Goal: Task Accomplishment & Management: Use online tool/utility

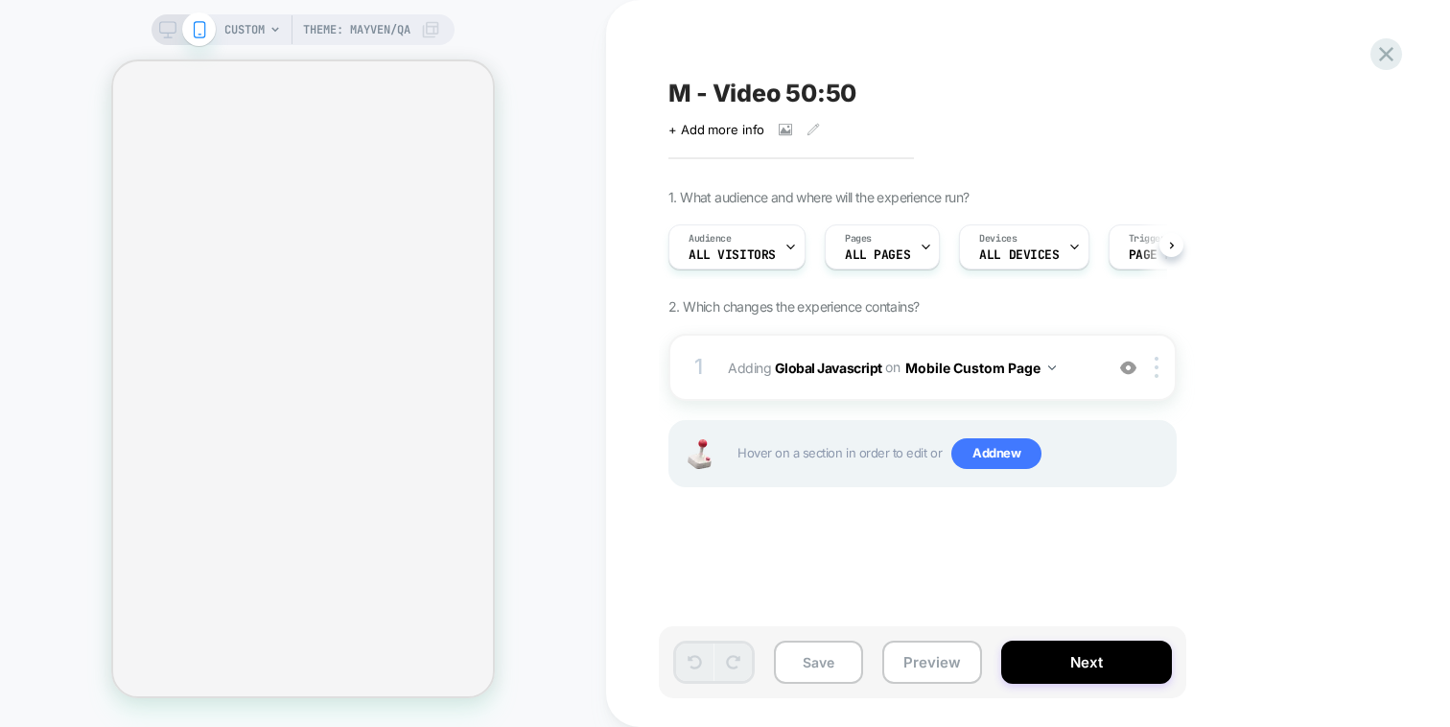
scroll to position [0, 1]
click at [1064, 381] on div "1 Adding Global Javascript on Mobile Custom Page Add Before Add After Copy to D…" at bounding box center [922, 367] width 508 height 67
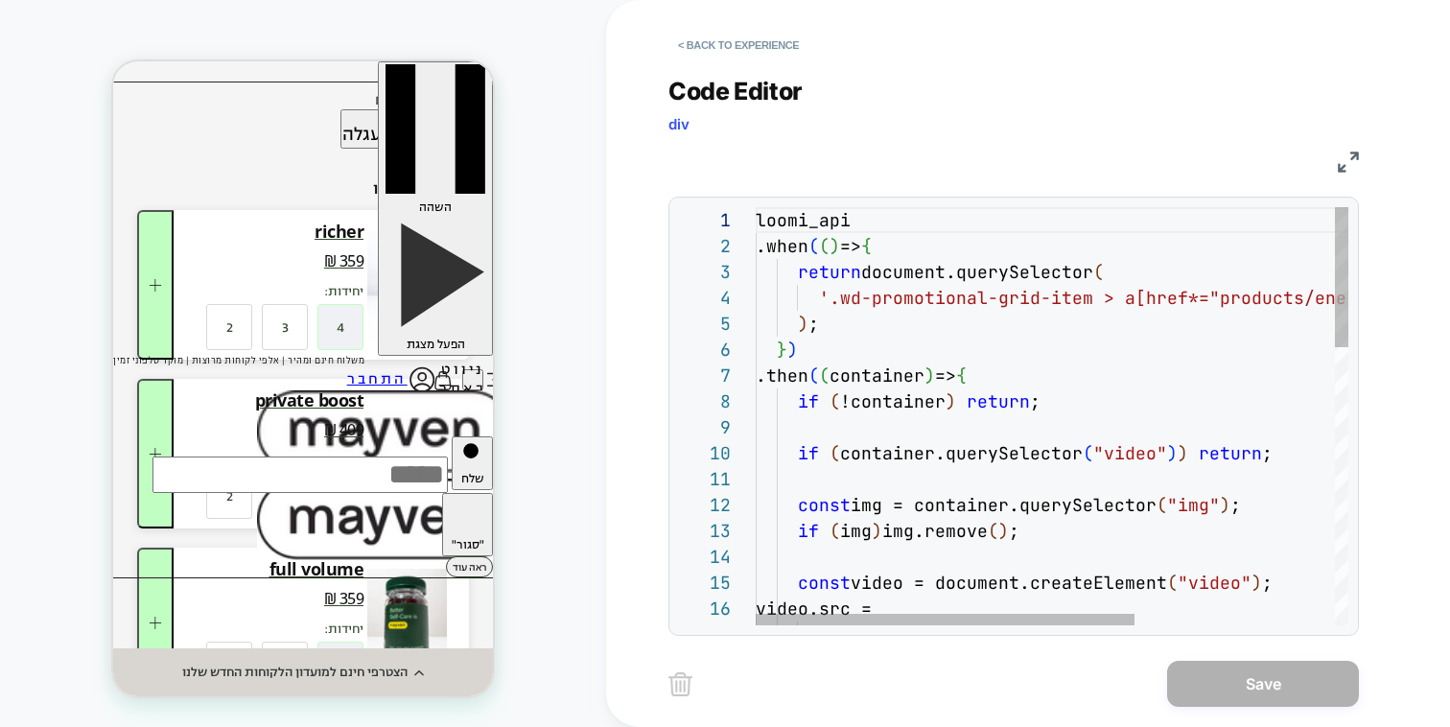
scroll to position [0, 0]
click at [724, 58] on button "< Back to experience" at bounding box center [738, 45] width 140 height 31
click at [724, 49] on button "< Back to experience" at bounding box center [738, 45] width 140 height 31
click at [724, 44] on button "< Back to experience" at bounding box center [738, 45] width 140 height 31
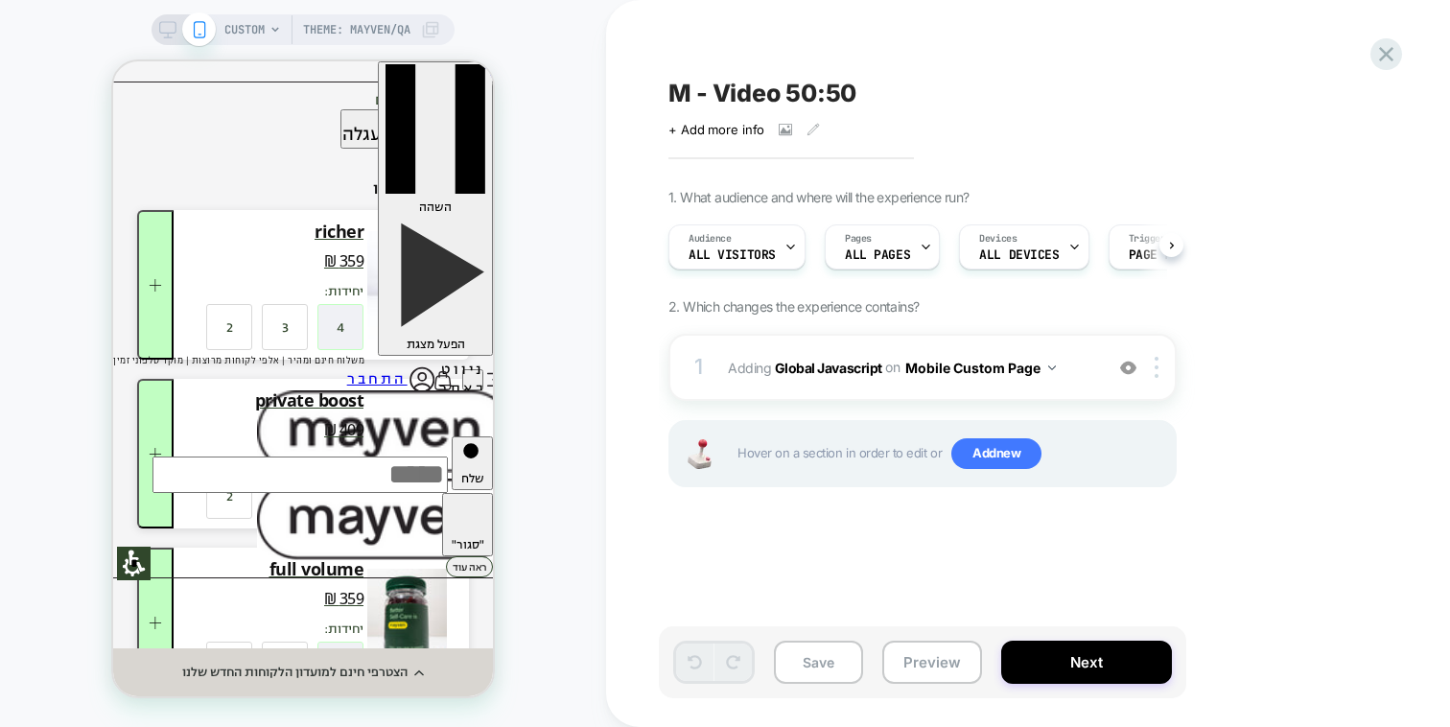
scroll to position [0, 1]
click at [903, 642] on button "Preview" at bounding box center [932, 662] width 100 height 43
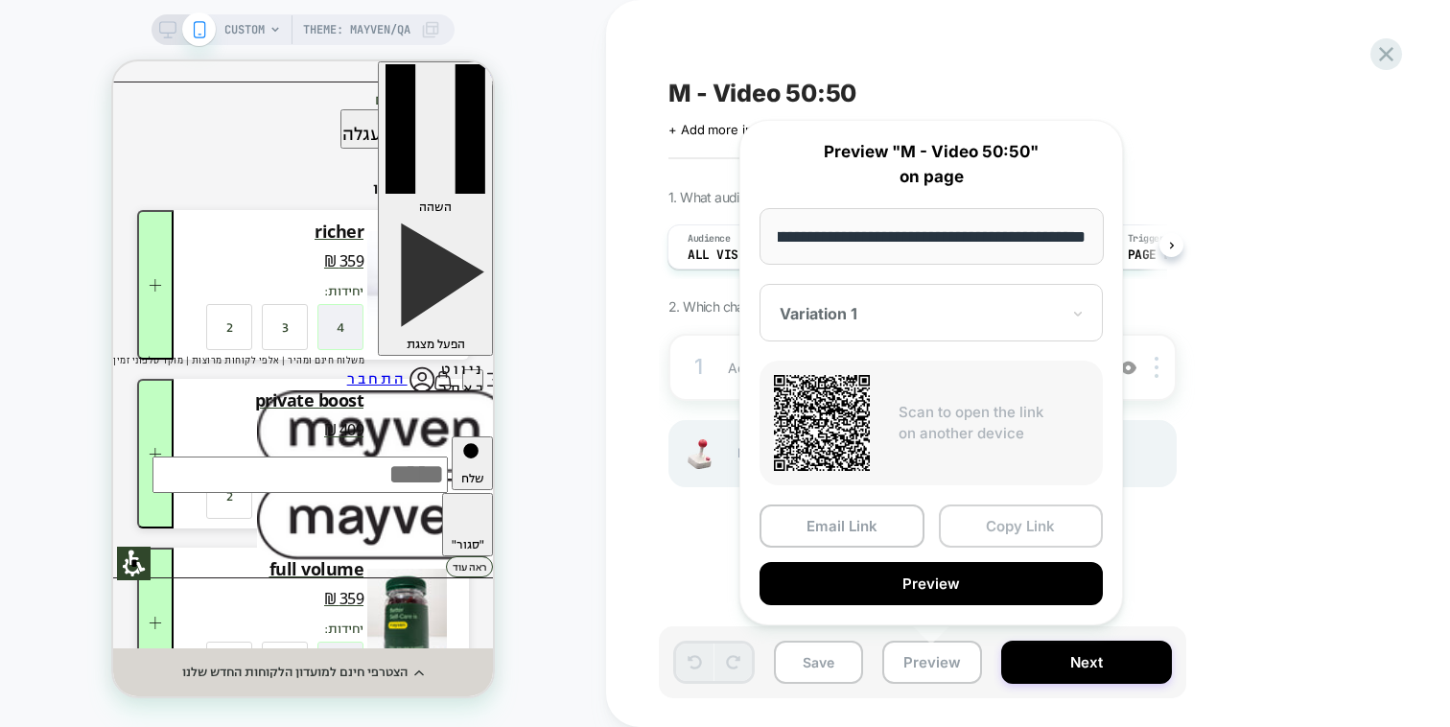
scroll to position [0, 0]
click at [958, 529] on button "Copy Link" at bounding box center [1021, 525] width 165 height 43
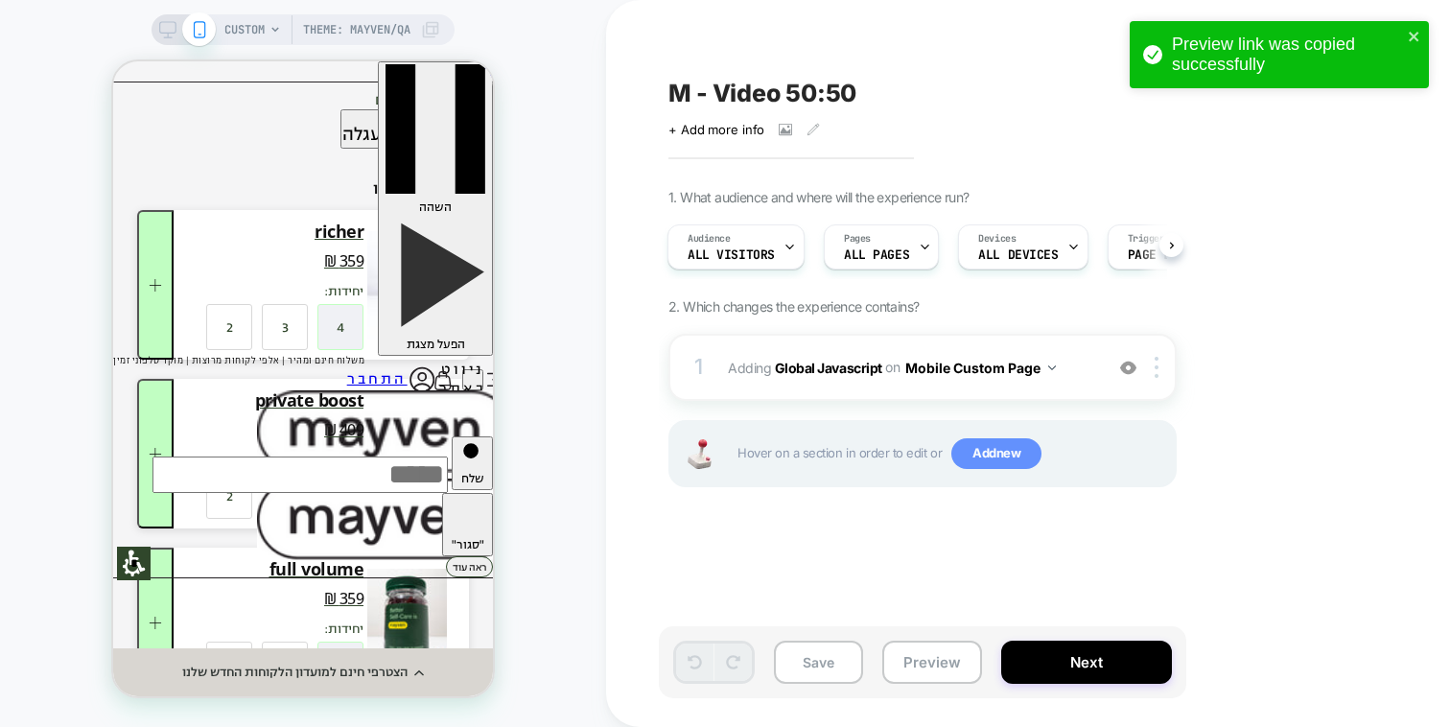
click at [1001, 458] on span "Add new" at bounding box center [996, 453] width 90 height 31
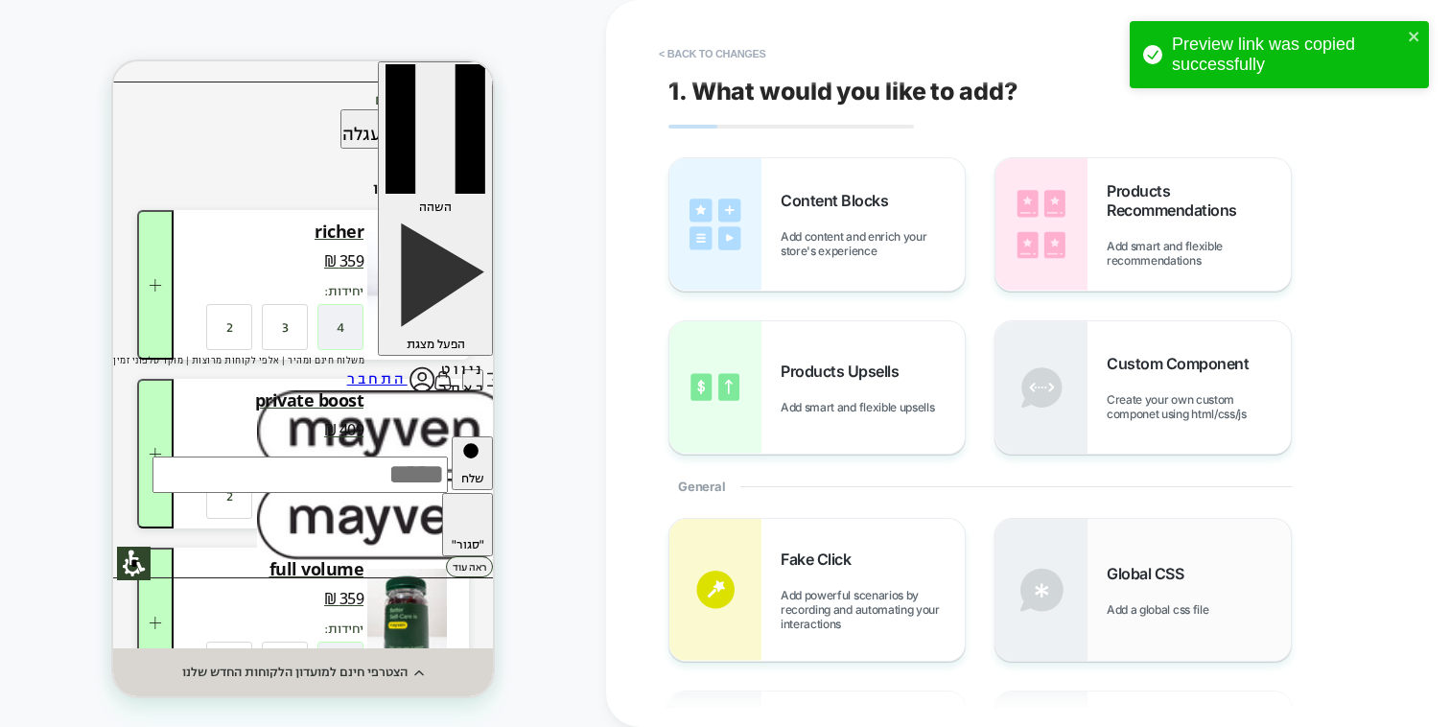
click at [1021, 542] on img at bounding box center [1041, 590] width 92 height 142
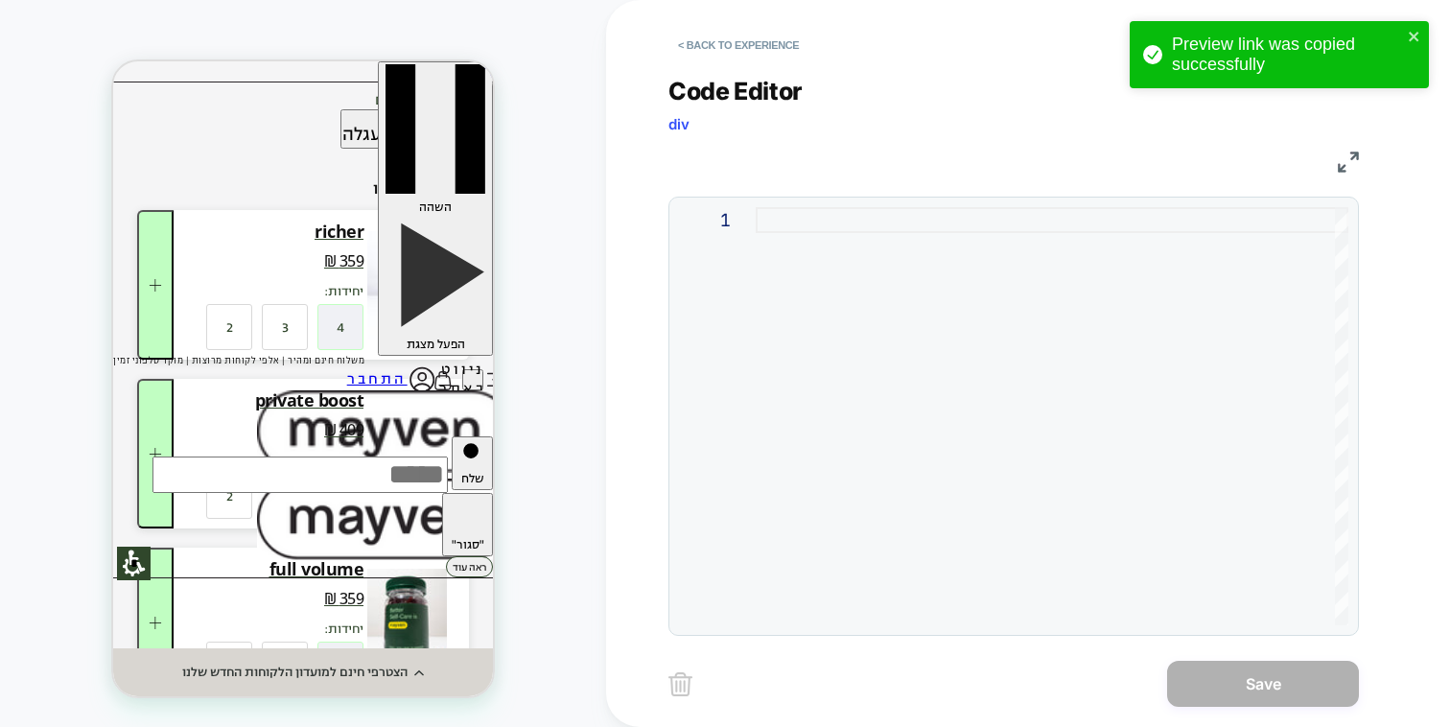
click at [1011, 458] on div at bounding box center [1052, 416] width 593 height 418
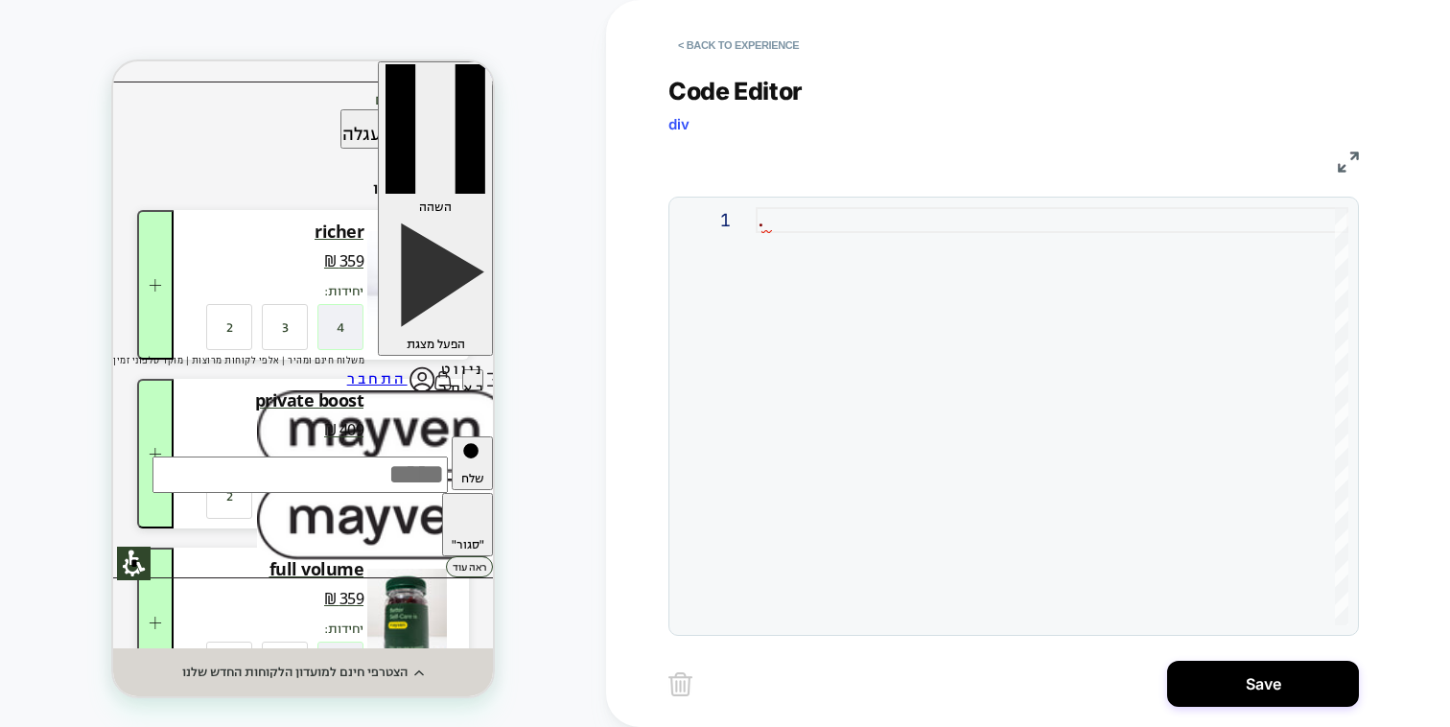
scroll to position [0, 278]
click at [772, 213] on div "..promotional-grid-item-img" at bounding box center [1052, 416] width 593 height 418
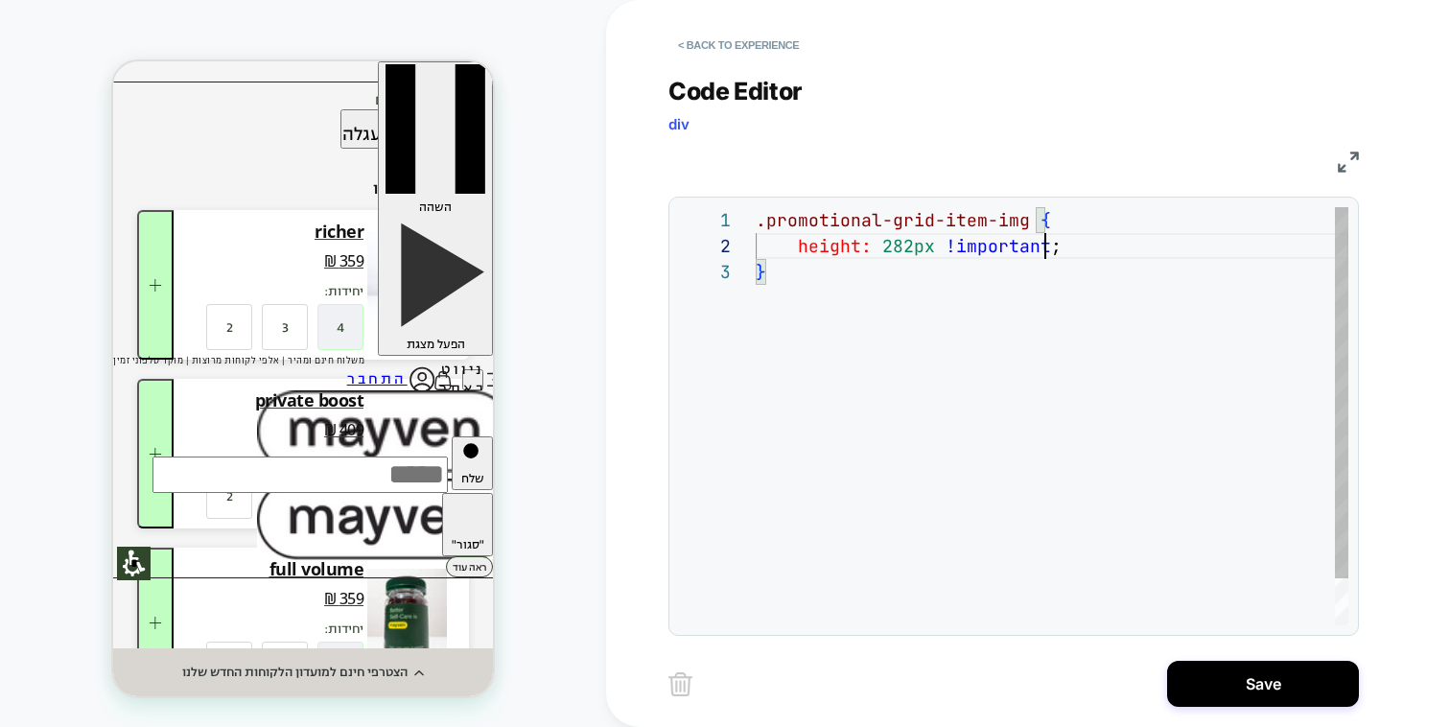
scroll to position [26, 290]
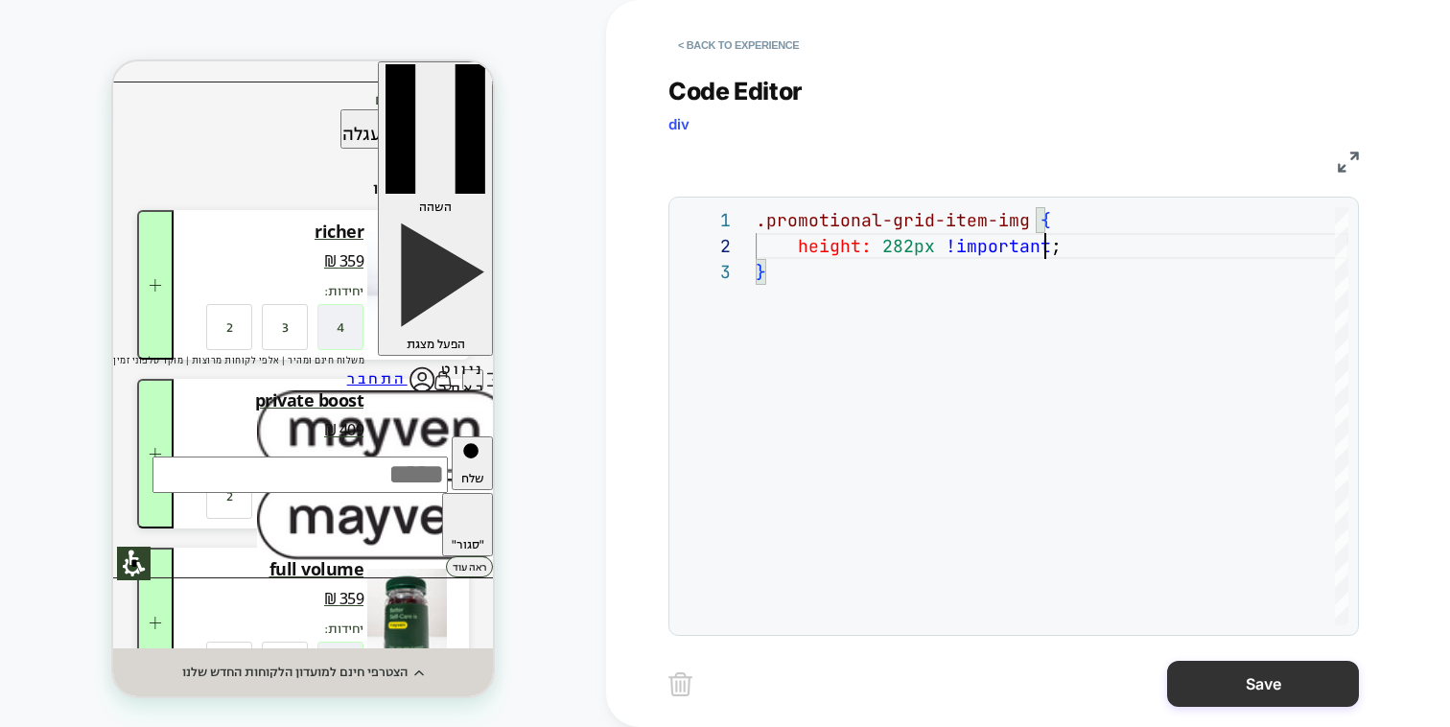
type textarea "**********"
click at [1228, 690] on button "Save" at bounding box center [1263, 684] width 192 height 46
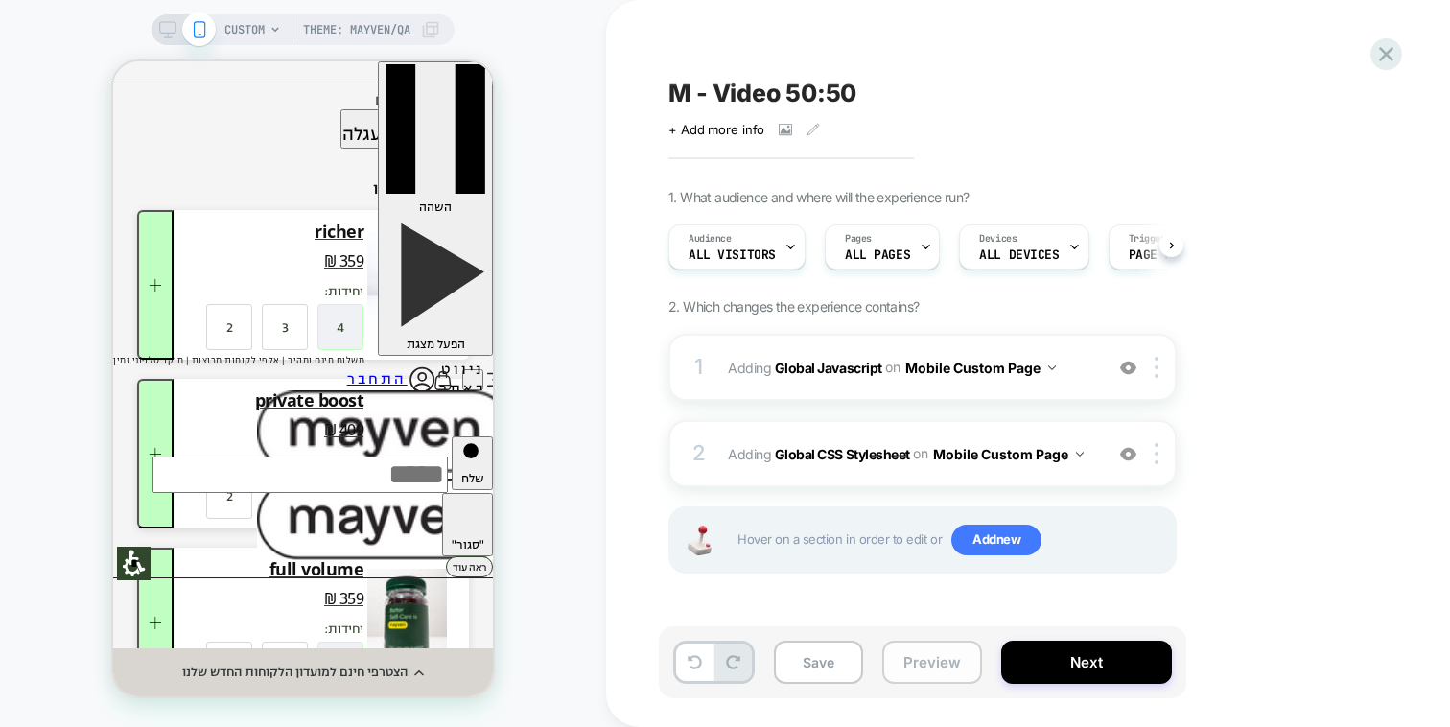
click at [930, 665] on button "Preview" at bounding box center [932, 662] width 100 height 43
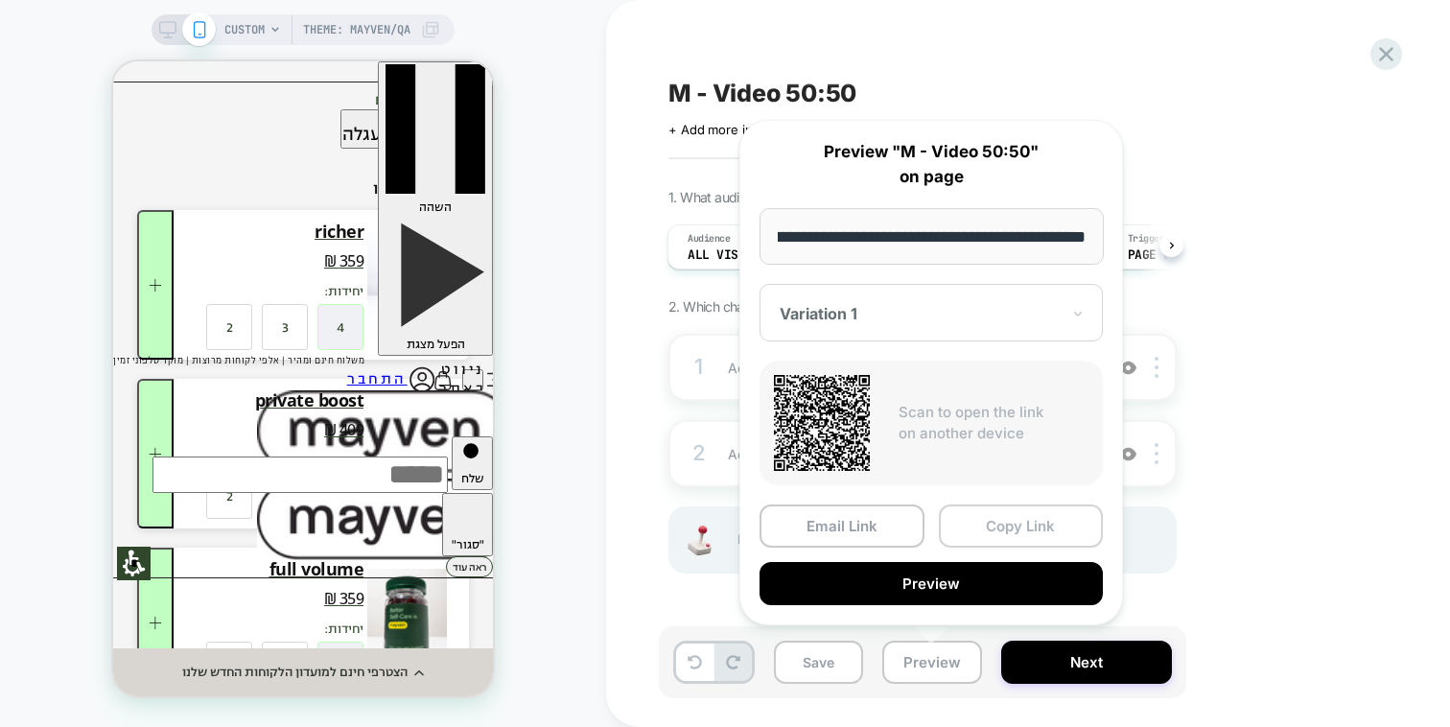
scroll to position [0, 0]
click at [1009, 529] on button "Copy Link" at bounding box center [1021, 525] width 165 height 43
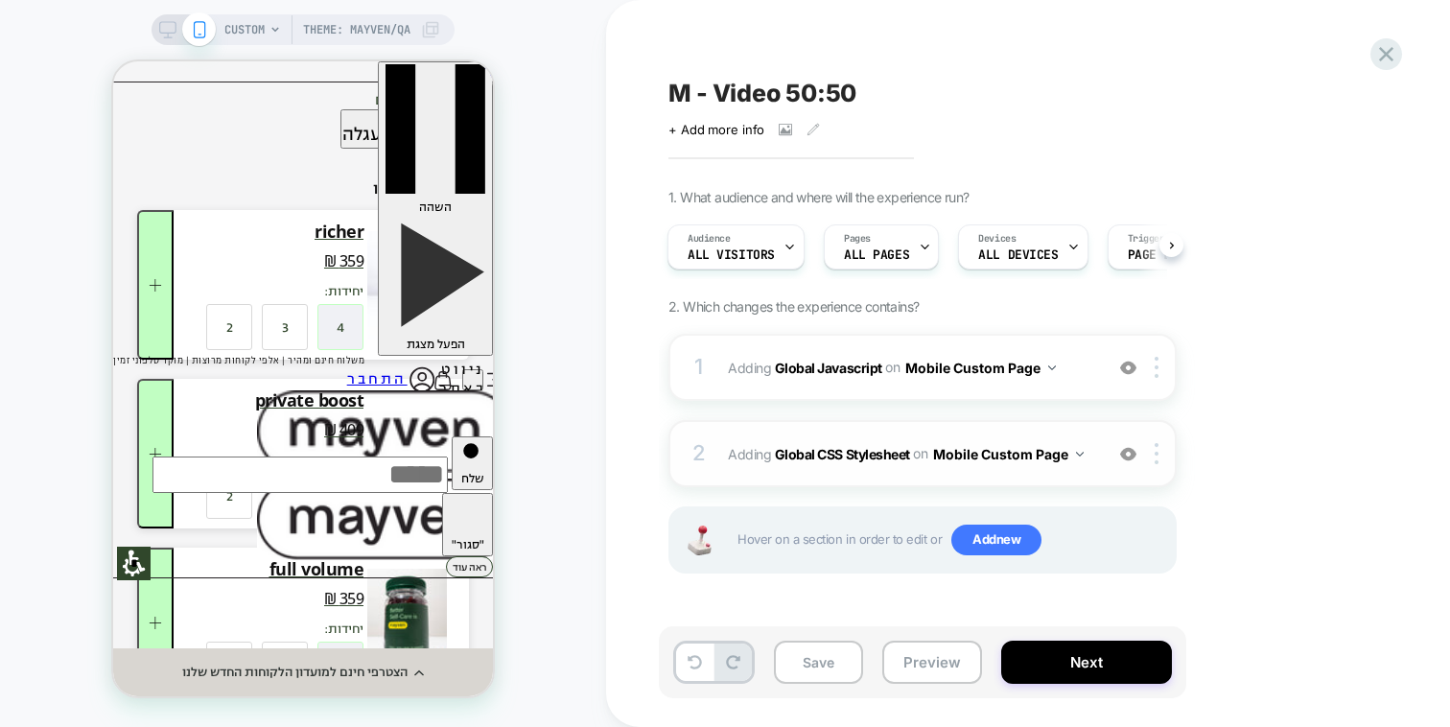
click at [994, 427] on div "2 Adding Global CSS Stylesheet on Mobile Custom Page Add Before Add After Copy …" at bounding box center [922, 453] width 508 height 67
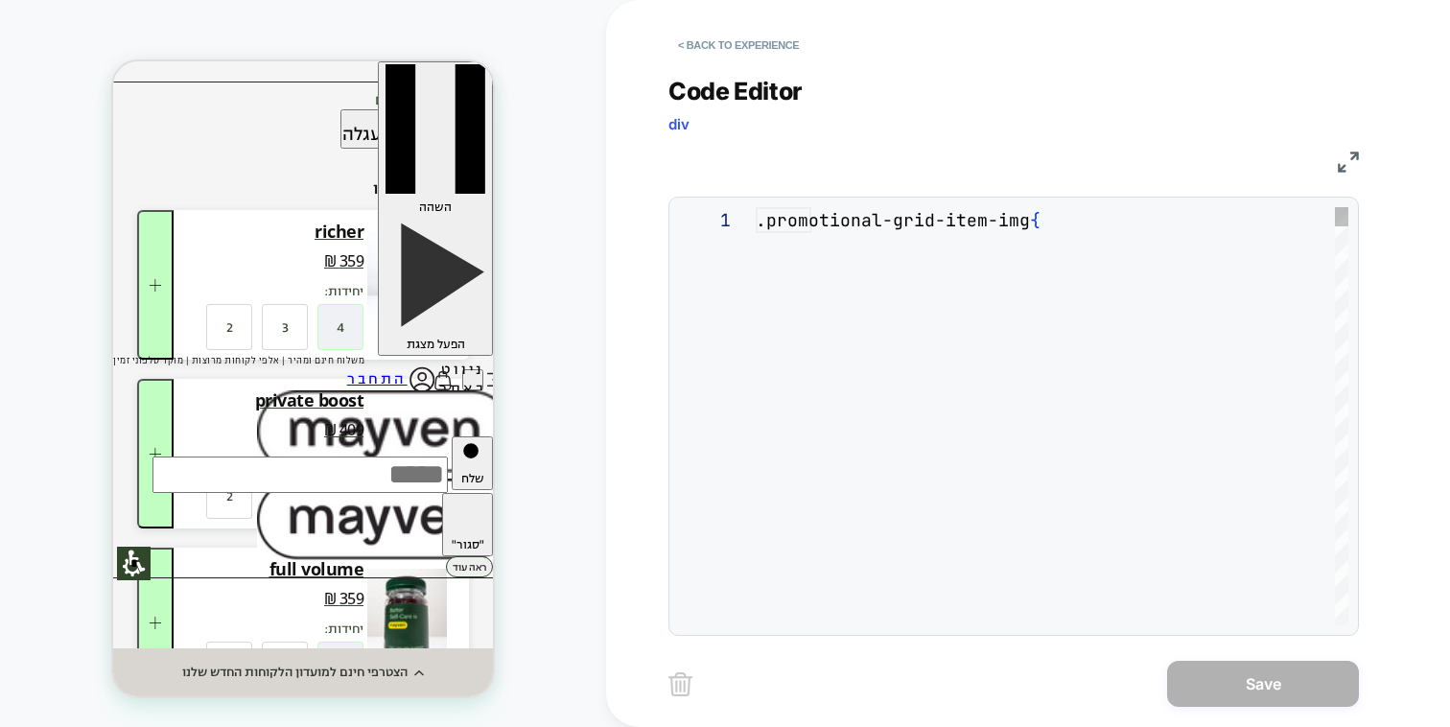
scroll to position [78, 0]
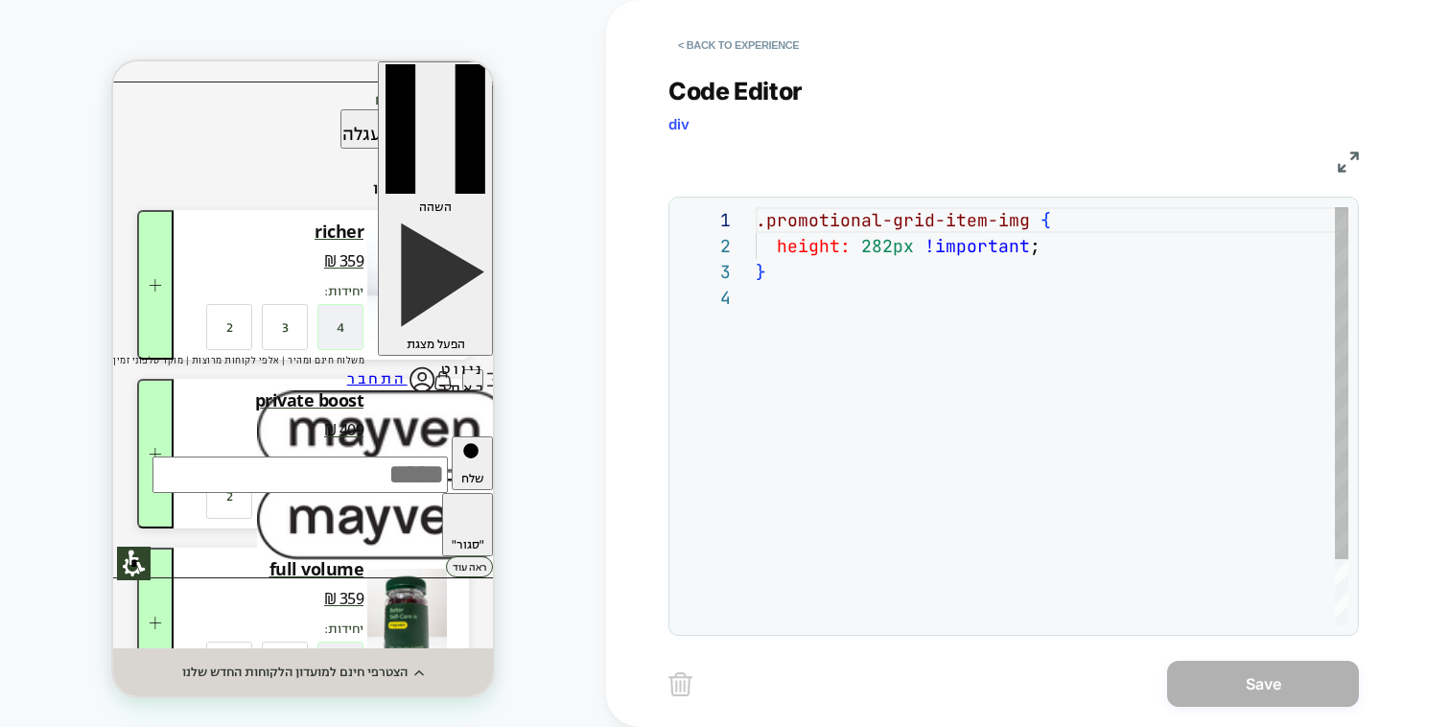
click at [1060, 223] on div ".promotional-grid-item-img { height: 282px !important ; }" at bounding box center [1052, 455] width 593 height 496
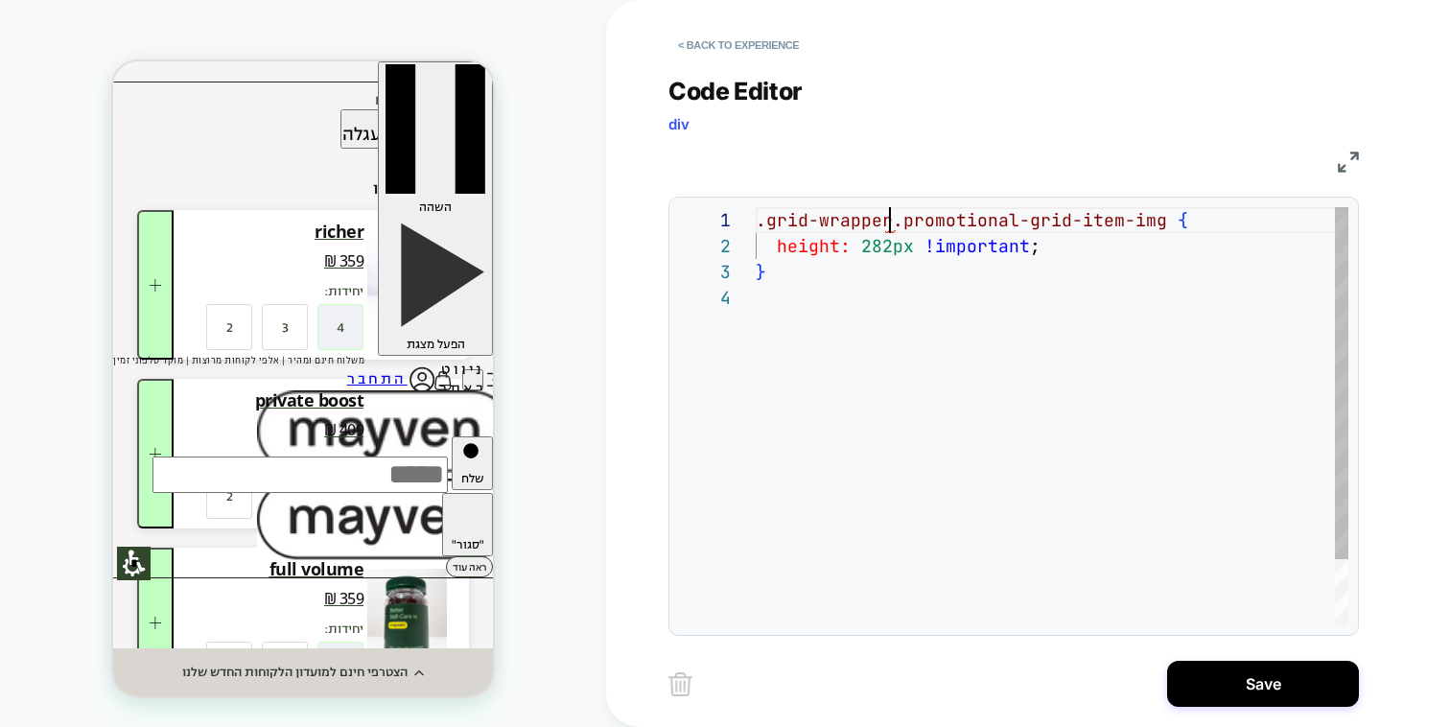
scroll to position [0, 145]
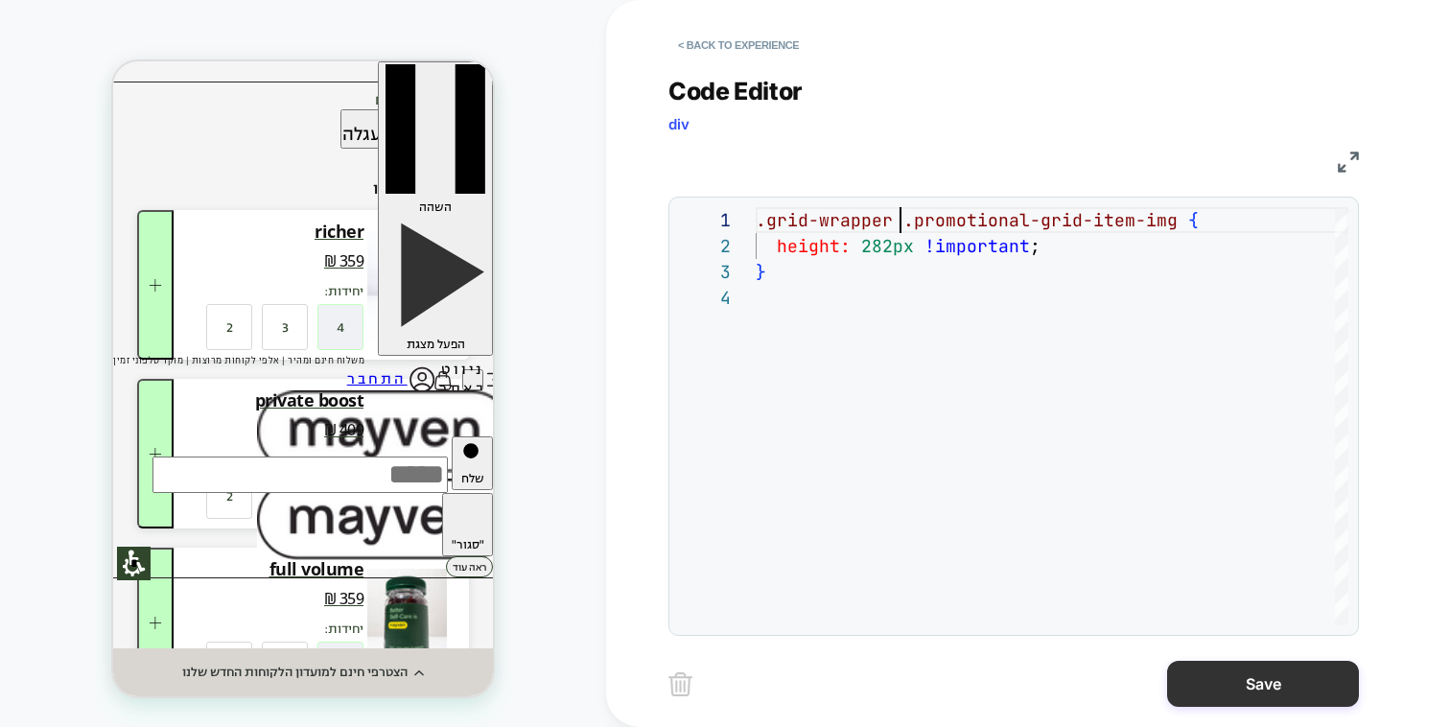
type textarea "**********"
click at [1241, 694] on button "Save" at bounding box center [1263, 684] width 192 height 46
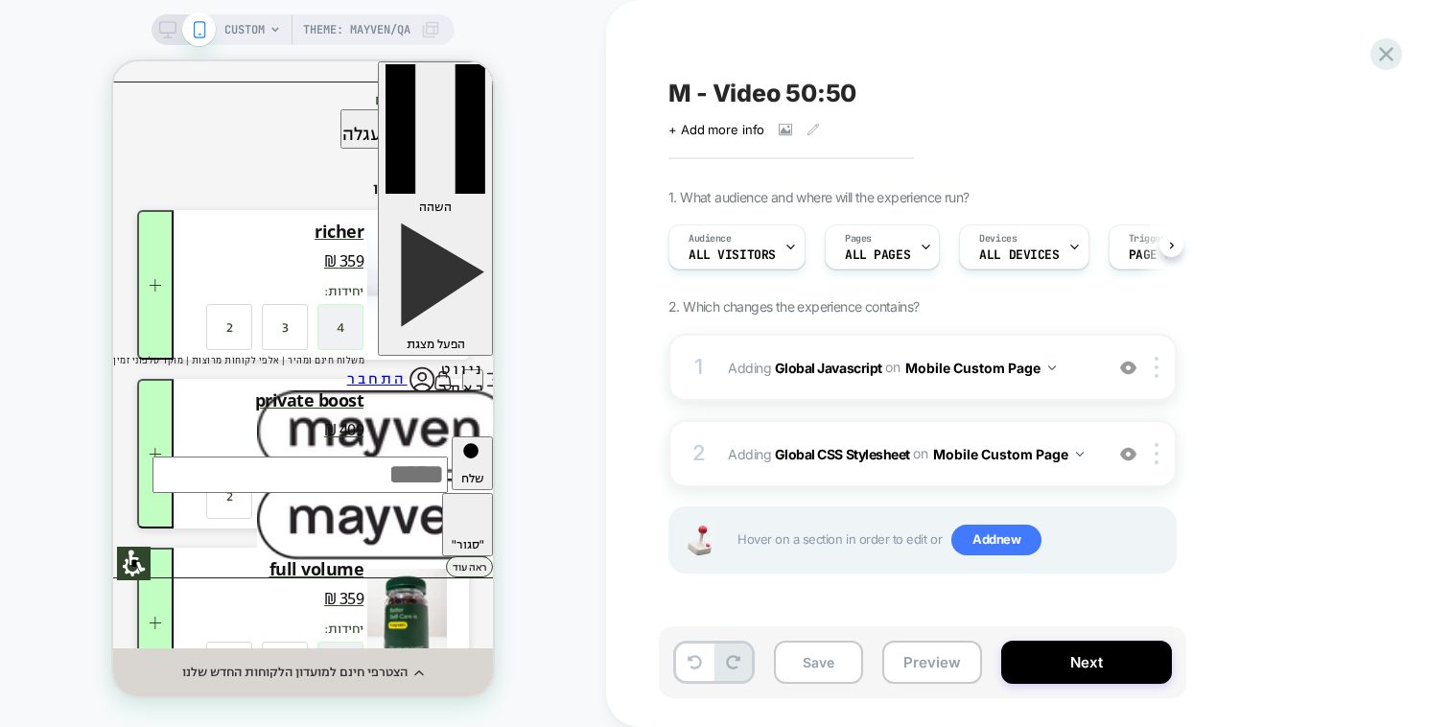
click at [930, 688] on div "Save Preview Next" at bounding box center [922, 662] width 527 height 72
click at [955, 672] on button "Preview" at bounding box center [932, 662] width 100 height 43
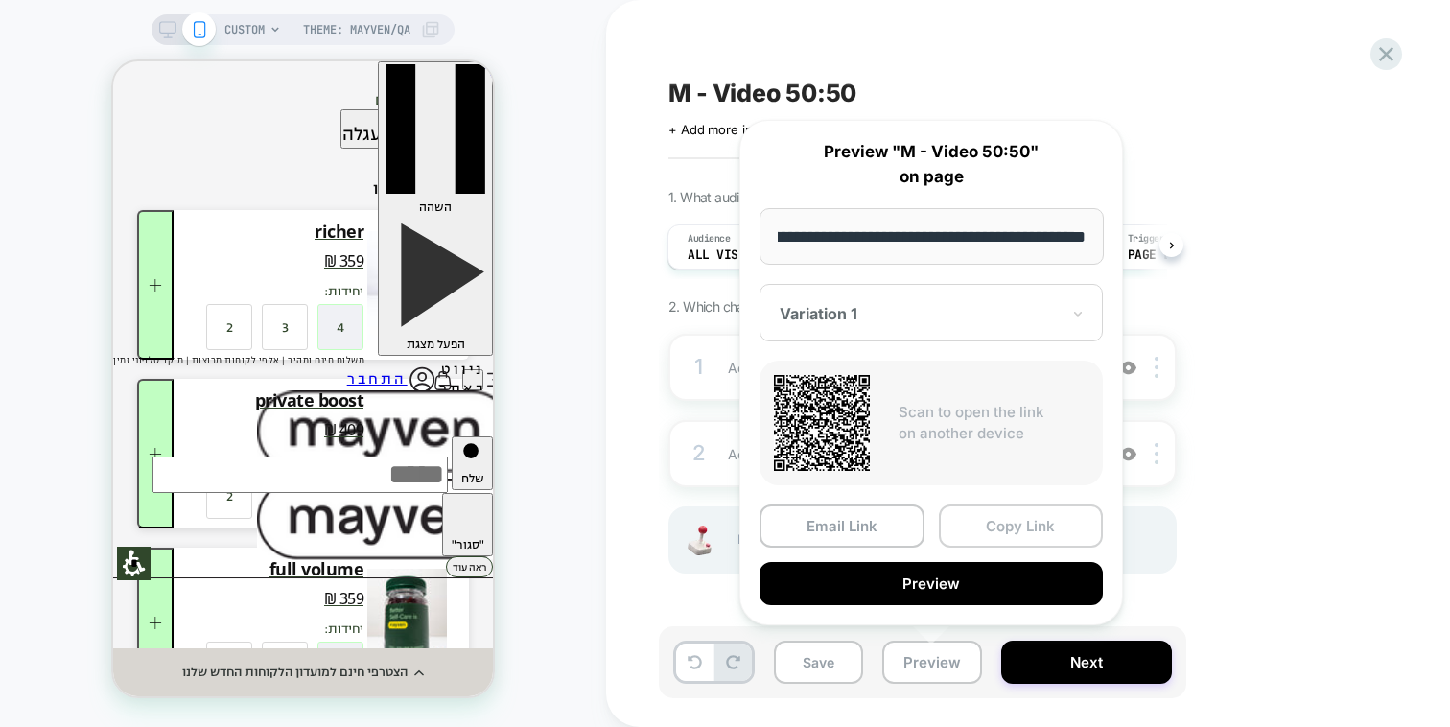
scroll to position [0, 0]
click at [1015, 514] on button "Copy Link" at bounding box center [1021, 525] width 165 height 43
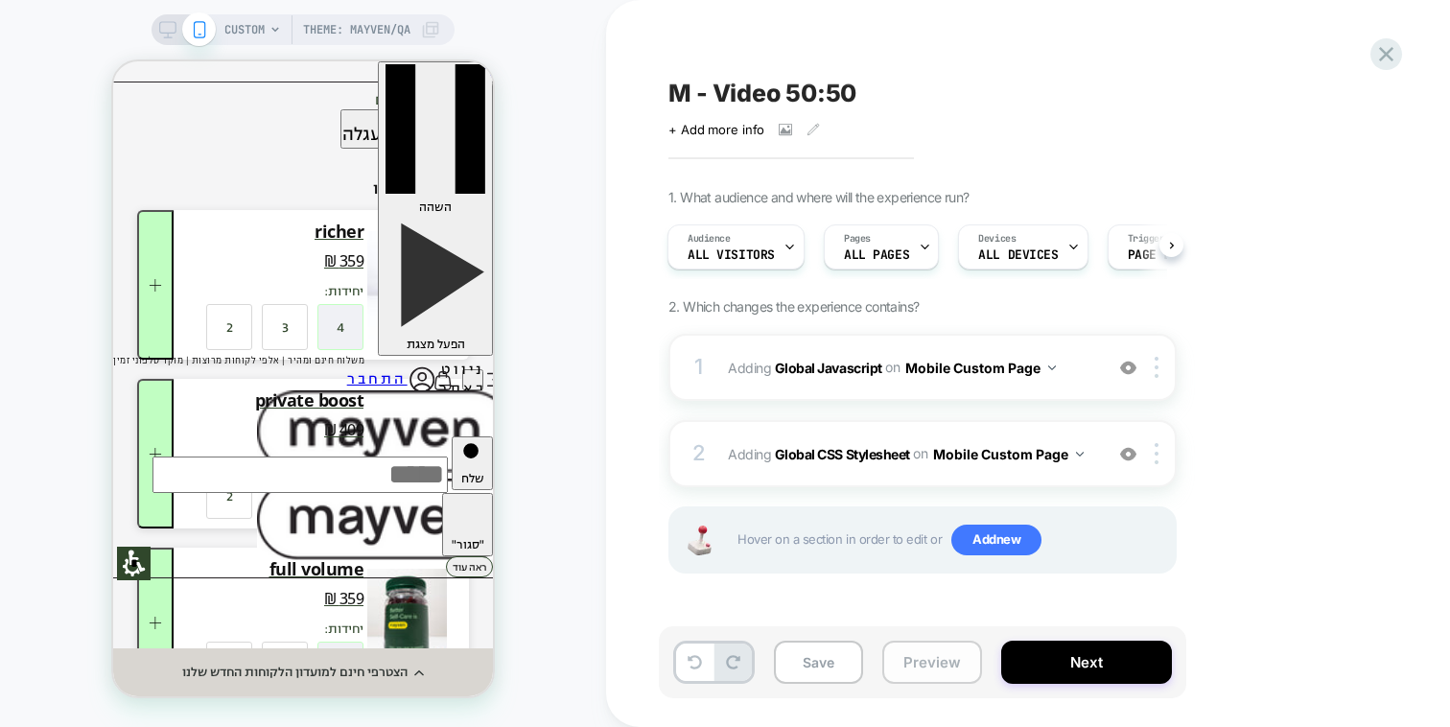
click at [918, 646] on button "Preview" at bounding box center [932, 662] width 100 height 43
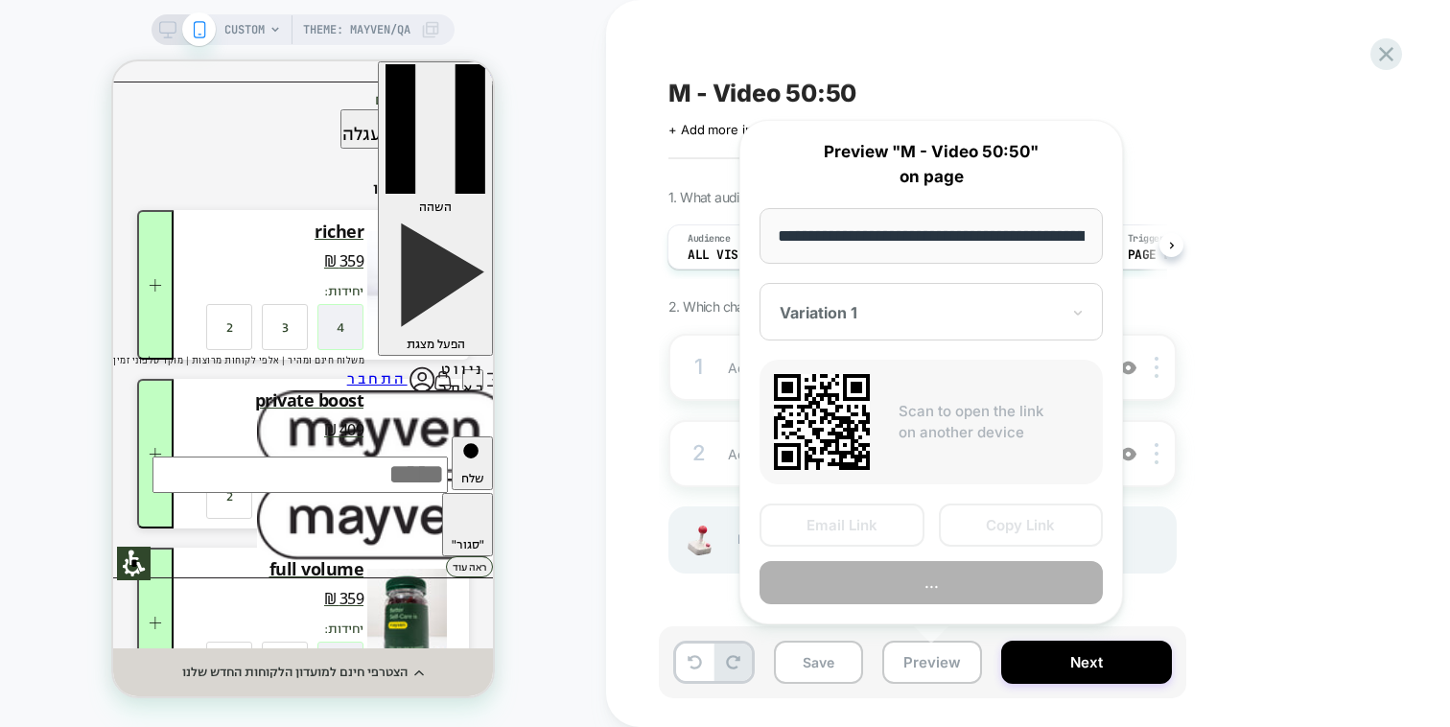
scroll to position [0, 360]
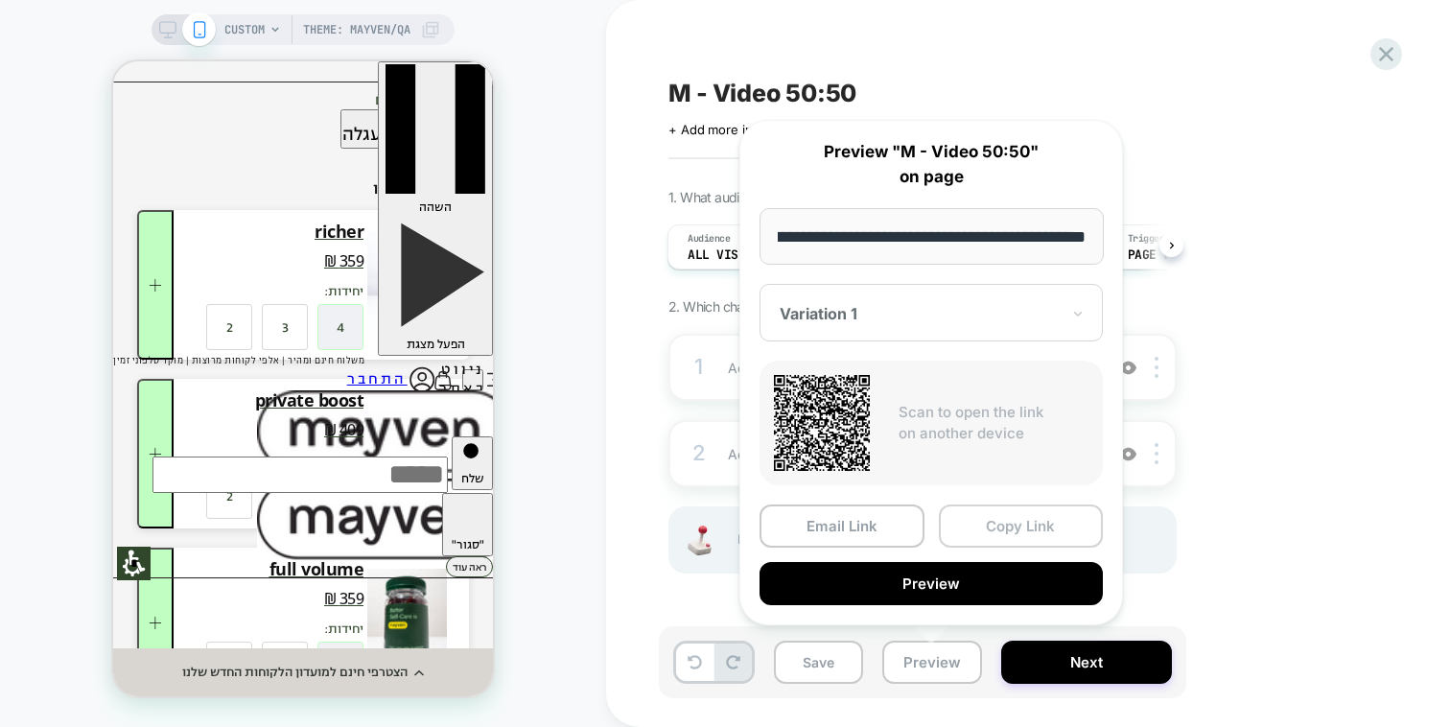
click at [994, 505] on button "Copy Link" at bounding box center [1021, 525] width 165 height 43
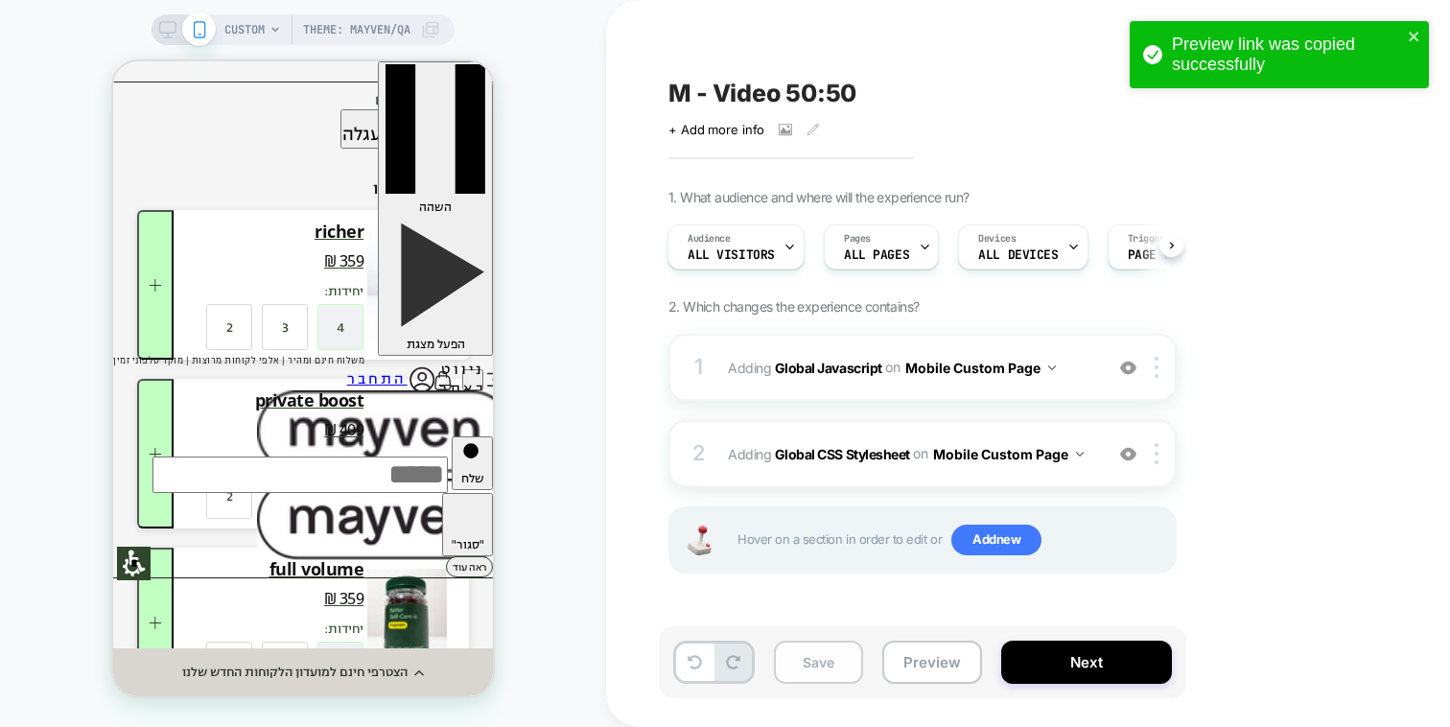
click at [844, 665] on button "Save" at bounding box center [818, 662] width 89 height 43
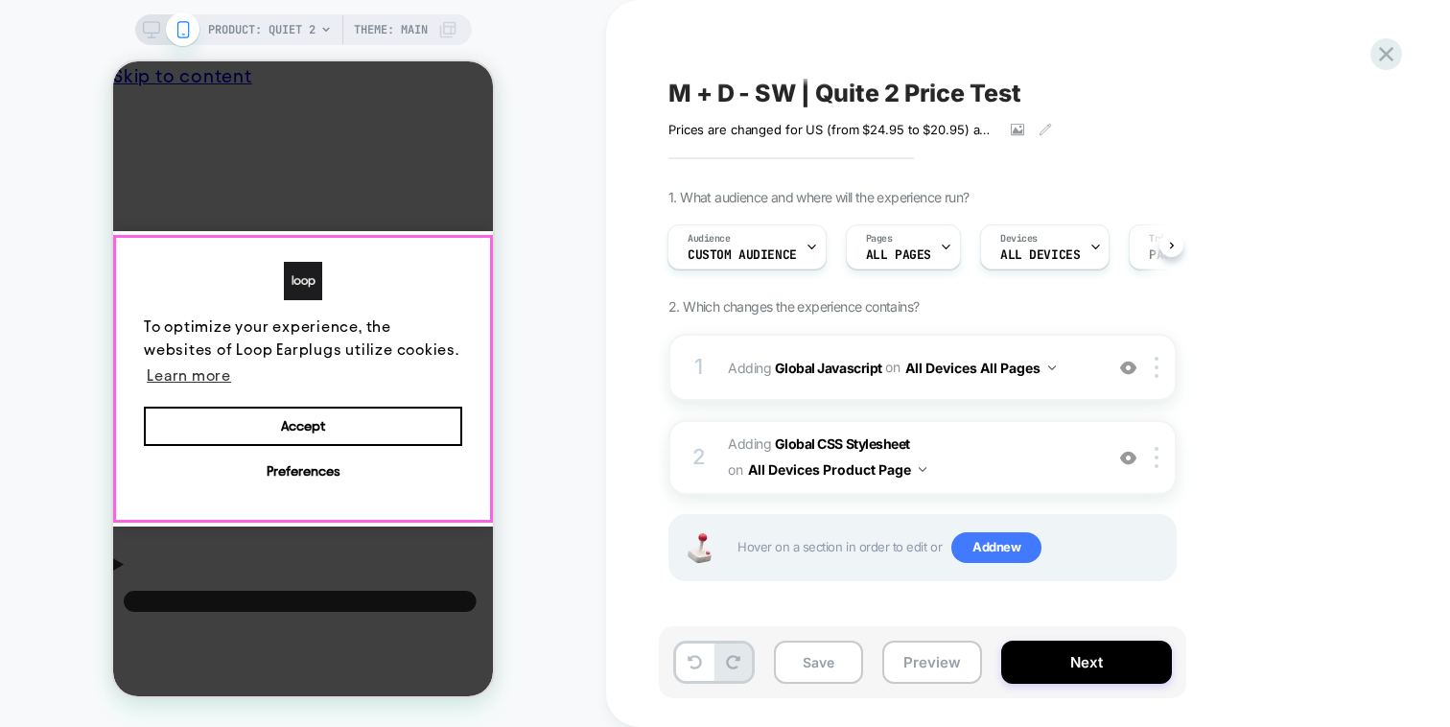
scroll to position [0, 14]
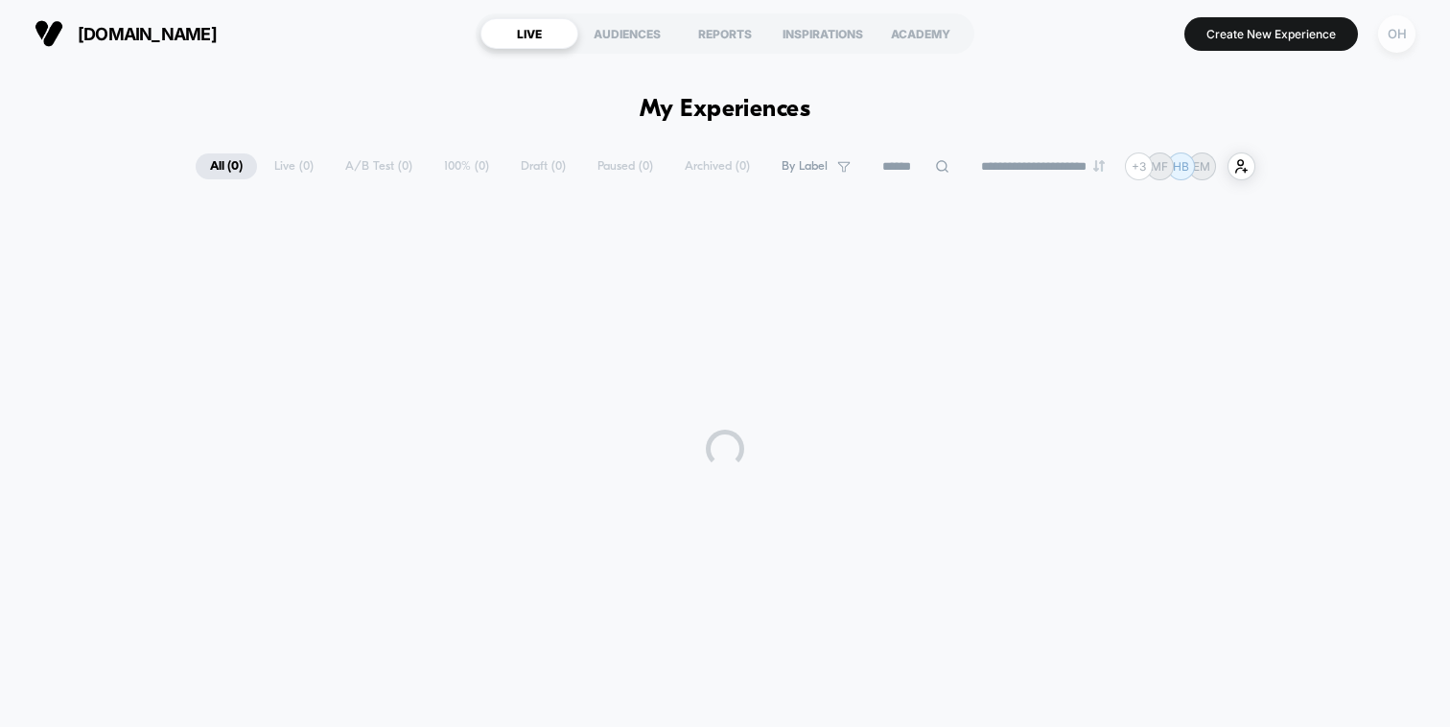
click at [1402, 35] on div "OH" at bounding box center [1396, 33] width 37 height 37
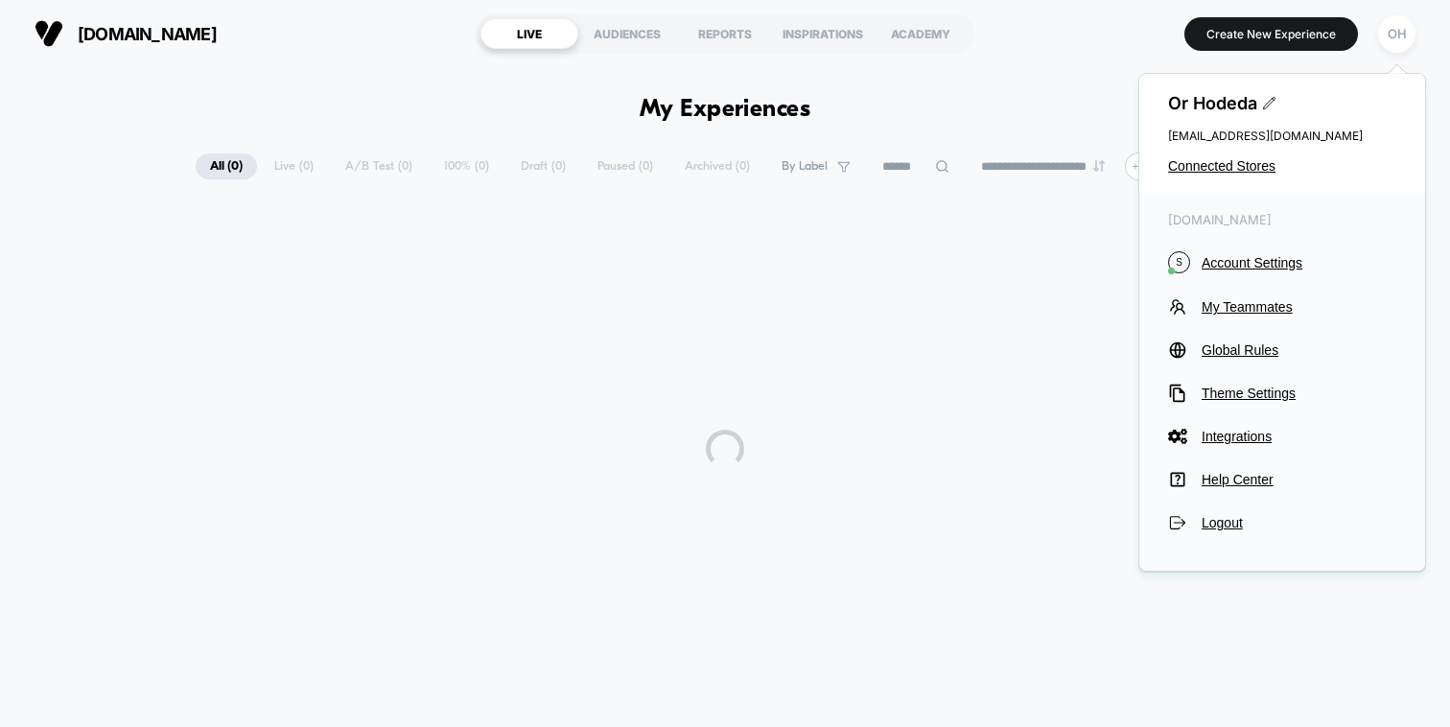
click at [1249, 152] on div "Or Hodeda or@visually.io Connected Stores" at bounding box center [1282, 133] width 286 height 119
click at [1247, 163] on span "Connected Stores" at bounding box center [1282, 165] width 228 height 15
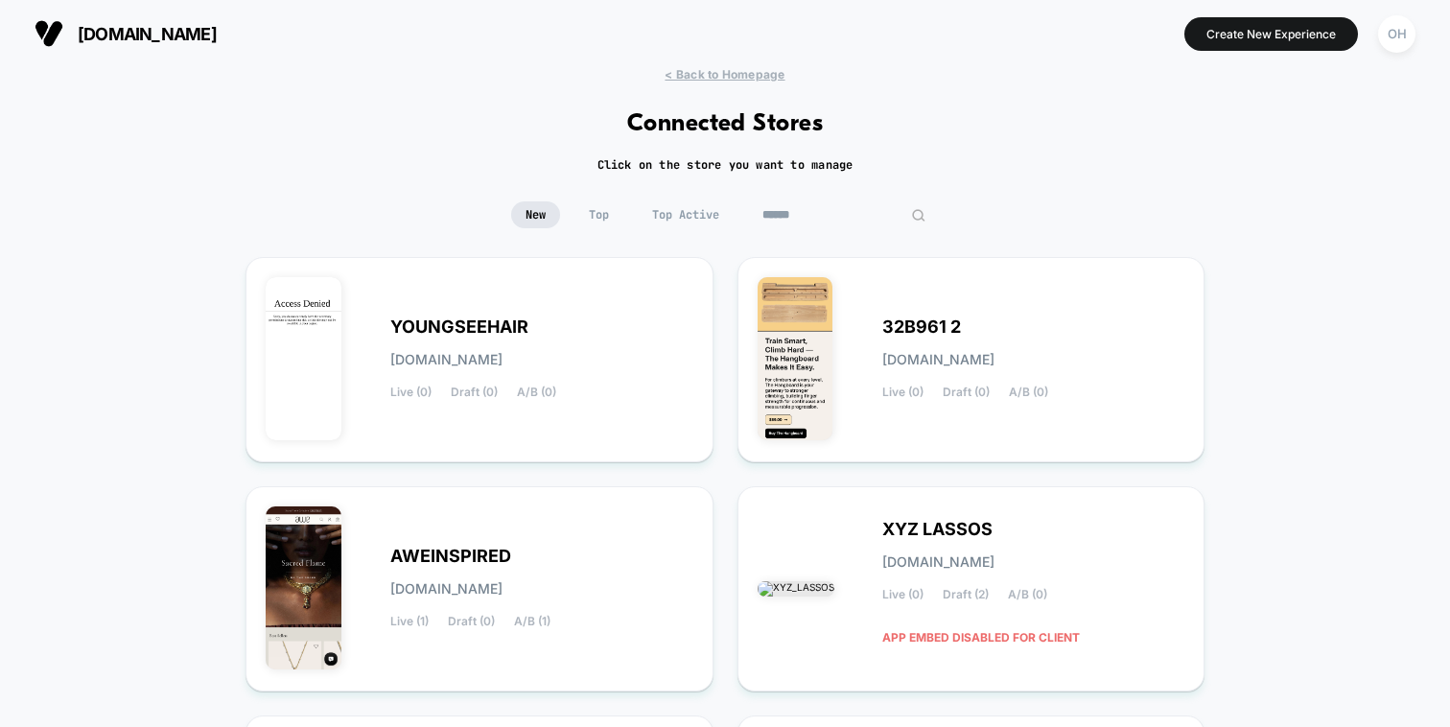
click at [823, 204] on input at bounding box center [844, 214] width 192 height 27
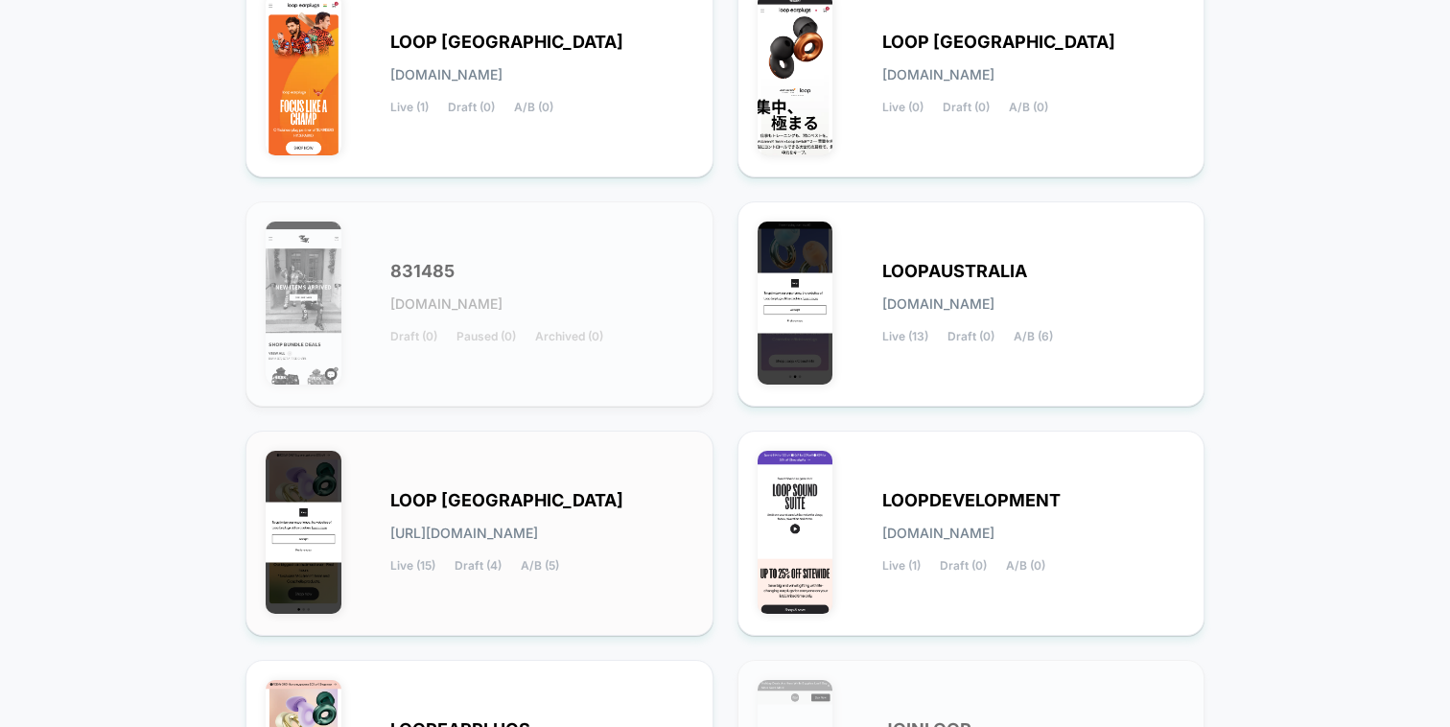
type input "****"
click at [611, 564] on div "LOOP UNITED STATES loop-united_states.myshopify.com Live (15) Draft (4) A/B (5)" at bounding box center [541, 533] width 303 height 79
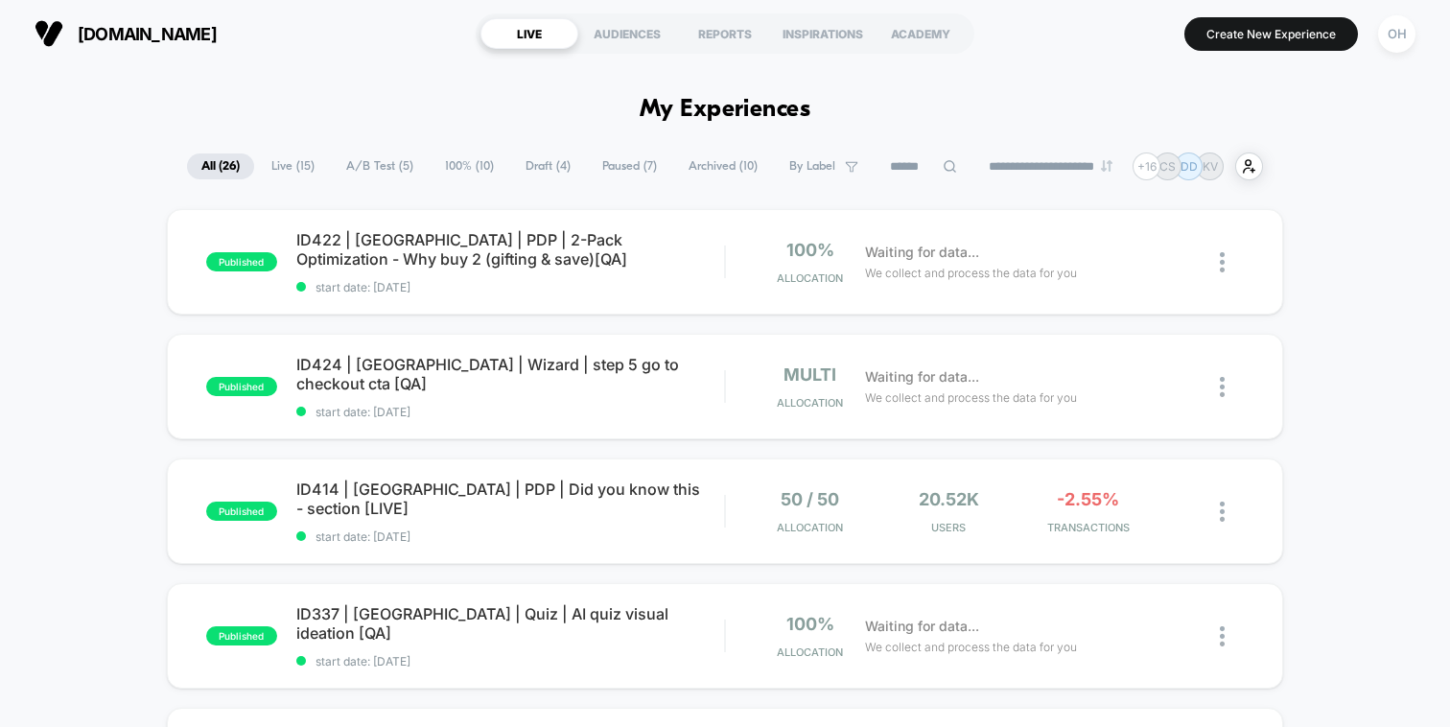
click at [563, 172] on span "Draft ( 4 )" at bounding box center [548, 166] width 74 height 26
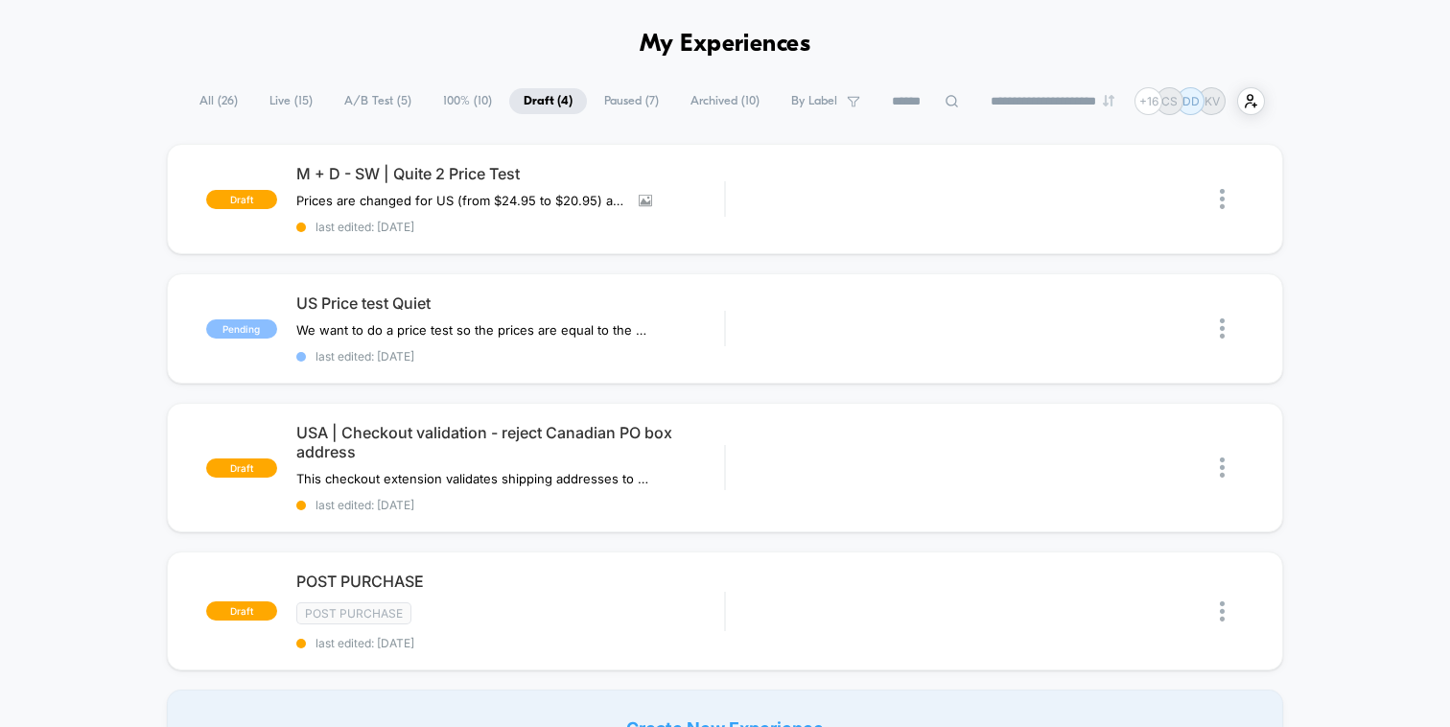
scroll to position [68, 0]
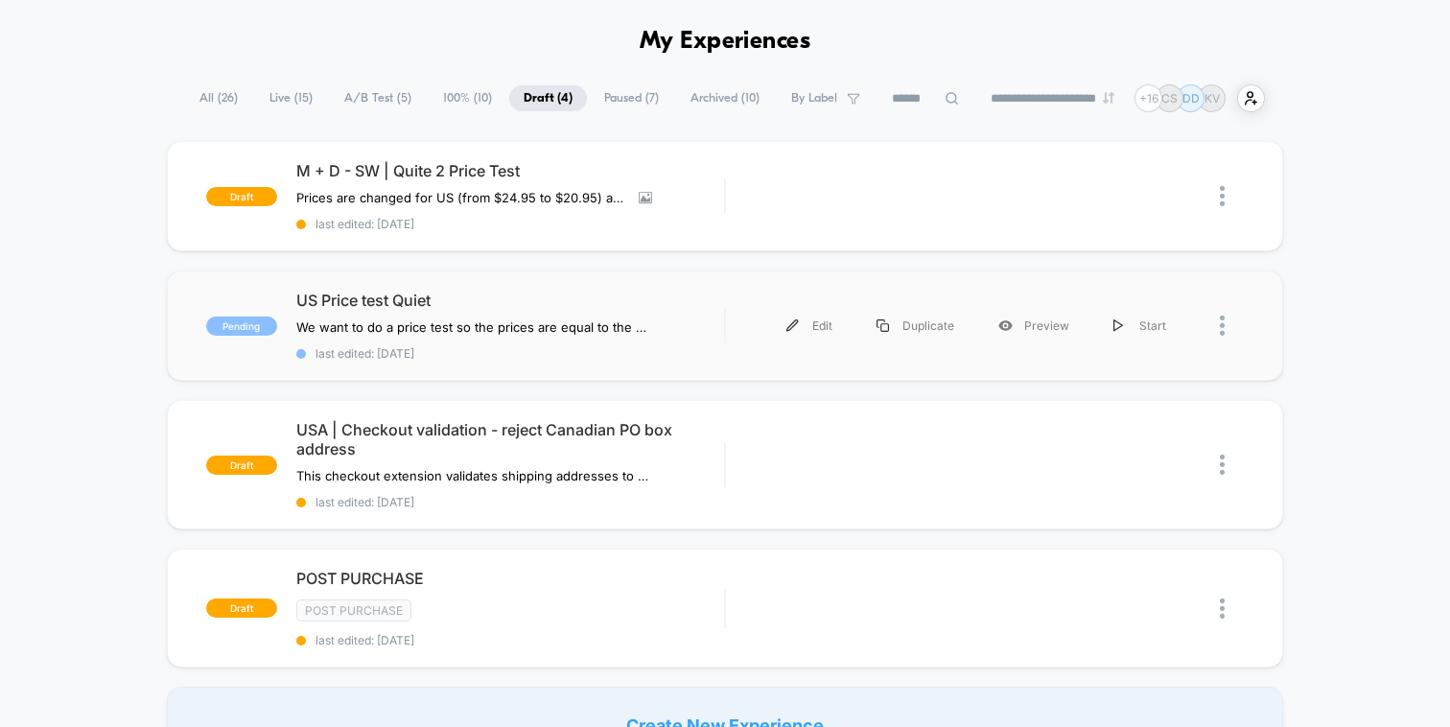
click at [728, 309] on div "Edit Duplicate Preview Start" at bounding box center [985, 325] width 518 height 43
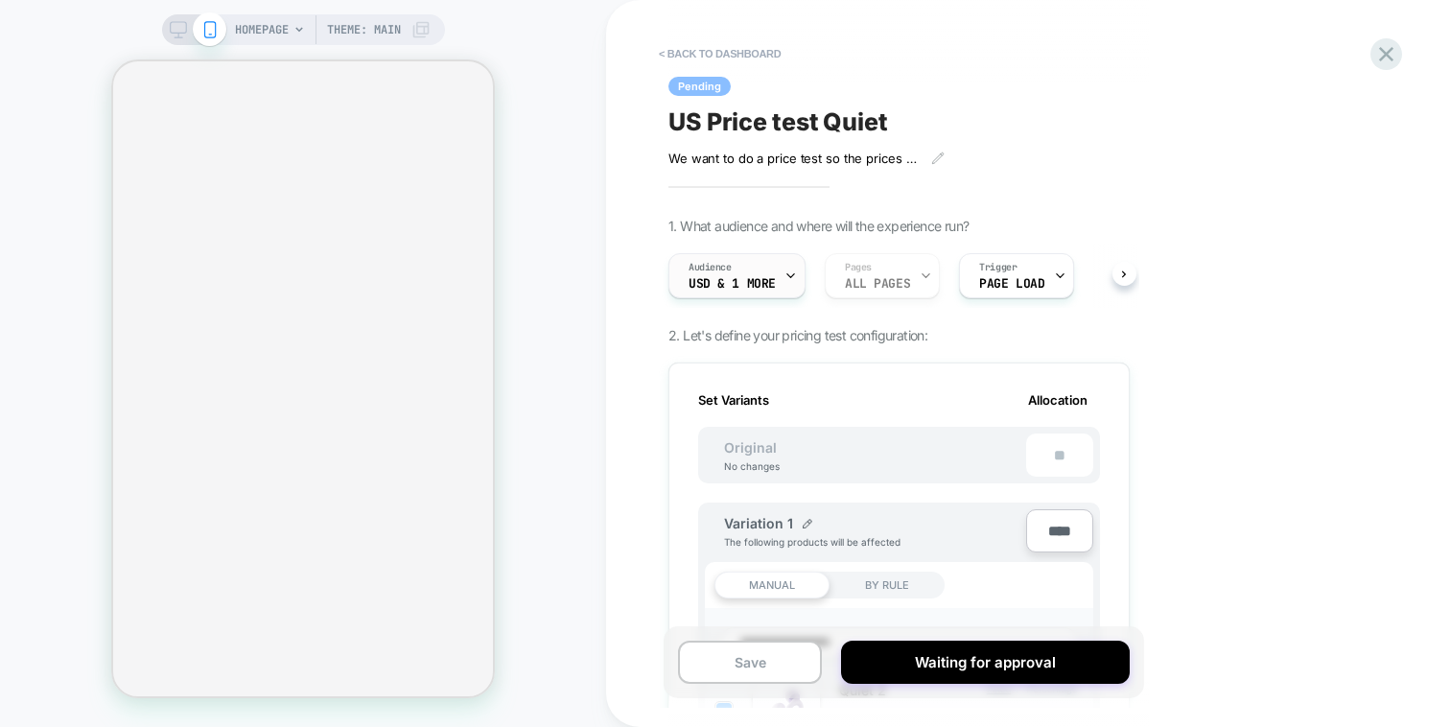
scroll to position [0, 2]
click at [753, 259] on div "Audience USD & 1 More" at bounding box center [732, 275] width 126 height 43
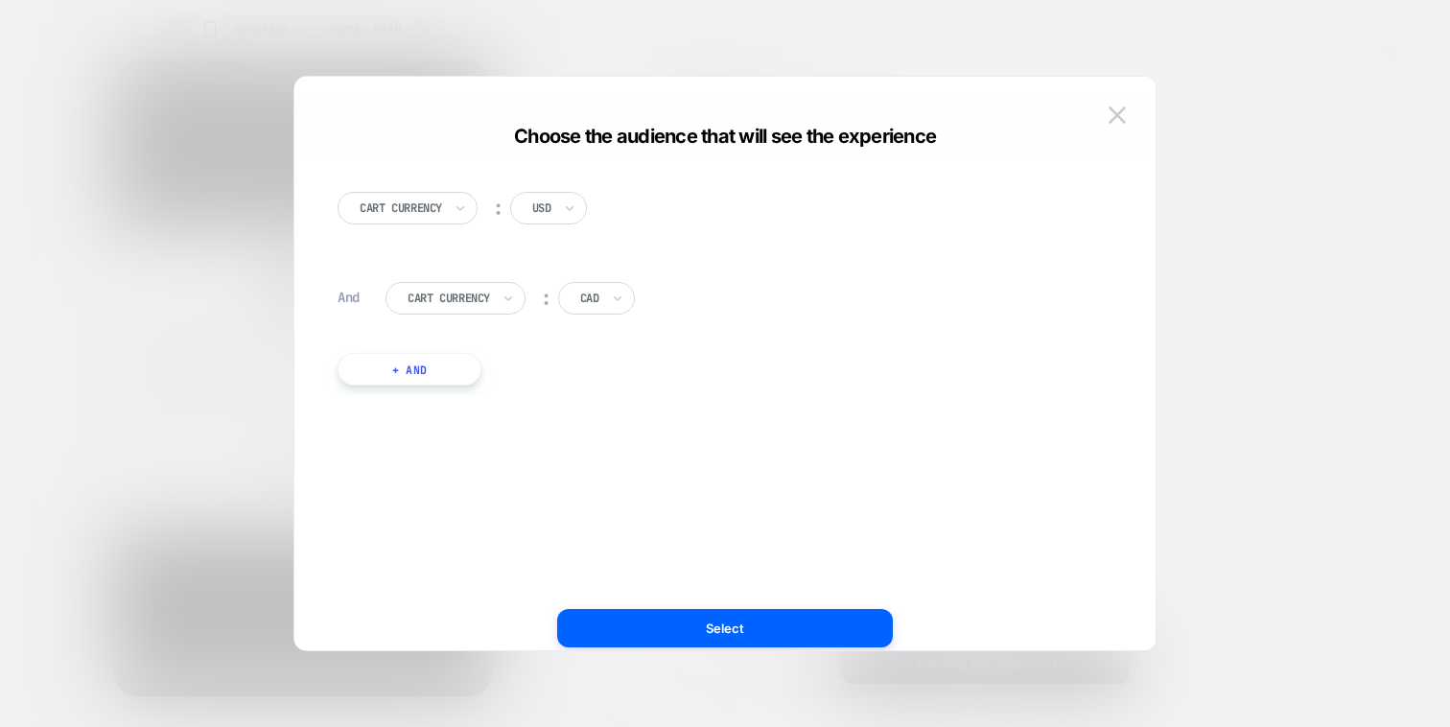
scroll to position [0, 0]
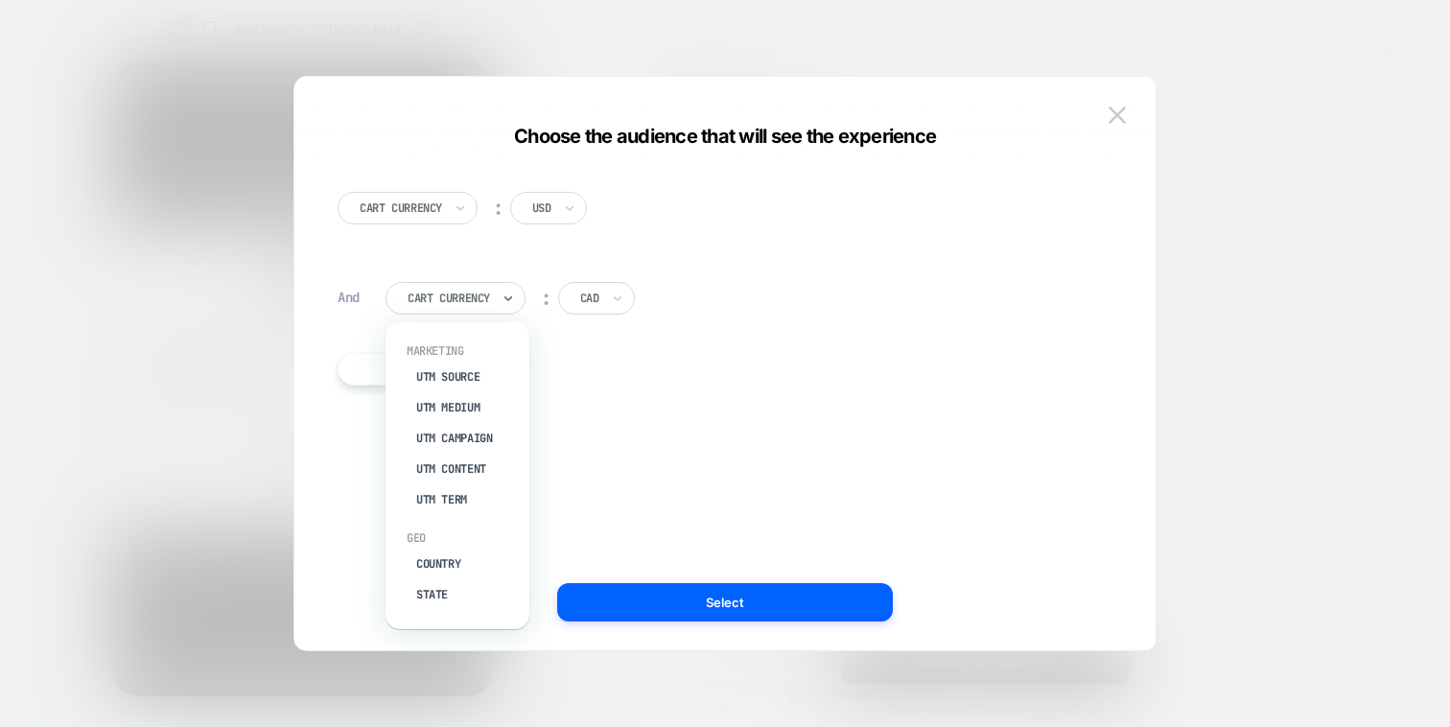
click at [475, 311] on div "Cart Currency" at bounding box center [456, 298] width 140 height 33
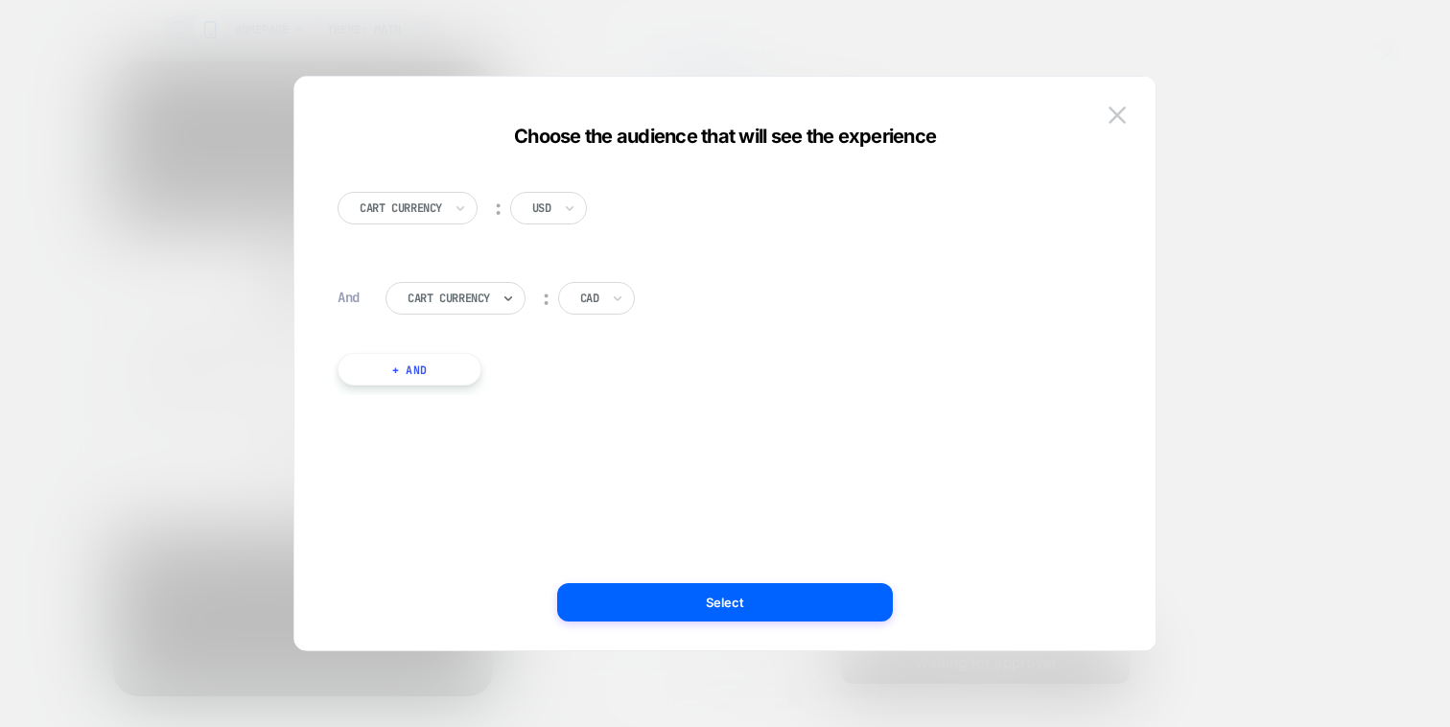
click at [475, 311] on div "Cart Currency" at bounding box center [456, 298] width 140 height 33
click at [598, 301] on div at bounding box center [589, 298] width 19 height 17
click at [1120, 111] on img at bounding box center [1117, 114] width 17 height 16
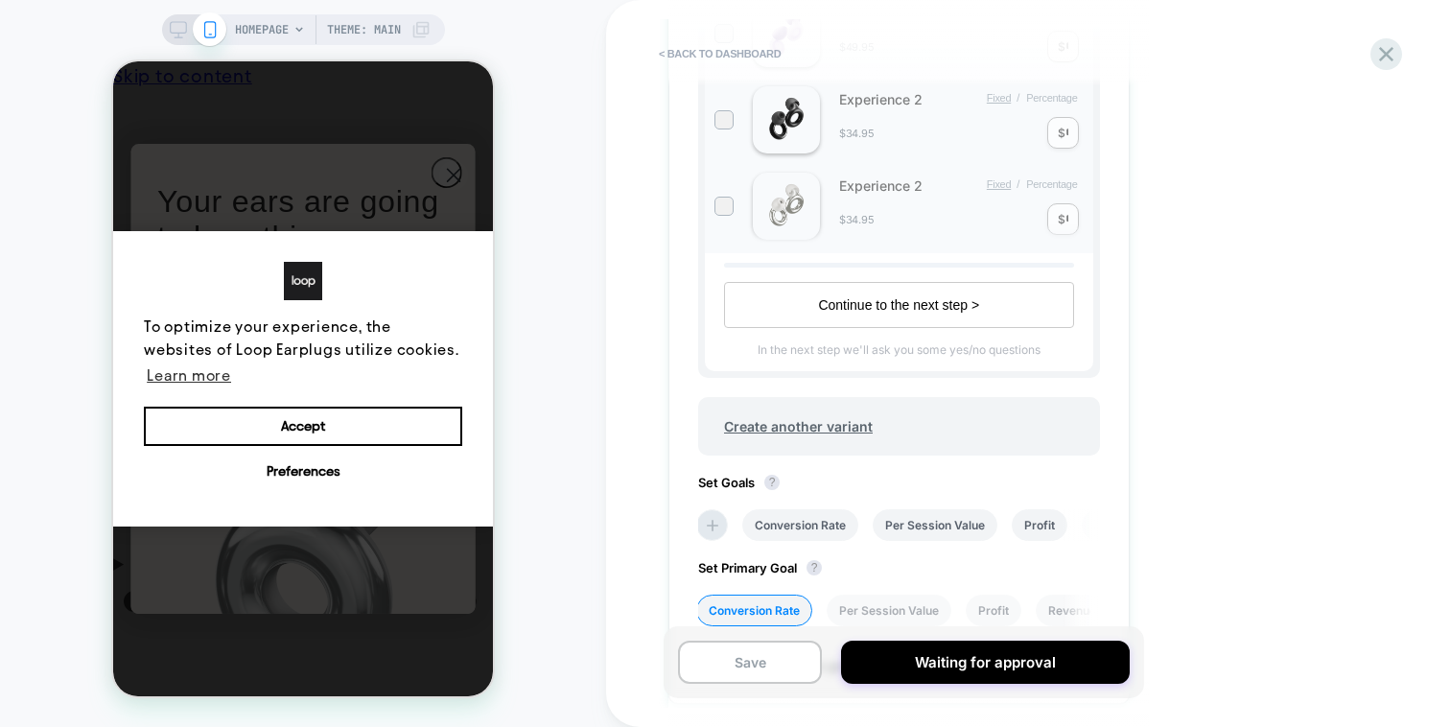
scroll to position [1235, 0]
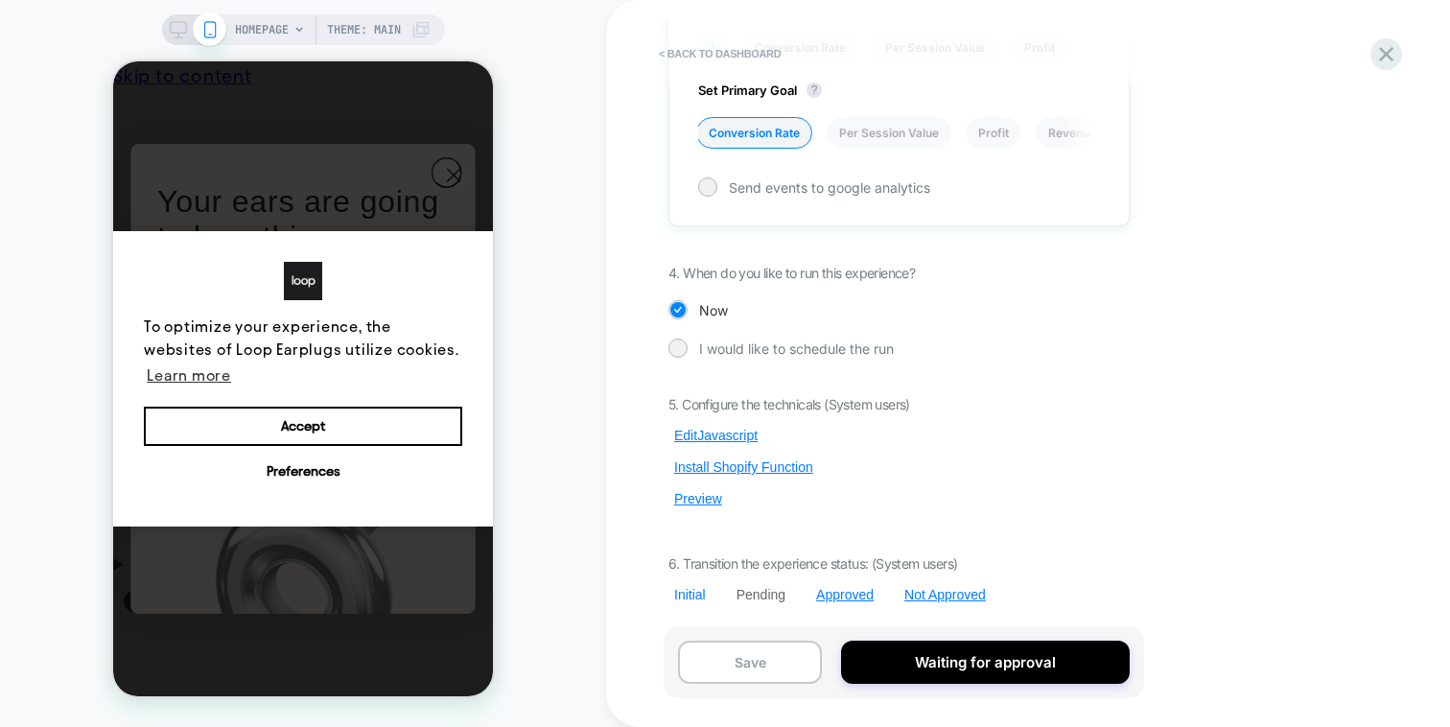
click at [698, 595] on div "Initial" at bounding box center [690, 594] width 32 height 15
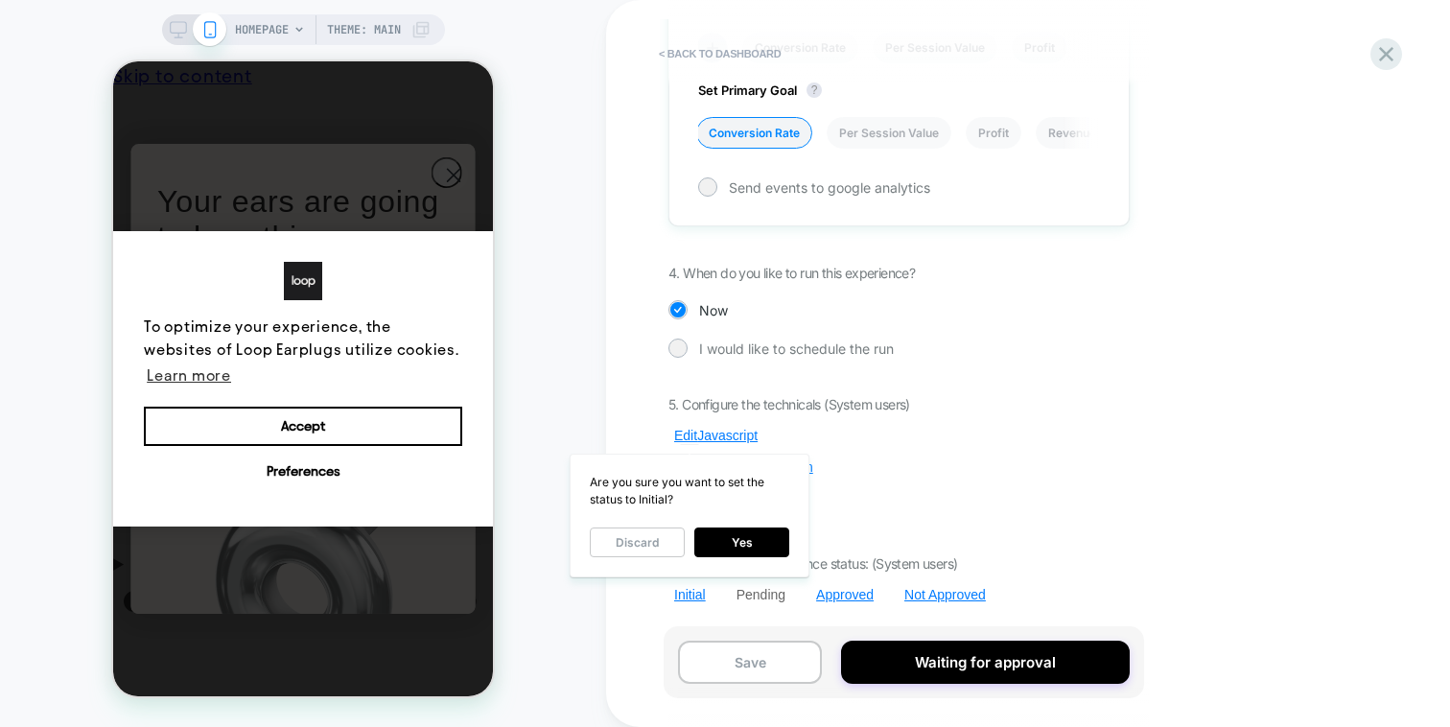
click at [1204, 330] on div "< back to dashboard Pending US Price test Quiet We want to do a price test so t…" at bounding box center [1028, 363] width 844 height 727
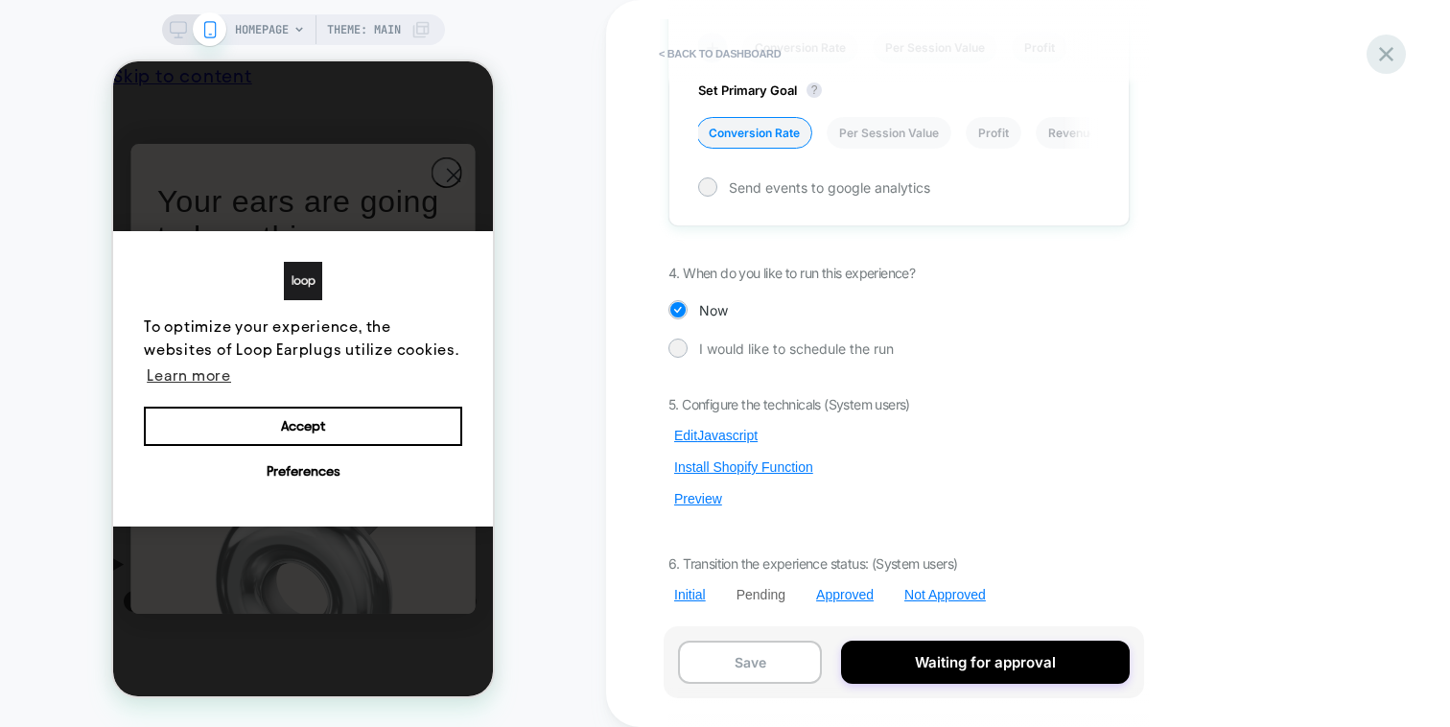
click at [1387, 50] on icon at bounding box center [1386, 54] width 26 height 26
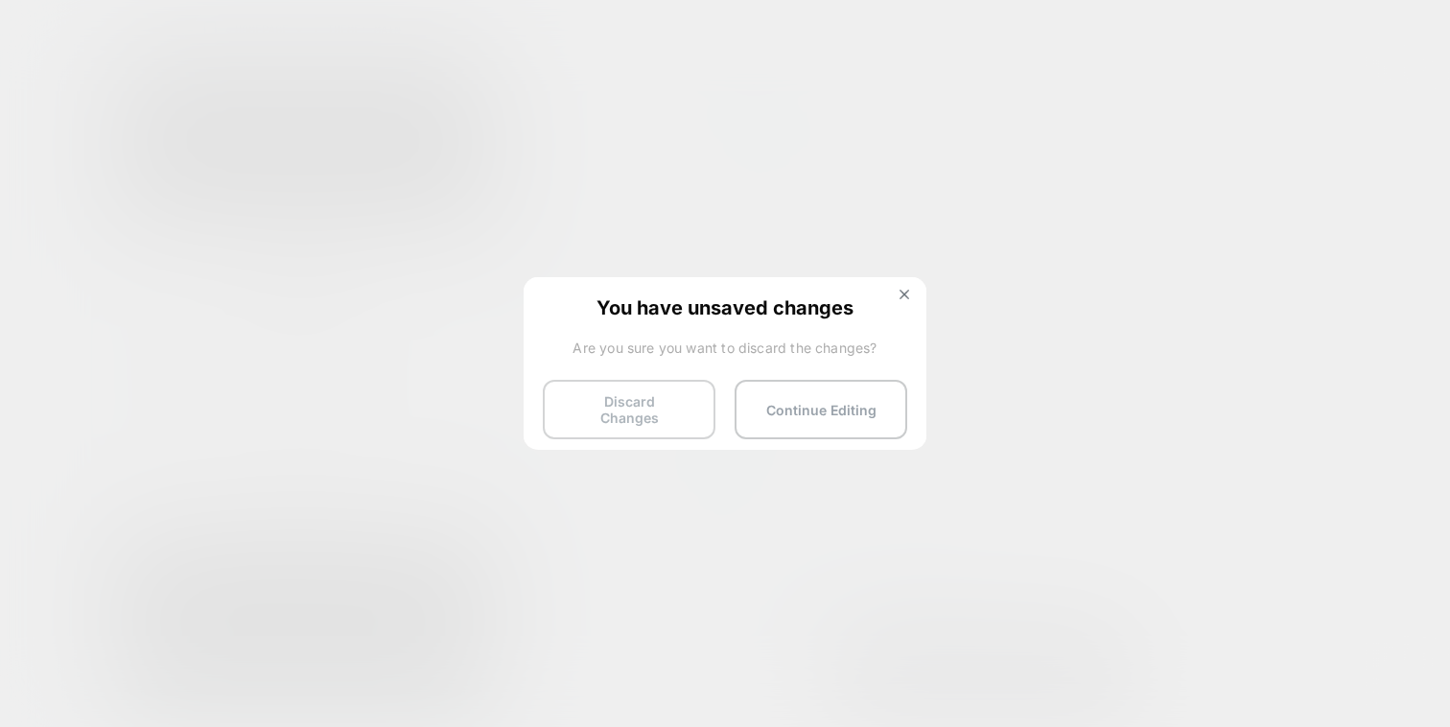
click at [552, 398] on button "Discard Changes" at bounding box center [629, 409] width 173 height 59
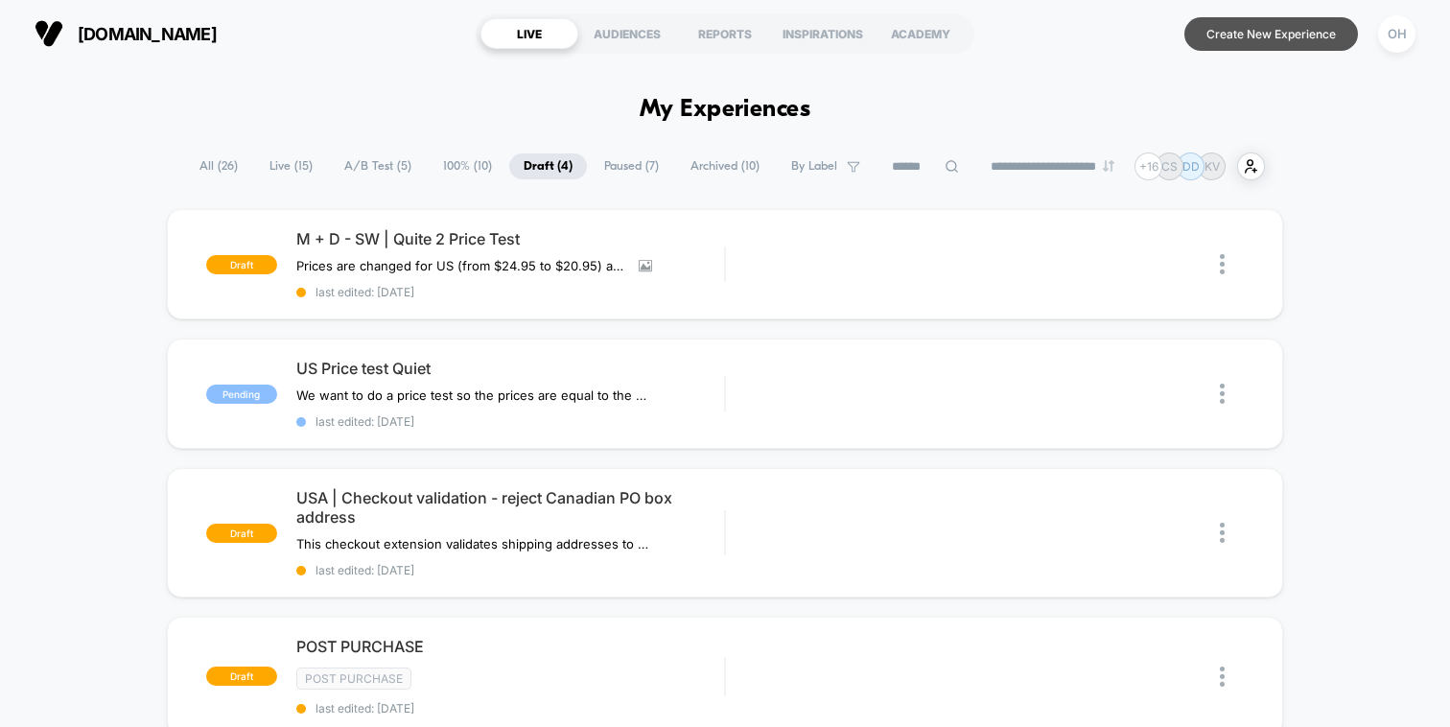
click at [1259, 42] on button "Create New Experience" at bounding box center [1271, 34] width 174 height 34
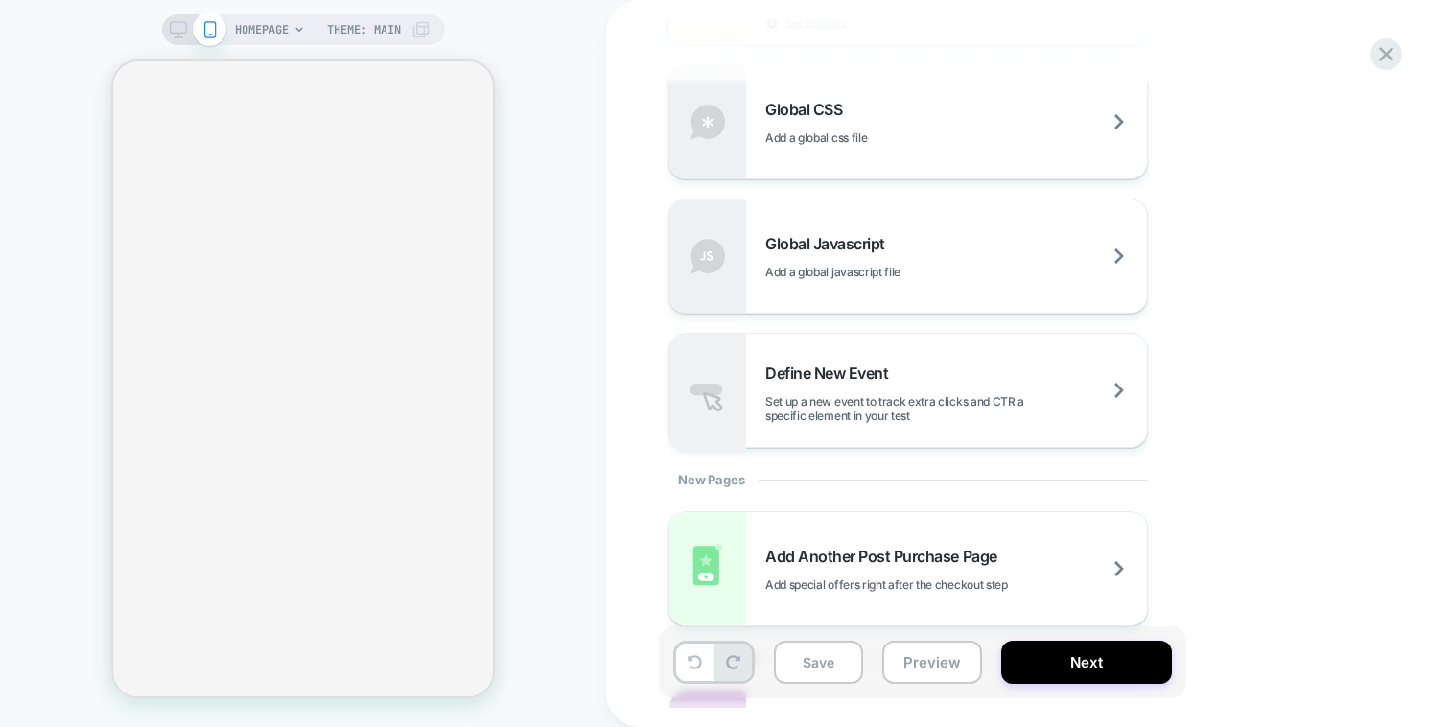
scroll to position [1411, 0]
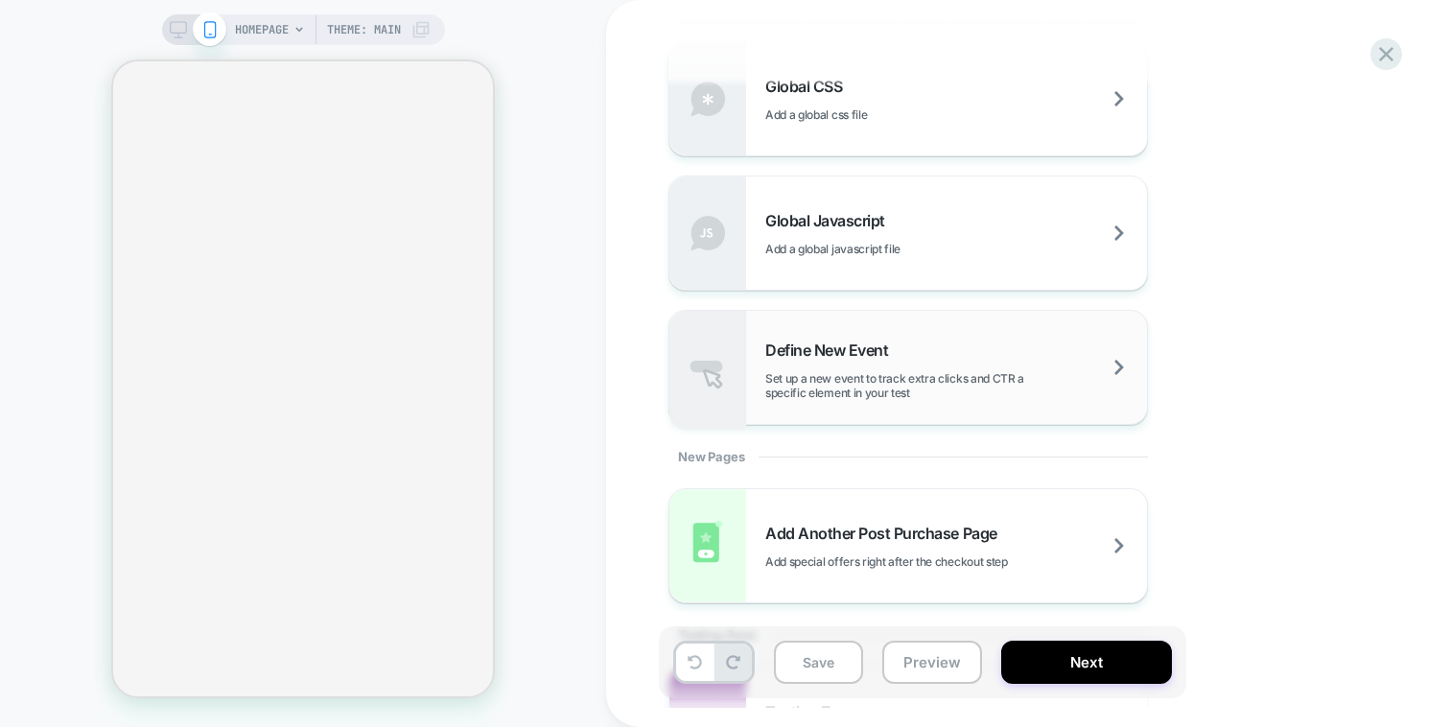
click at [816, 381] on span "Set up a new event to track extra clicks and CTR a specific element in your test" at bounding box center [956, 385] width 382 height 29
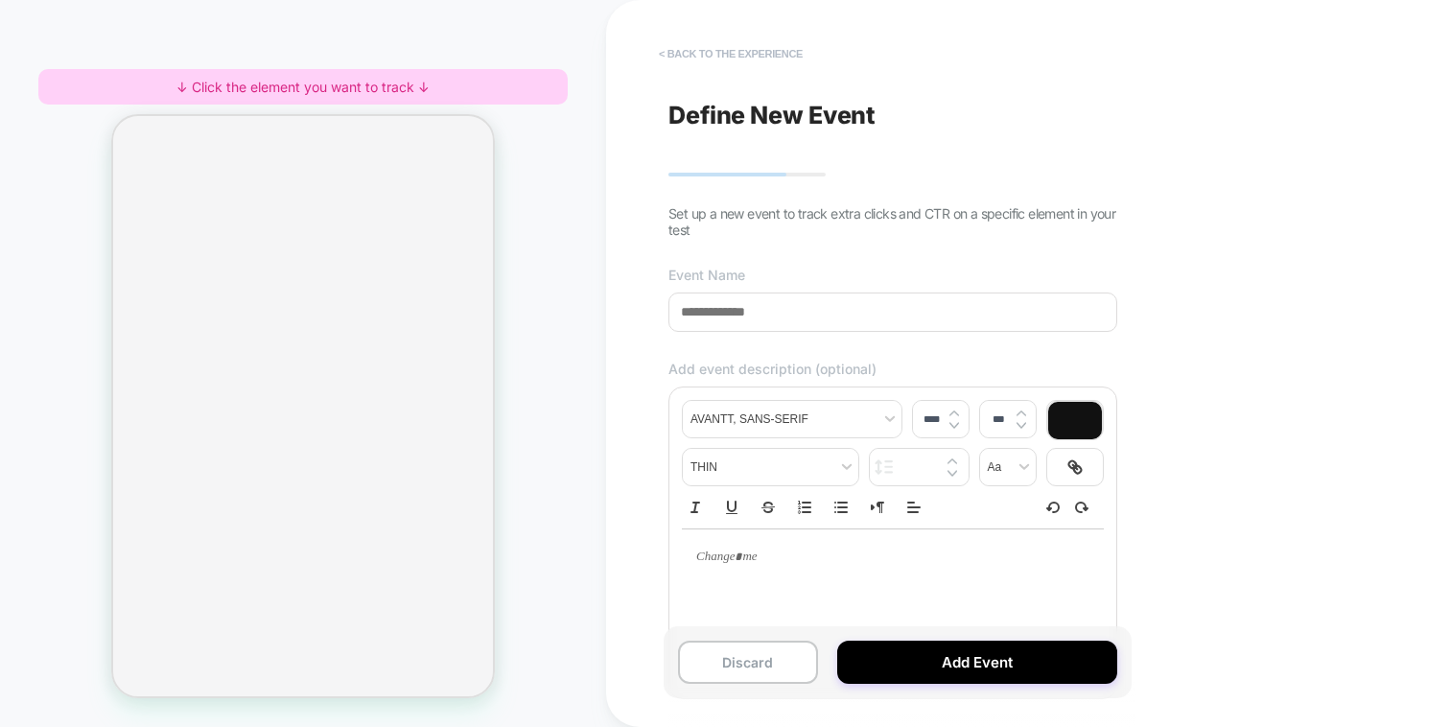
click at [684, 46] on button "< back to the experience" at bounding box center [730, 53] width 163 height 31
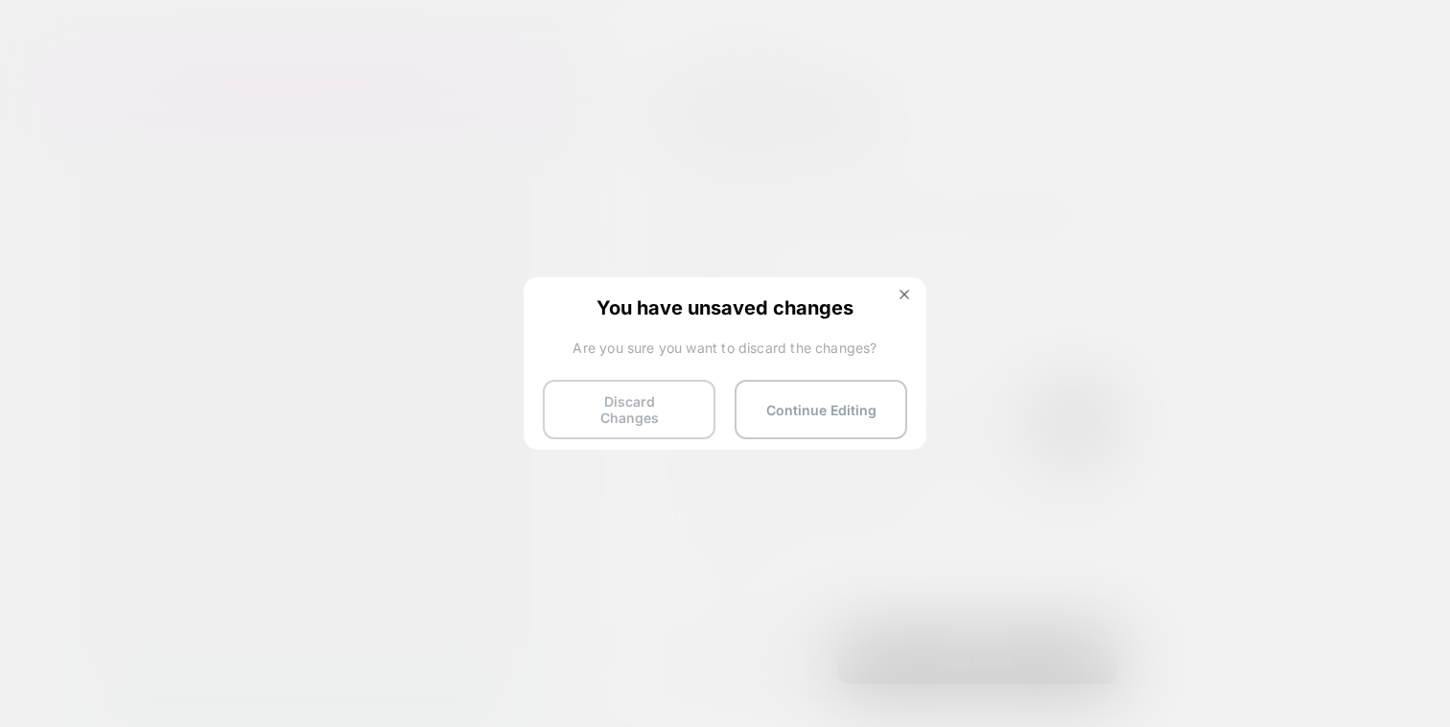
click at [660, 422] on button "Discard Changes" at bounding box center [629, 409] width 173 height 59
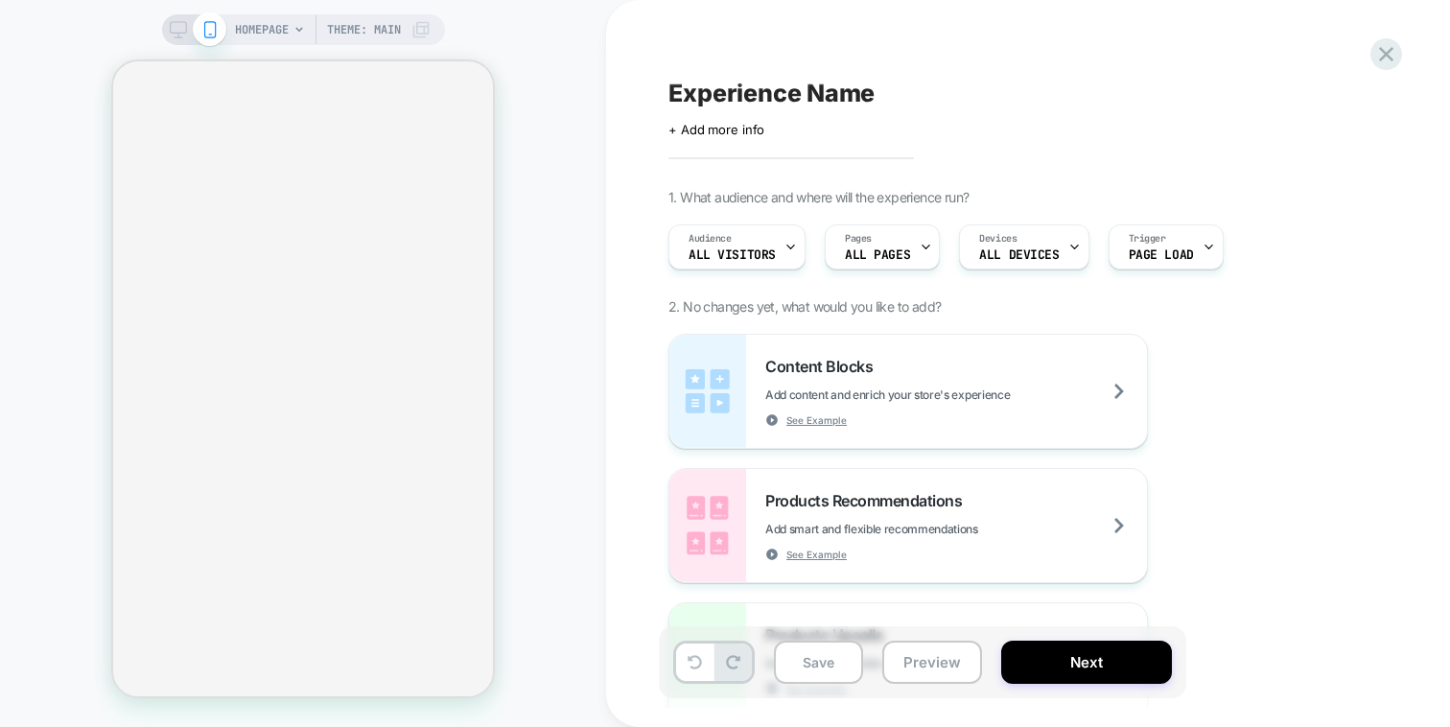
click at [830, 56] on div "Experience Name Click to edit experience details + Add more info 1. What audien…" at bounding box center [1018, 363] width 719 height 689
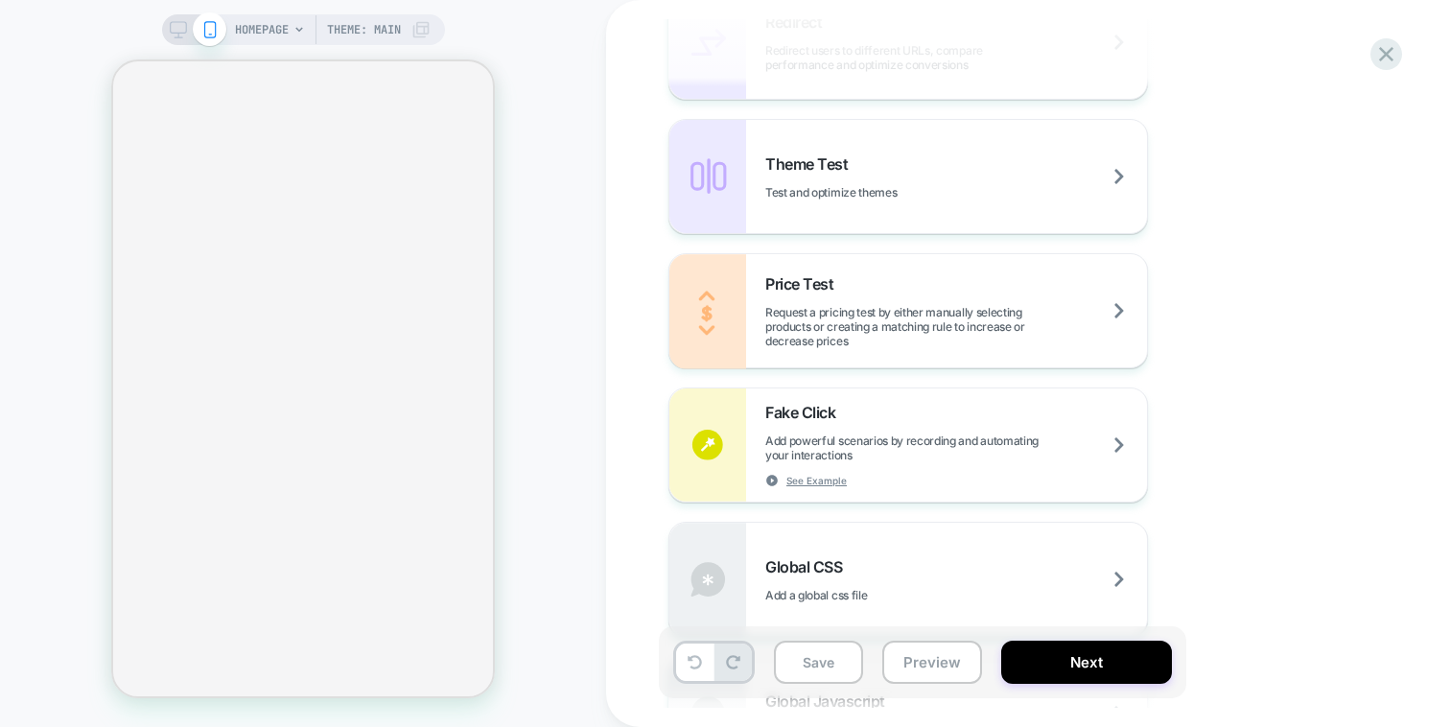
scroll to position [933, 0]
click at [871, 293] on div "Price Test Request a pricing test by either manually selecting products or crea…" at bounding box center [956, 308] width 382 height 74
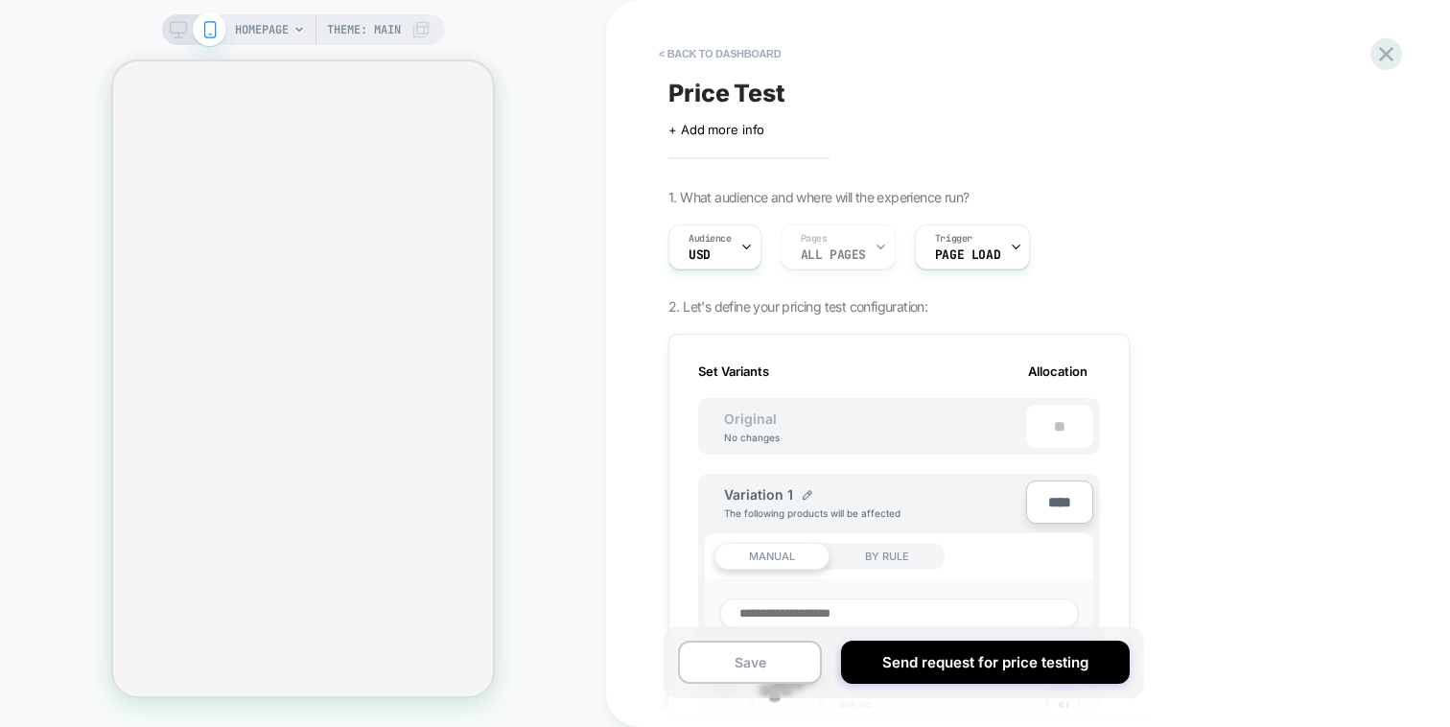
scroll to position [0, 2]
click at [696, 237] on span "Audience" at bounding box center [710, 238] width 43 height 13
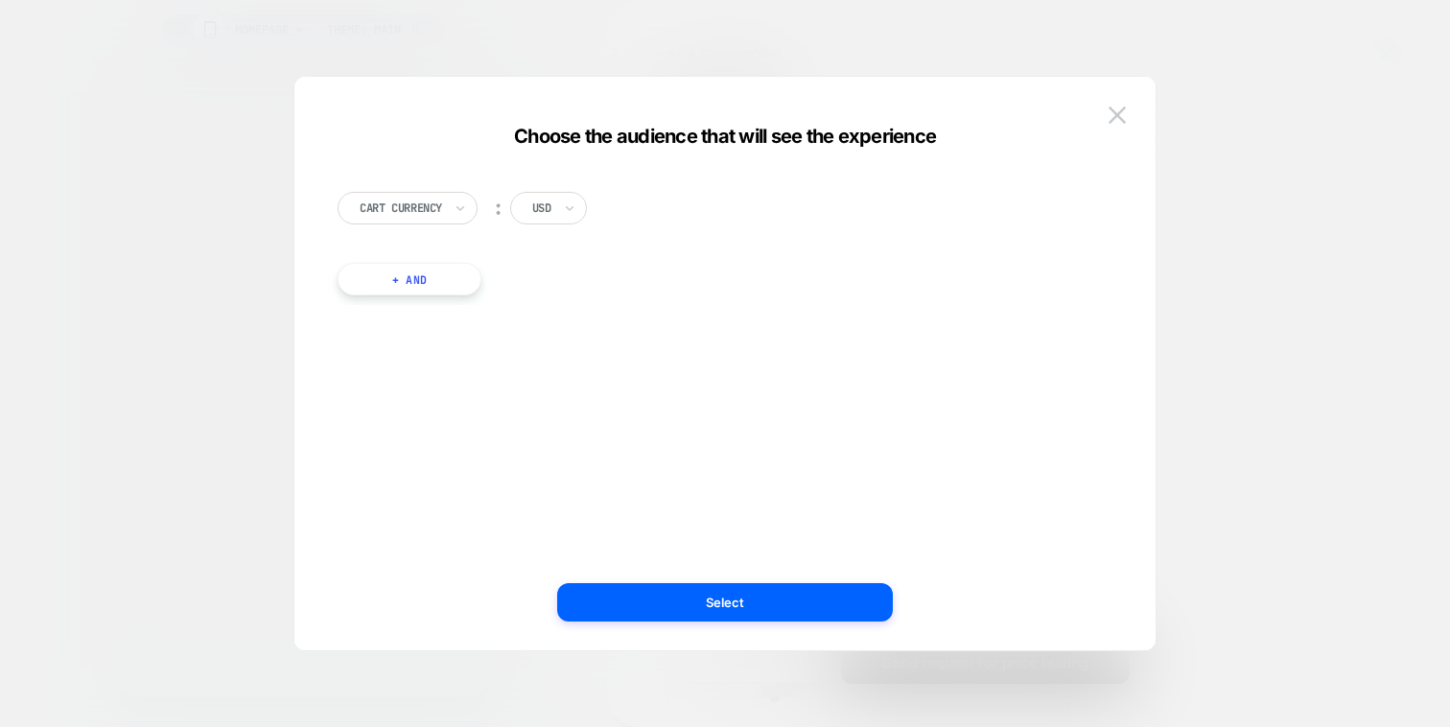
click at [550, 201] on div at bounding box center [541, 207] width 19 height 17
click at [690, 210] on div "Cart Currency ︰ USD" at bounding box center [716, 218] width 756 height 52
click at [1120, 109] on img at bounding box center [1117, 114] width 17 height 16
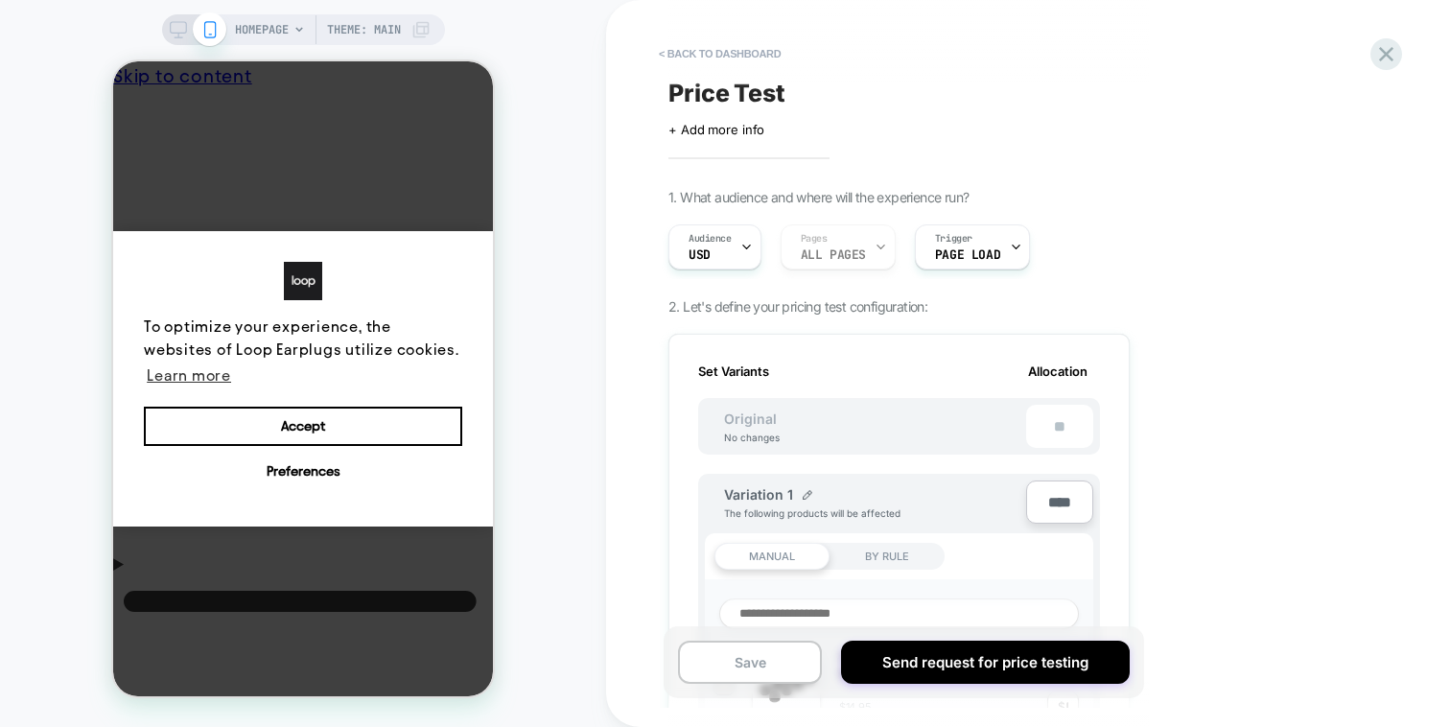
scroll to position [0, 0]
click at [1369, 61] on div "< back to dashboard Price Test Click to edit experience details + Add more info…" at bounding box center [1028, 363] width 844 height 727
click at [1373, 60] on icon at bounding box center [1386, 54] width 26 height 26
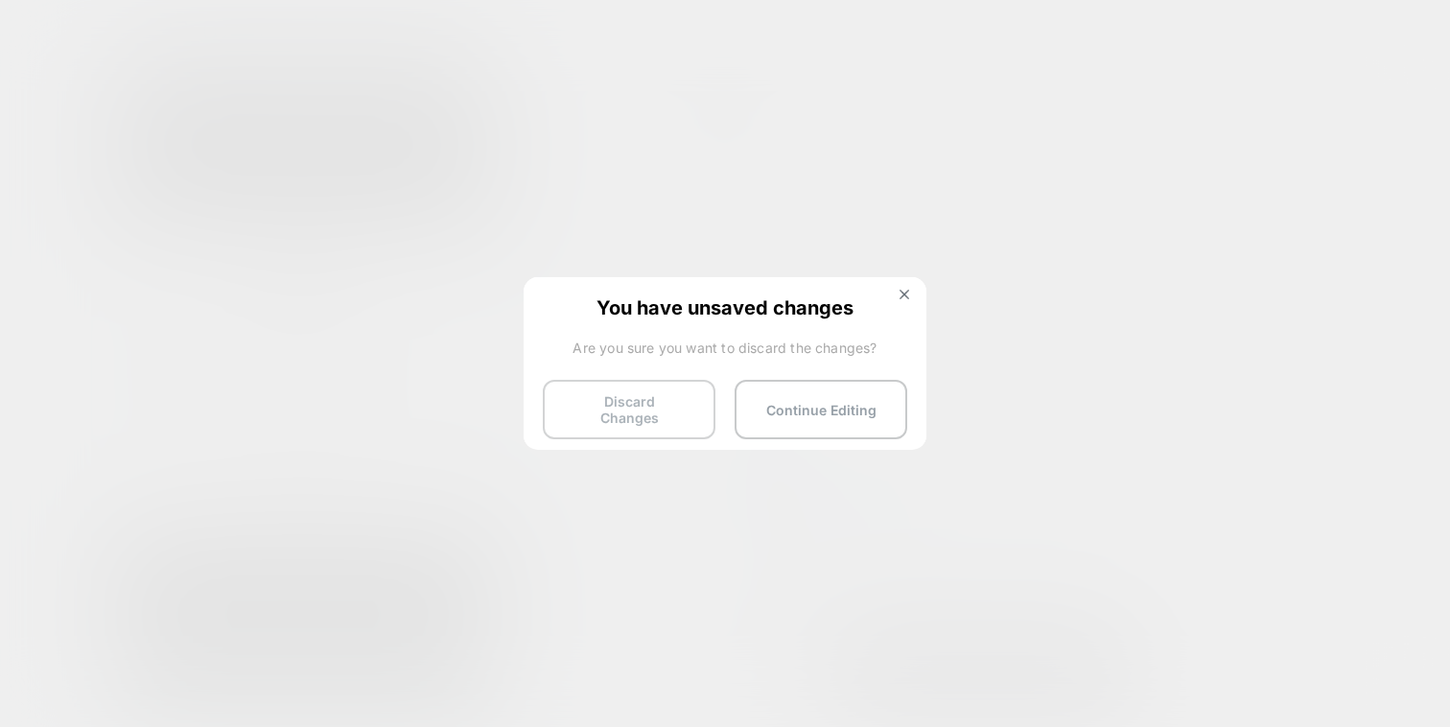
click at [640, 404] on button "Discard Changes" at bounding box center [629, 409] width 173 height 59
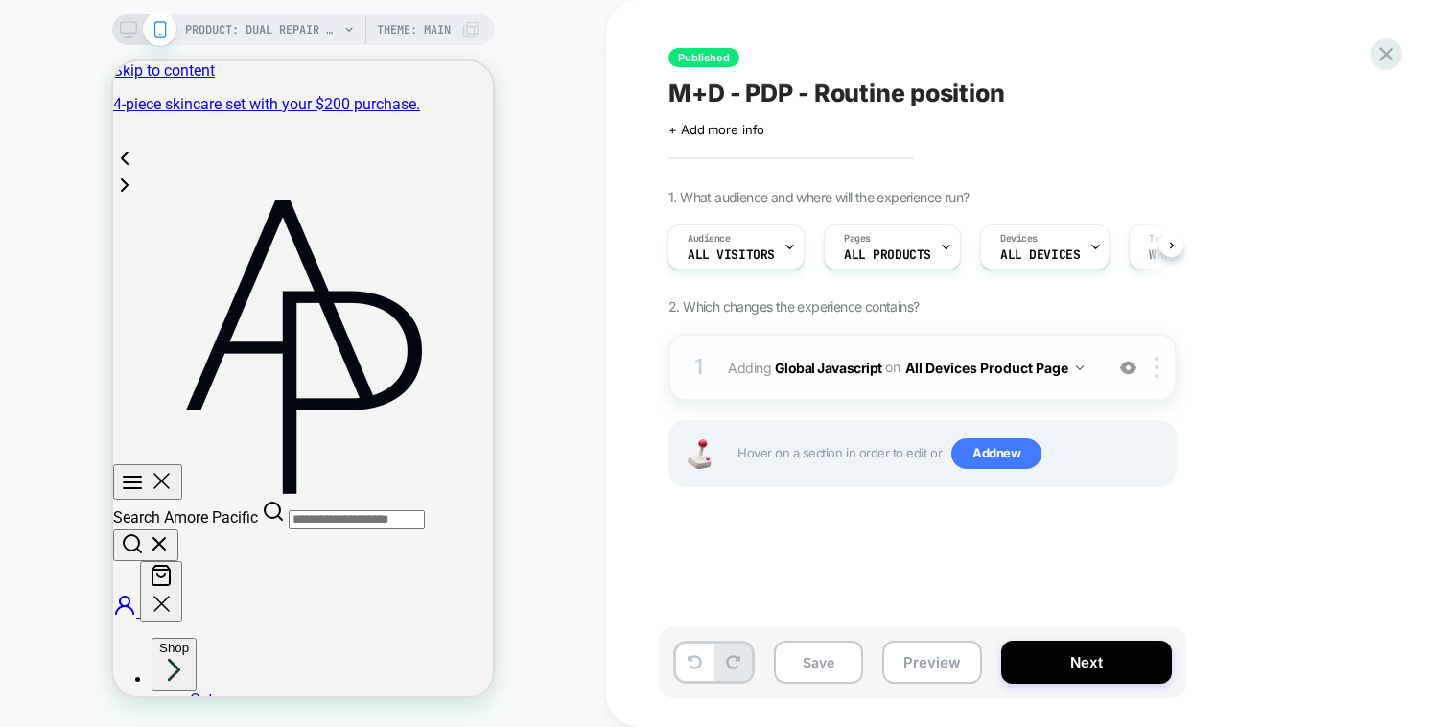
click at [934, 340] on div "1 Adding Global Javascript on All Devices Product Page Add Before Add After Tar…" at bounding box center [922, 367] width 508 height 67
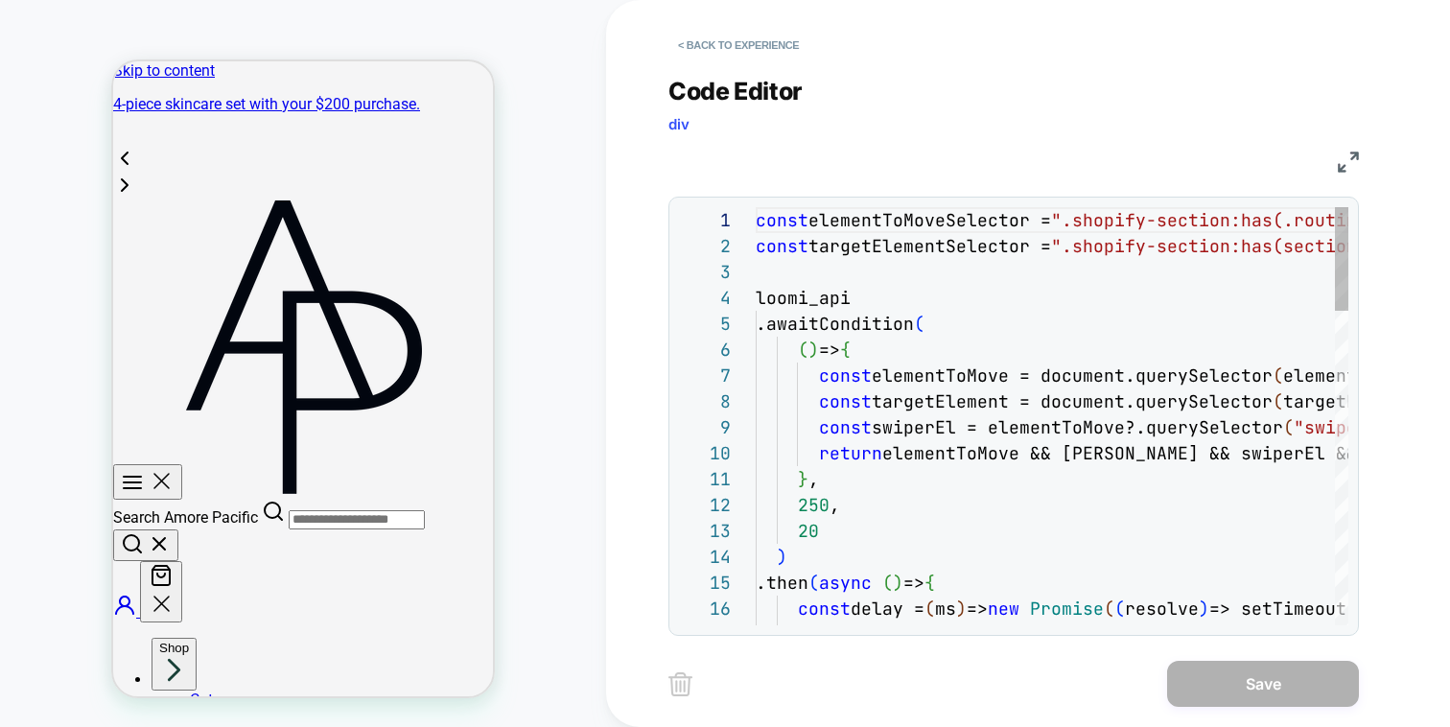
scroll to position [259, 0]
click at [1341, 159] on img at bounding box center [1348, 162] width 21 height 21
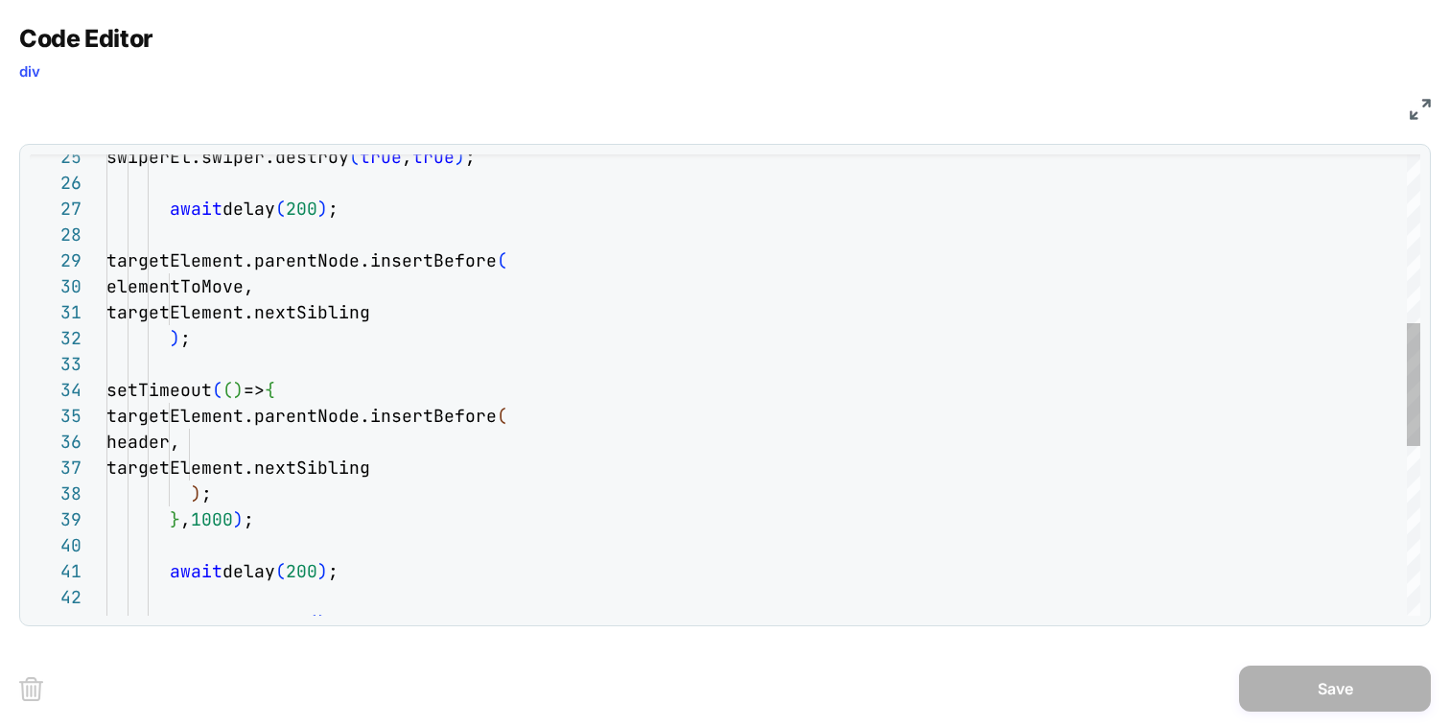
scroll to position [155, 362]
click at [970, 475] on div "setTimeout ( ( ) => { targetElement.parentNode.insertBefore ( header, targetEle…" at bounding box center [763, 387] width 1314 height 1730
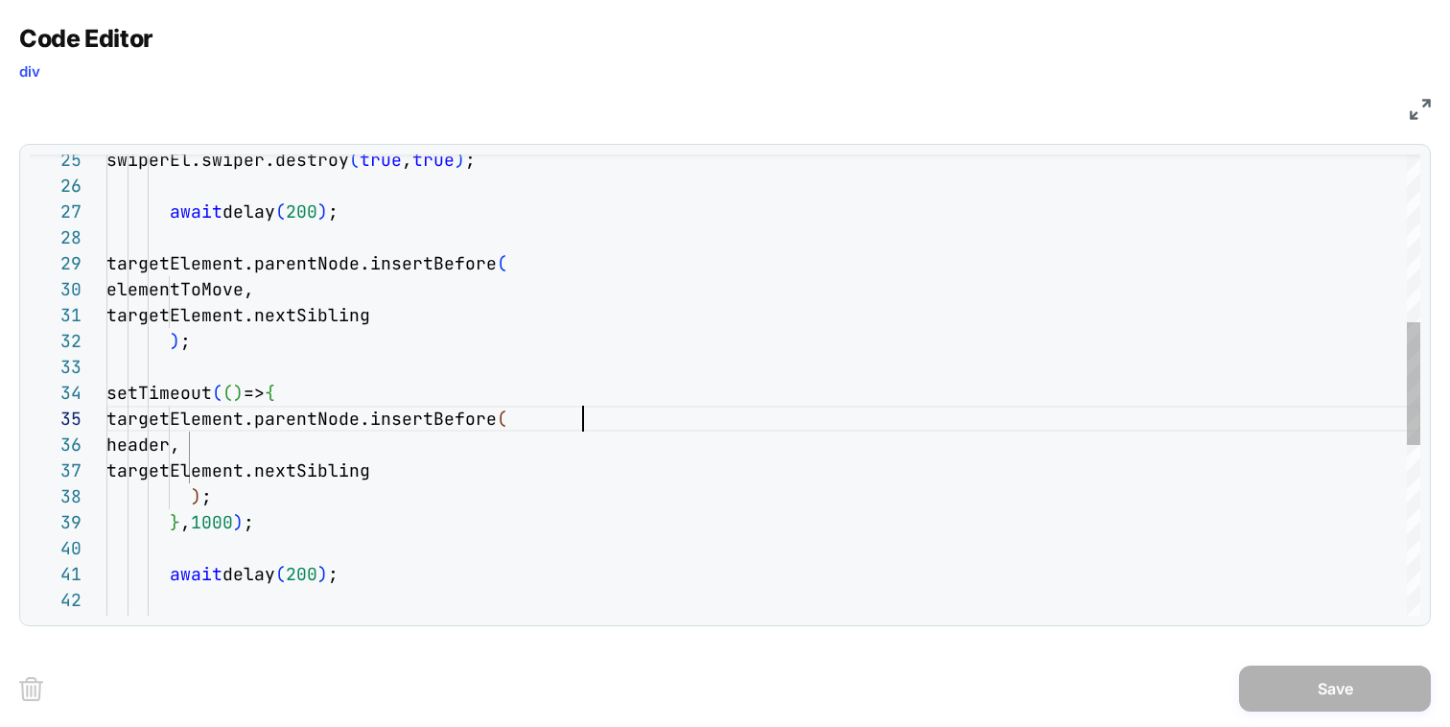
scroll to position [104, 476]
click at [1016, 423] on div "swiperEl.initialize ( ) ; await delay ( 200 ) ; ) ; } , 1000 ) ; targetElement.…" at bounding box center [763, 390] width 1314 height 1730
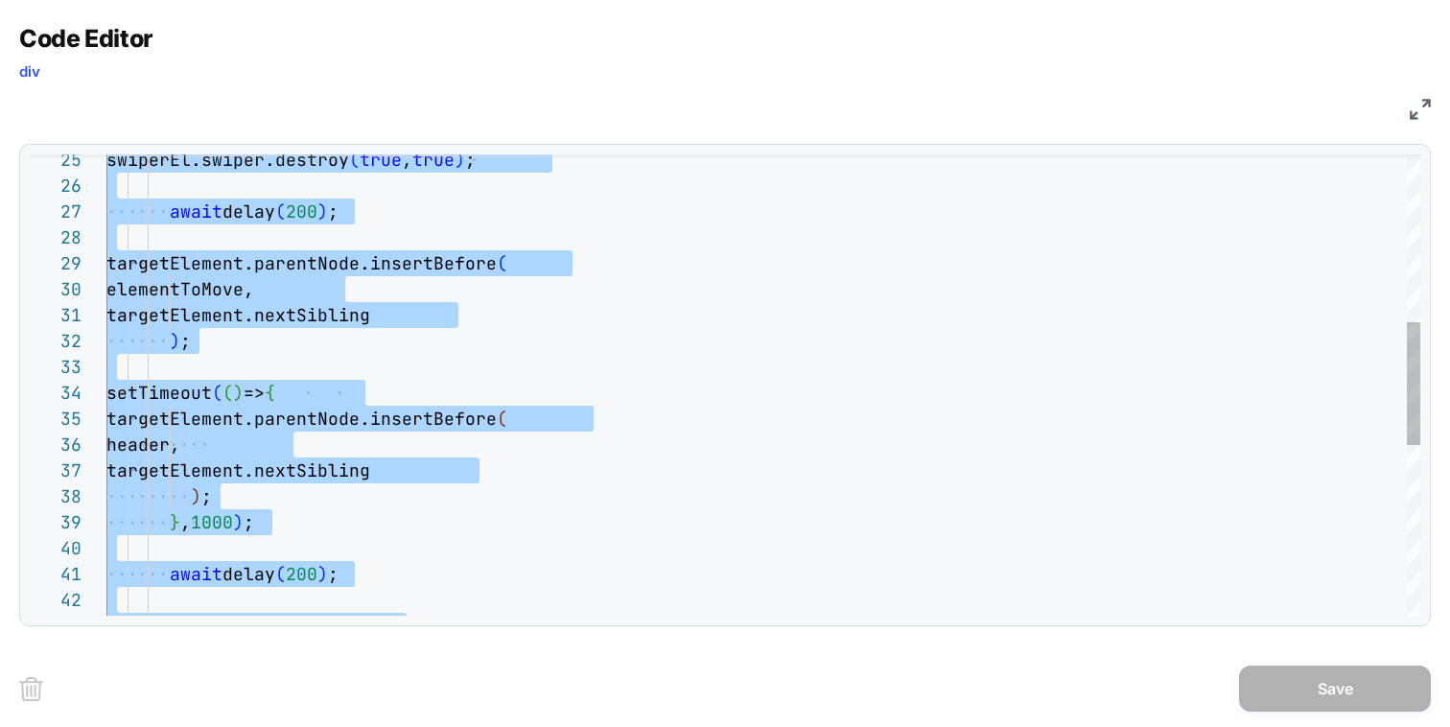
click at [1016, 423] on div "swiperEl.initialize ( ) ; await delay ( 200 ) ; ) ; } , 1000 ) ; targetElement.…" at bounding box center [763, 390] width 1314 height 1730
click at [1407, 112] on div "JS" at bounding box center [725, 106] width 1412 height 33
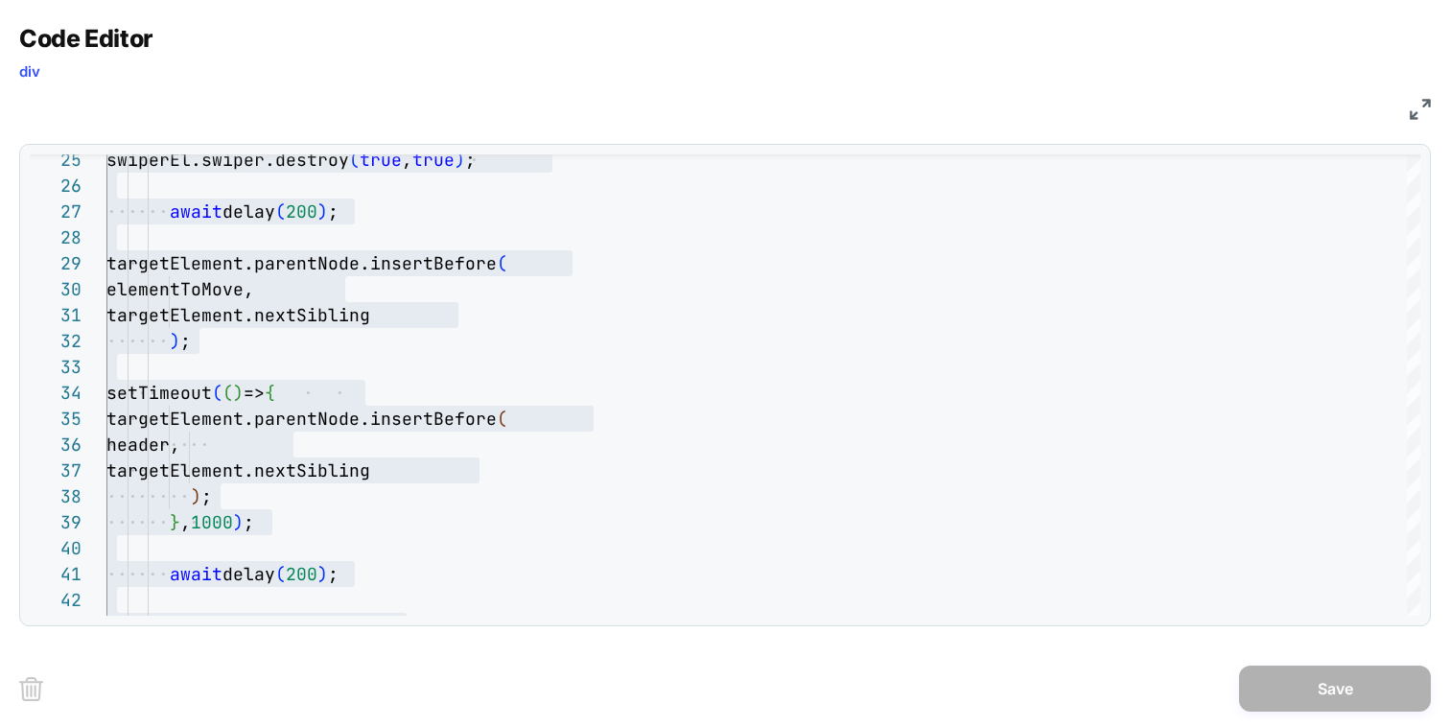
click at [1415, 112] on img at bounding box center [1420, 109] width 21 height 21
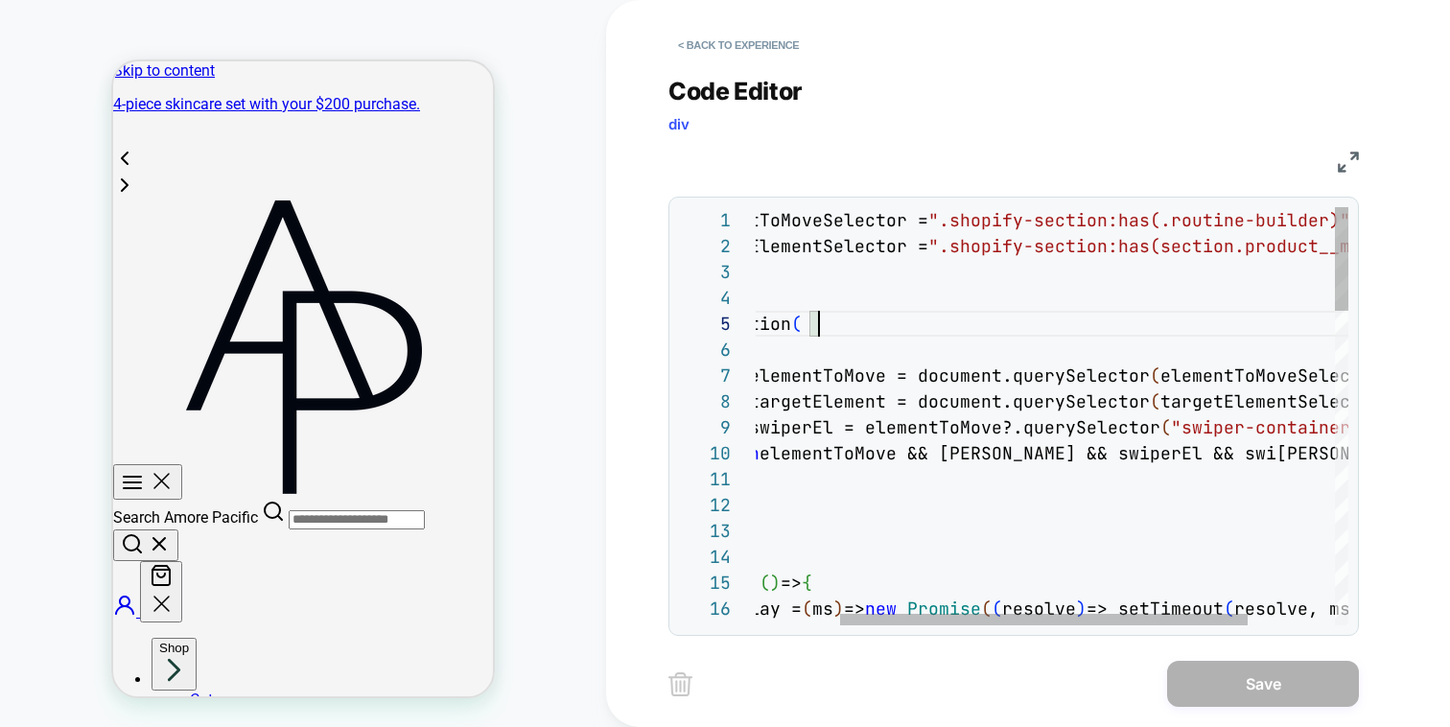
type textarea "**********"
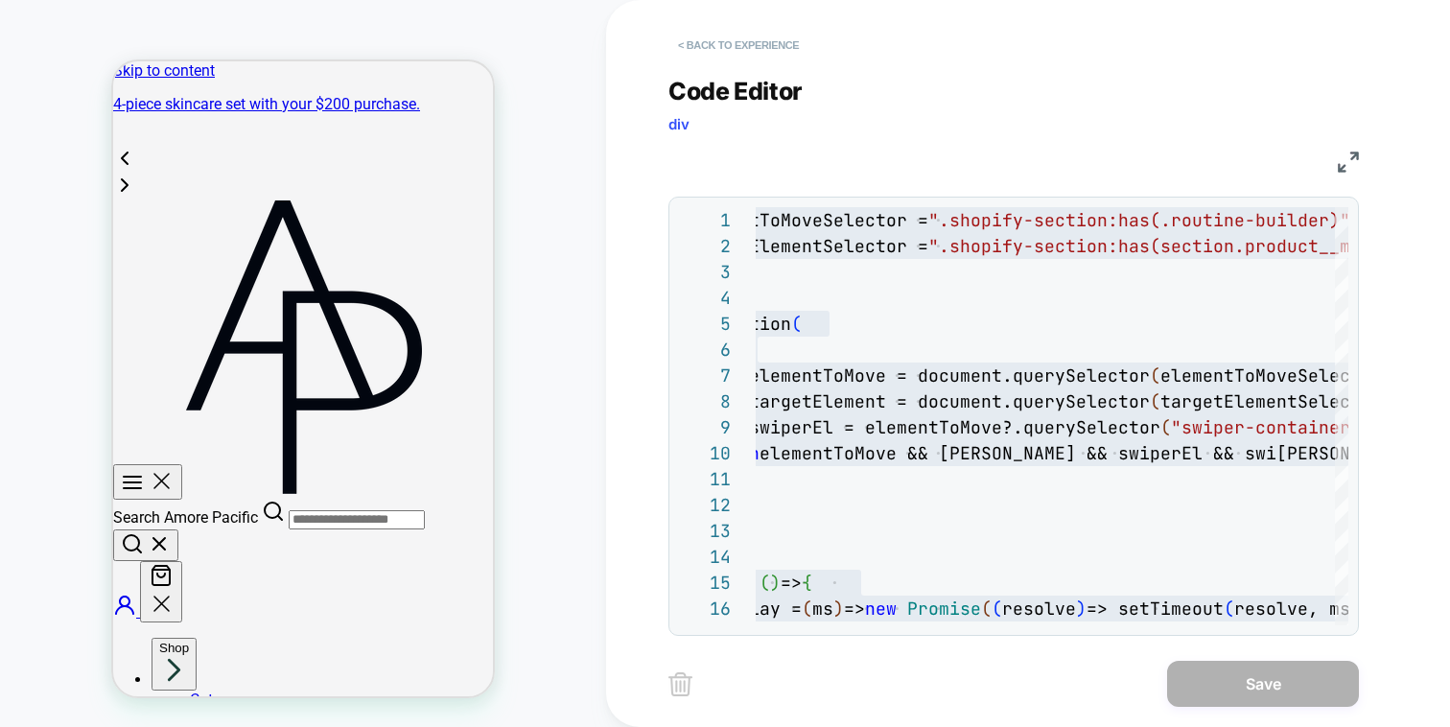
click at [749, 39] on button "< Back to experience" at bounding box center [738, 45] width 140 height 31
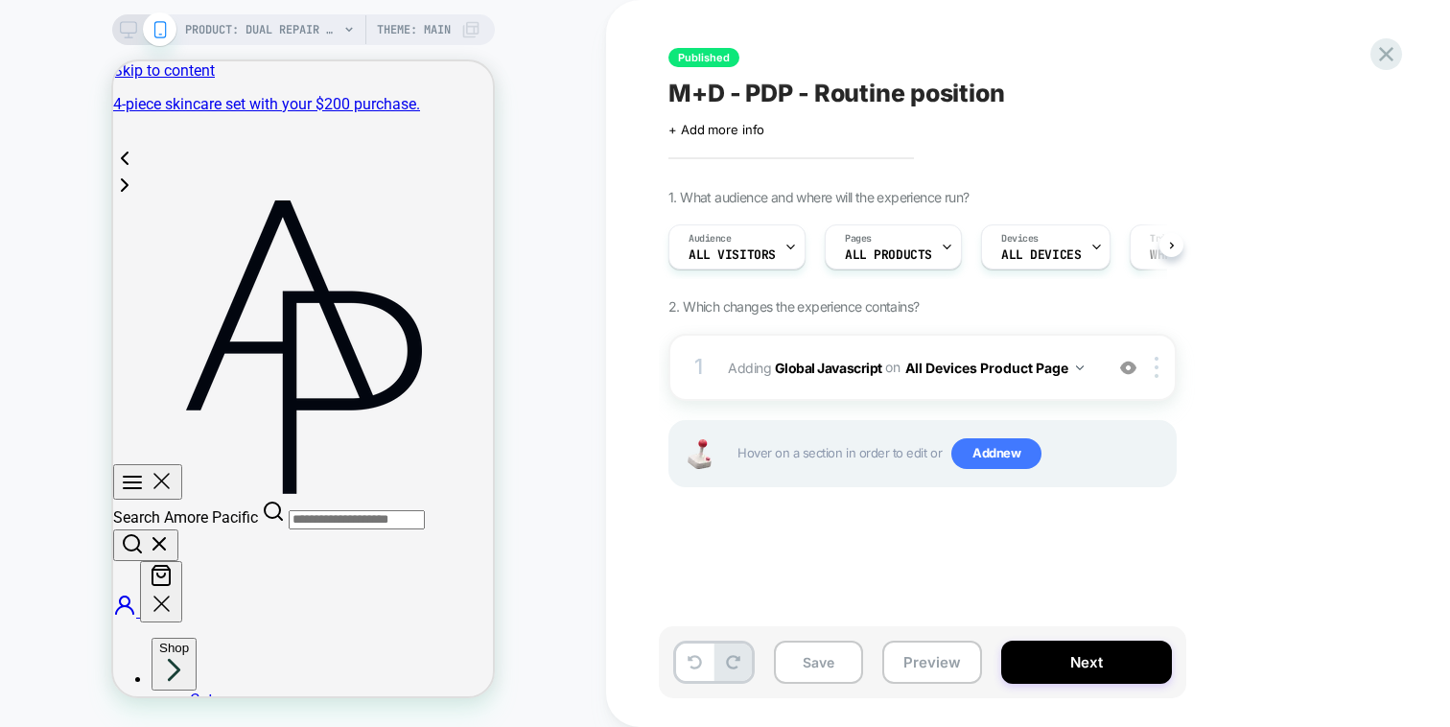
scroll to position [0, 1]
click at [915, 679] on button "Preview" at bounding box center [932, 662] width 100 height 43
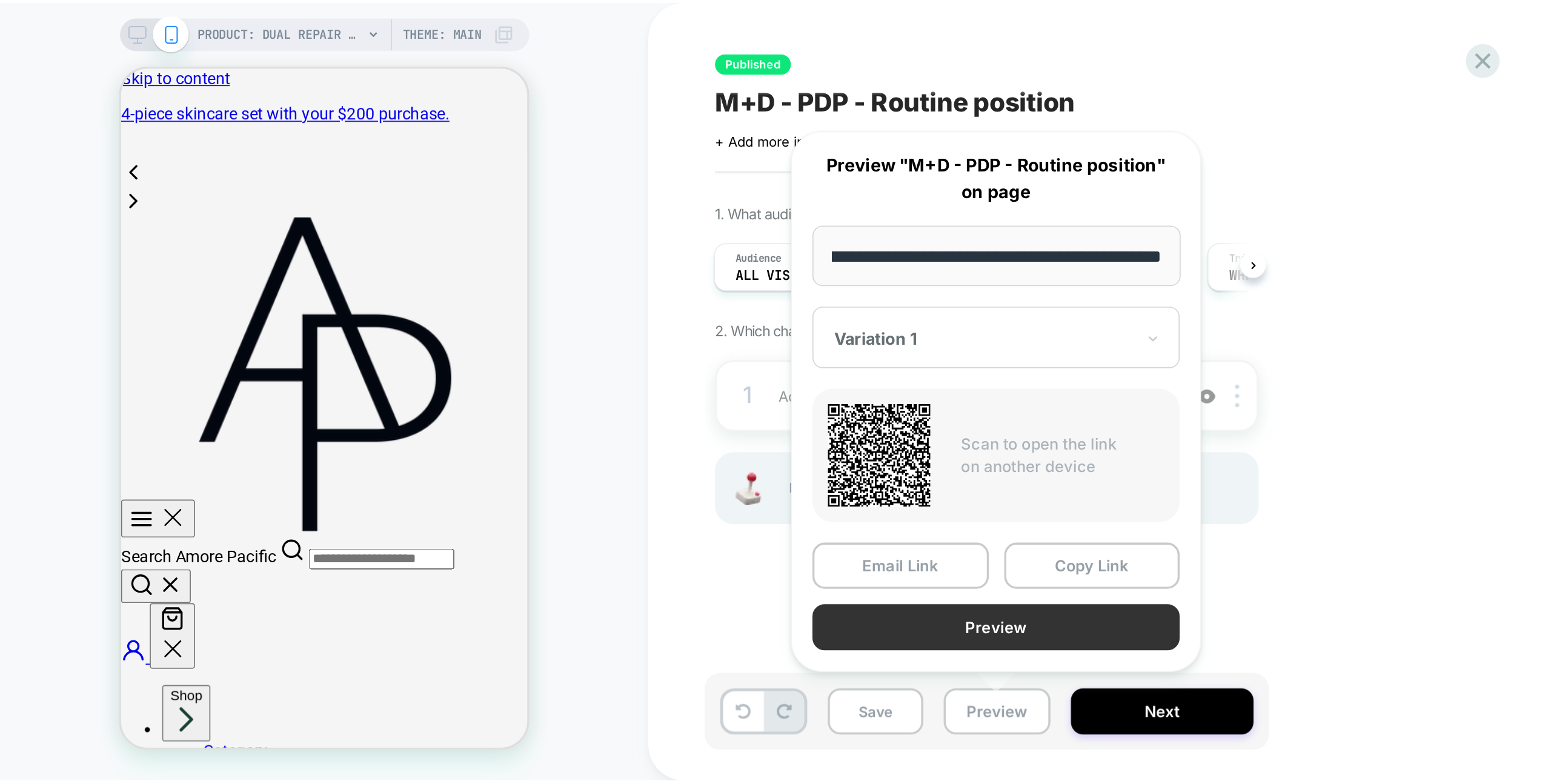
scroll to position [0, 0]
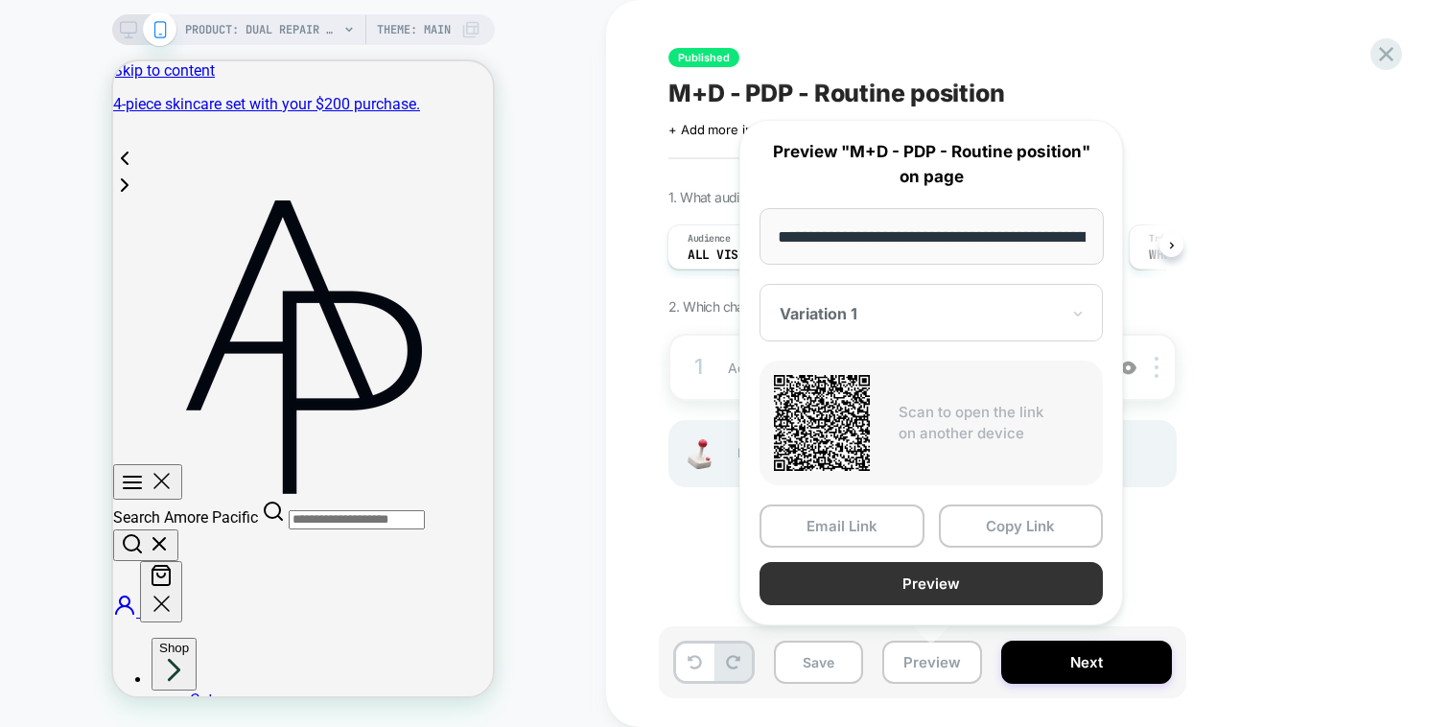
click at [959, 588] on button "Preview" at bounding box center [931, 583] width 343 height 43
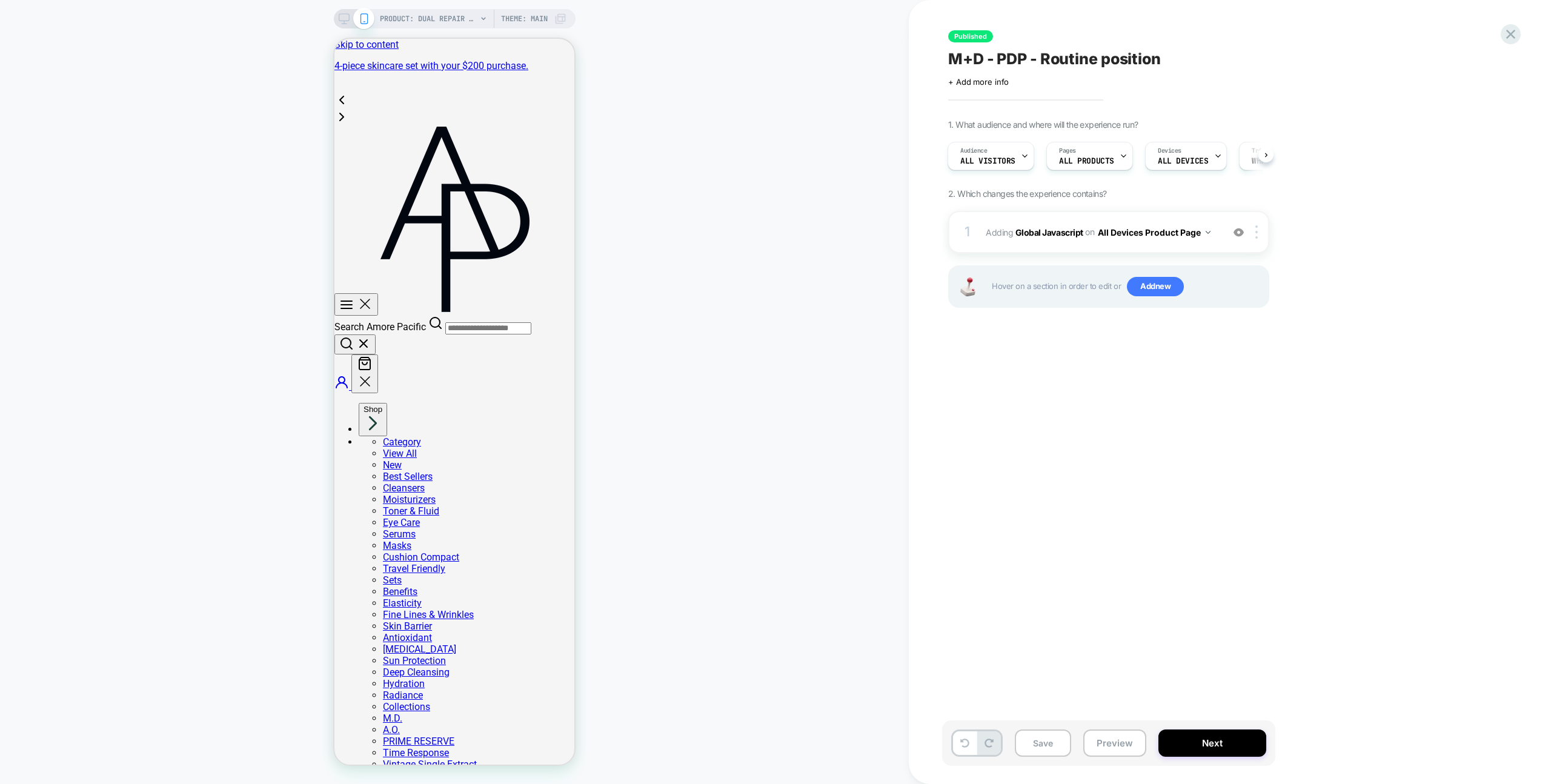
scroll to position [0, 1]
click at [915, 30] on icon at bounding box center [1511, 34] width 16 height 16
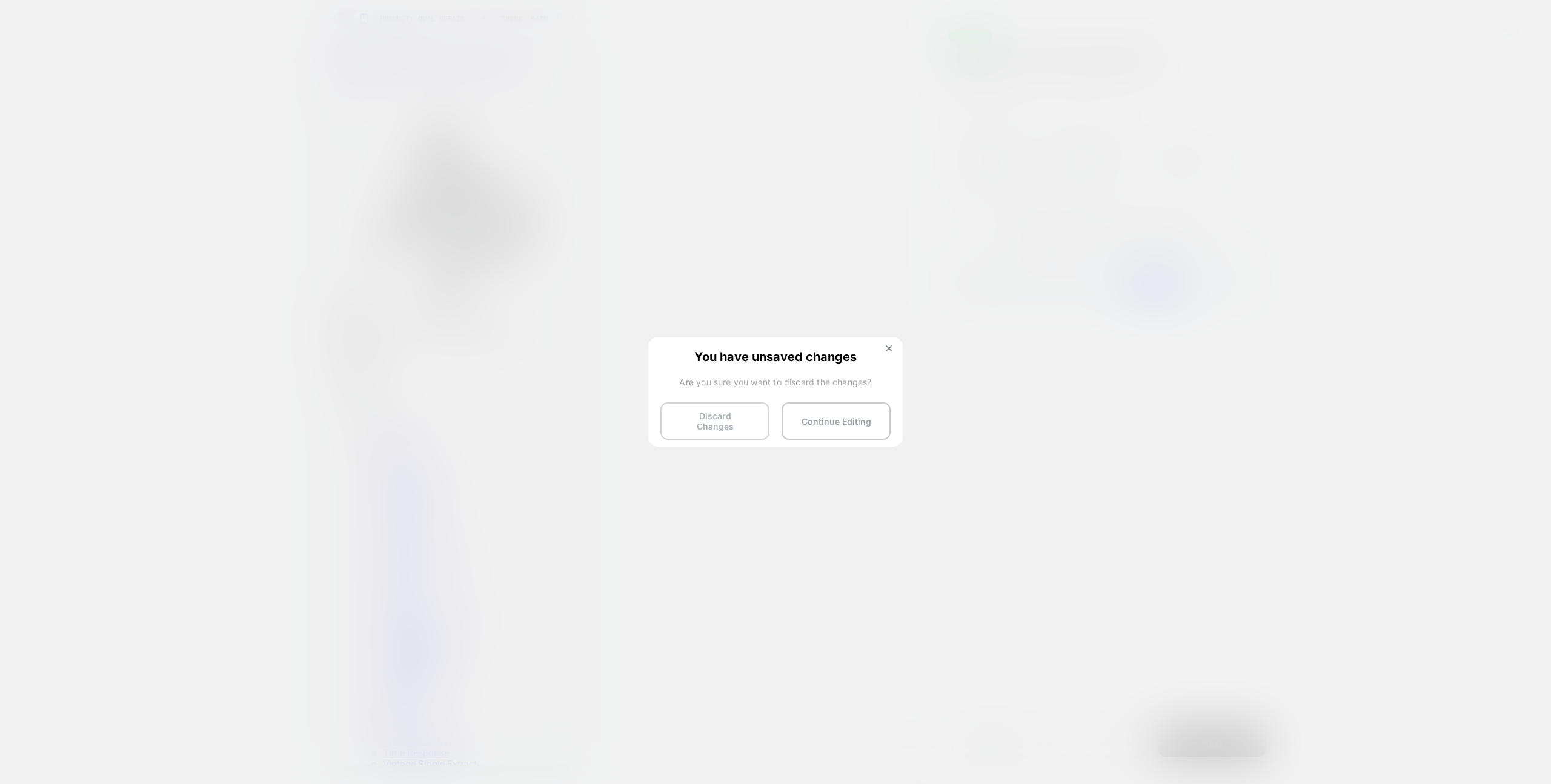
click at [691, 416] on button "Discard Changes" at bounding box center [715, 421] width 109 height 37
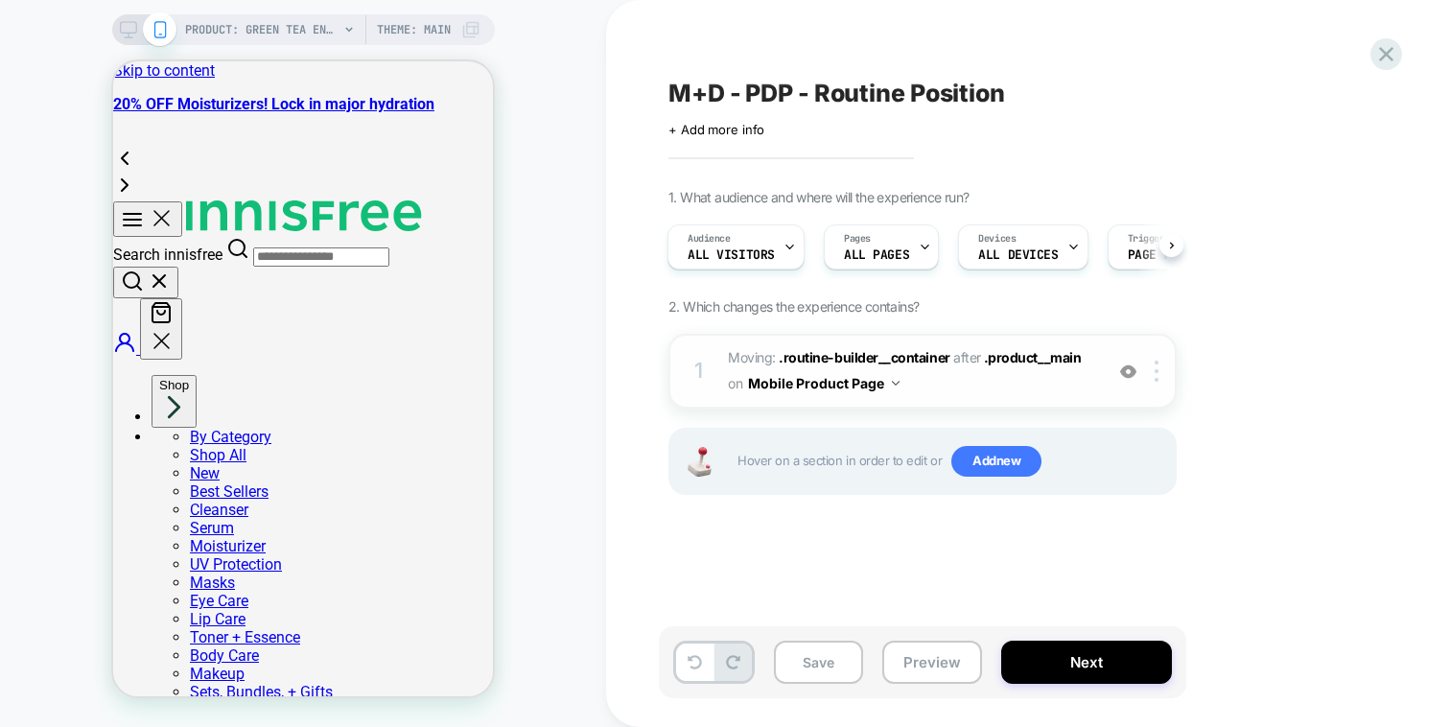
click at [975, 383] on span "Moving: .routine-builder__container .routine-builder__container after .product_…" at bounding box center [910, 371] width 365 height 52
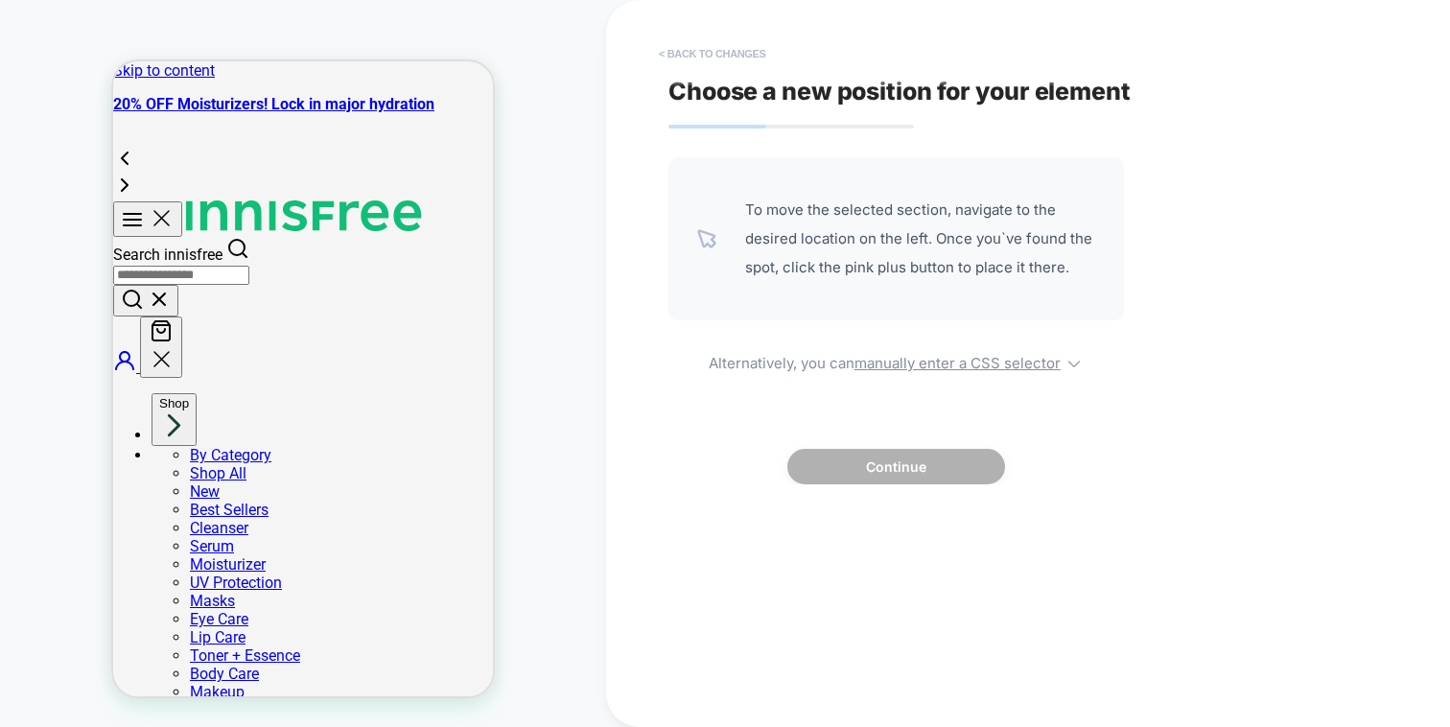
click at [756, 59] on button "< Back to changes" at bounding box center [712, 53] width 127 height 31
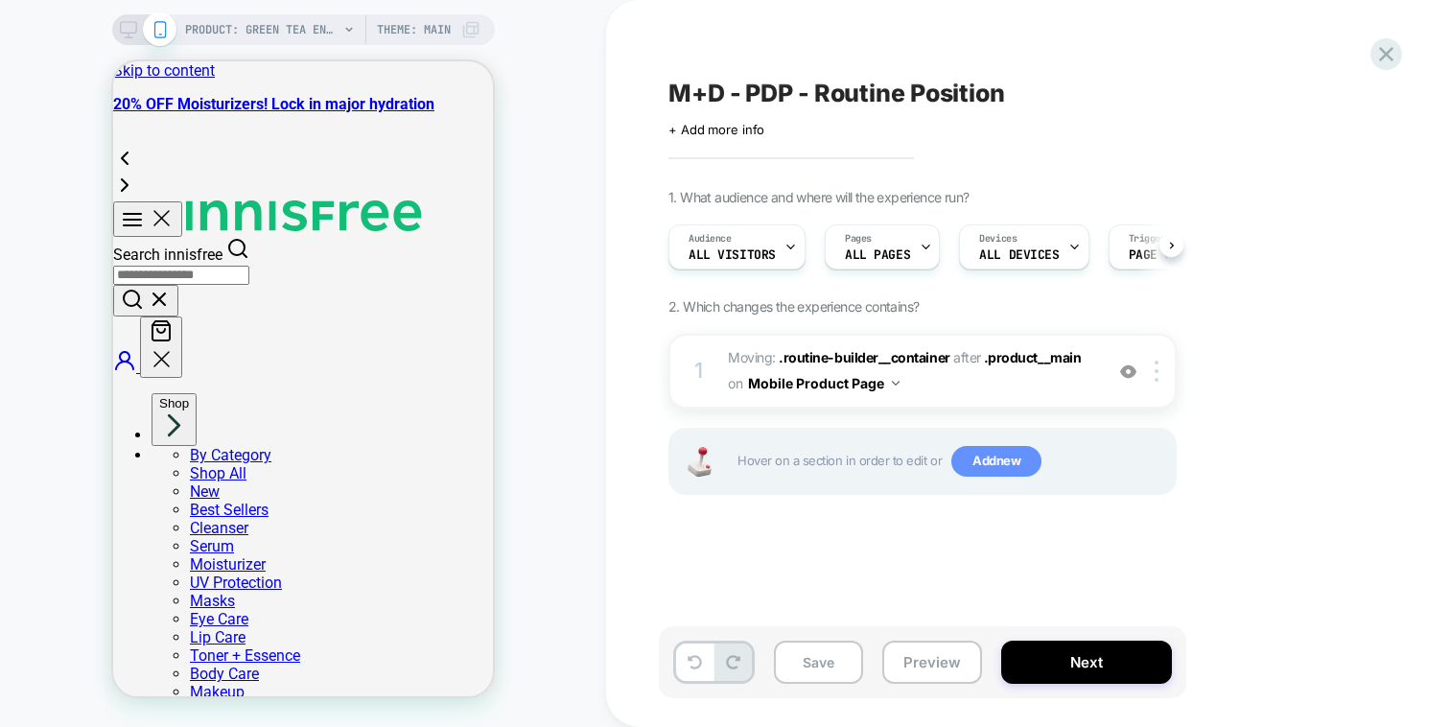
scroll to position [0, 1]
click at [1000, 464] on span "Add new" at bounding box center [996, 461] width 90 height 31
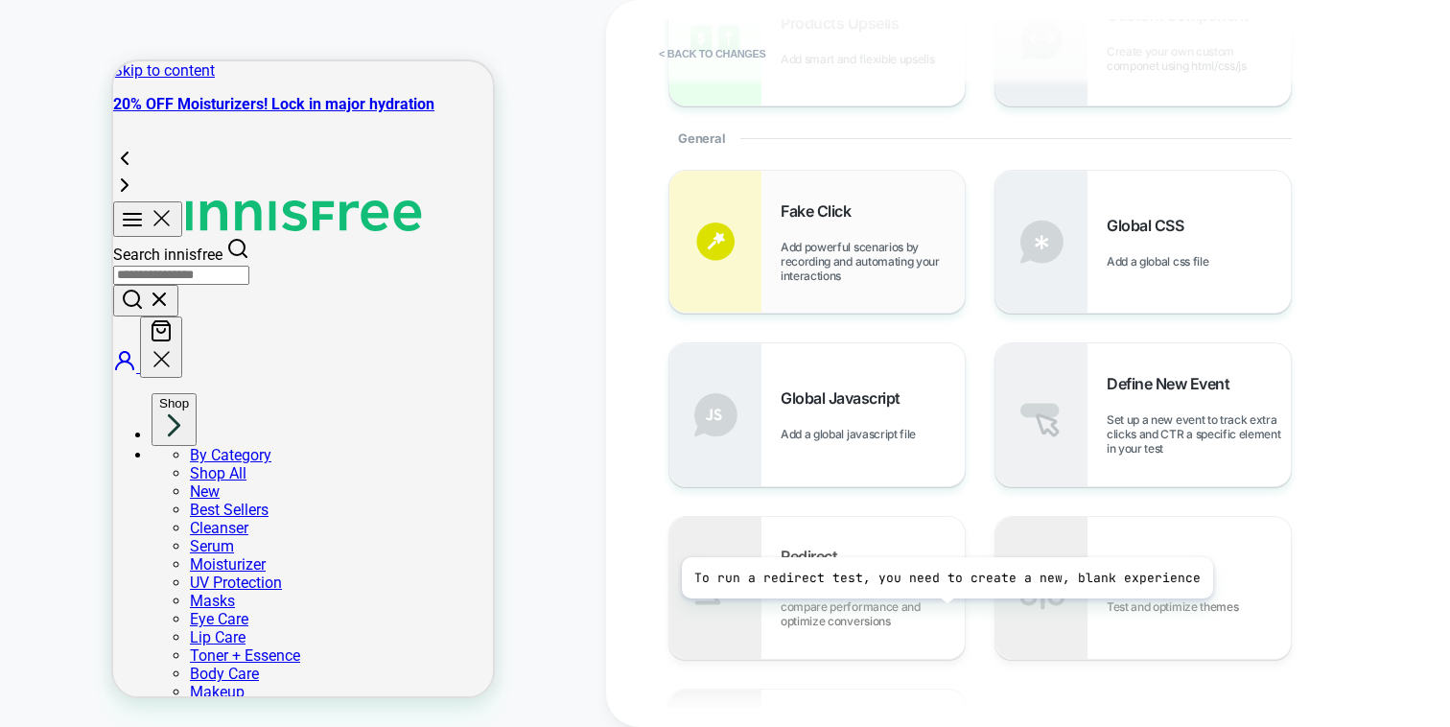
scroll to position [361, 0]
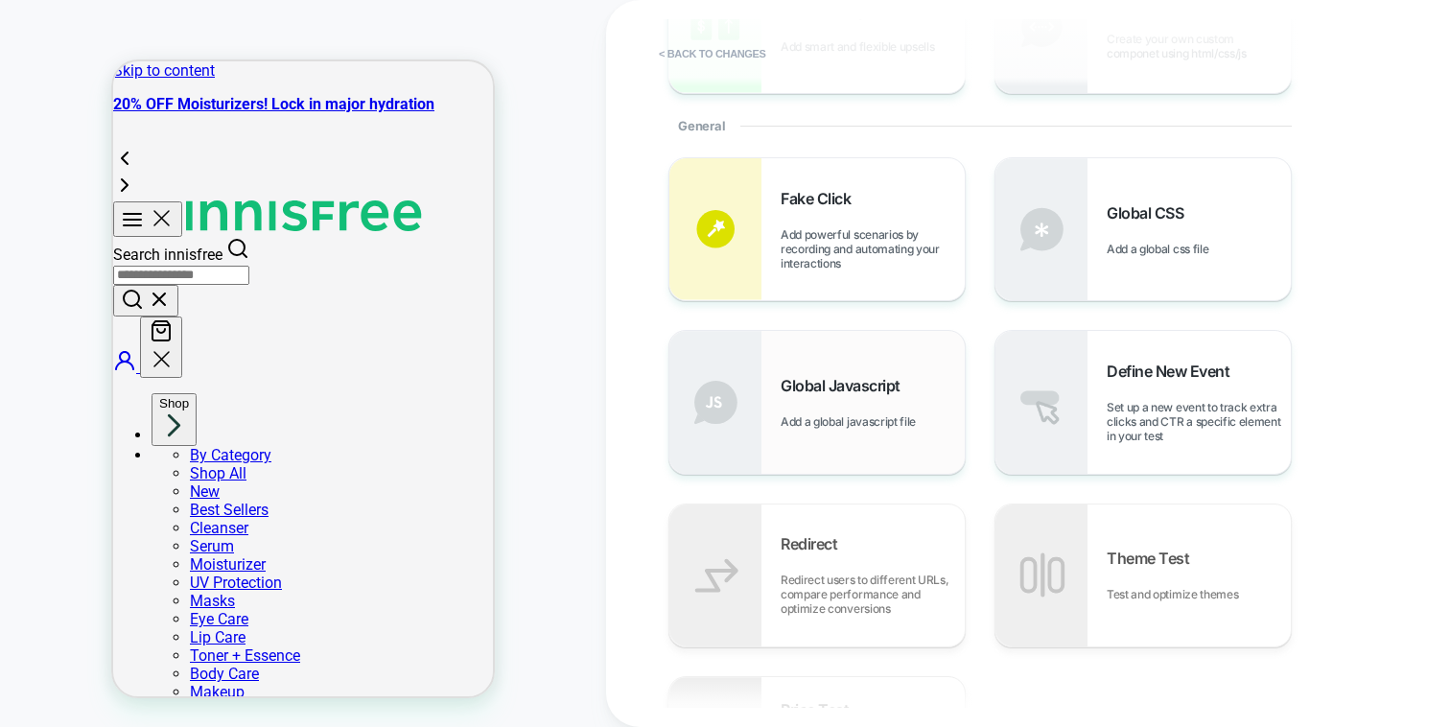
click at [897, 404] on div "Global Javascript Add a global javascript file" at bounding box center [873, 402] width 184 height 53
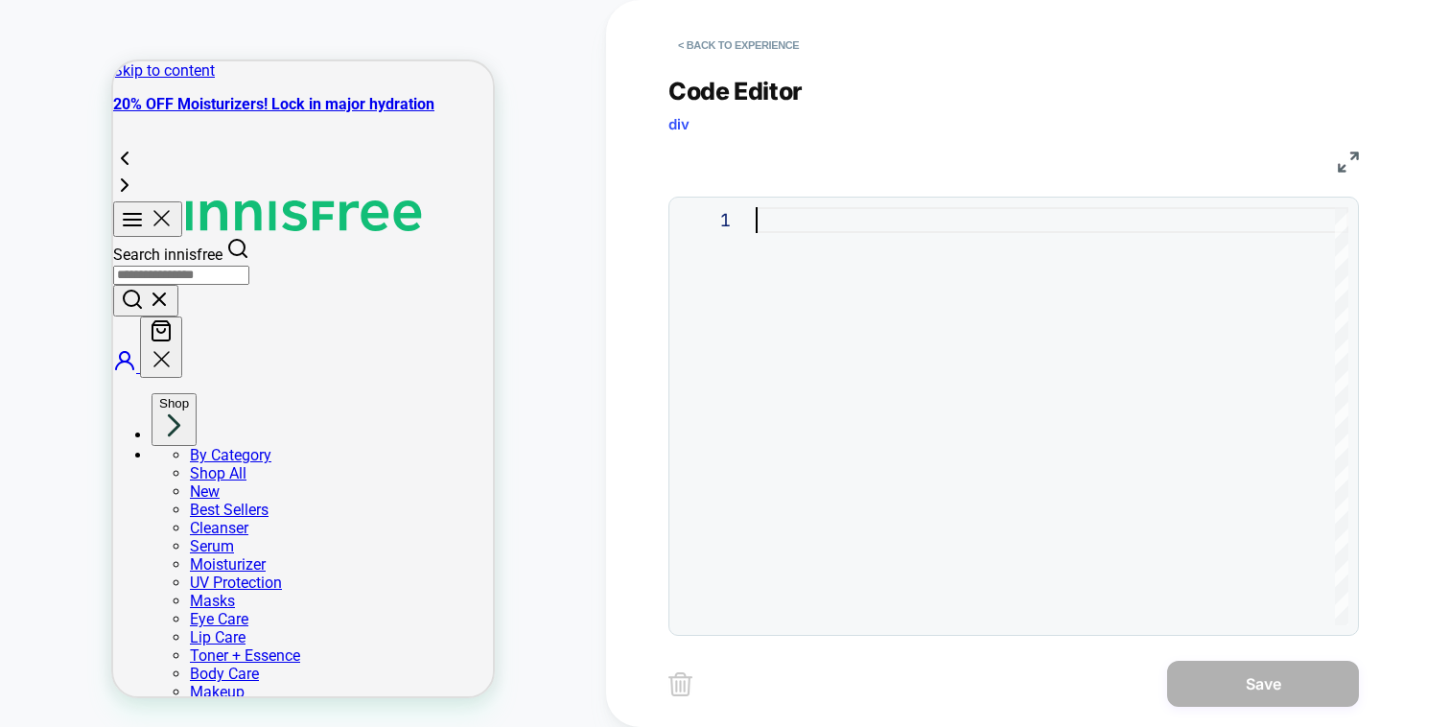
click at [897, 404] on div at bounding box center [1052, 416] width 593 height 418
type textarea "**********"
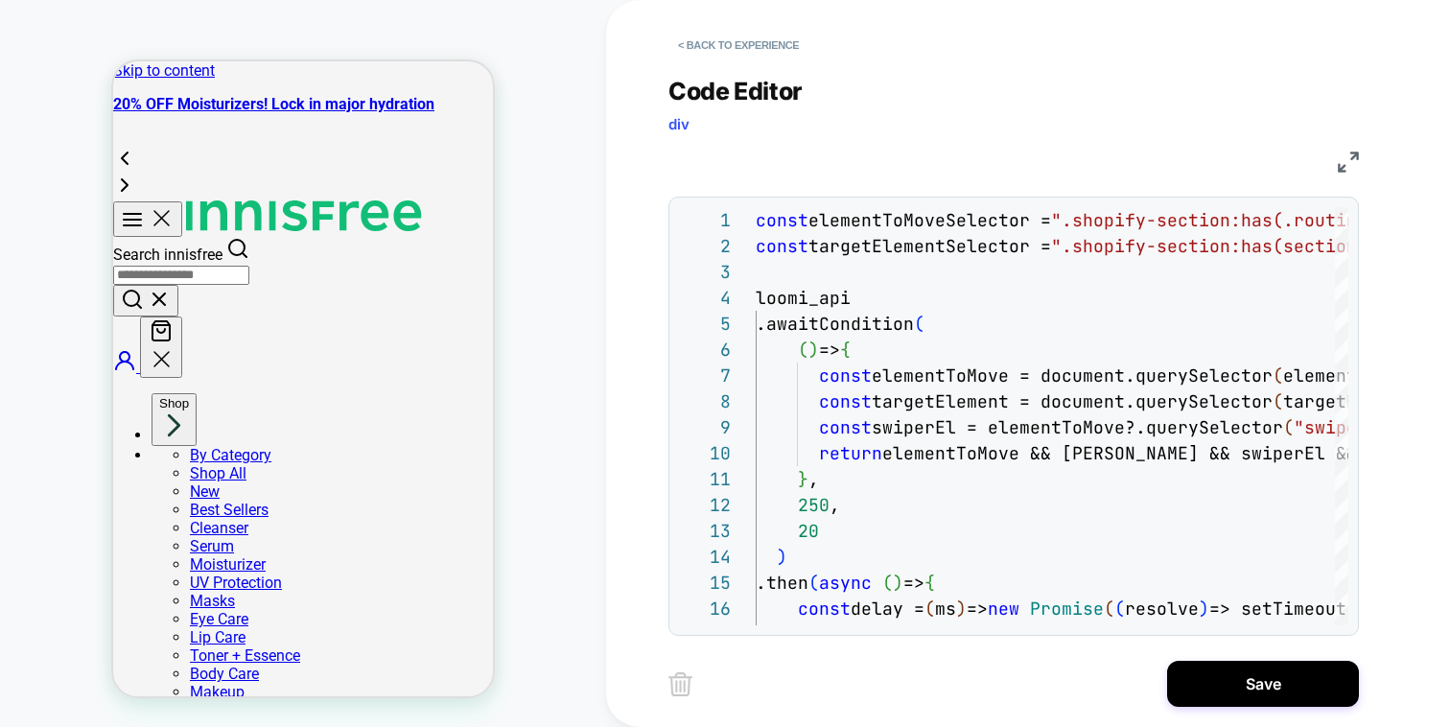
click at [1208, 655] on div "**********" at bounding box center [1027, 363] width 719 height 727
click at [1208, 690] on button "Save" at bounding box center [1263, 684] width 192 height 46
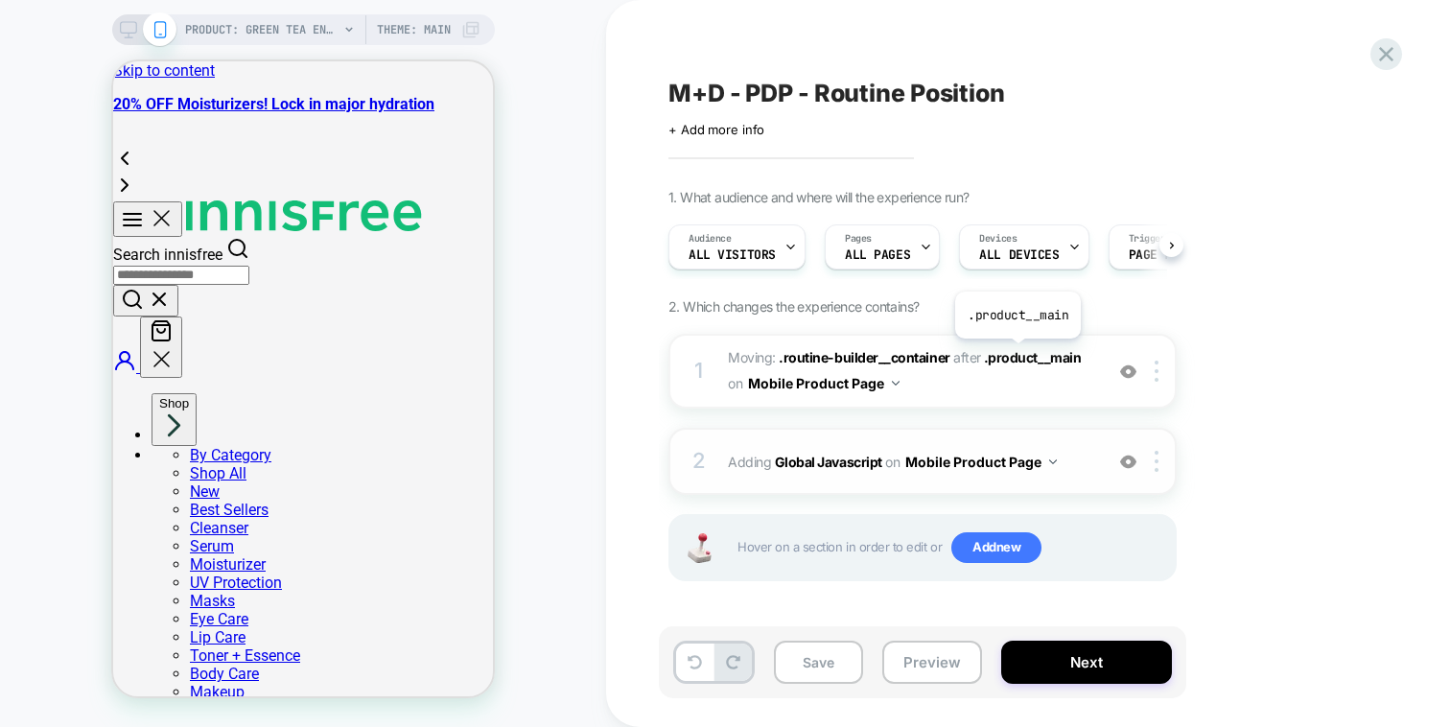
scroll to position [0, 1]
click at [1000, 459] on button "Mobile Product Page" at bounding box center [981, 462] width 152 height 28
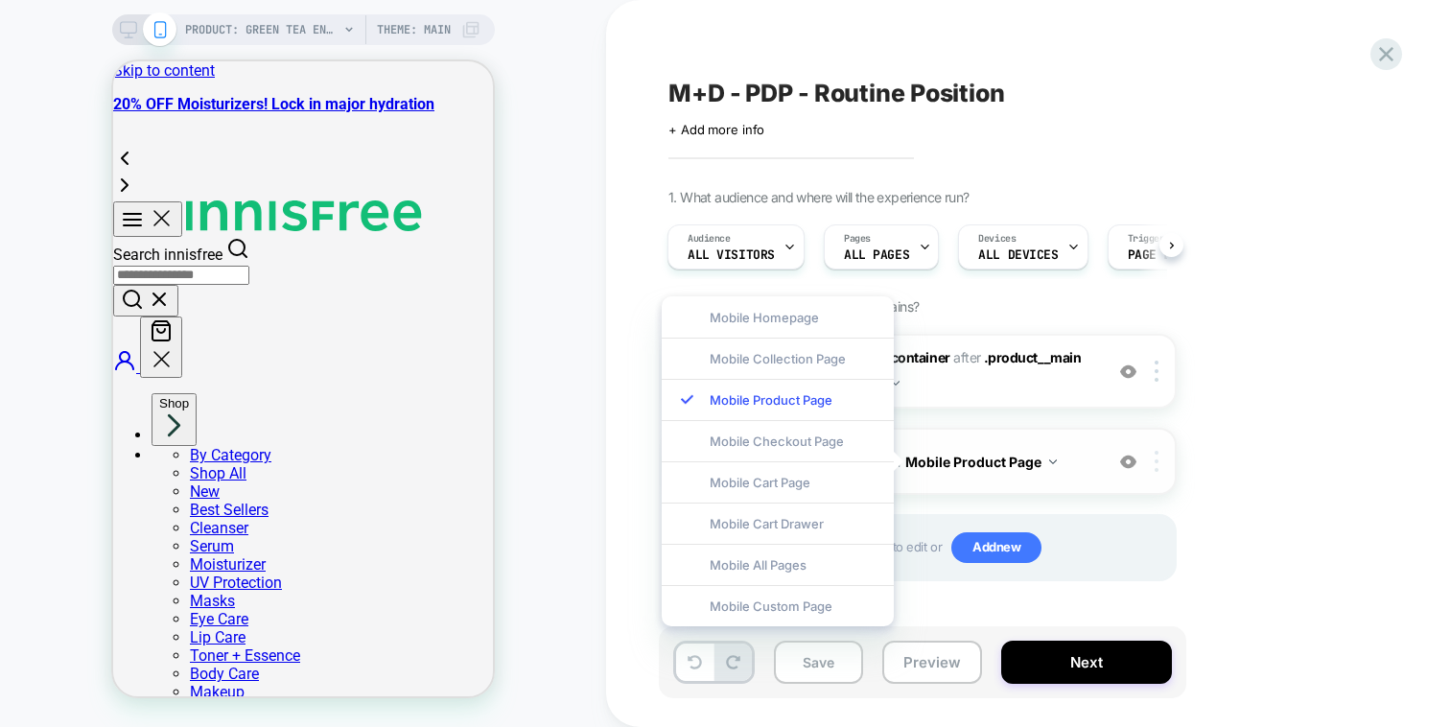
click at [1155, 461] on img at bounding box center [1157, 461] width 4 height 21
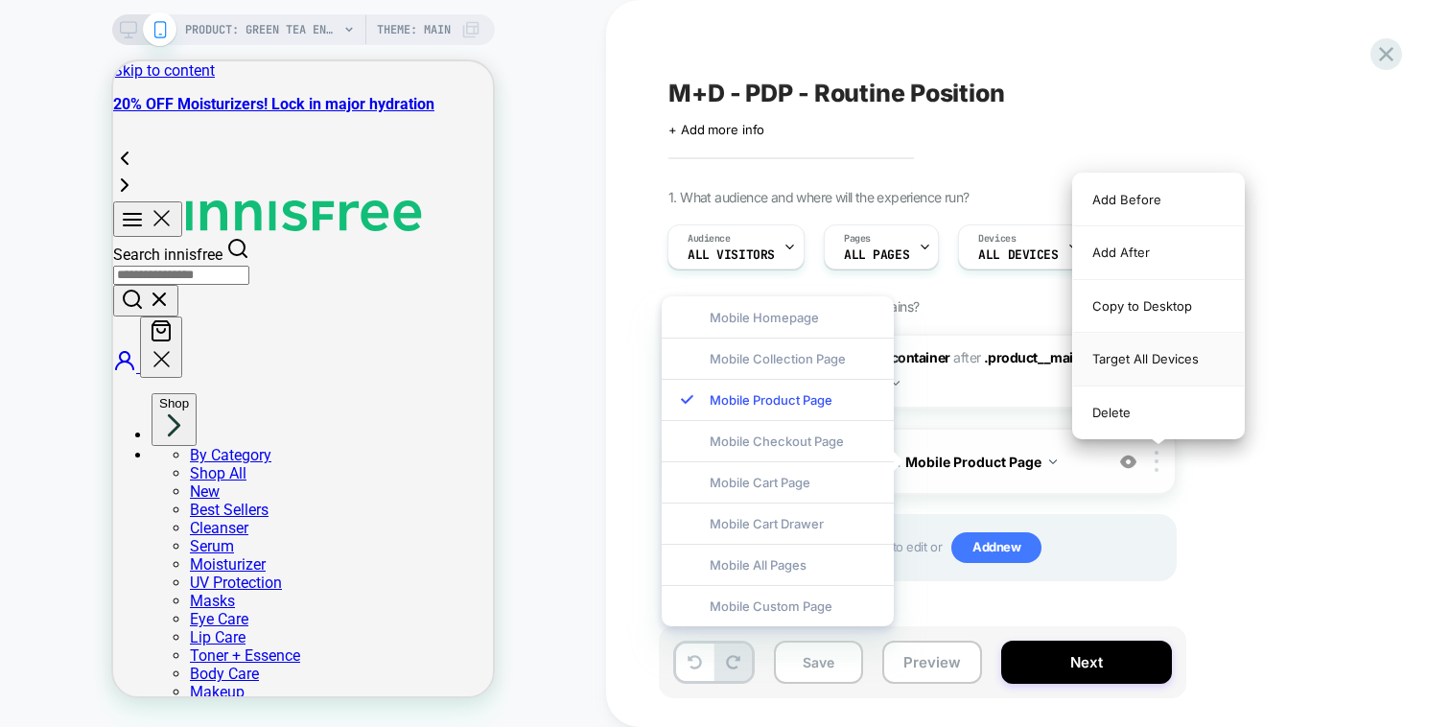
click at [1167, 365] on div "Target All Devices" at bounding box center [1158, 359] width 171 height 53
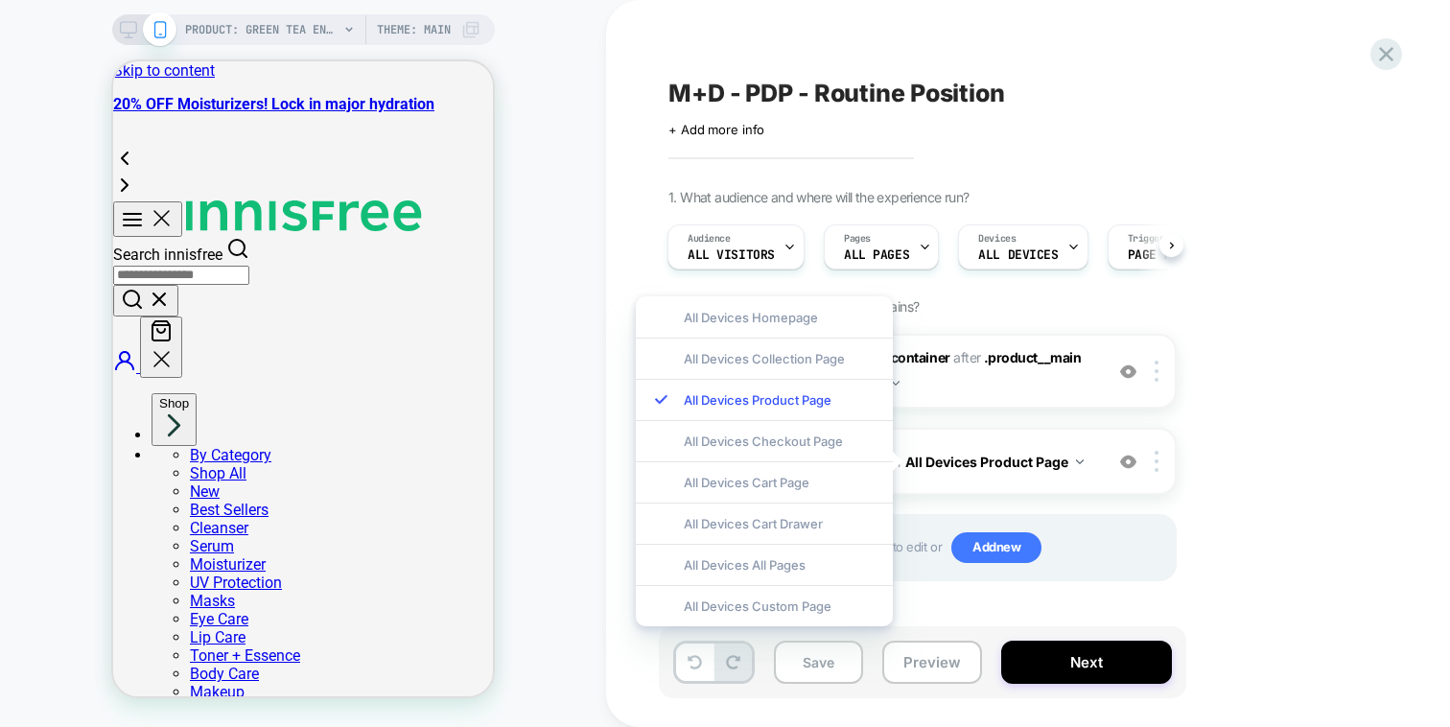
click at [1249, 386] on div "1. What audience and where will the experience run? Audience All Visitors Pages…" at bounding box center [1018, 409] width 700 height 440
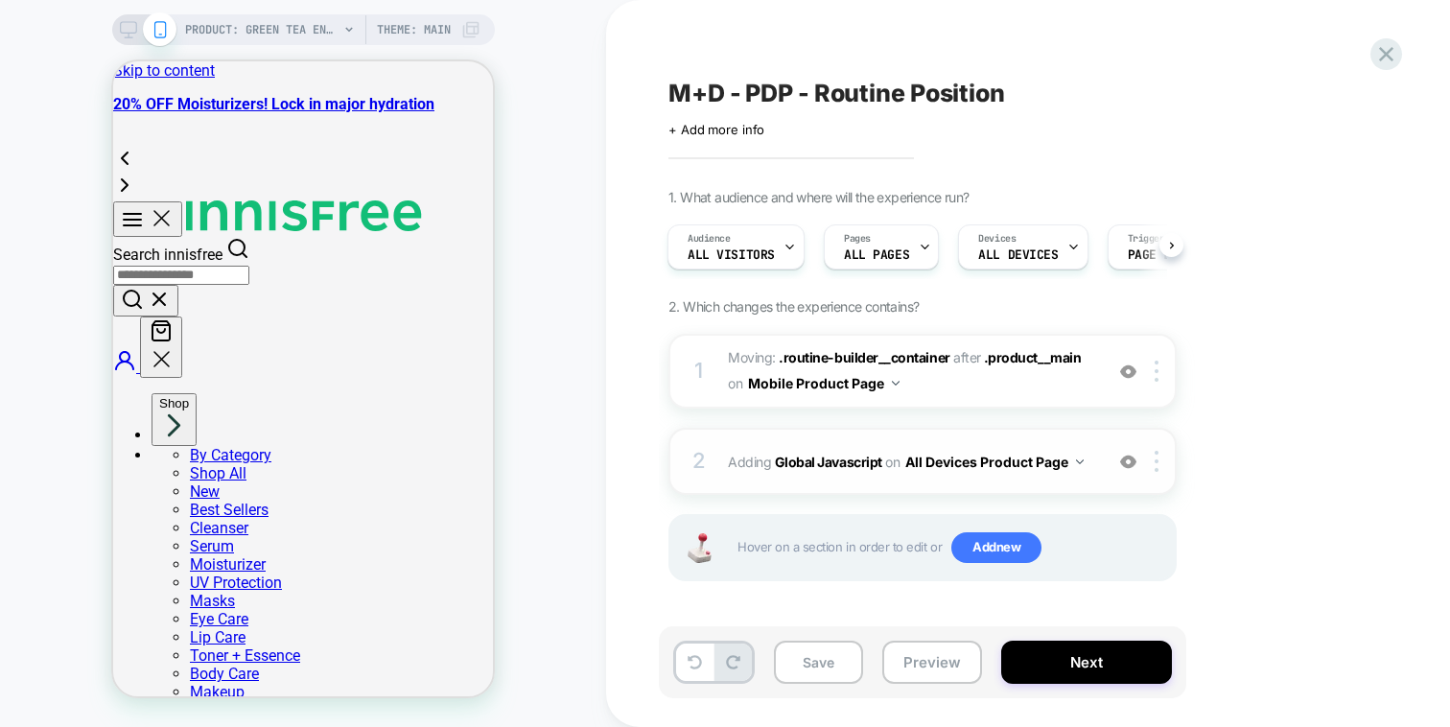
click at [1125, 449] on div "2 Adding Global Javascript on All Devices Product Page Add Before Add After Tar…" at bounding box center [922, 461] width 508 height 67
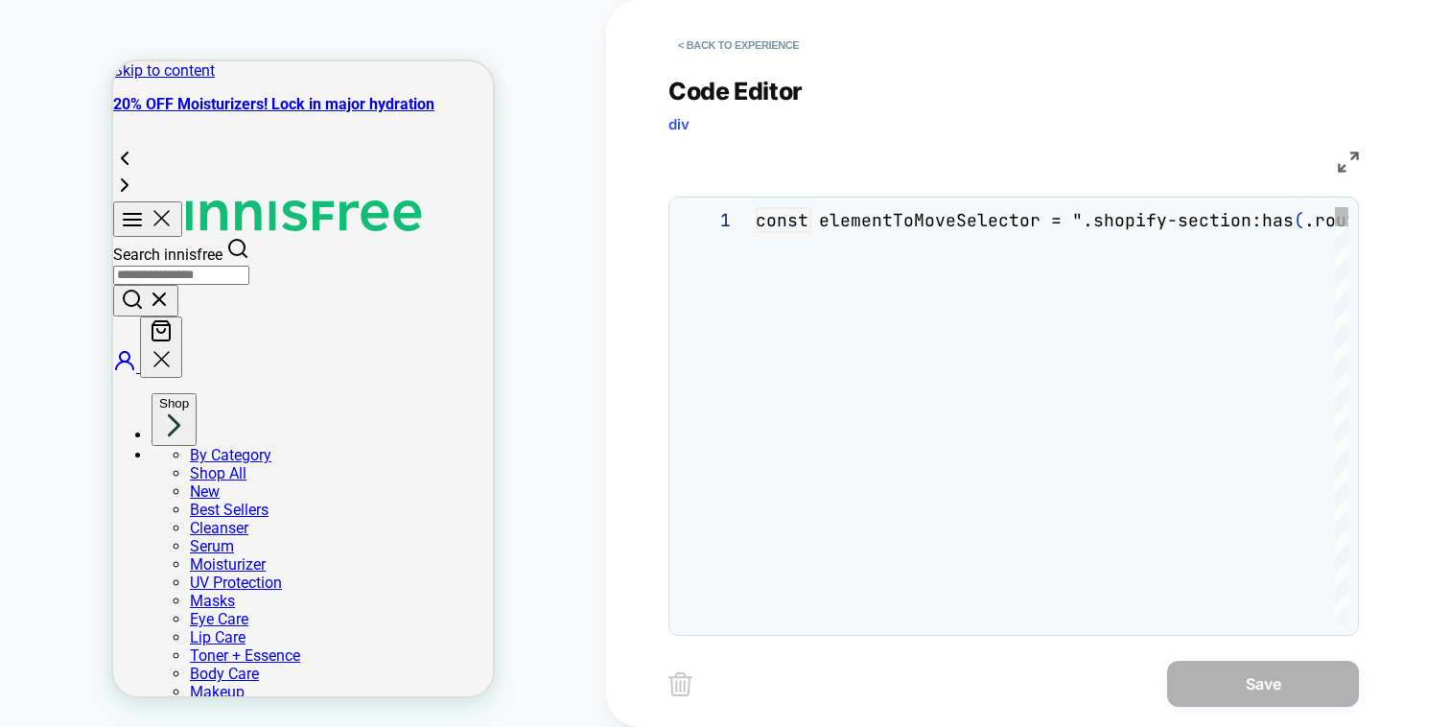
scroll to position [259, 0]
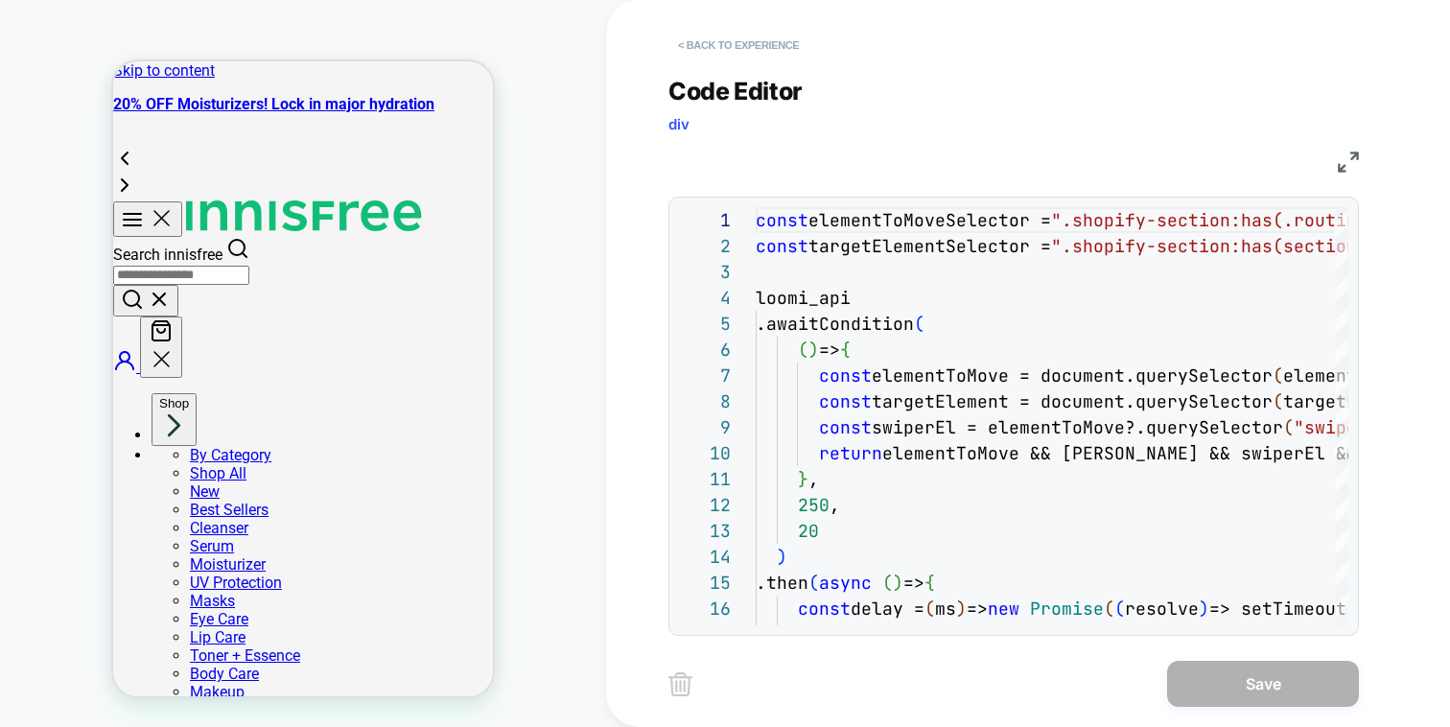
click at [788, 48] on button "< Back to experience" at bounding box center [738, 45] width 140 height 31
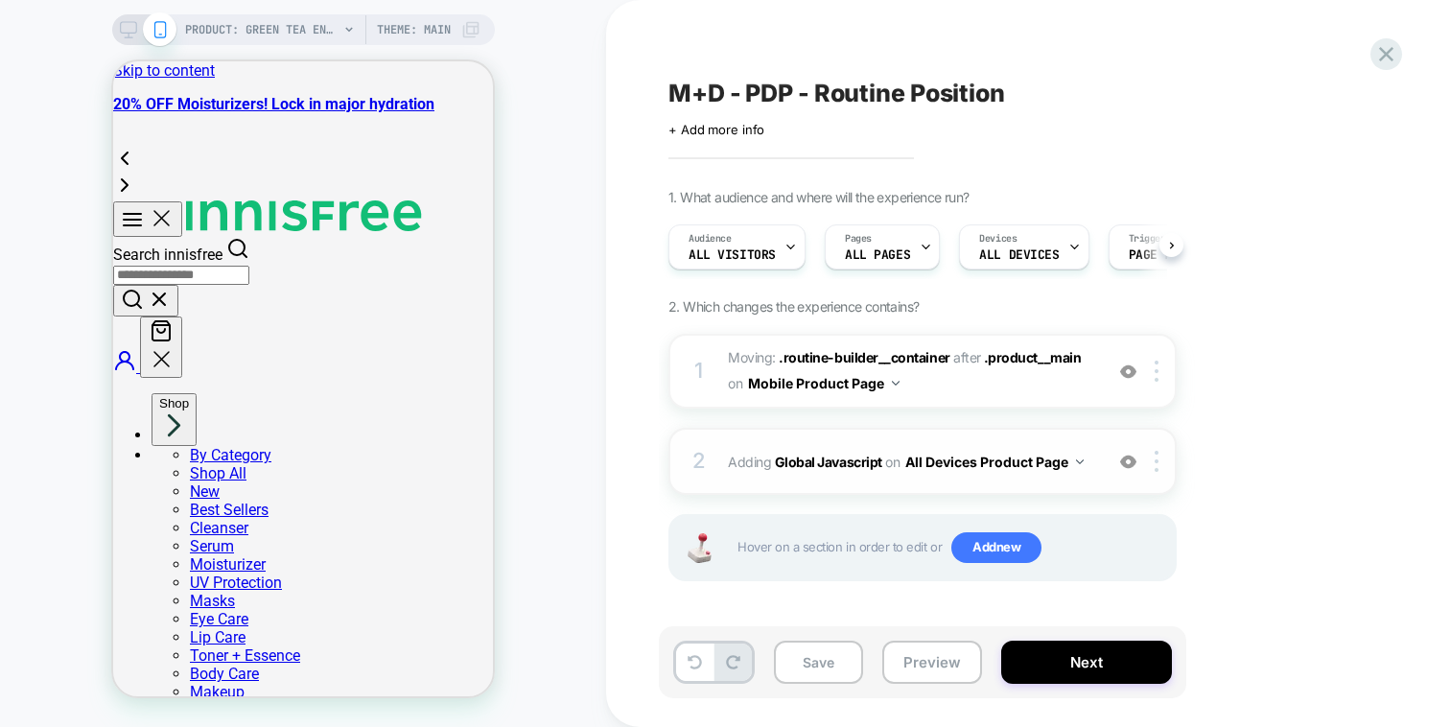
scroll to position [0, 1]
click at [1121, 457] on img at bounding box center [1128, 462] width 16 height 16
click at [915, 647] on button "Preview" at bounding box center [932, 662] width 100 height 43
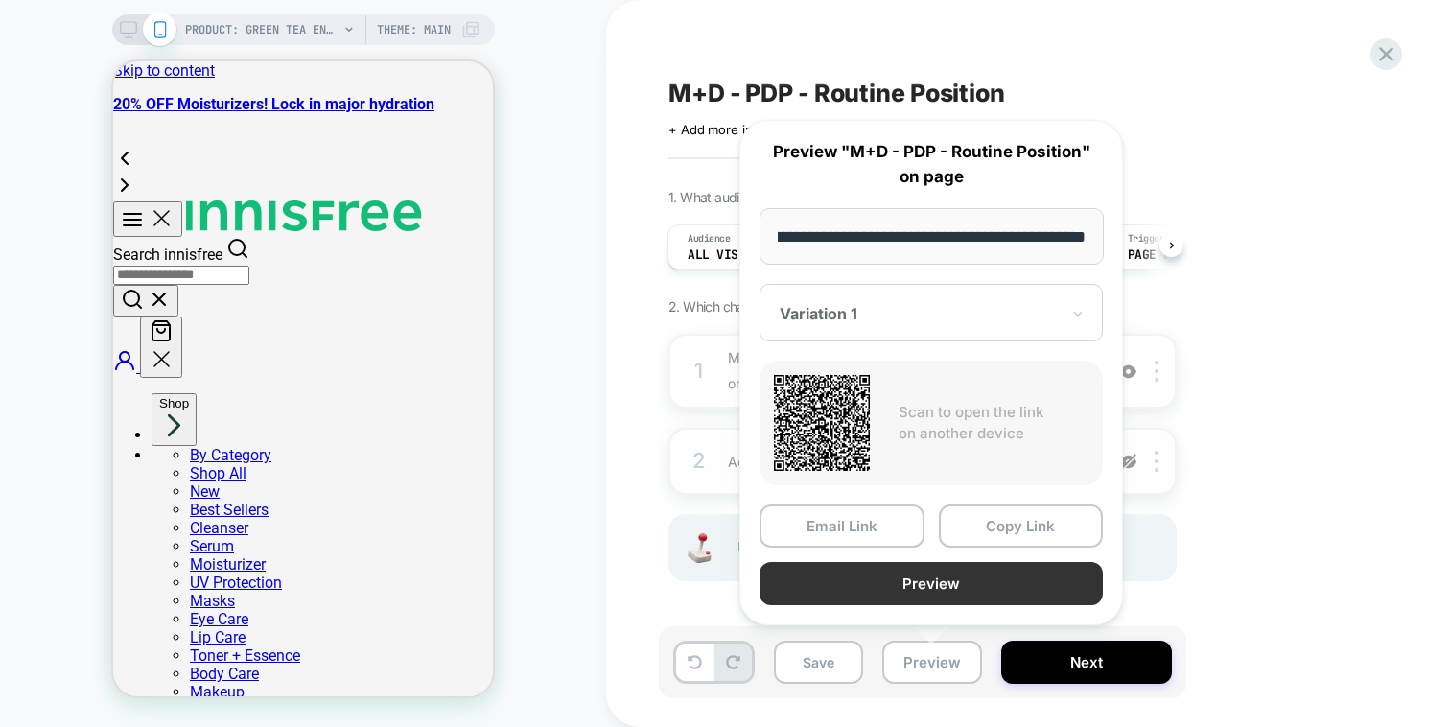
scroll to position [0, 0]
click at [928, 587] on button "Preview" at bounding box center [931, 583] width 343 height 43
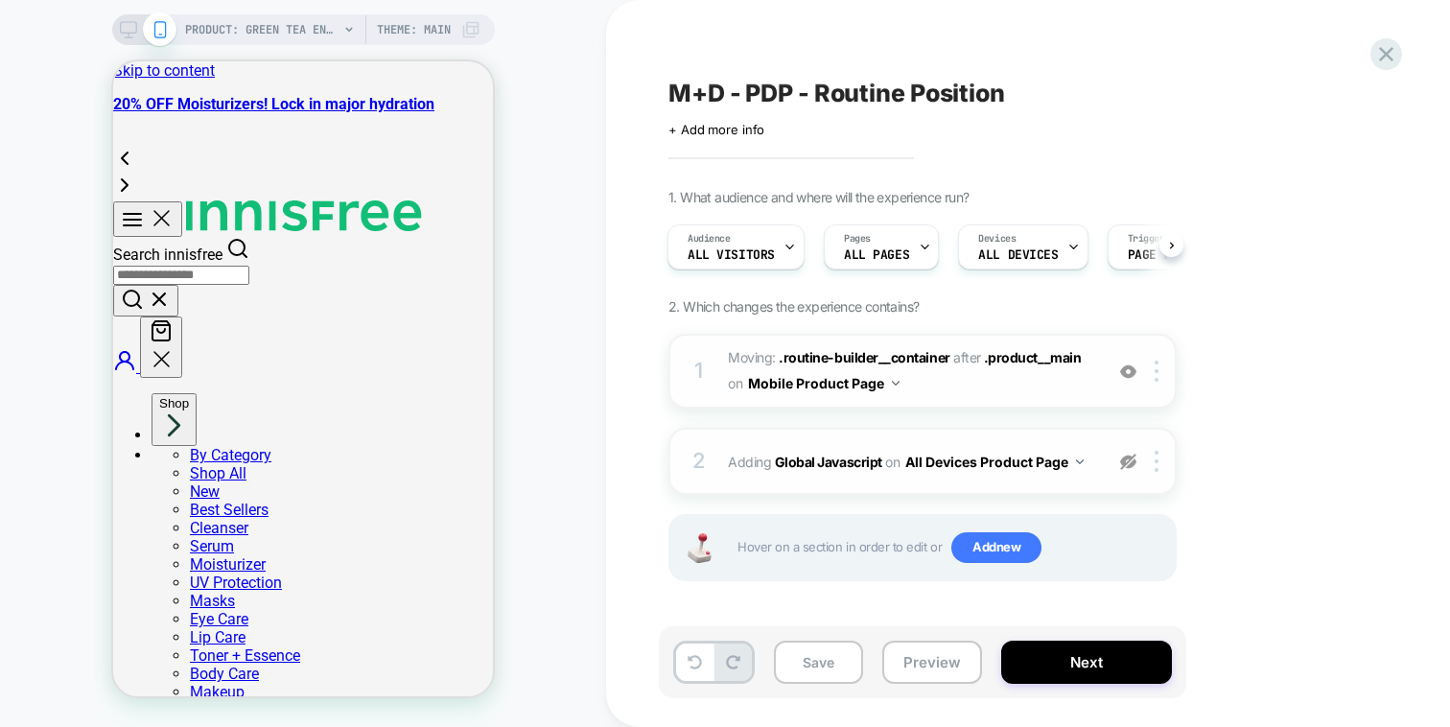
click at [1084, 374] on span "Moving: .routine-builder__container .routine-builder__container after .product_…" at bounding box center [910, 371] width 365 height 52
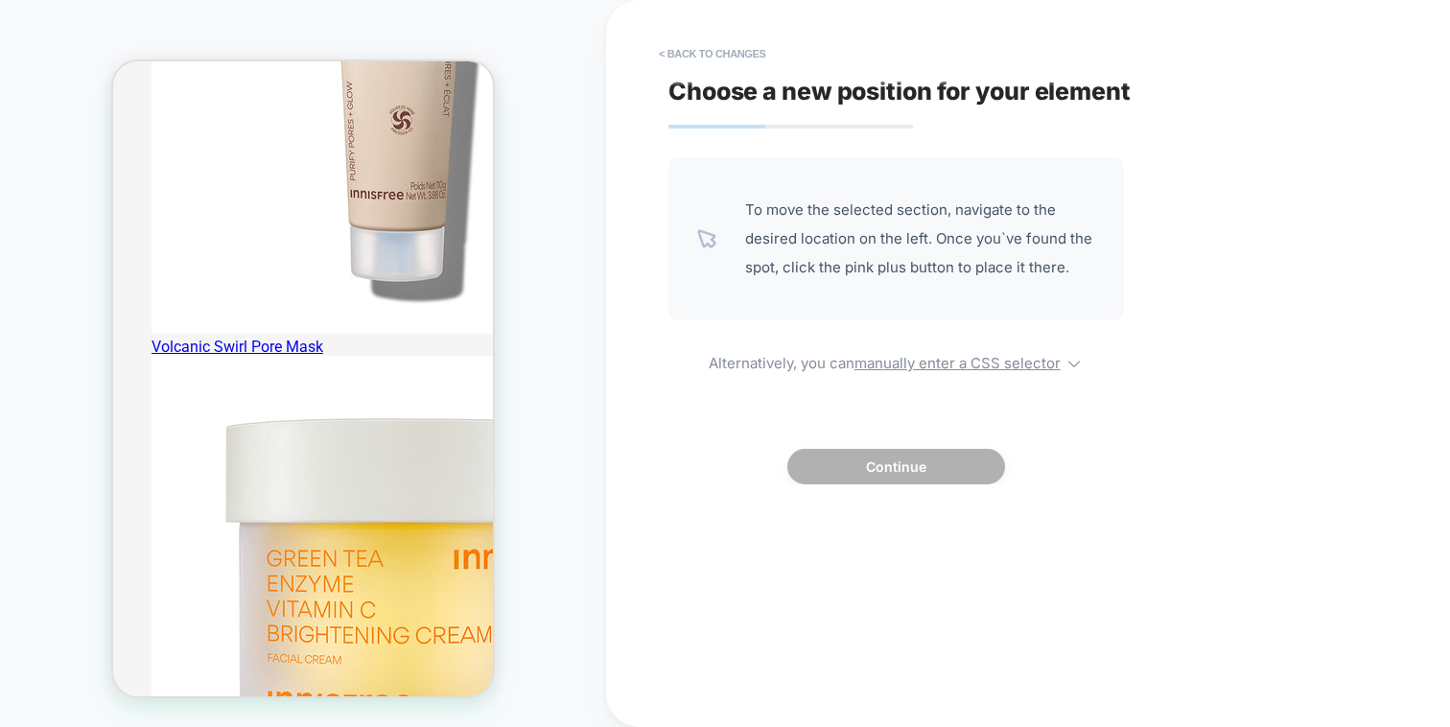
scroll to position [1789, 0]
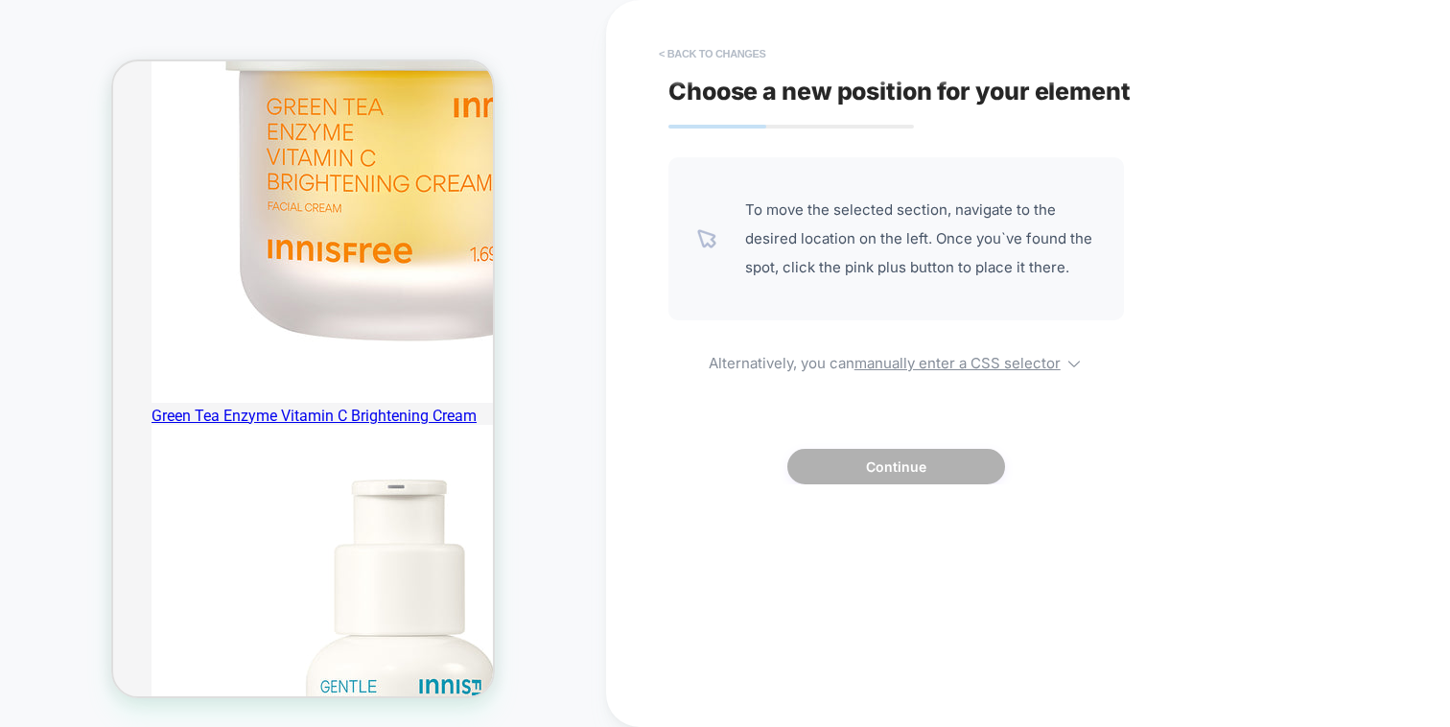
click at [690, 52] on button "< Back to changes" at bounding box center [712, 53] width 127 height 31
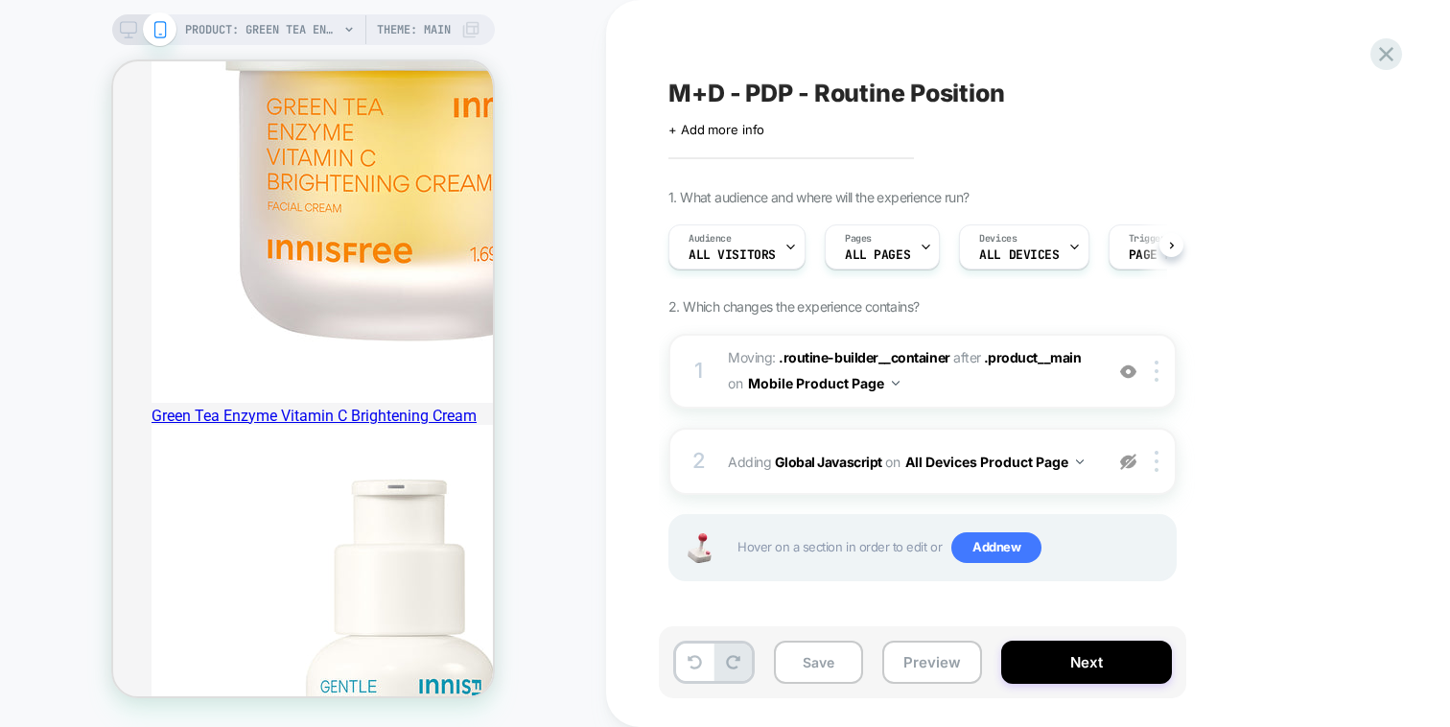
scroll to position [0, 1]
click at [940, 659] on button "Preview" at bounding box center [932, 662] width 100 height 43
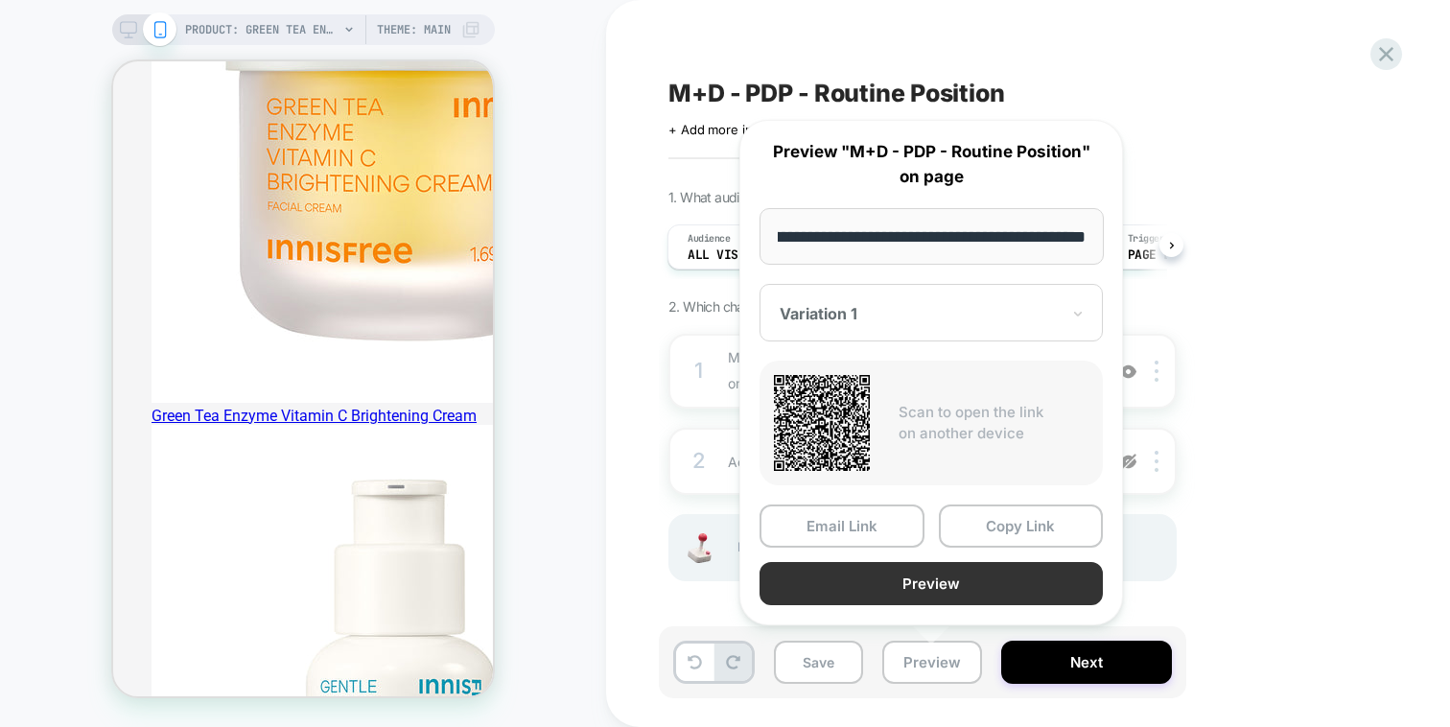
scroll to position [0, 0]
click at [968, 573] on button "Preview" at bounding box center [931, 583] width 343 height 43
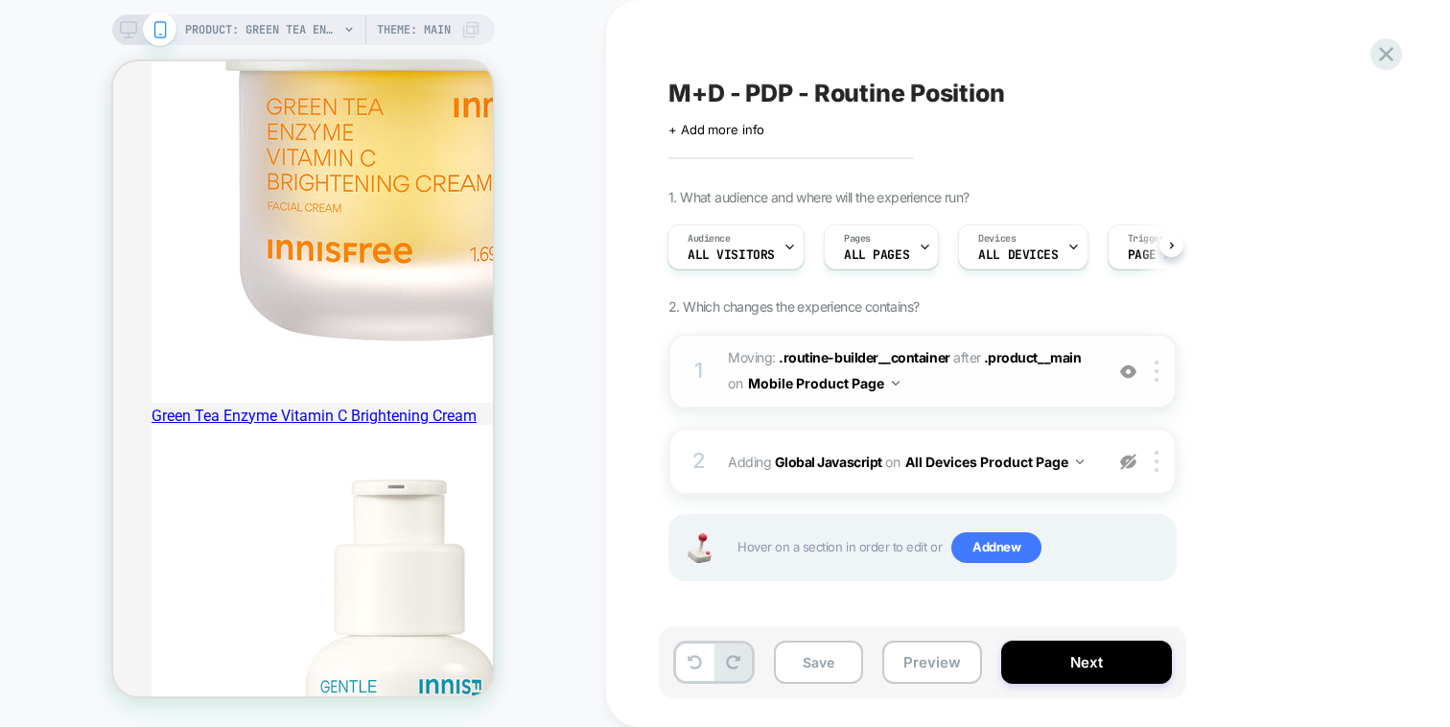
click at [1150, 382] on div "1 Moving: .routine-builder__container .routine-builder__container after .produc…" at bounding box center [922, 371] width 508 height 75
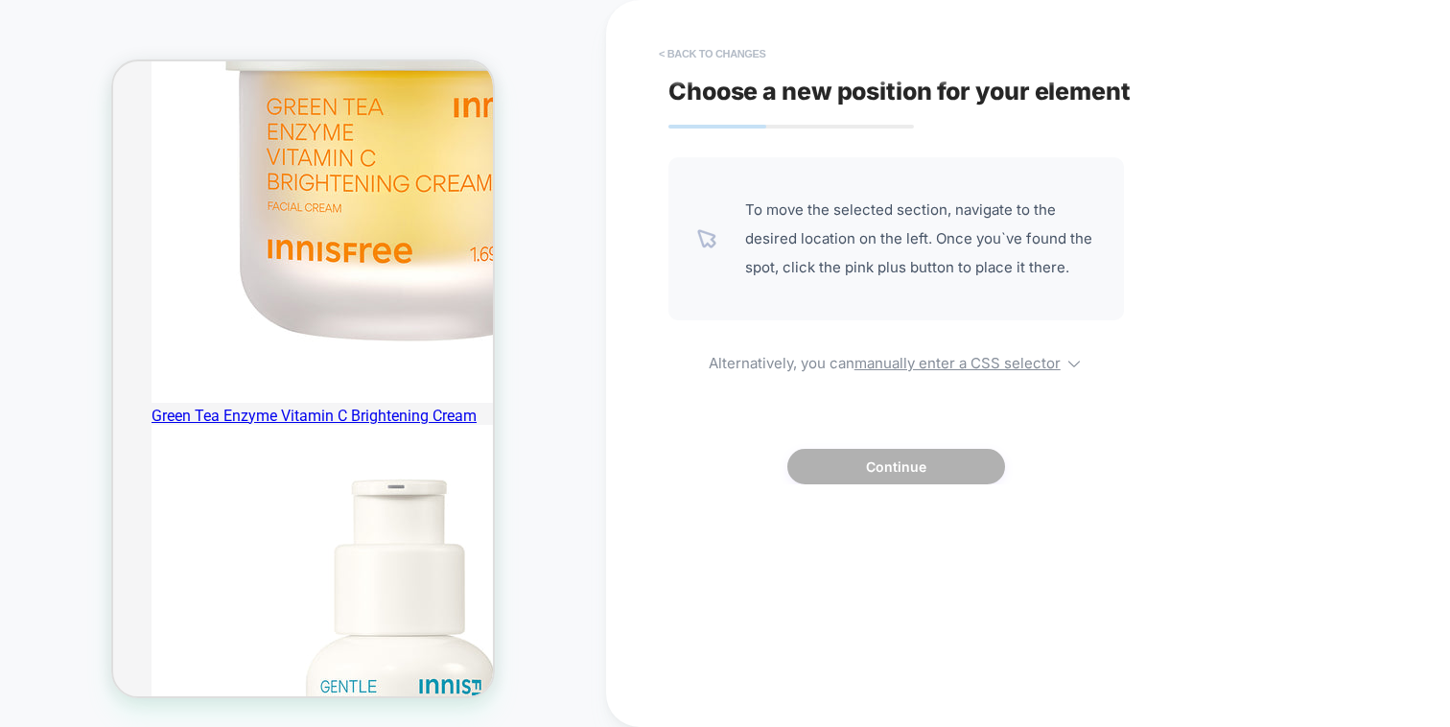
click at [723, 63] on button "< Back to changes" at bounding box center [712, 53] width 127 height 31
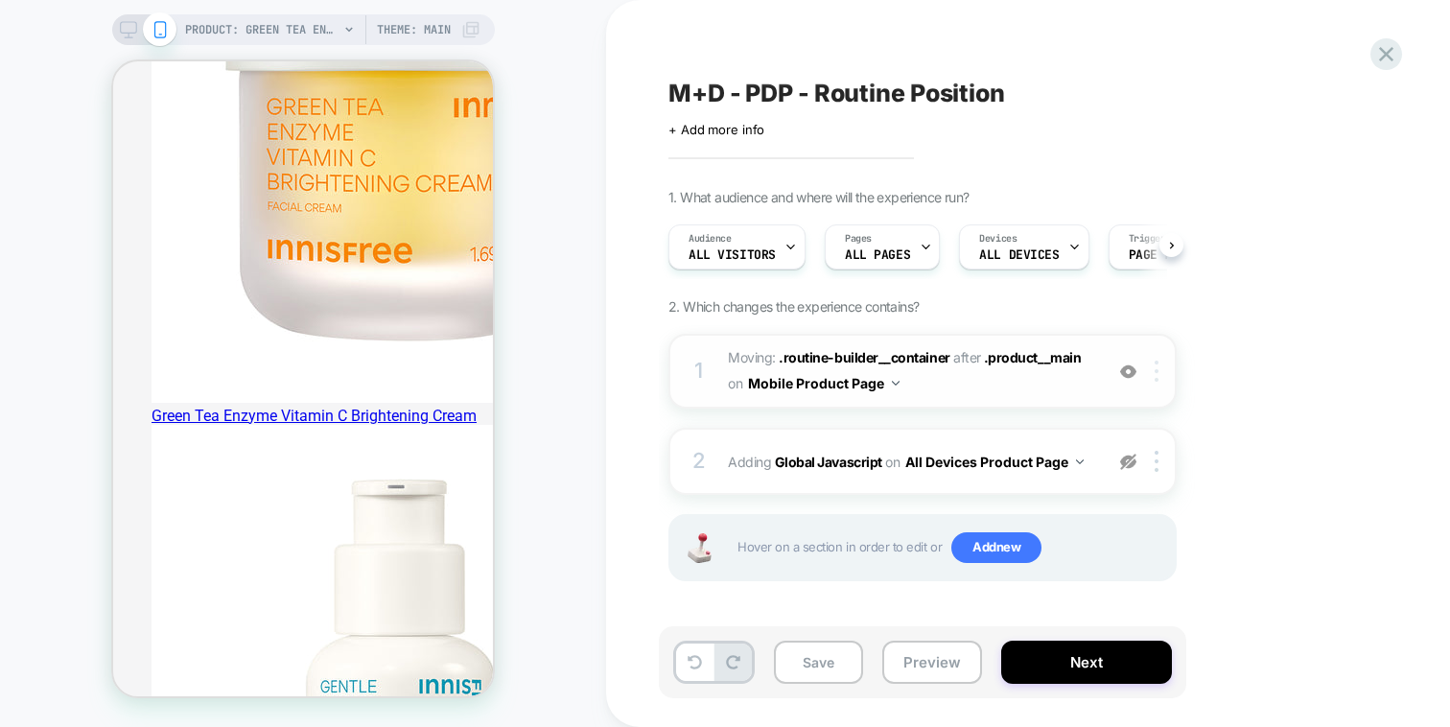
scroll to position [0, 1]
click at [1164, 377] on div at bounding box center [1160, 371] width 32 height 21
click at [934, 398] on div "1 Moving: .routine-builder__container .routine-builder__container after .produc…" at bounding box center [922, 371] width 508 height 75
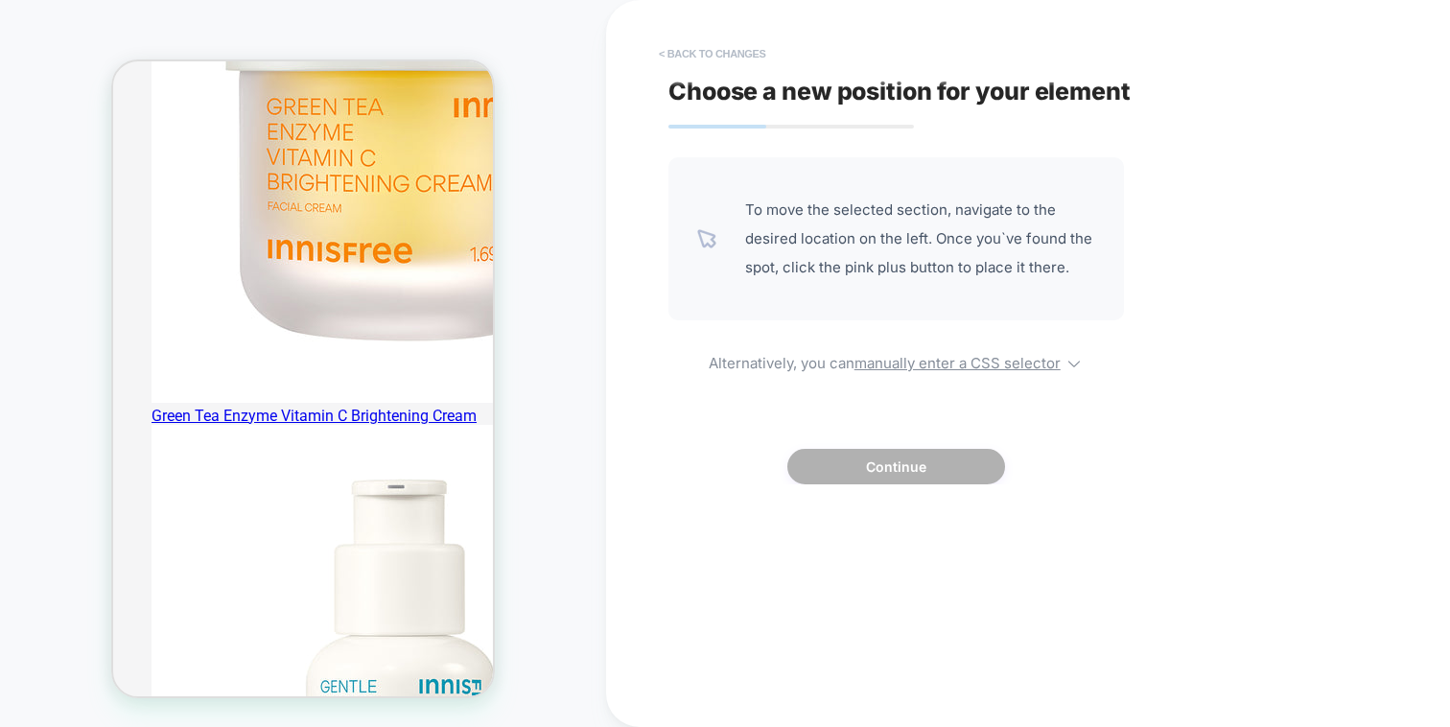
click at [715, 42] on button "< Back to changes" at bounding box center [712, 53] width 127 height 31
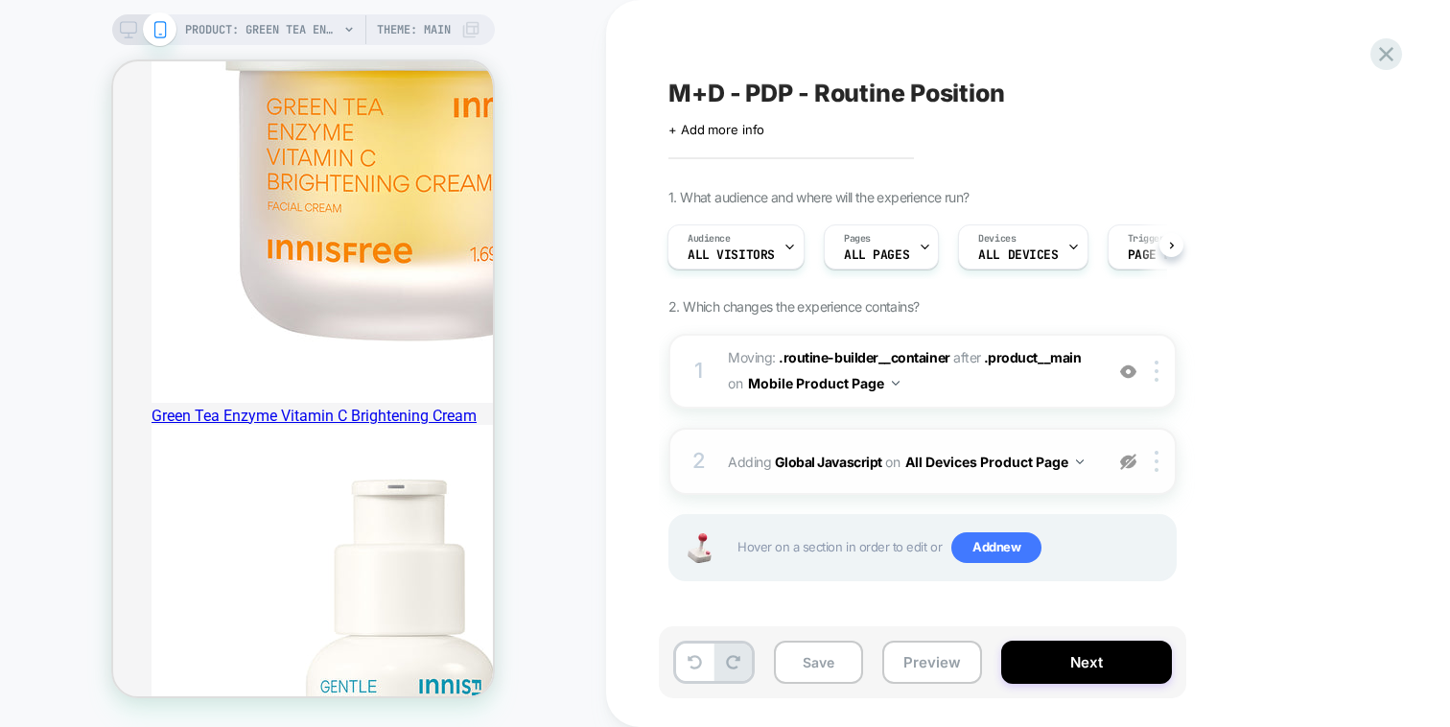
click at [1124, 454] on img at bounding box center [1128, 462] width 16 height 16
click at [1086, 432] on div "2 Adding Global Javascript on All Devices Product Page Add Before Add After Tar…" at bounding box center [922, 461] width 508 height 67
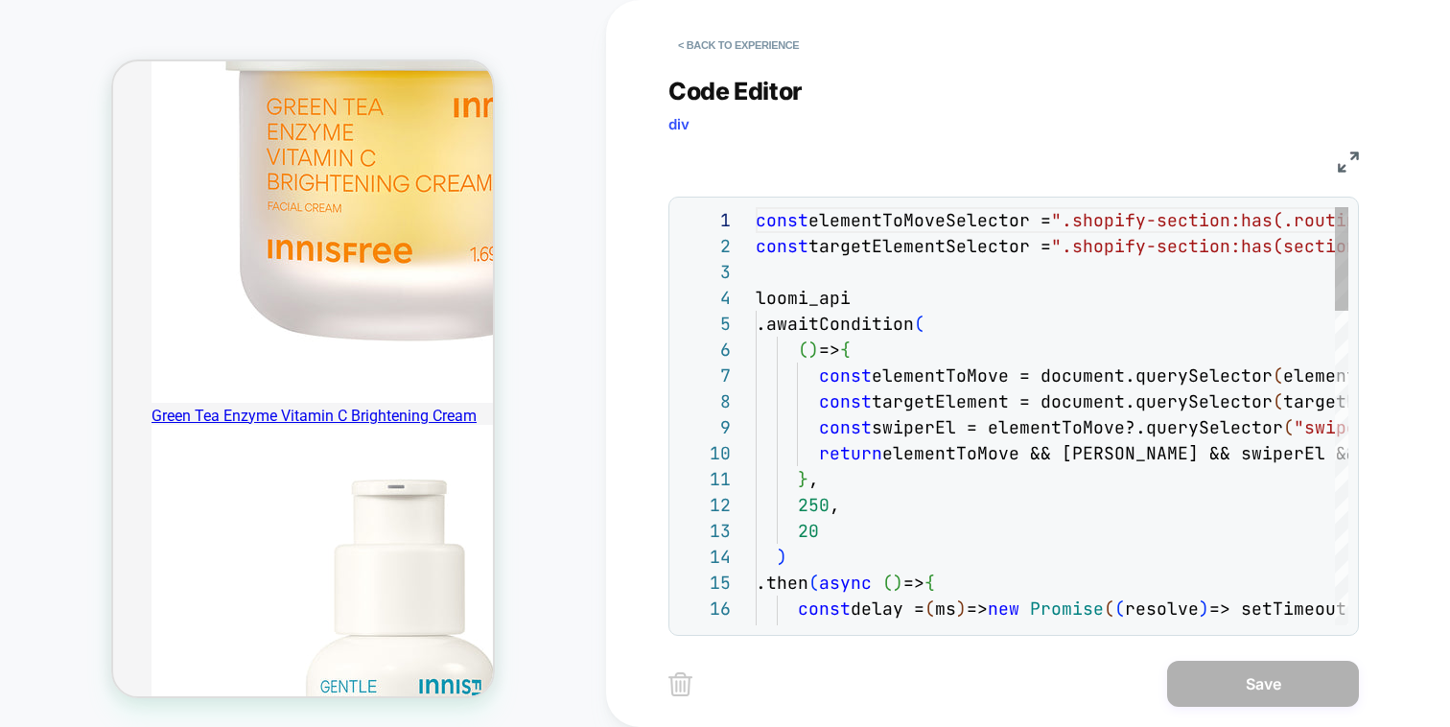
scroll to position [259, 0]
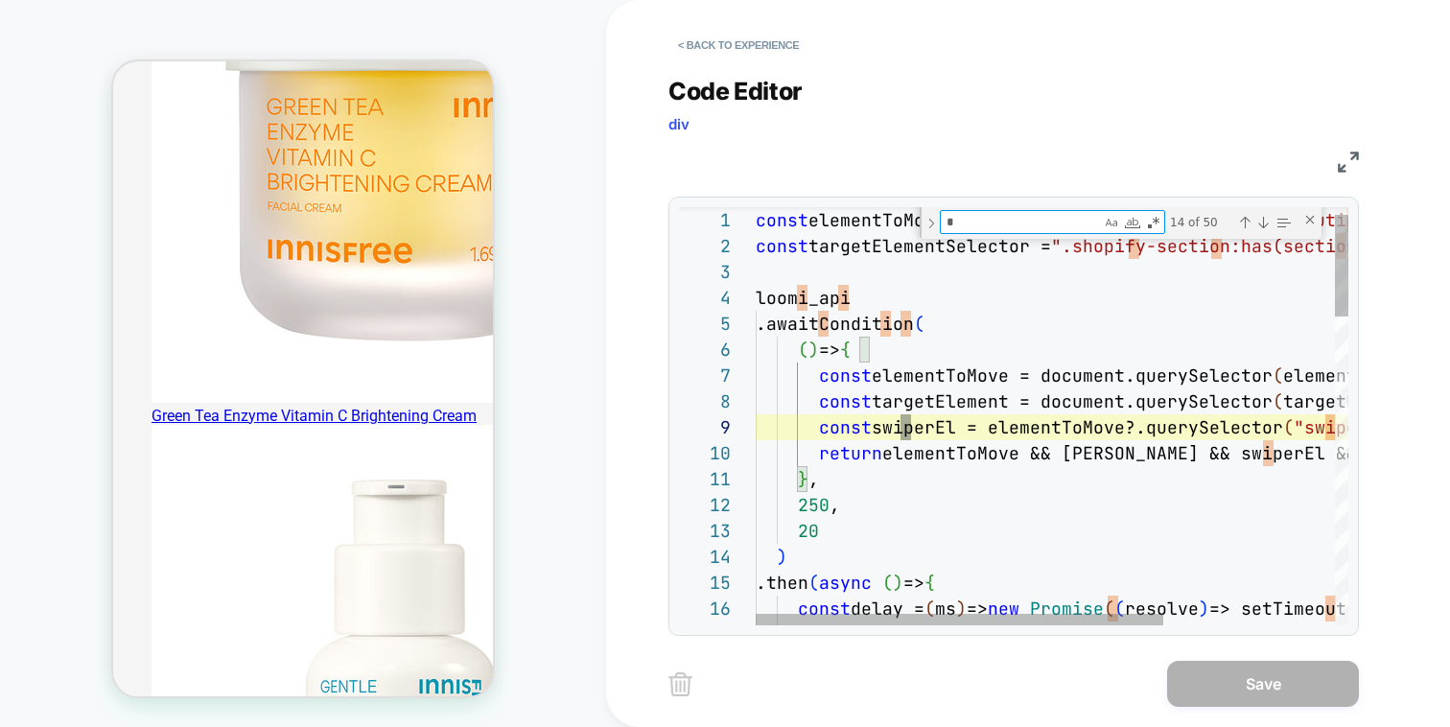
type textarea "**"
type textarea "**********"
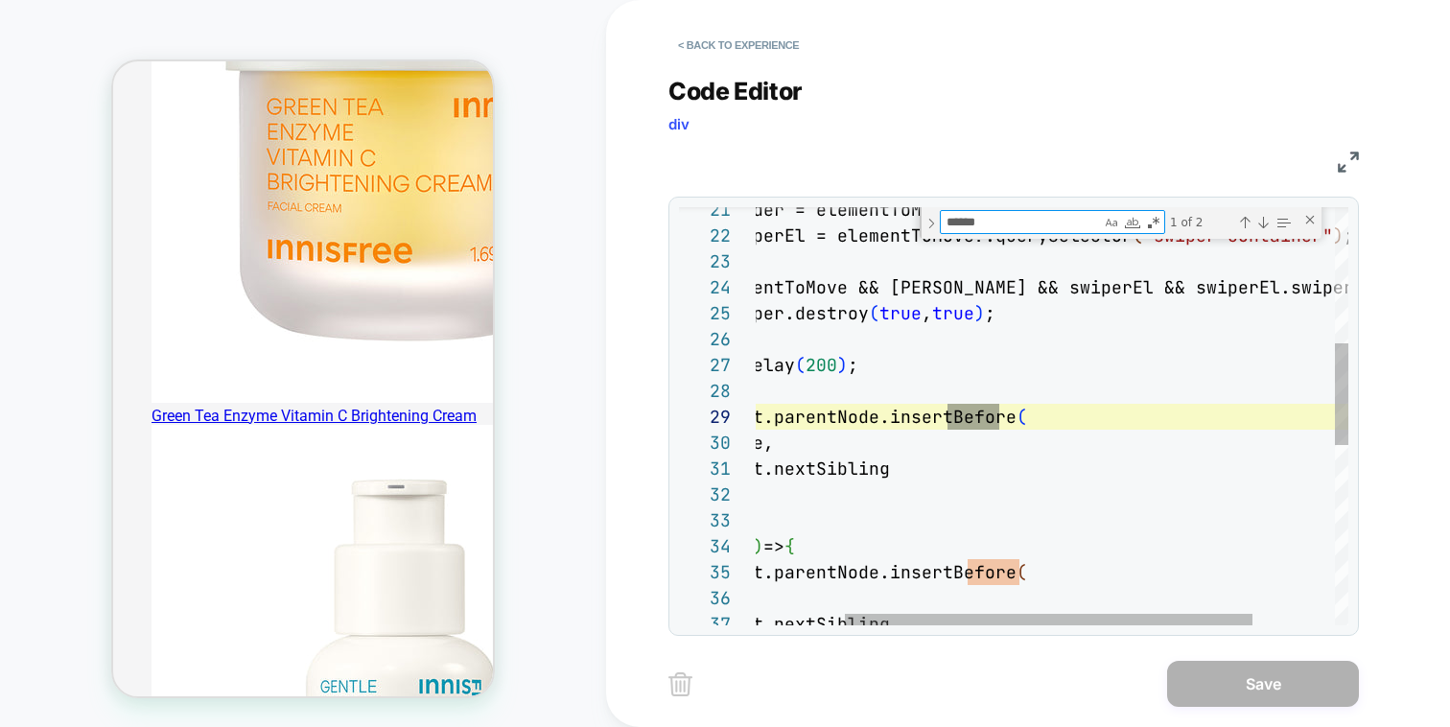
scroll to position [259, 384]
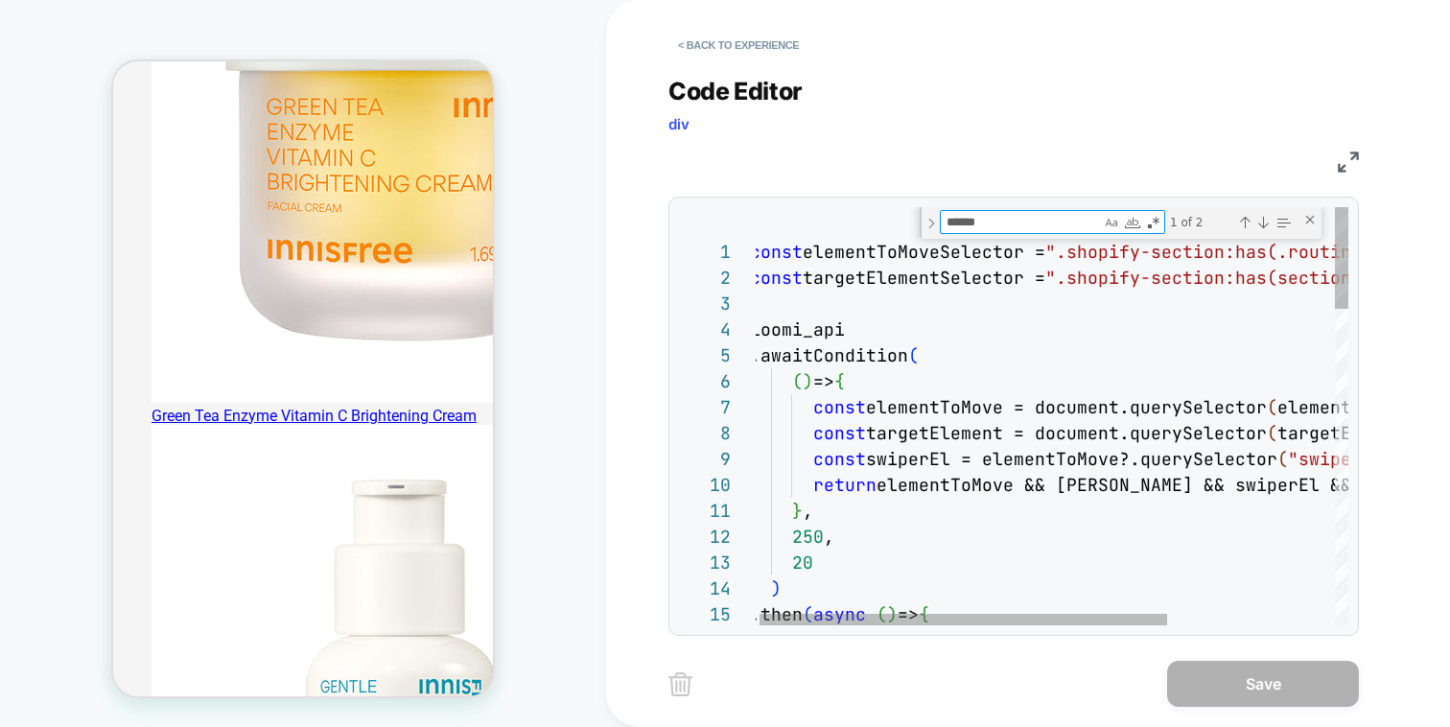
type textarea "******"
type textarea "**********"
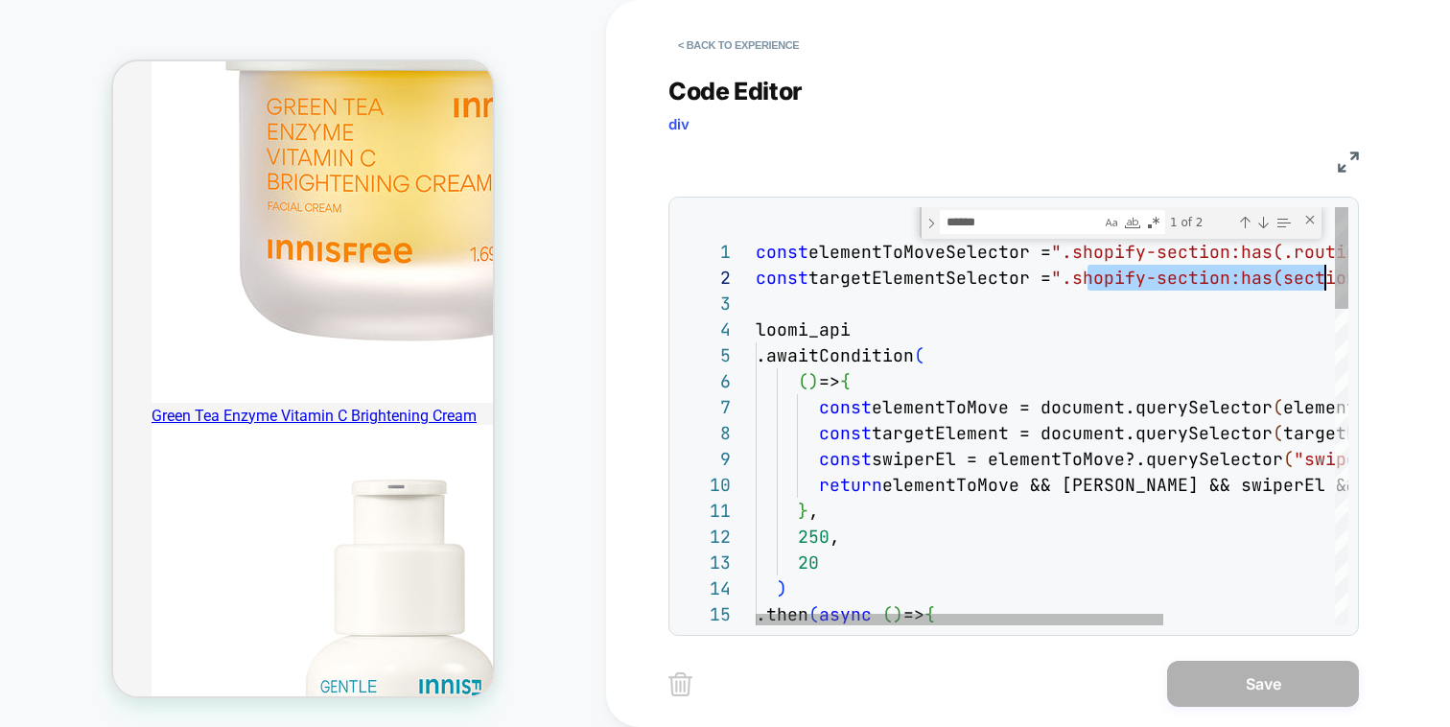
scroll to position [26, 786]
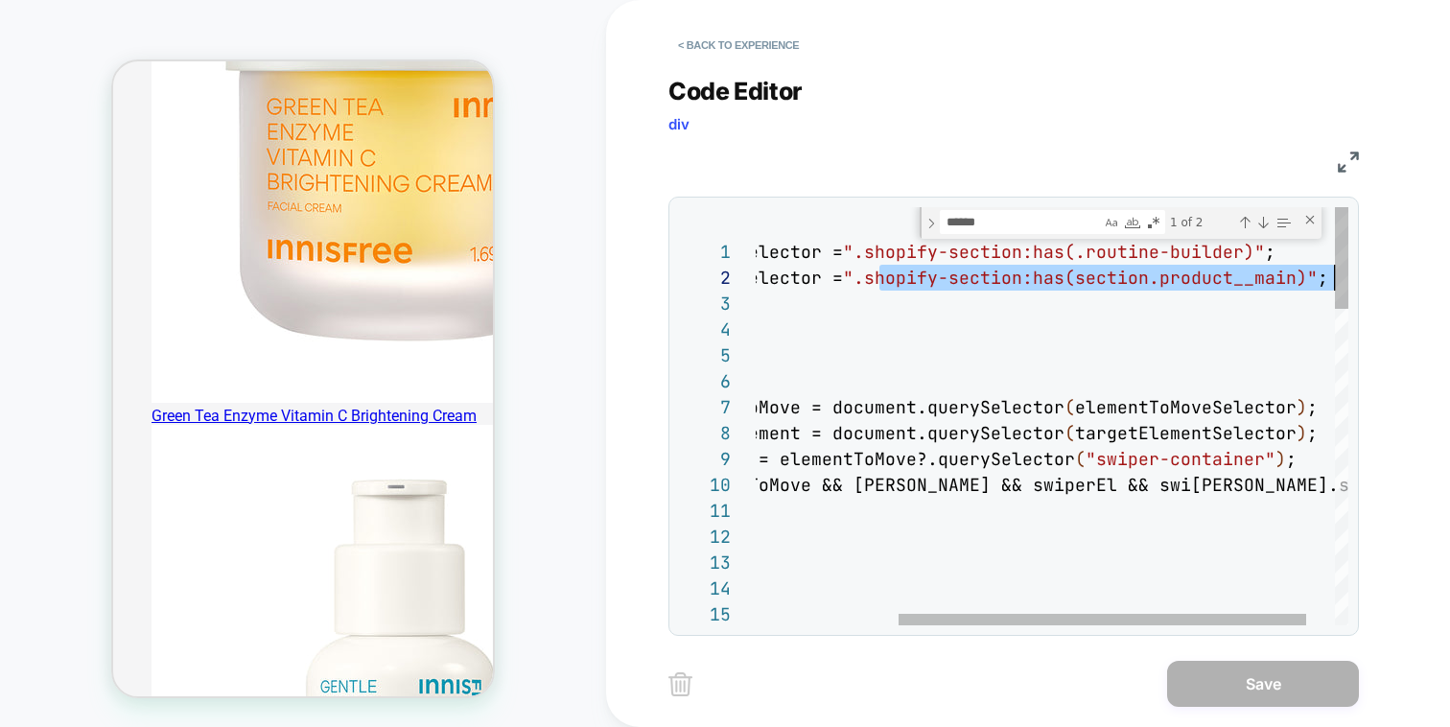
drag, startPoint x: 1079, startPoint y: 276, endPoint x: 1347, endPoint y: 284, distance: 268.6
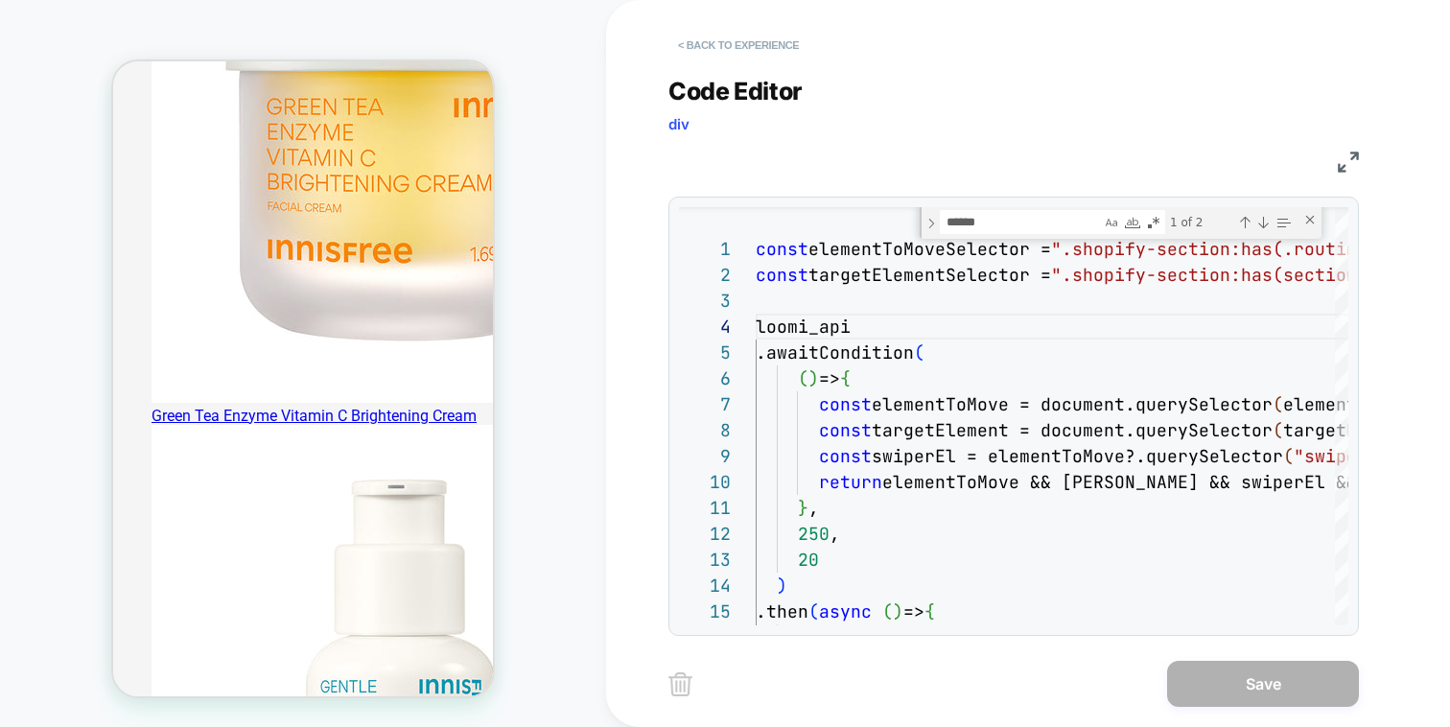
click at [752, 39] on button "< Back to experience" at bounding box center [738, 45] width 140 height 31
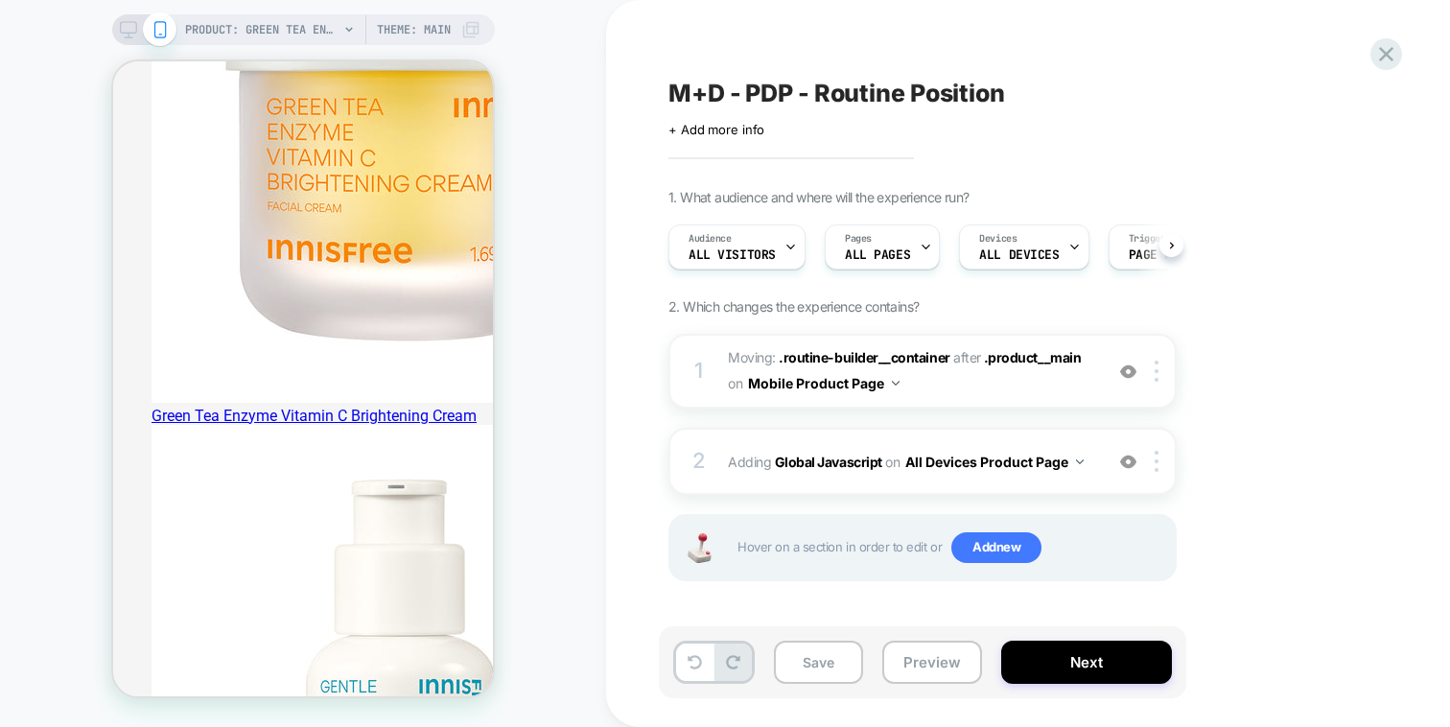
scroll to position [0, 1]
click at [1132, 368] on img at bounding box center [1128, 371] width 16 height 16
click at [960, 676] on button "Preview" at bounding box center [932, 662] width 100 height 43
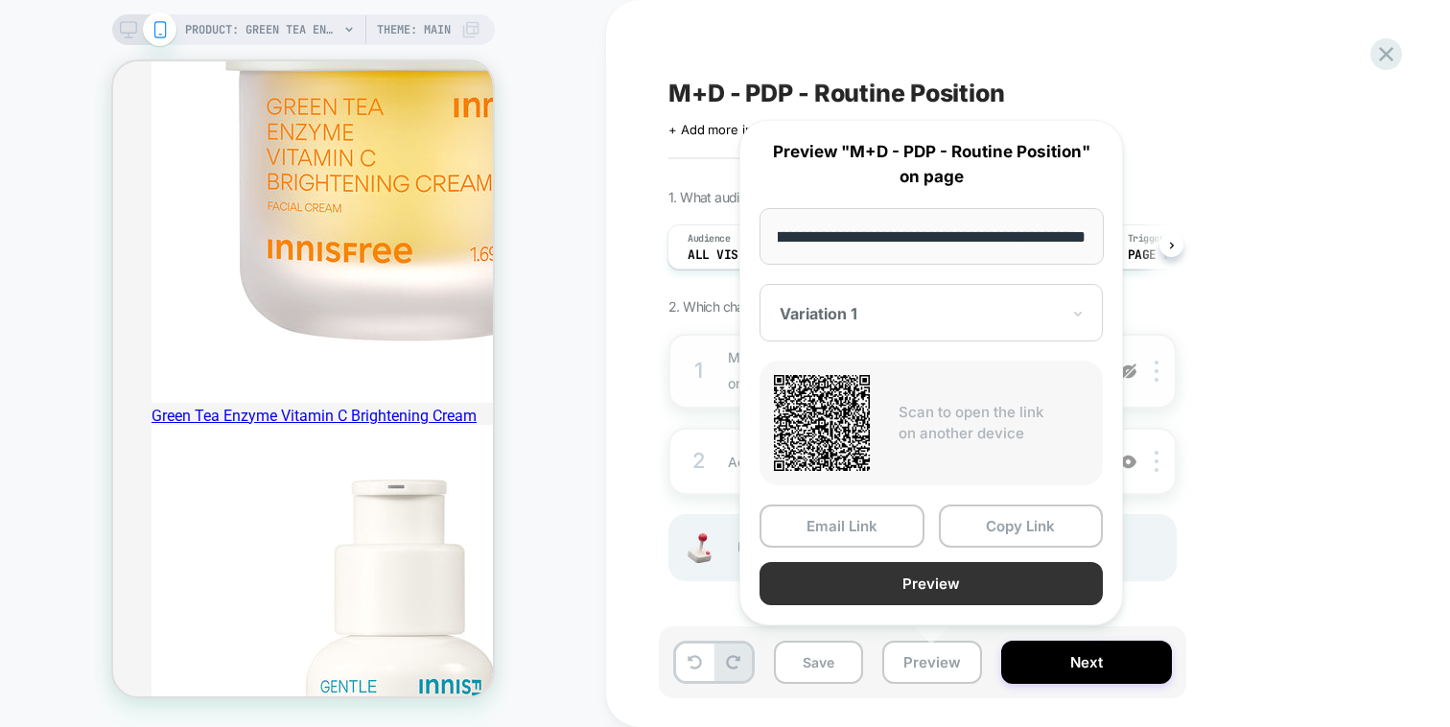
scroll to position [0, 0]
click at [967, 578] on button "Preview" at bounding box center [931, 583] width 343 height 43
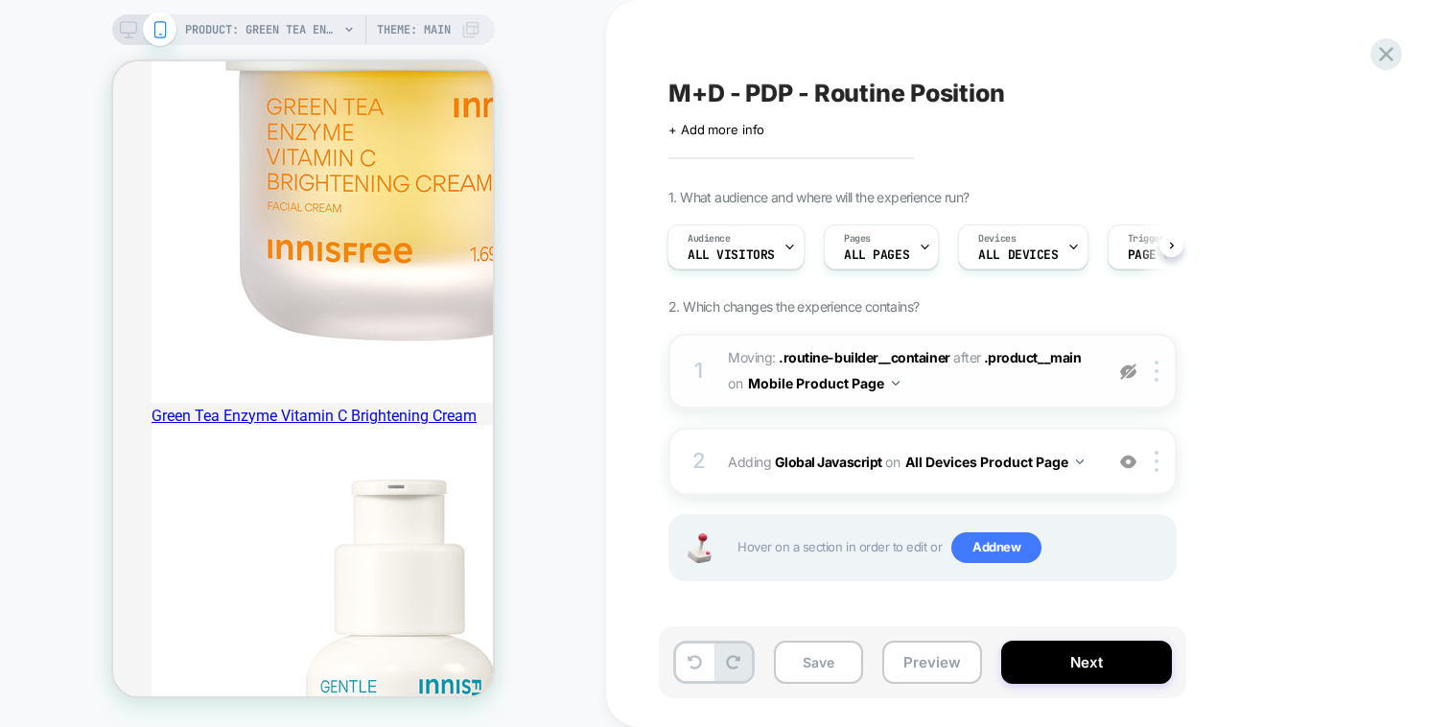
click at [1080, 426] on div "1 Moving: .routine-builder__container .routine-builder__container after .produc…" at bounding box center [922, 481] width 508 height 295
click at [1078, 437] on div "2 Adding Global Javascript on All Devices Product Page Add Before Add After Tar…" at bounding box center [922, 461] width 508 height 67
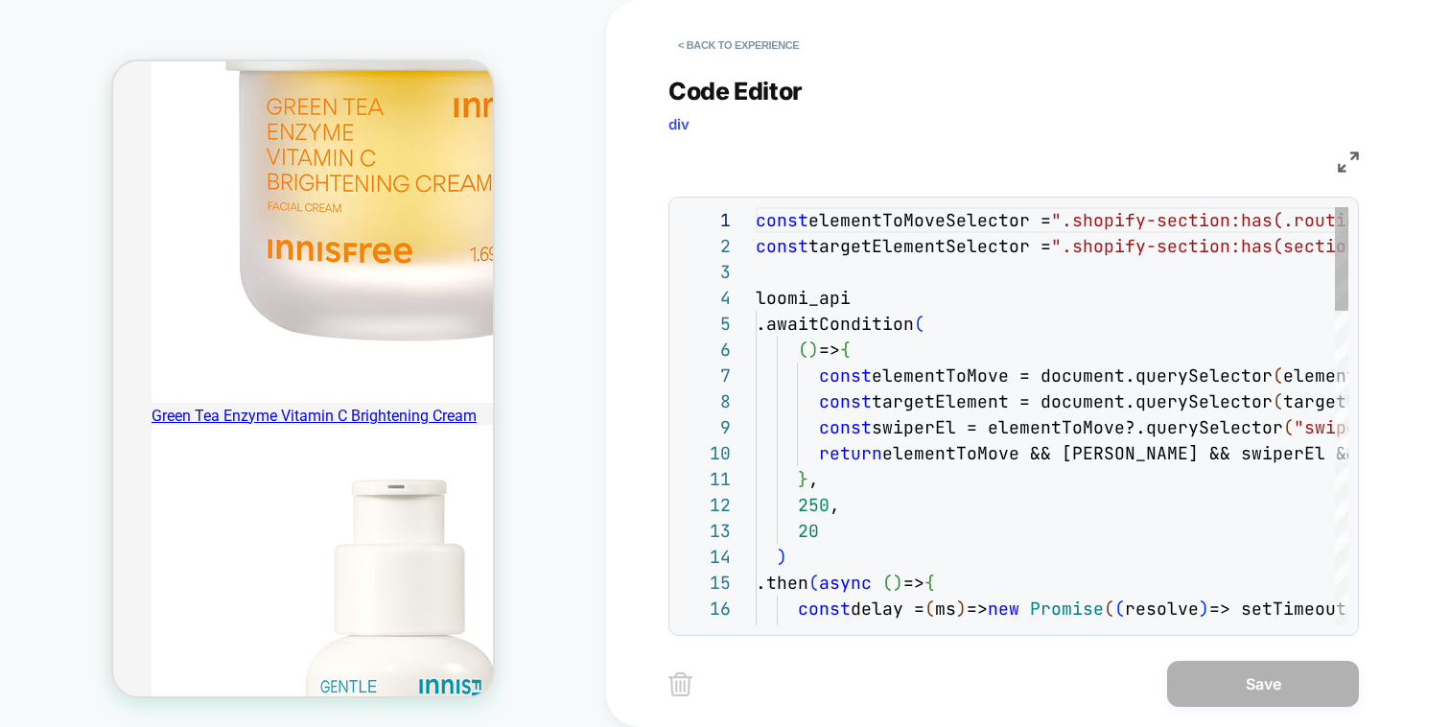
scroll to position [259, 0]
click at [778, 45] on button "< Back to experience" at bounding box center [738, 45] width 140 height 31
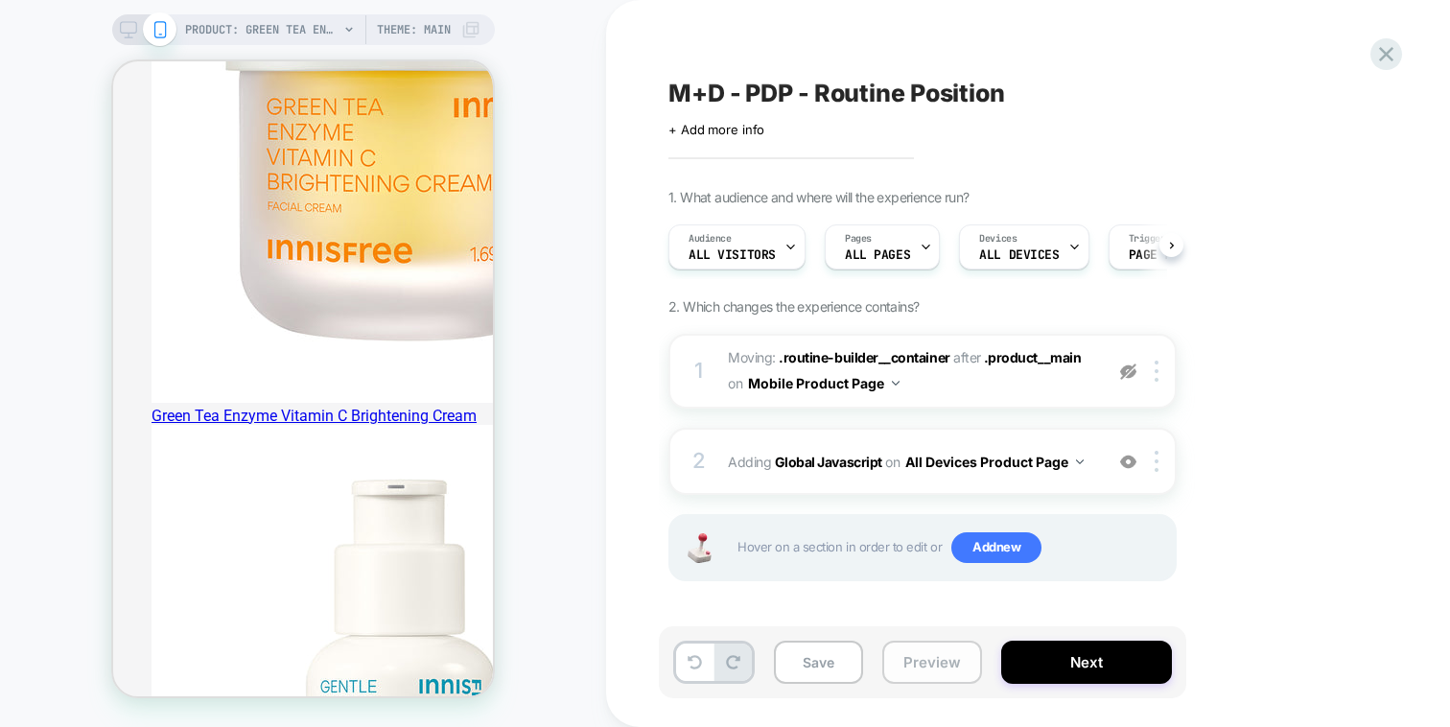
scroll to position [0, 1]
click at [939, 644] on button "Preview" at bounding box center [932, 662] width 100 height 43
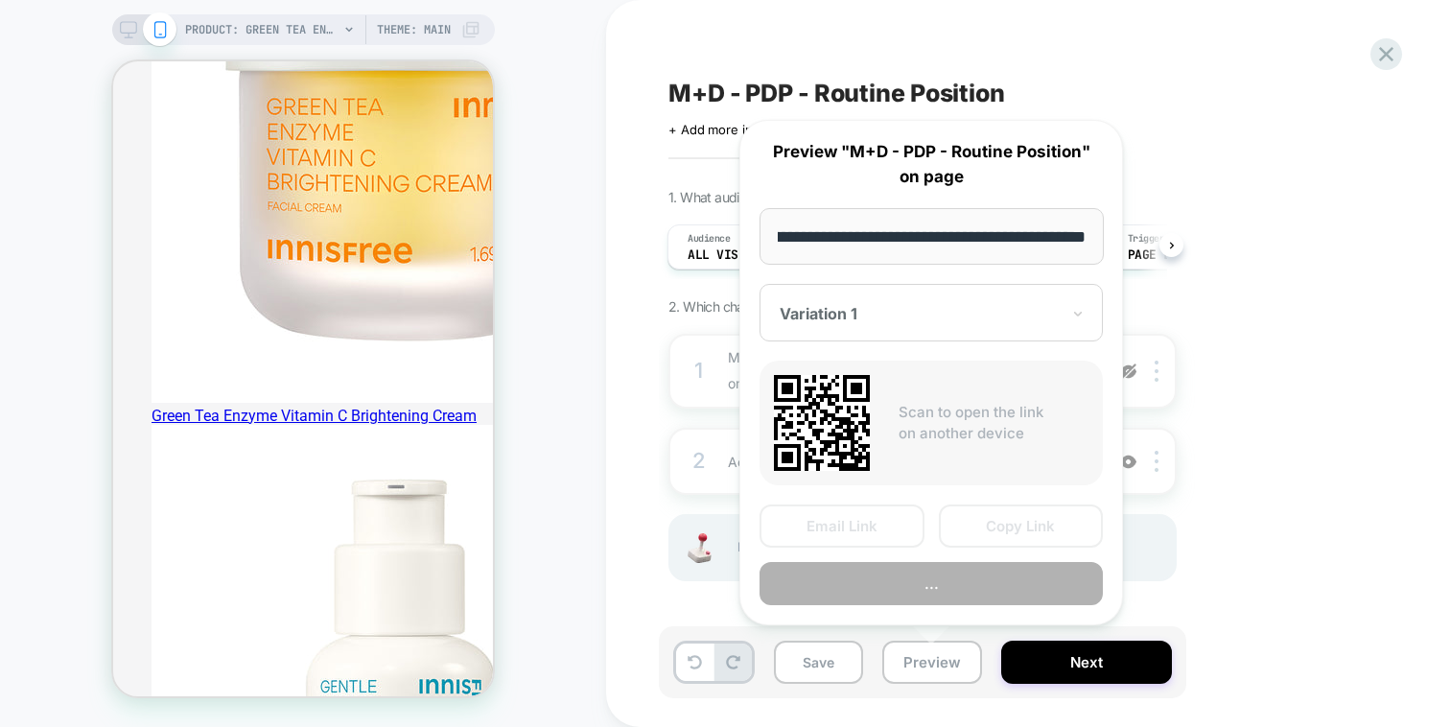
scroll to position [0, 0]
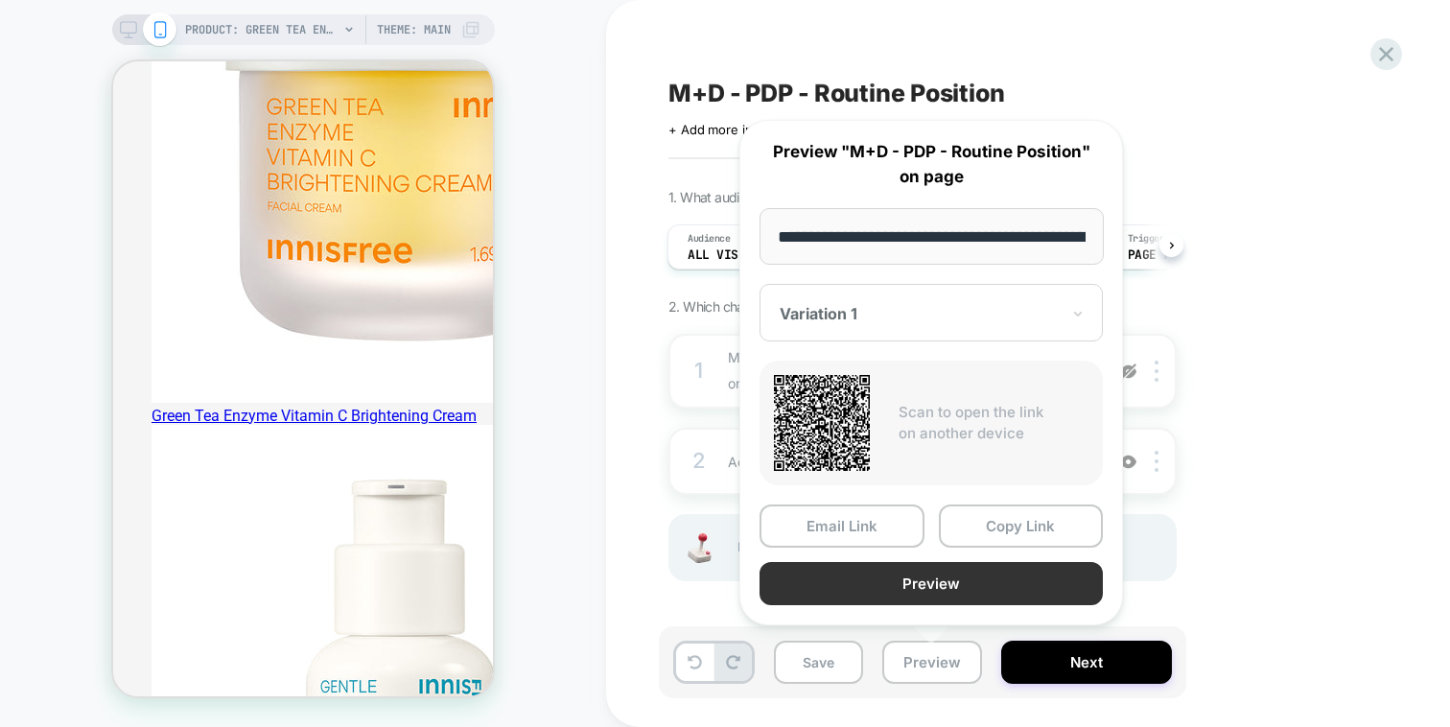
click at [959, 569] on button "Preview" at bounding box center [931, 583] width 343 height 43
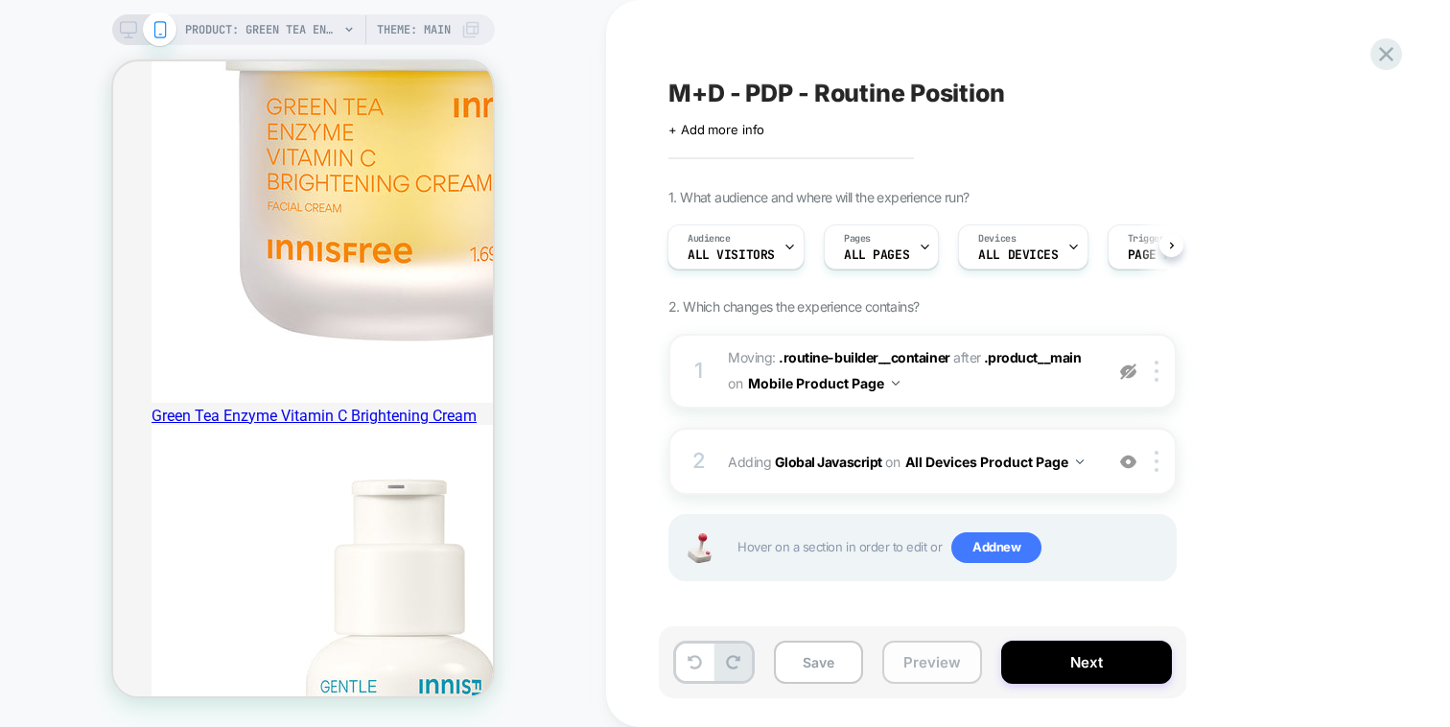
click at [924, 668] on button "Preview" at bounding box center [932, 662] width 100 height 43
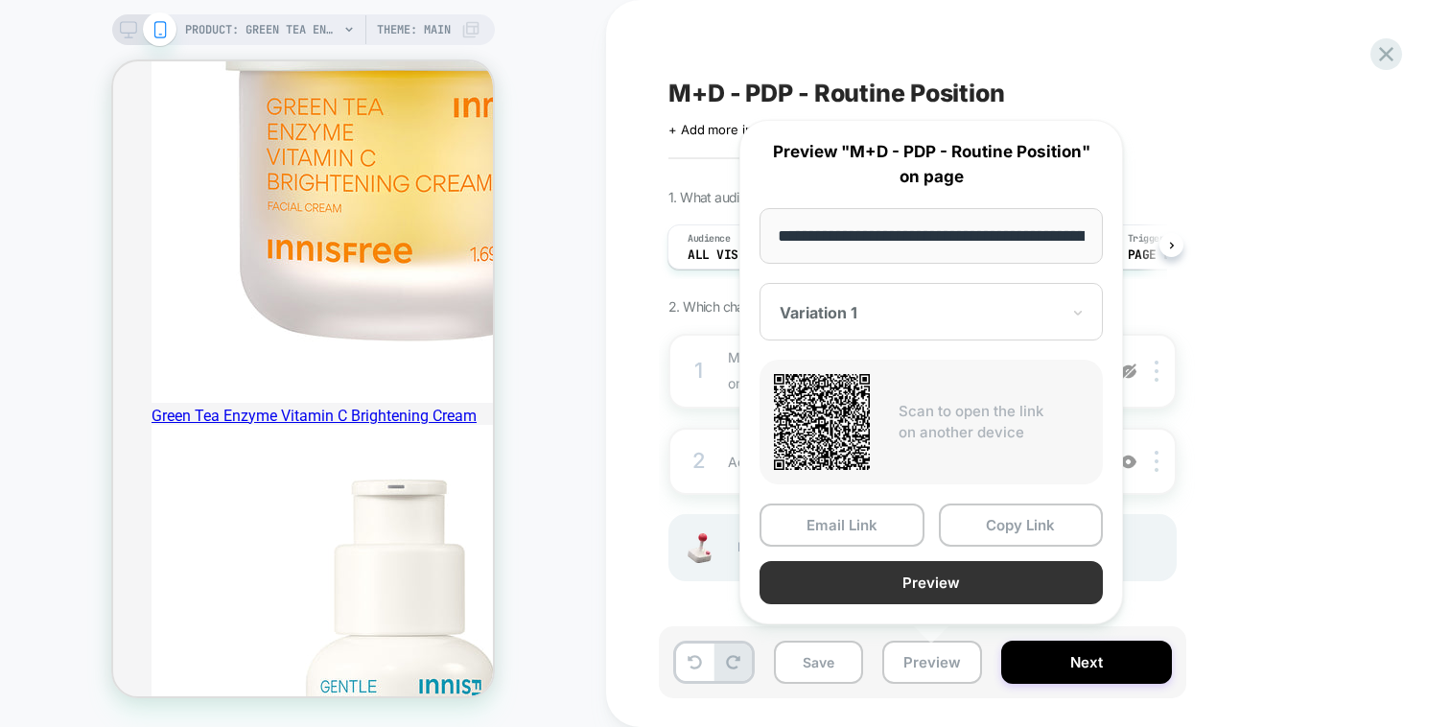
scroll to position [0, 465]
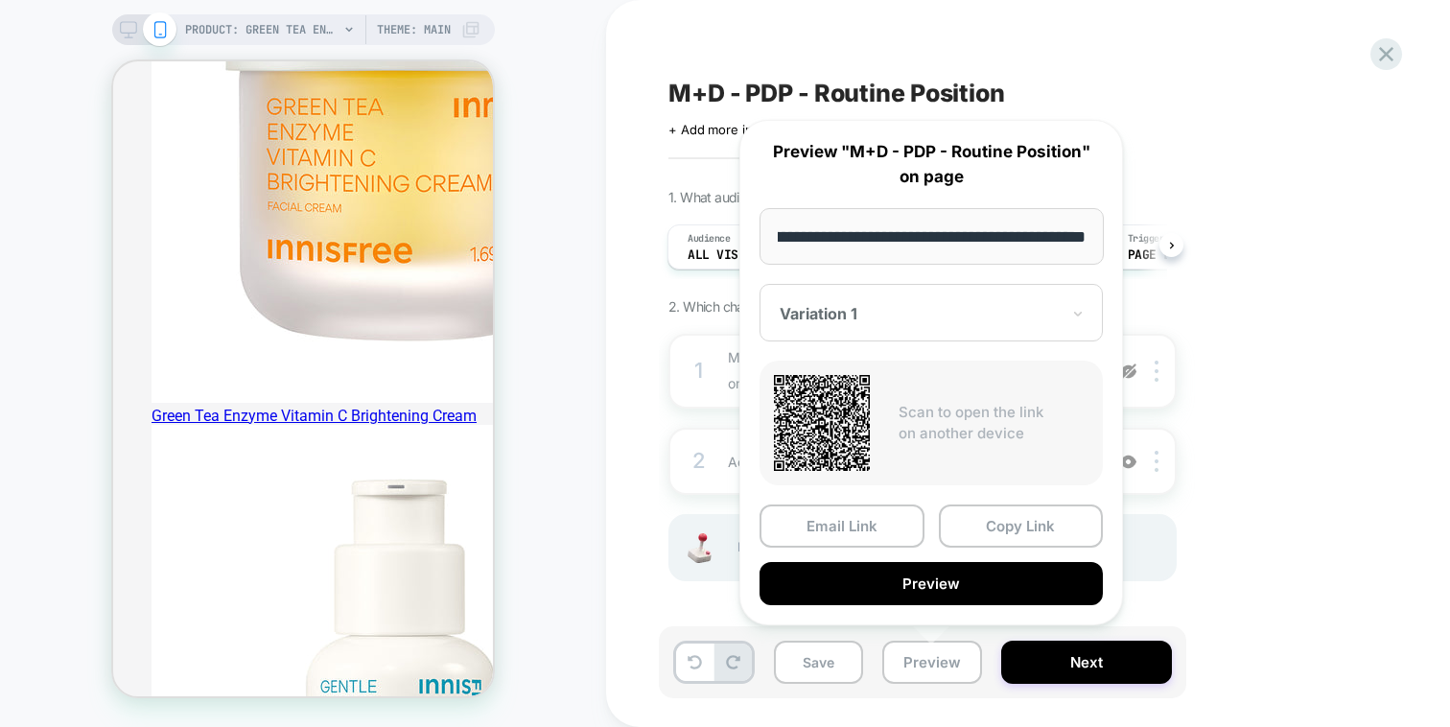
click at [588, 30] on div "PRODUCT: Green Tea Enzyme Vitamin C Brightening Serum – Best for Glowing Skin P…" at bounding box center [303, 363] width 606 height 689
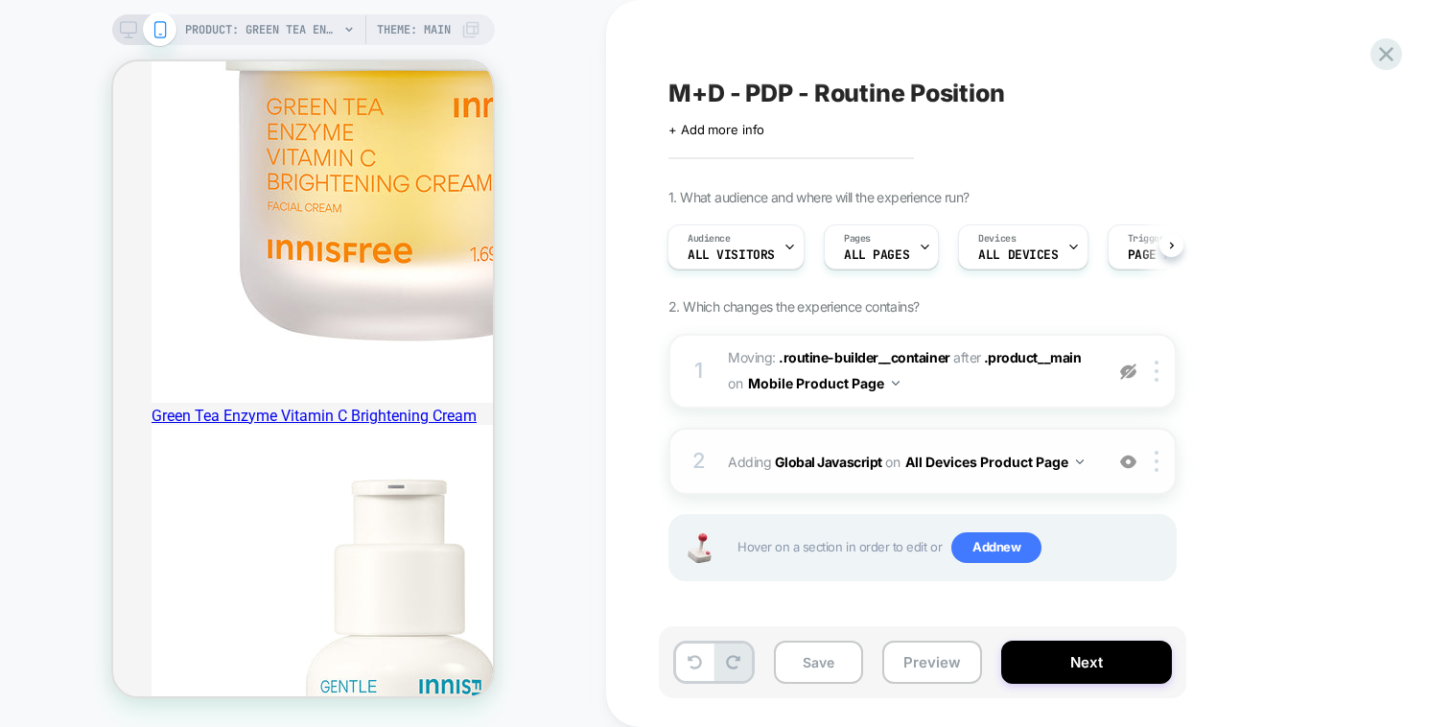
click at [995, 439] on div "2 Adding Global Javascript on All Devices Product Page Add Before Add After Tar…" at bounding box center [922, 461] width 508 height 67
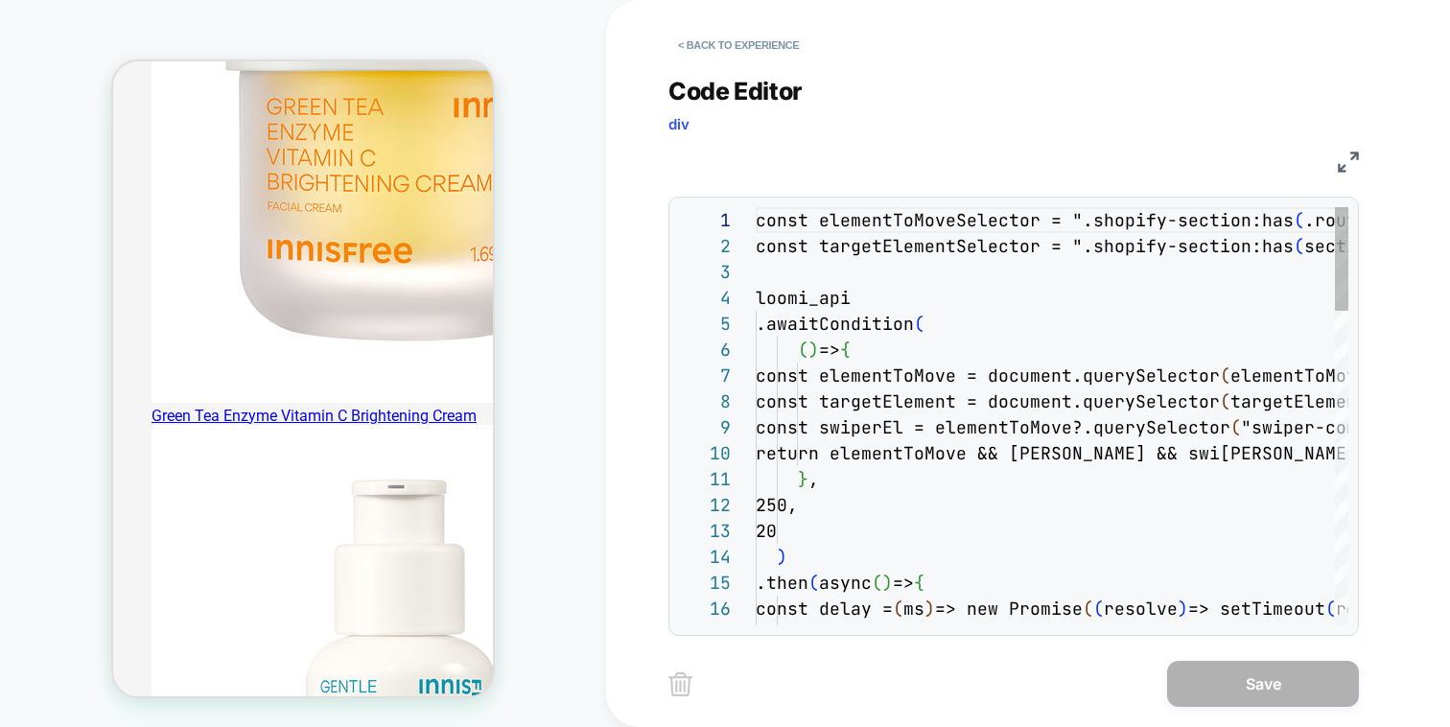
scroll to position [259, 0]
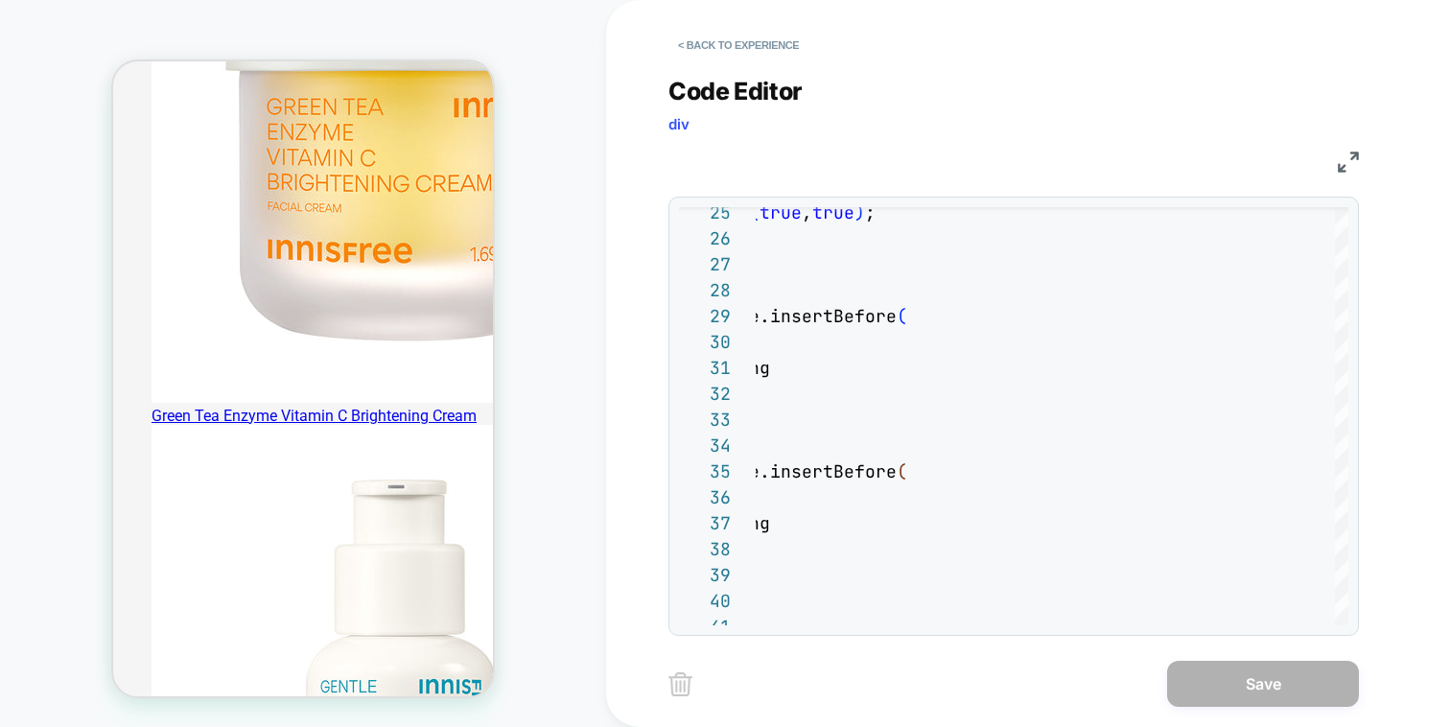
click at [1346, 158] on img at bounding box center [1348, 162] width 21 height 21
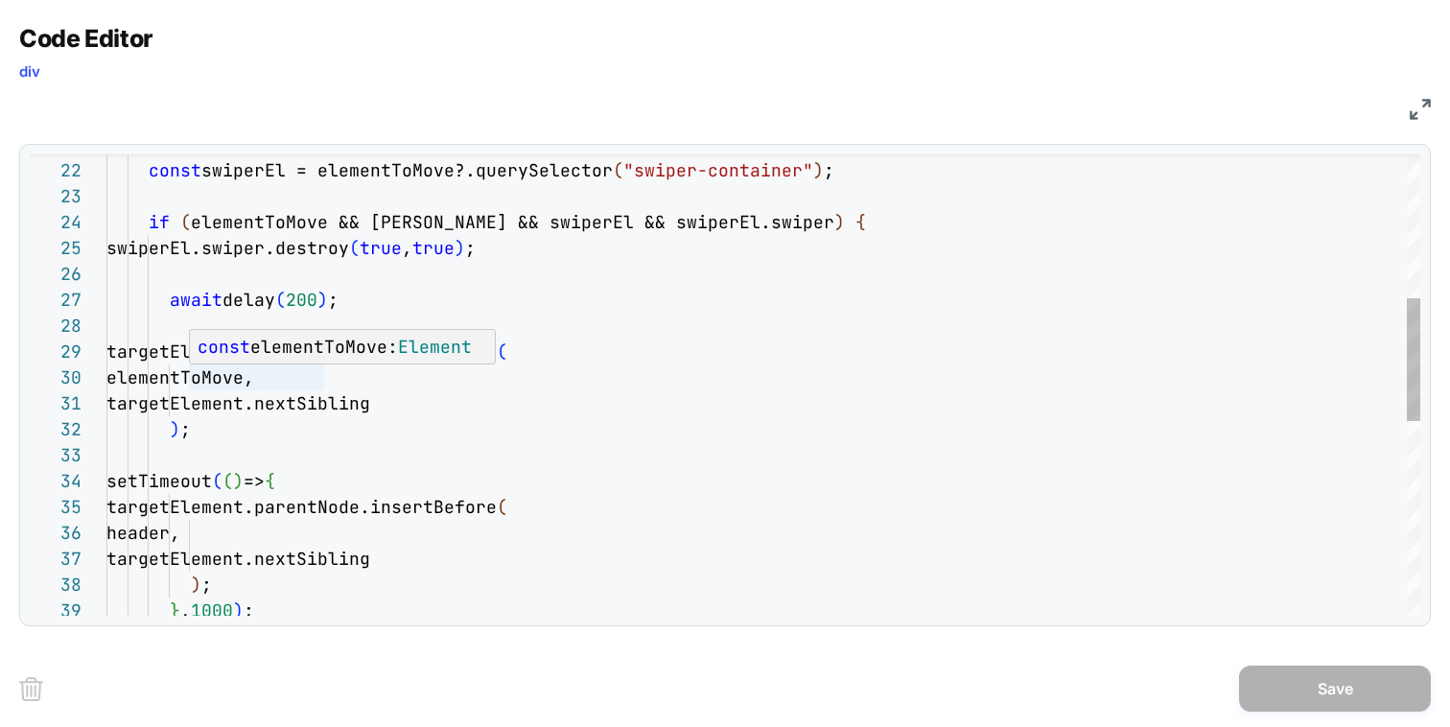
click at [279, 362] on div "const elementToMove: Element" at bounding box center [343, 347] width 307 height 34
click at [283, 388] on div "swiperEl.swiper.destroy ( true , true ) ; await delay ( 200 ) ; targetElement.p…" at bounding box center [763, 479] width 1314 height 1730
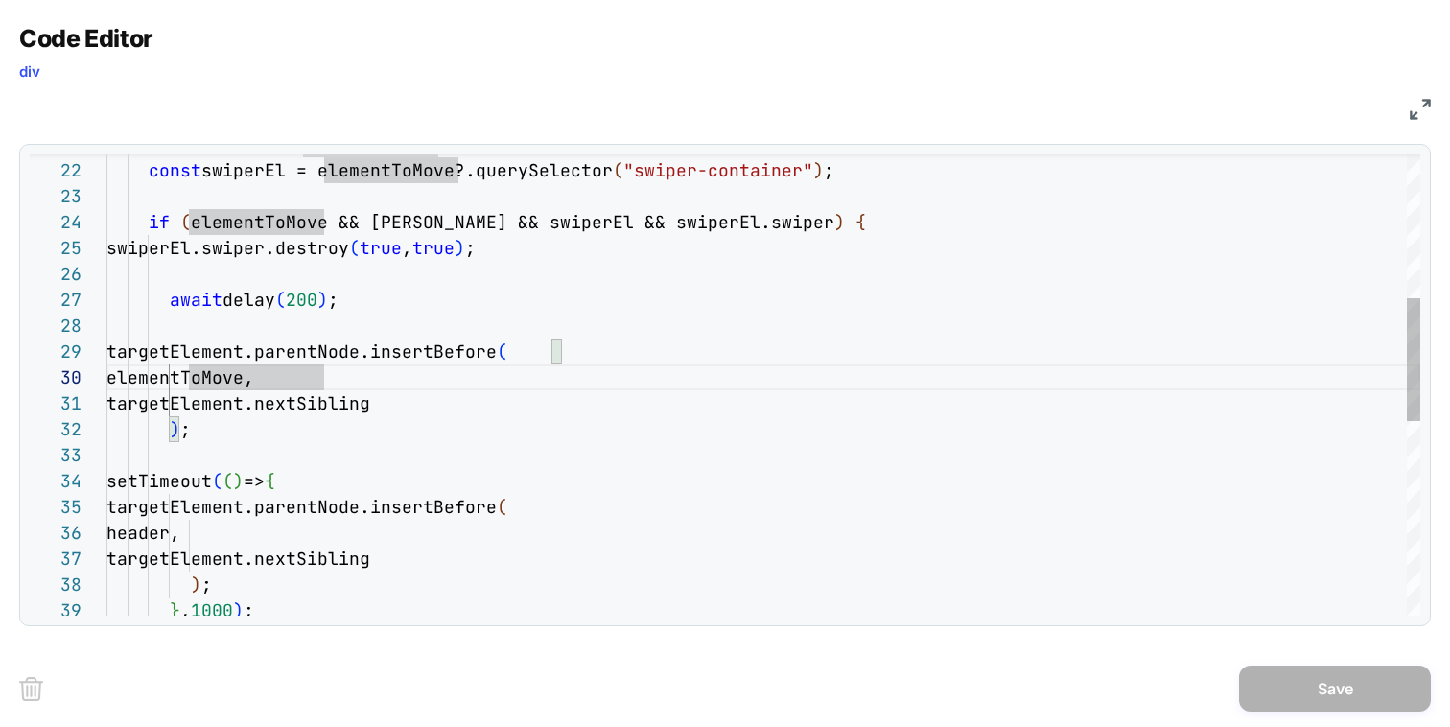
click at [365, 375] on div "swiperEl.swiper.destroy ( true , true ) ; await delay ( 200 ) ; targetElement.p…" at bounding box center [763, 479] width 1314 height 1730
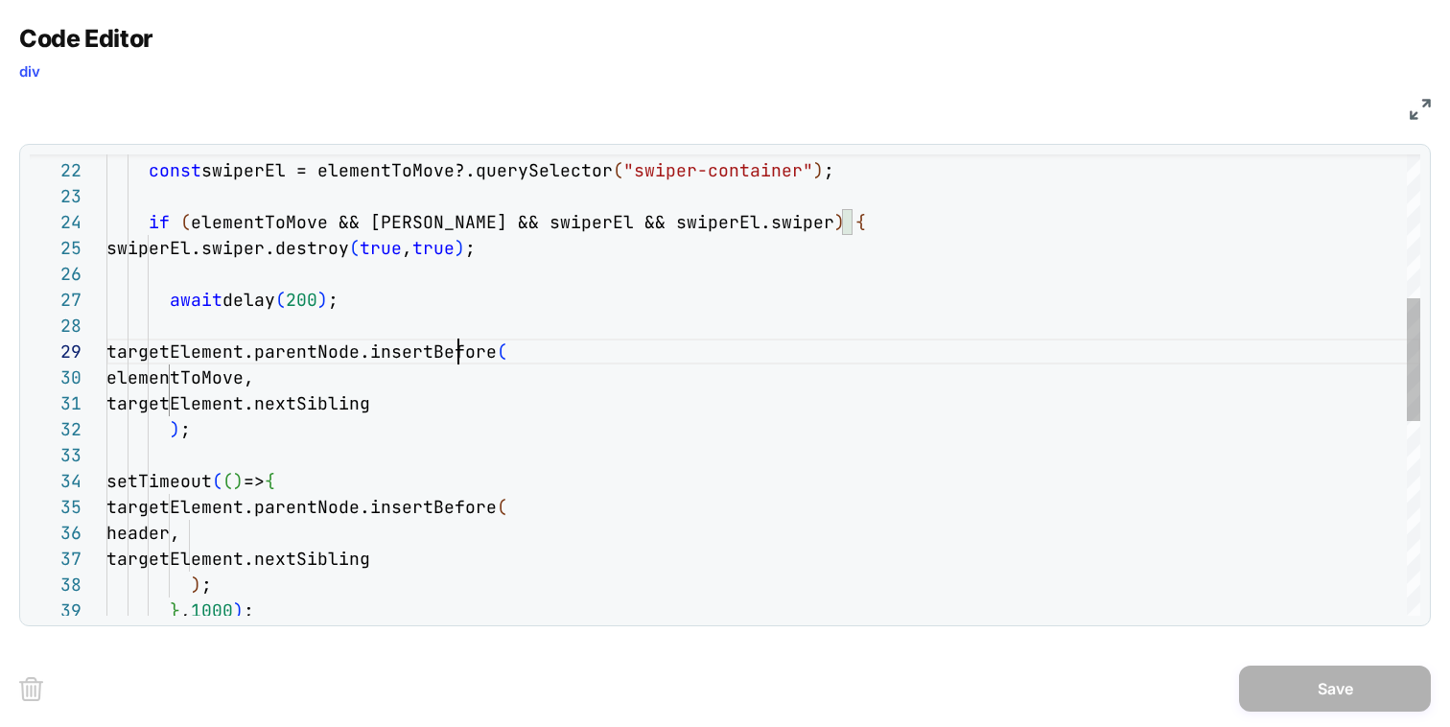
click at [454, 356] on div "swiperEl.swiper.destroy ( true , true ) ; await delay ( 200 ) ; targetElement.p…" at bounding box center [763, 479] width 1314 height 1730
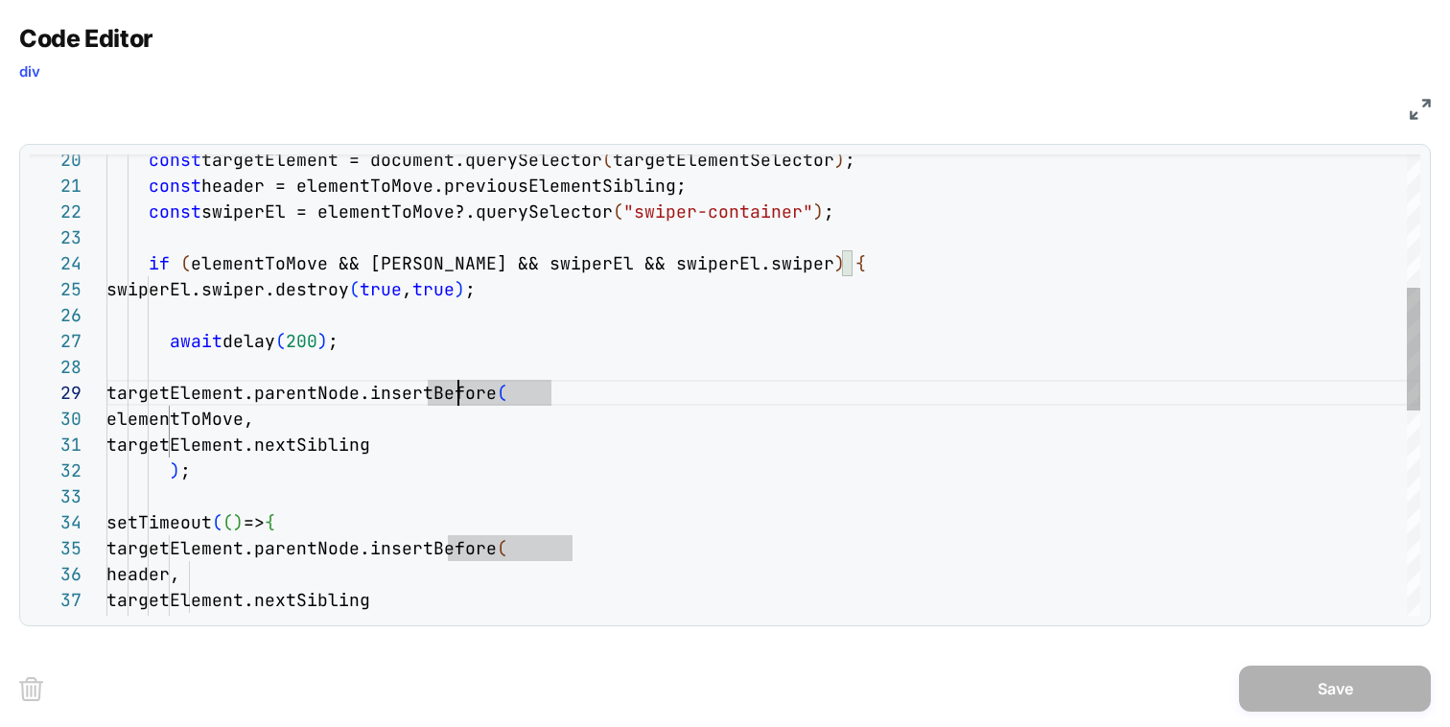
scroll to position [181, 0]
click at [454, 356] on div "const targetElement = document.querySelector ( targetElementSelector ) ; const …" at bounding box center [763, 520] width 1314 height 1730
click at [281, 373] on div "const targetElement = document.querySelector ( targetElementSelector ) ; const …" at bounding box center [763, 520] width 1314 height 1730
click at [273, 397] on div "const targetElement = document.querySelector ( targetElementSelector ) ; const …" at bounding box center [763, 520] width 1314 height 1730
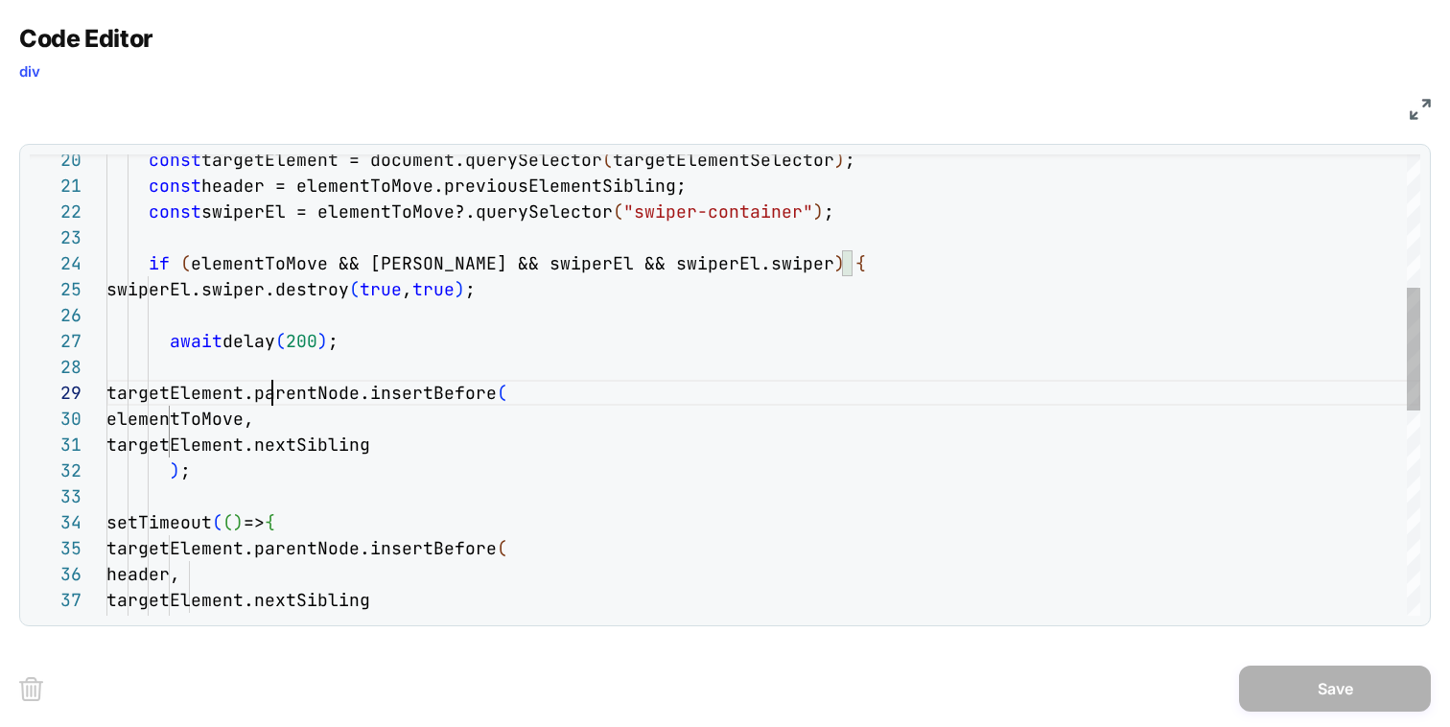
click at [273, 397] on div "const targetElement = document.querySelector ( targetElementSelector ) ; const …" at bounding box center [763, 520] width 1314 height 1730
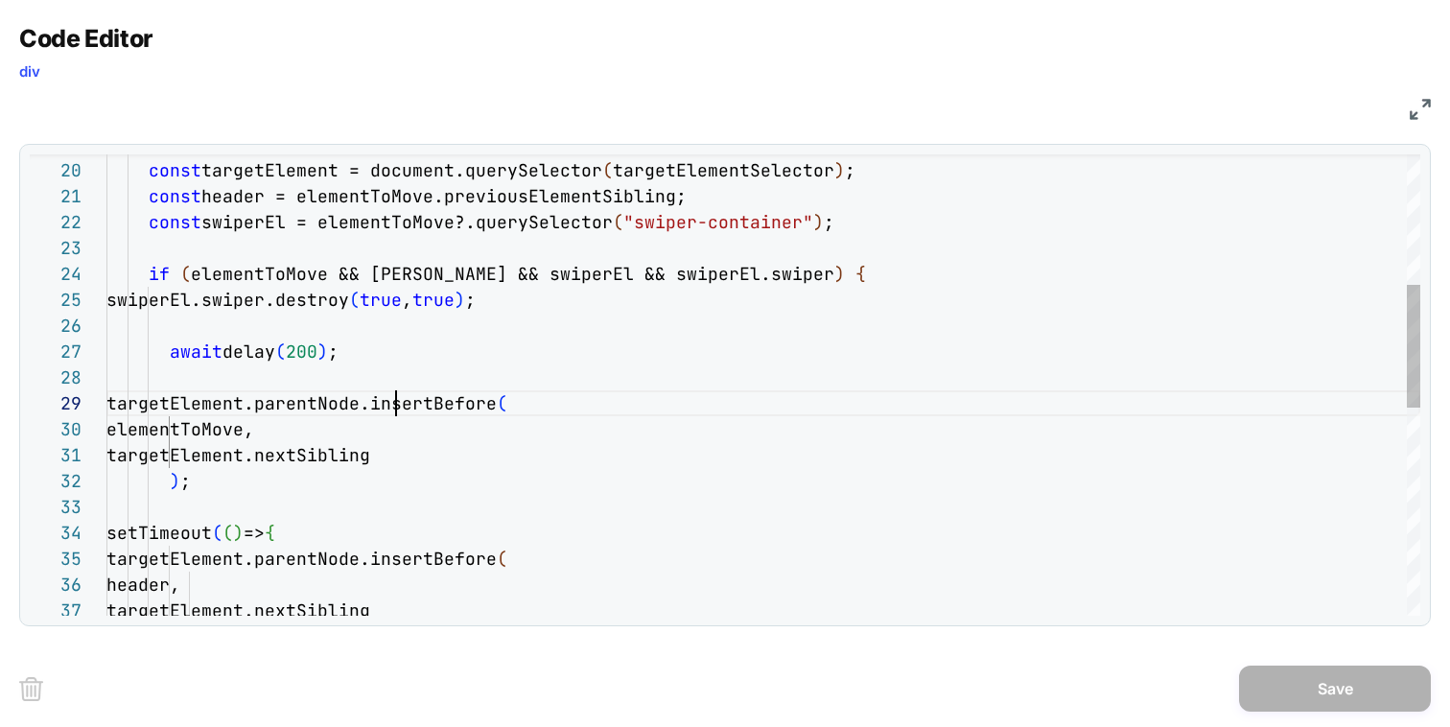
click at [391, 395] on div "const targetElement = document.querySelector ( targetElementSelector ) ; const …" at bounding box center [763, 530] width 1314 height 1730
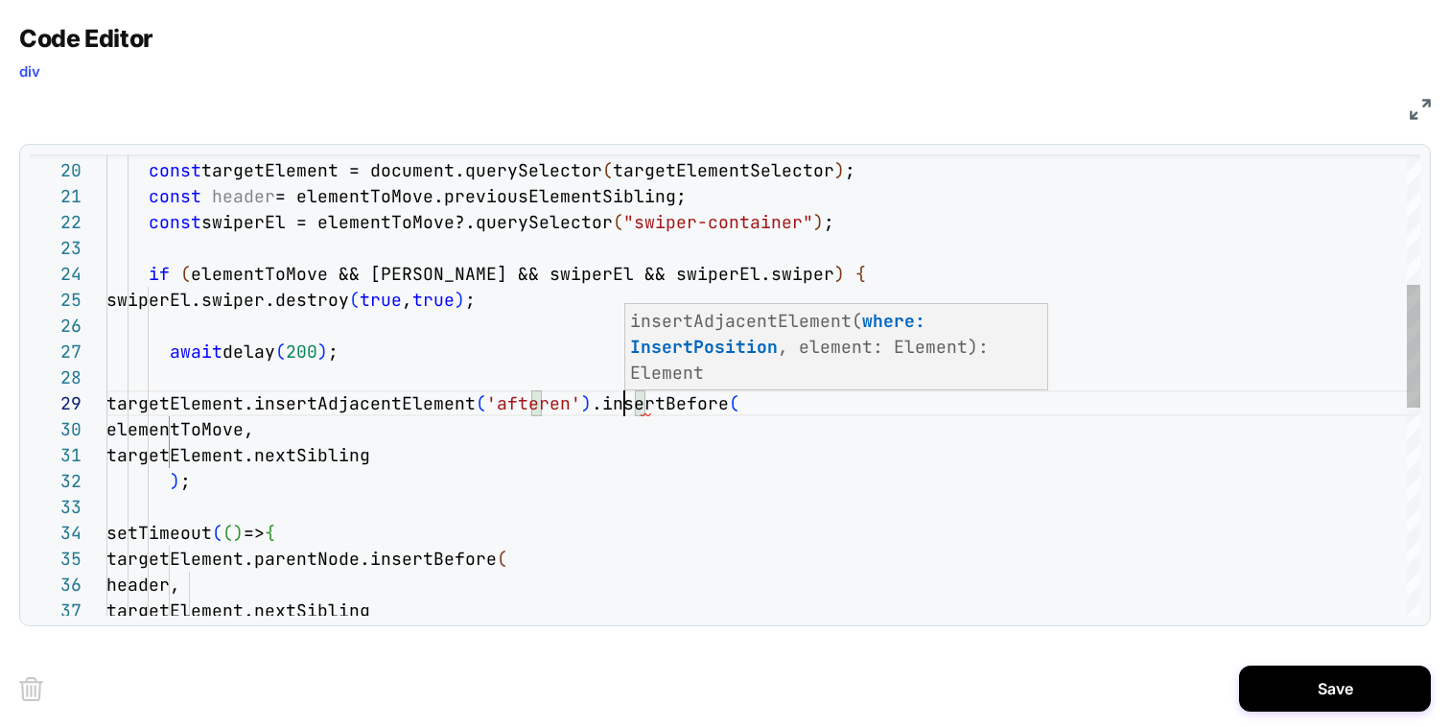
scroll to position [207, 528]
click at [263, 435] on div "const targetElement = document.querySelector ( targetElementSelector ) ; const …" at bounding box center [763, 530] width 1314 height 1730
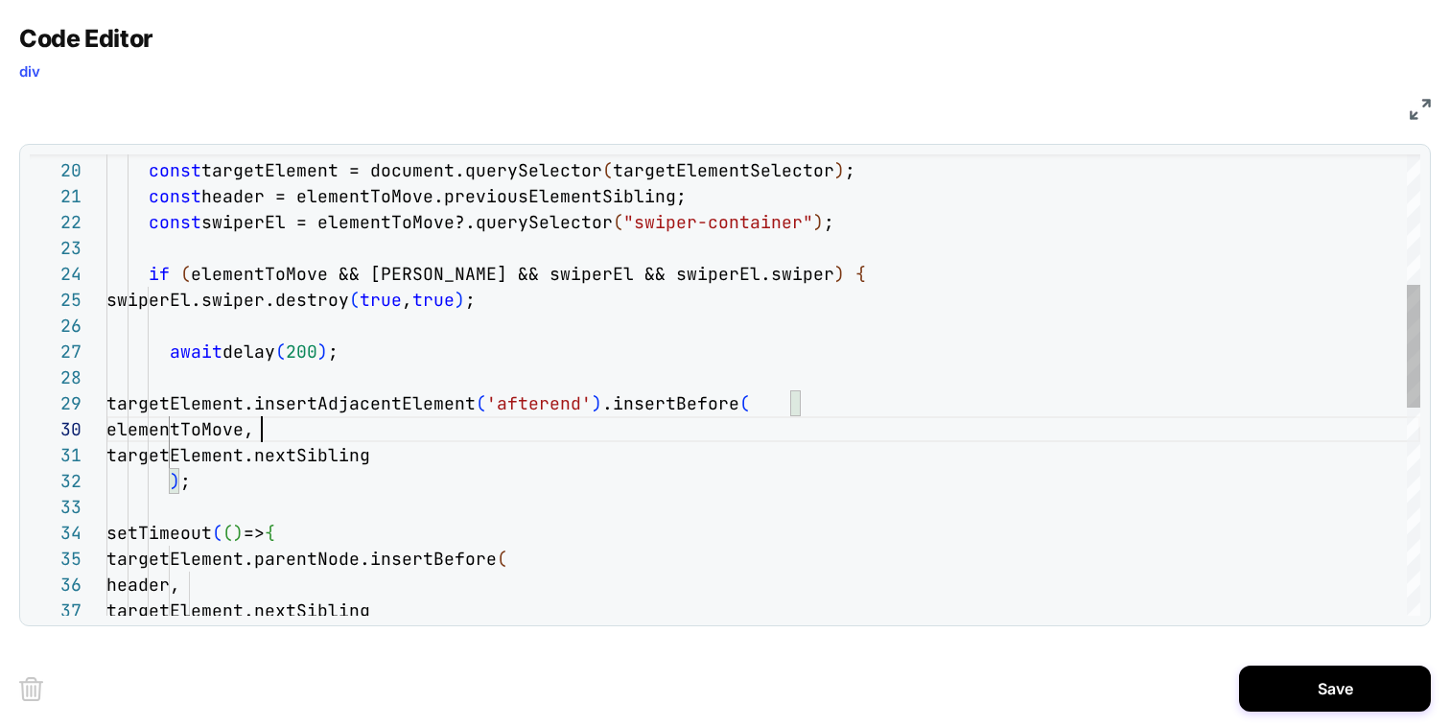
scroll to position [233, 218]
click at [263, 435] on div "const targetElement = document.querySelector ( targetElementSelector ) ; const …" at bounding box center [763, 530] width 1314 height 1730
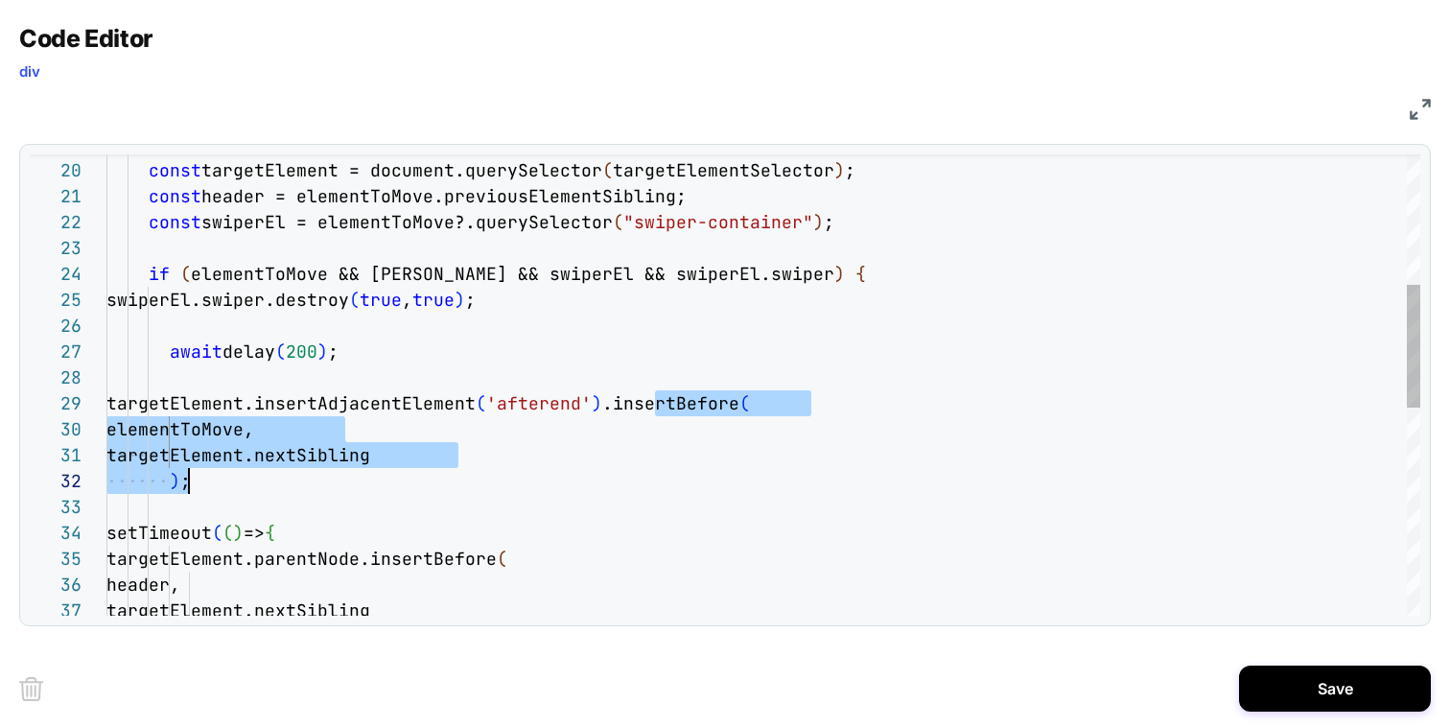
drag, startPoint x: 657, startPoint y: 405, endPoint x: 571, endPoint y: 477, distance: 112.3
click at [571, 477] on div "const targetElement = document.querySelector ( targetElementSelector ) ; const …" at bounding box center [763, 530] width 1314 height 1730
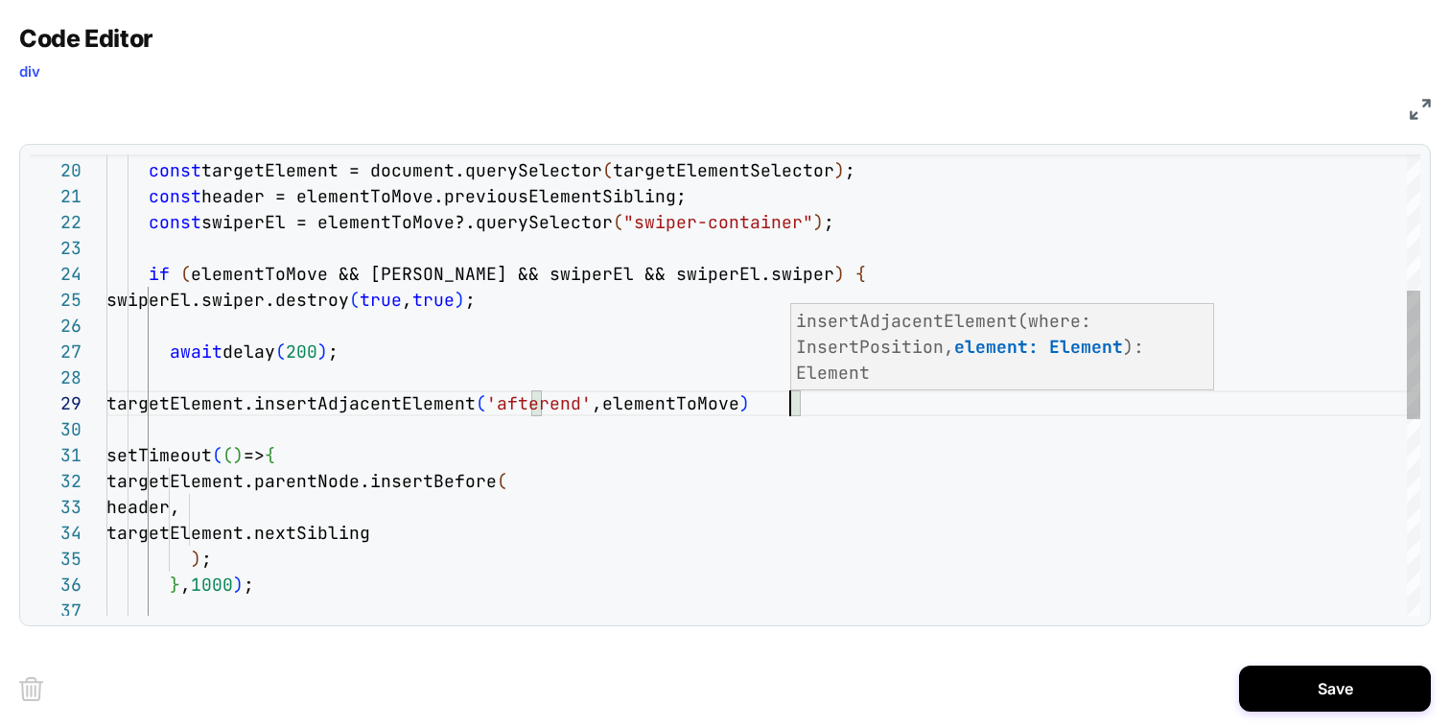
scroll to position [207, 684]
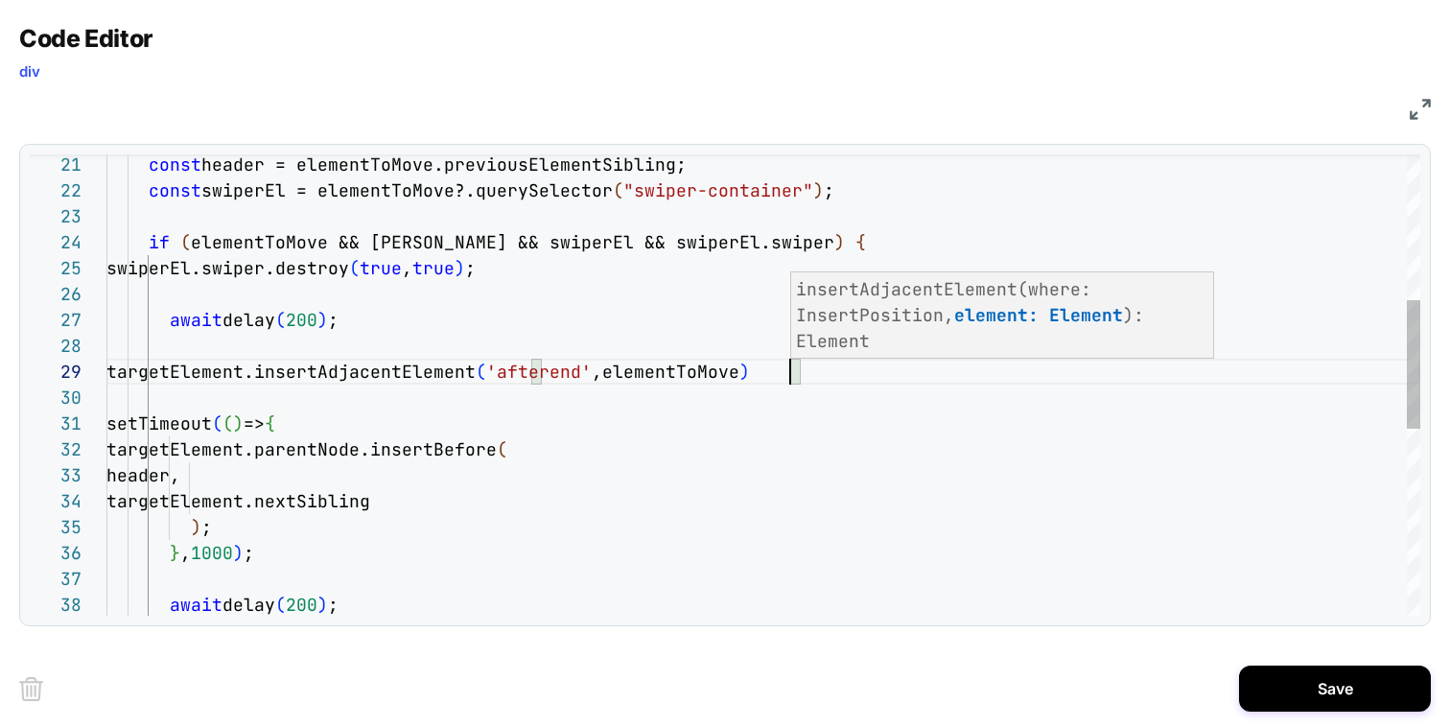
click at [236, 483] on div "const header = elementToMove.previousElementSibling; const swiperEl = elementTo…" at bounding box center [763, 460] width 1314 height 1652
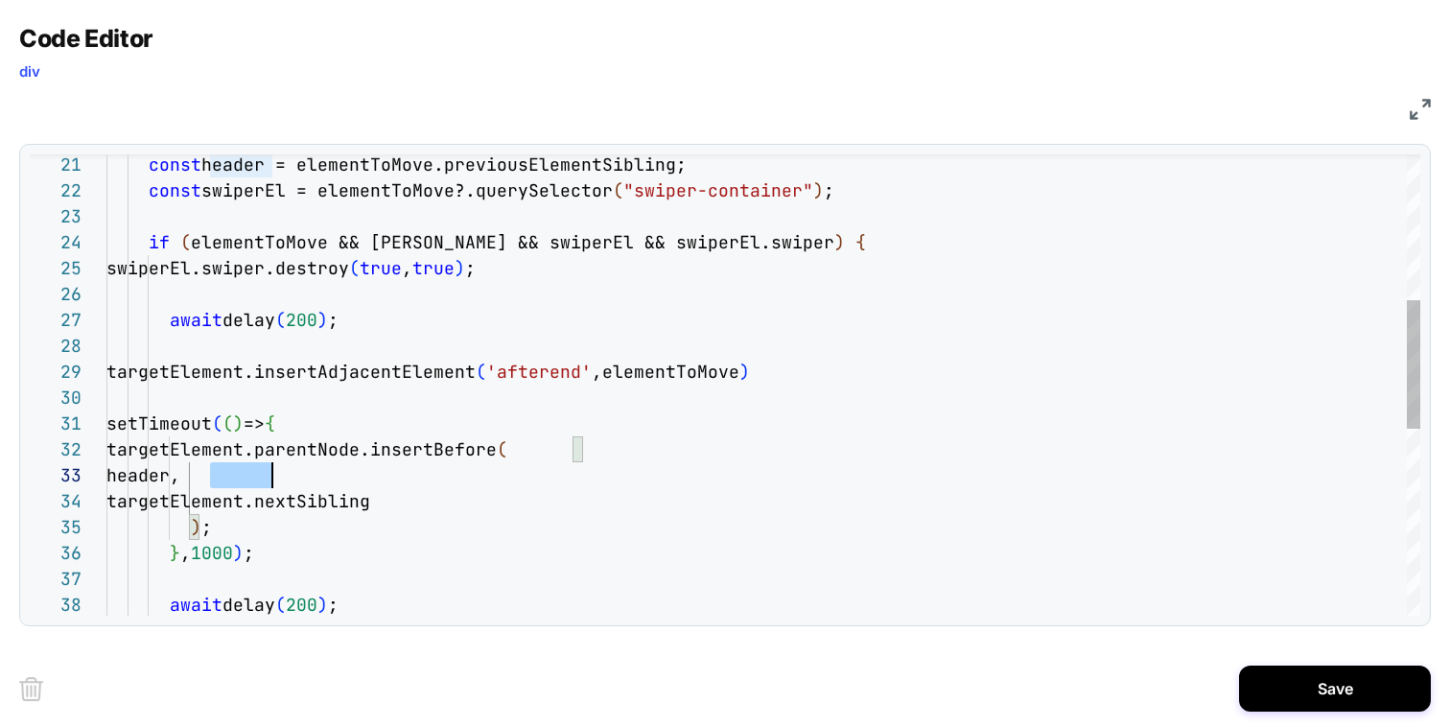
scroll to position [52, 166]
click at [236, 483] on div "const header = elementToMove.previousElementSibling; const swiperEl = elementTo…" at bounding box center [763, 460] width 1314 height 1652
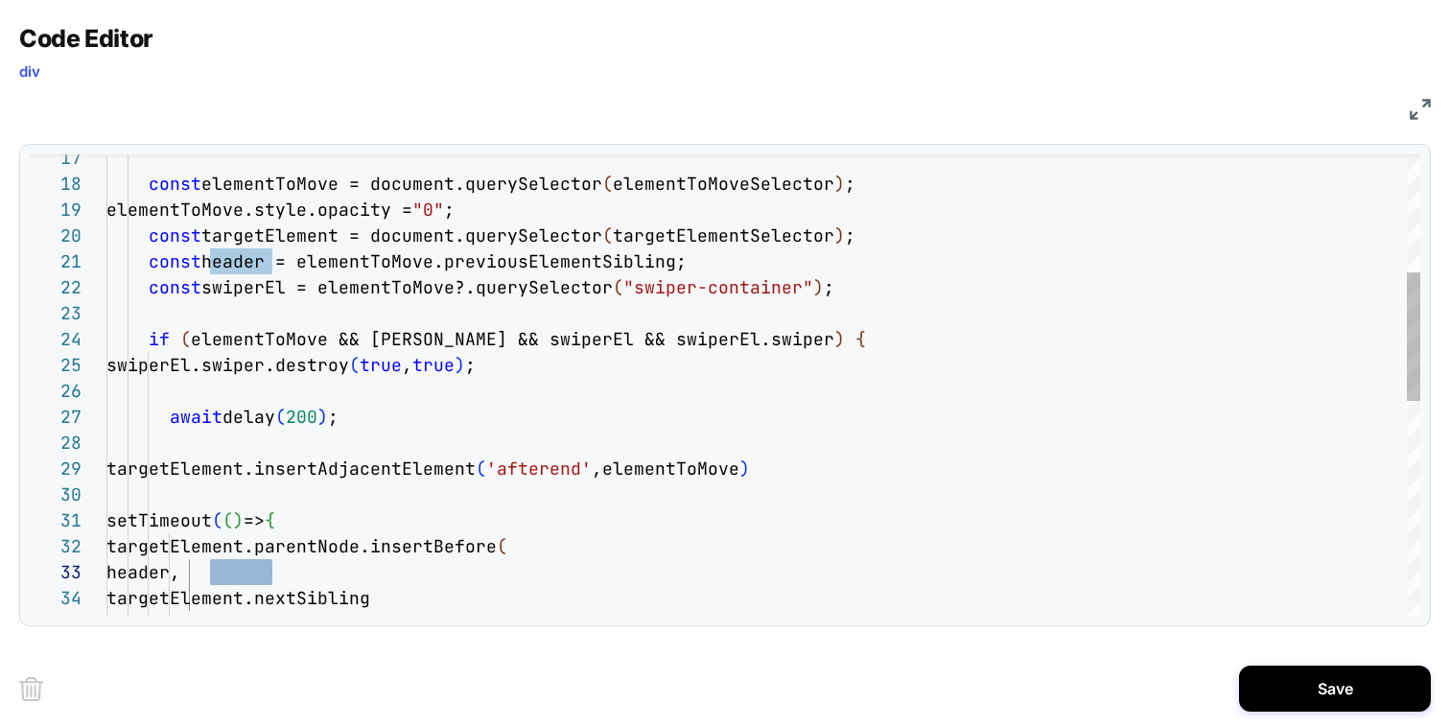
click at [645, 454] on div "const header = elementToMove.previousElementSibling; const swiperEl = elementTo…" at bounding box center [763, 557] width 1314 height 1652
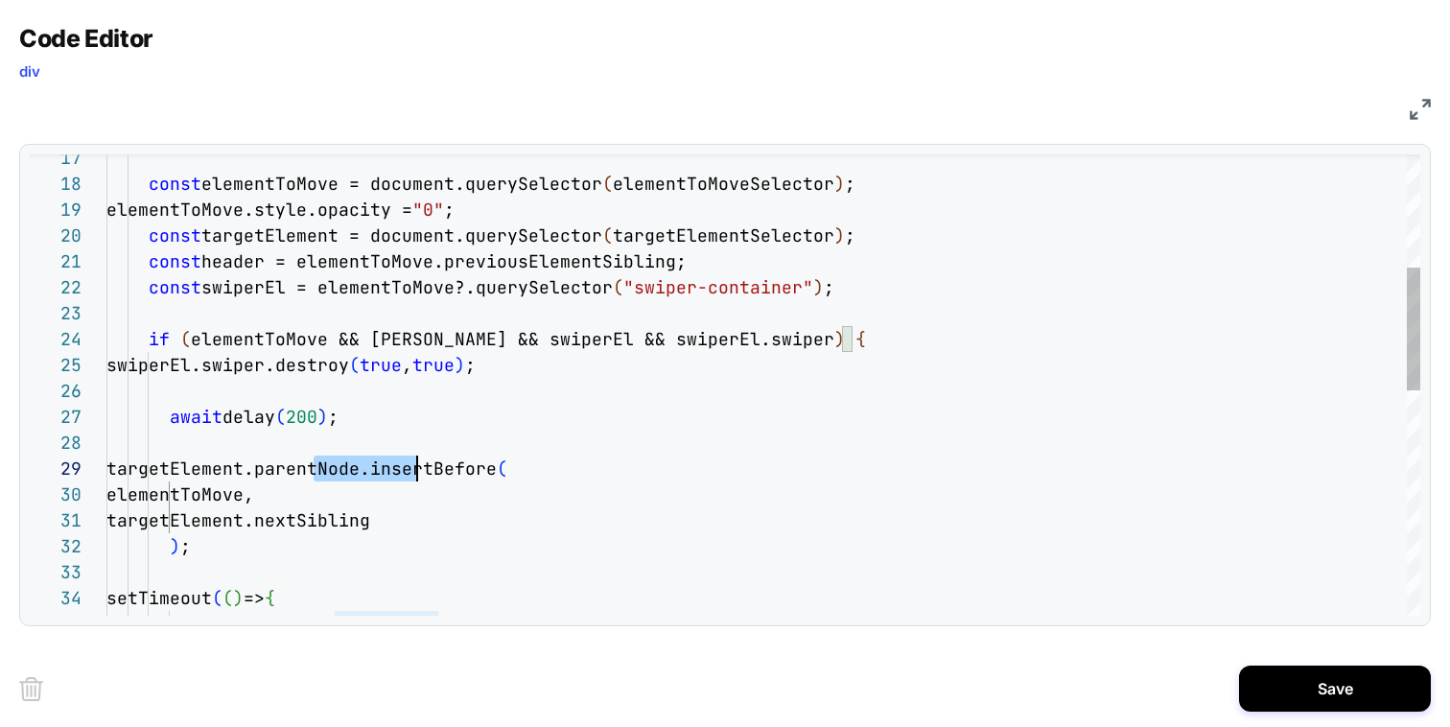
scroll to position [207, 311]
click at [645, 454] on div "const header = elementToMove.previousElementSibling; const swiperEl = elementTo…" at bounding box center [763, 596] width 1314 height 1730
drag, startPoint x: 293, startPoint y: 419, endPoint x: 306, endPoint y: 421, distance: 12.6
click at [306, 421] on div "const header = elementToMove.previousElementSibling; const swiperEl = elementTo…" at bounding box center [763, 596] width 1314 height 1730
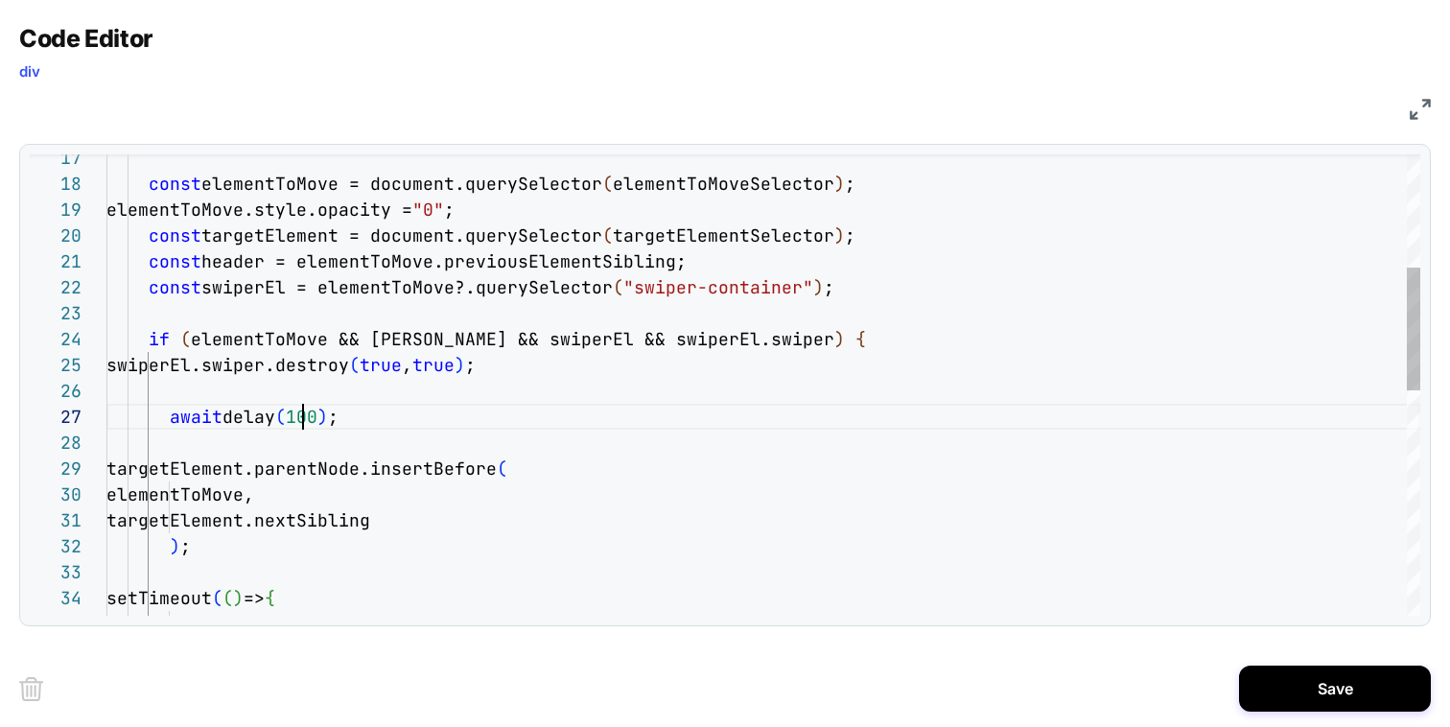
scroll to position [155, 197]
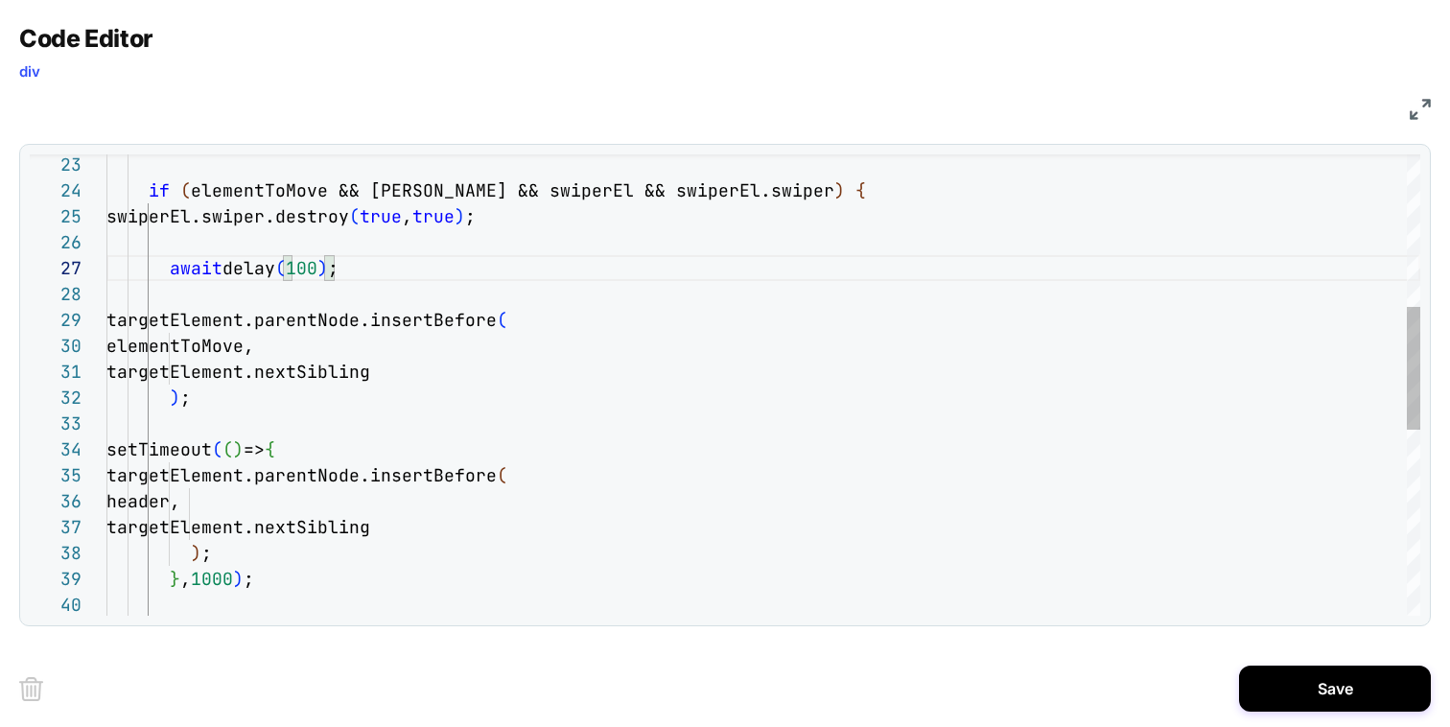
click at [306, 421] on div "if ( elementToMove && targetElement && swiperEl && swip erEl.swiper ) { swiperE…" at bounding box center [763, 447] width 1314 height 1730
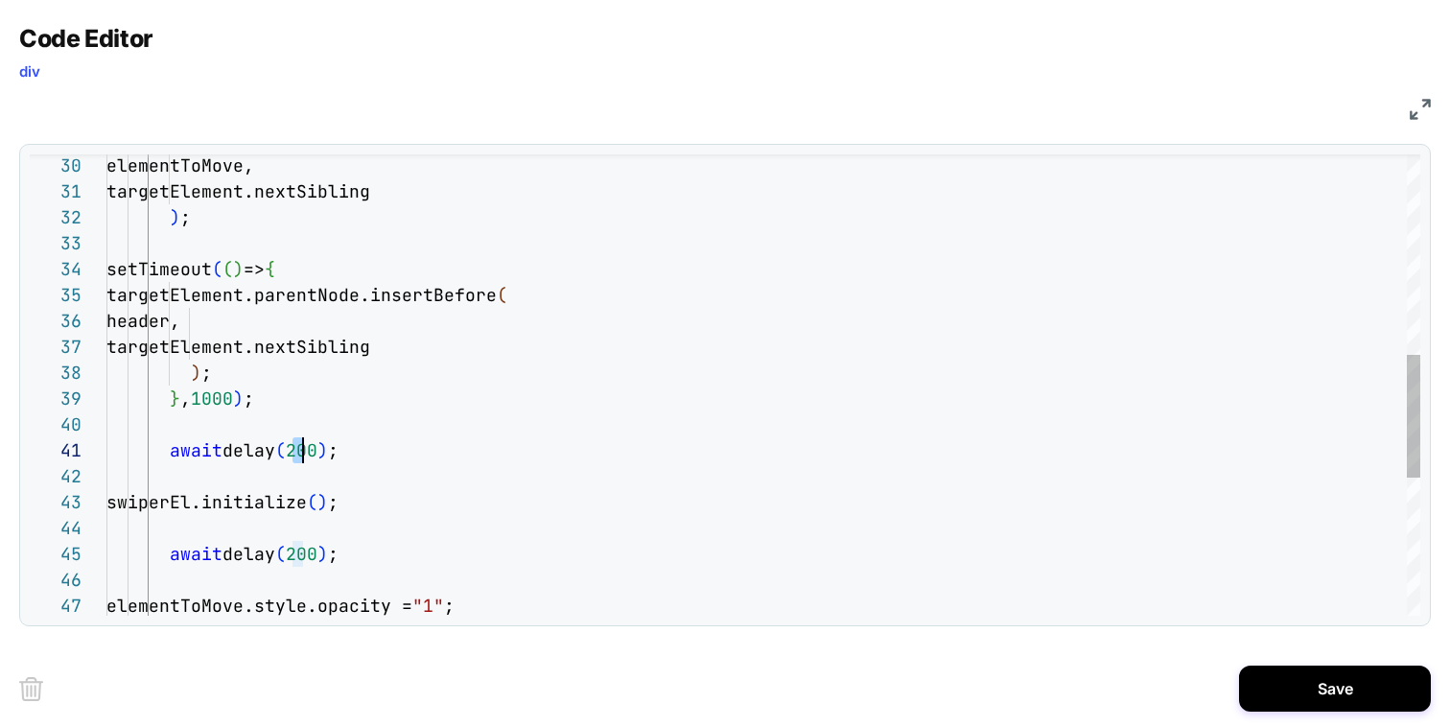
drag, startPoint x: 296, startPoint y: 449, endPoint x: 307, endPoint y: 450, distance: 10.6
click at [307, 450] on div "setTimeout ( ( ) => { targetElement.parentNode.insertBefore ( elementToMove, ta…" at bounding box center [763, 267] width 1314 height 1730
click at [293, 563] on div "setTimeout ( ( ) => { targetElement.parentNode.insertBefore ( elementToMove, ta…" at bounding box center [763, 267] width 1314 height 1730
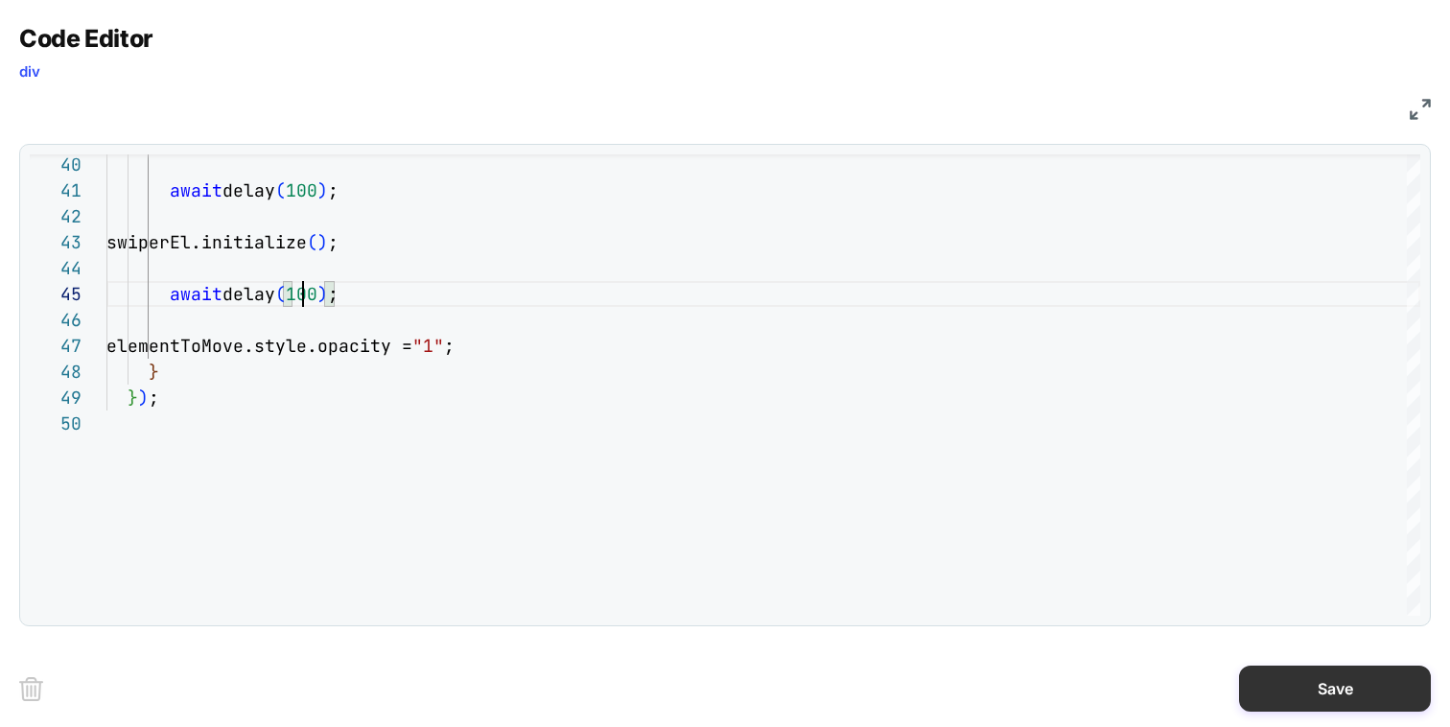
type textarea "**********"
click at [1272, 694] on button "Save" at bounding box center [1335, 689] width 192 height 46
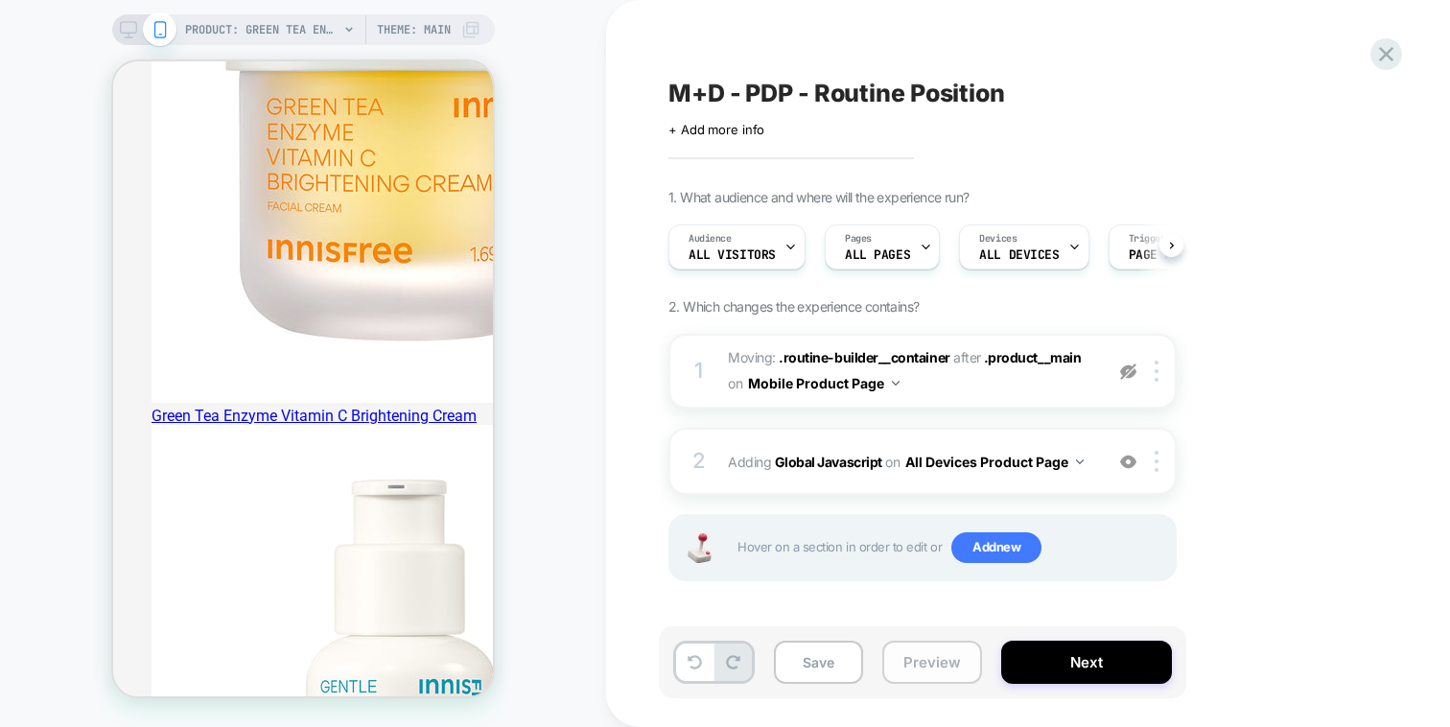
scroll to position [0, 1]
click at [896, 661] on button "Preview" at bounding box center [932, 662] width 100 height 43
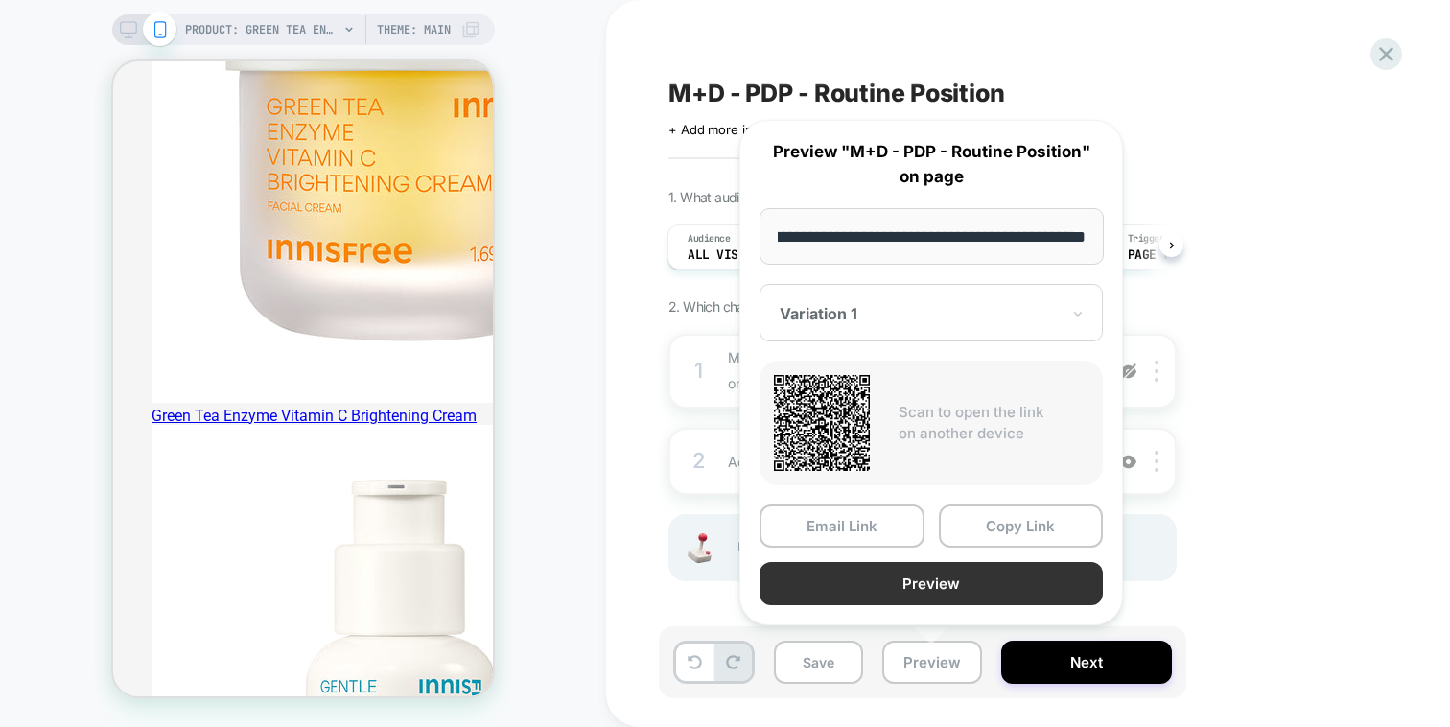
scroll to position [2051, 0]
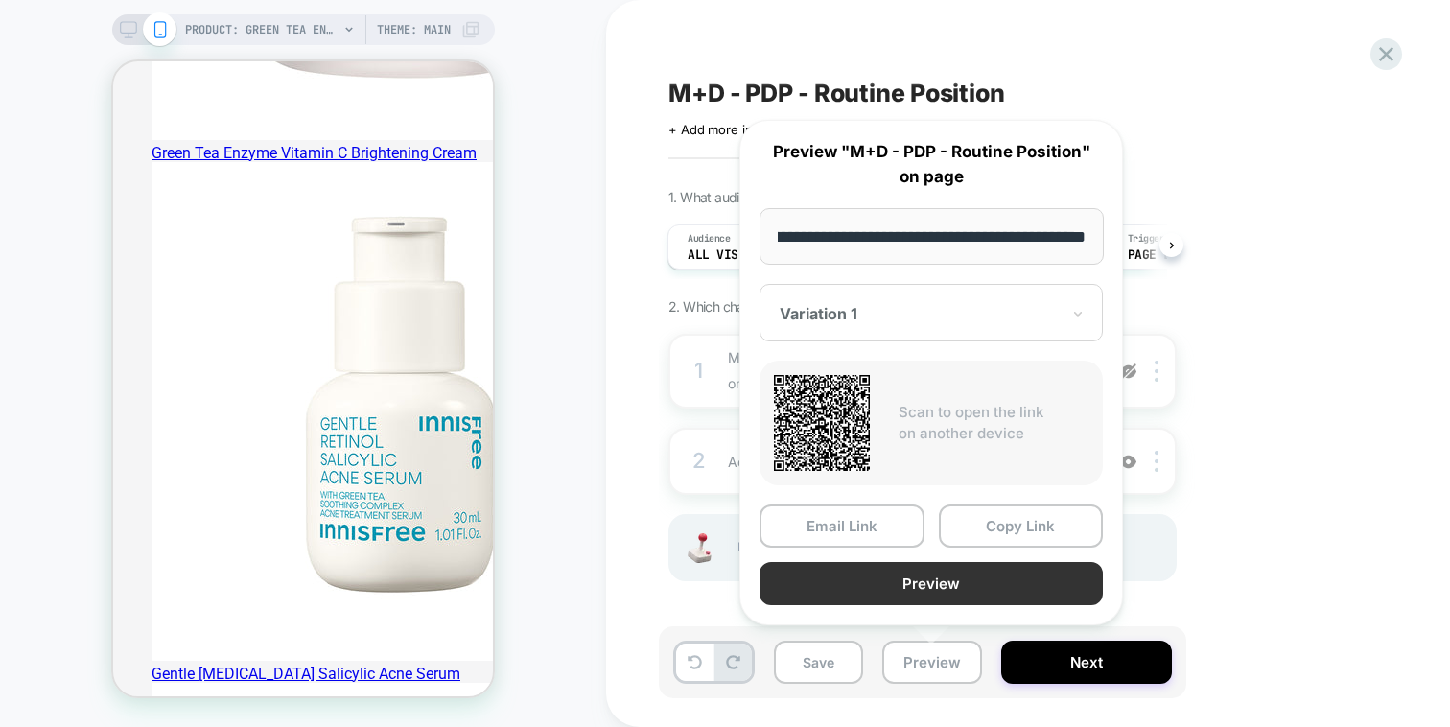
click at [946, 591] on button "Preview" at bounding box center [931, 583] width 343 height 43
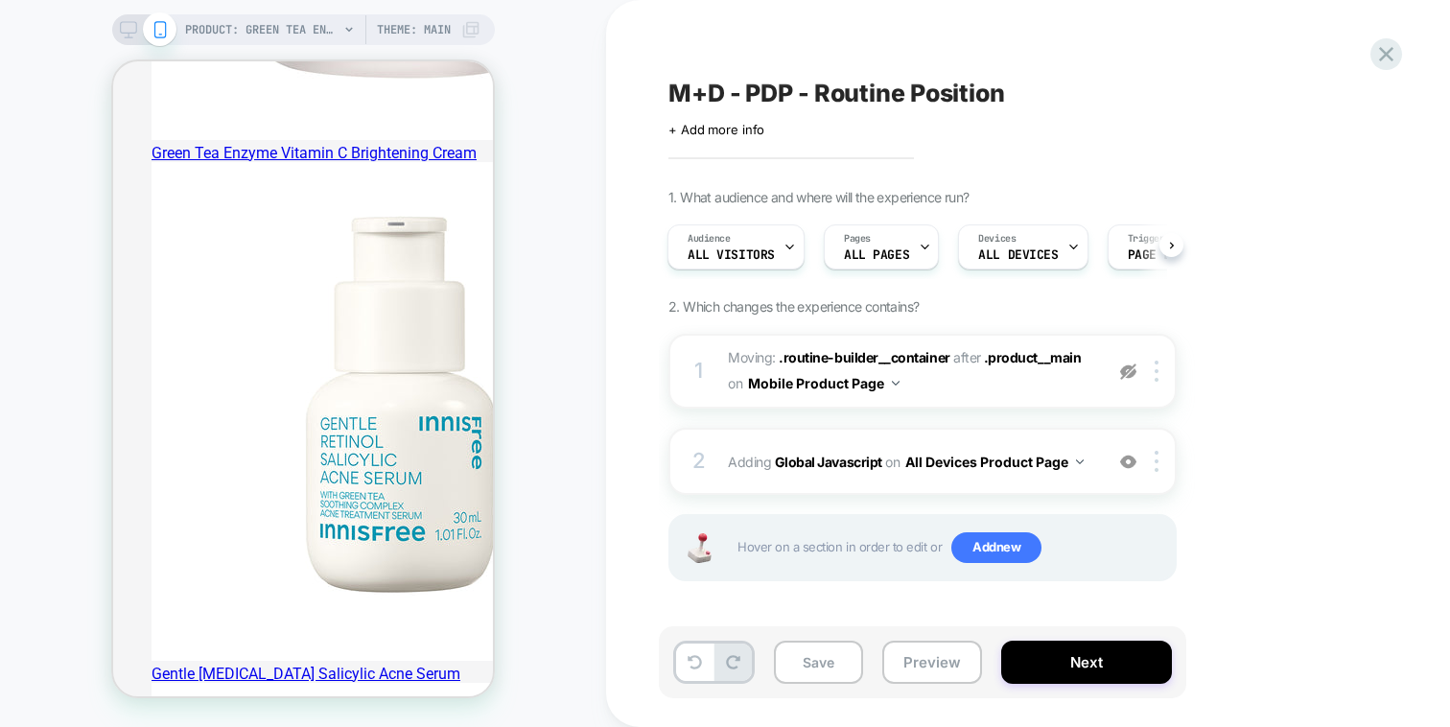
scroll to position [2084, 0]
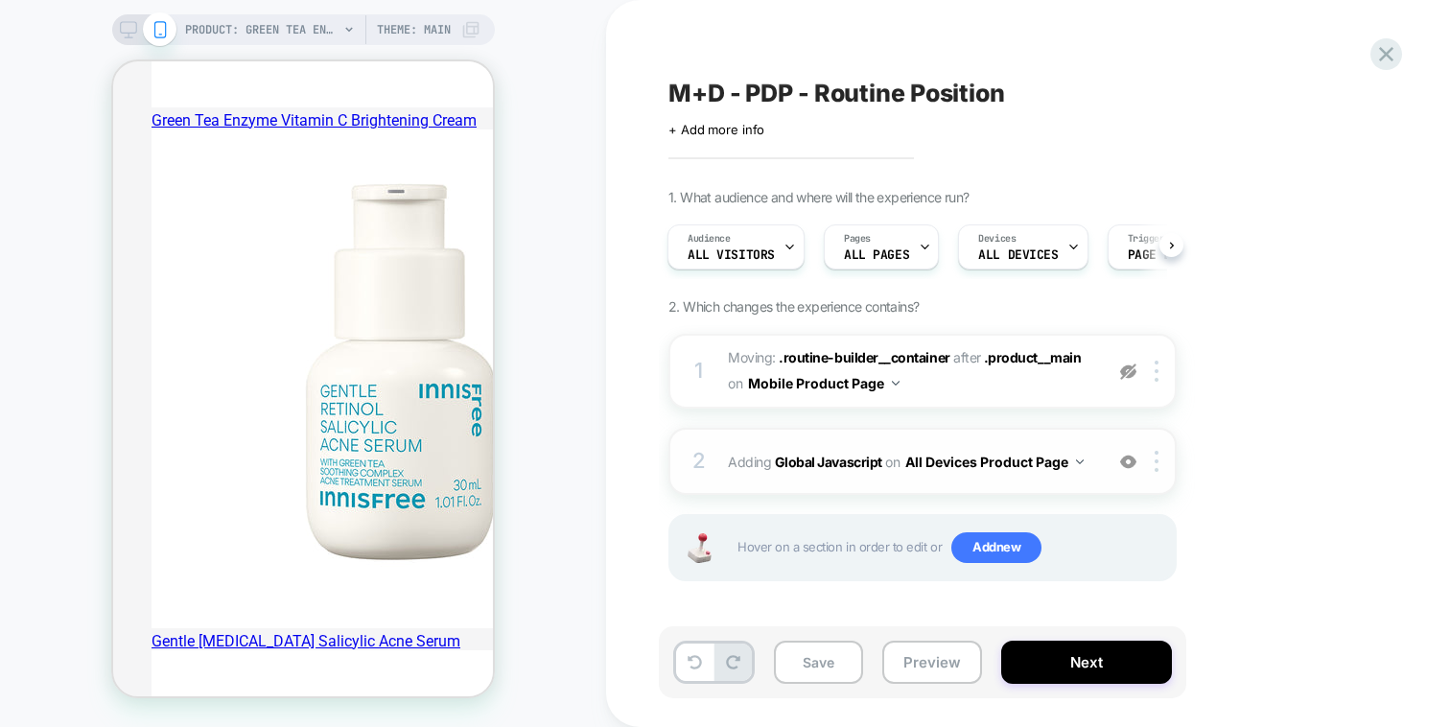
click at [1078, 434] on div "2 Adding Global Javascript on All Devices Product Page Add Before Add After Tar…" at bounding box center [922, 461] width 508 height 67
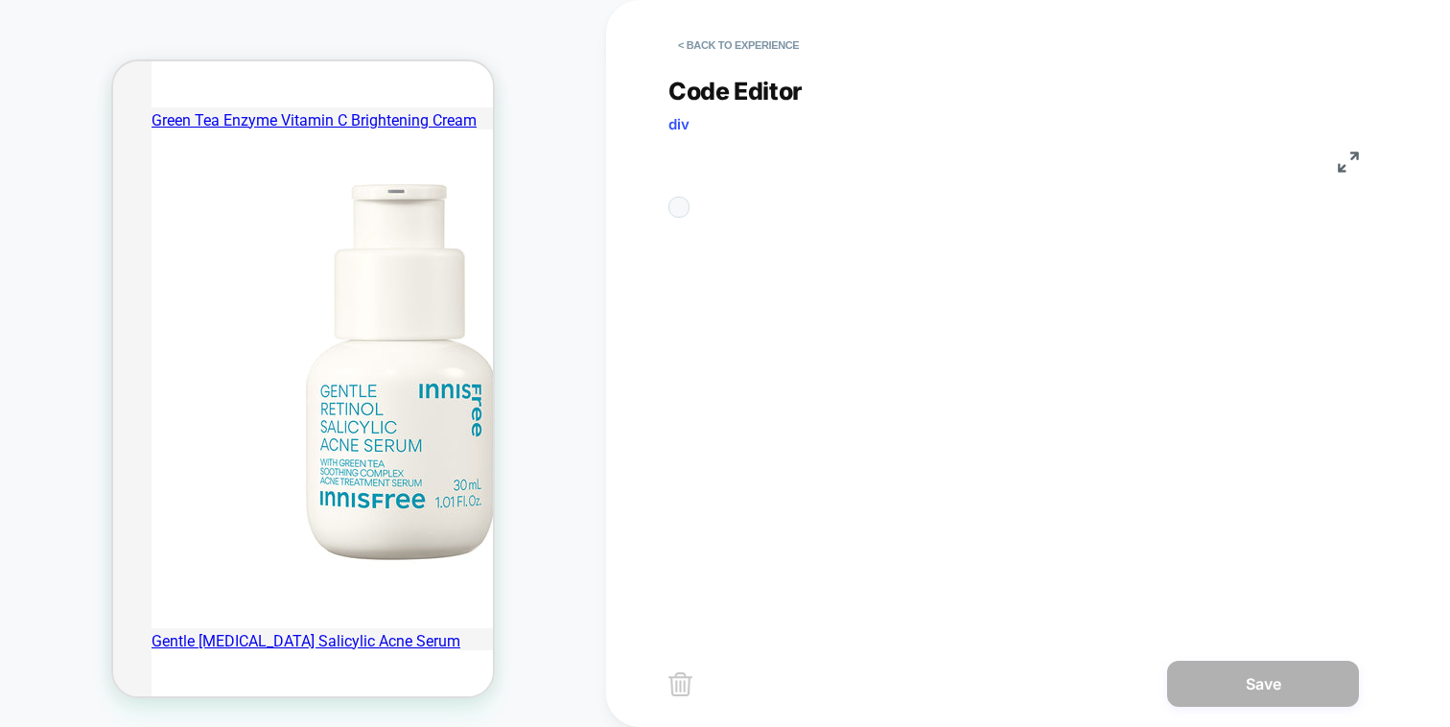
scroll to position [259, 0]
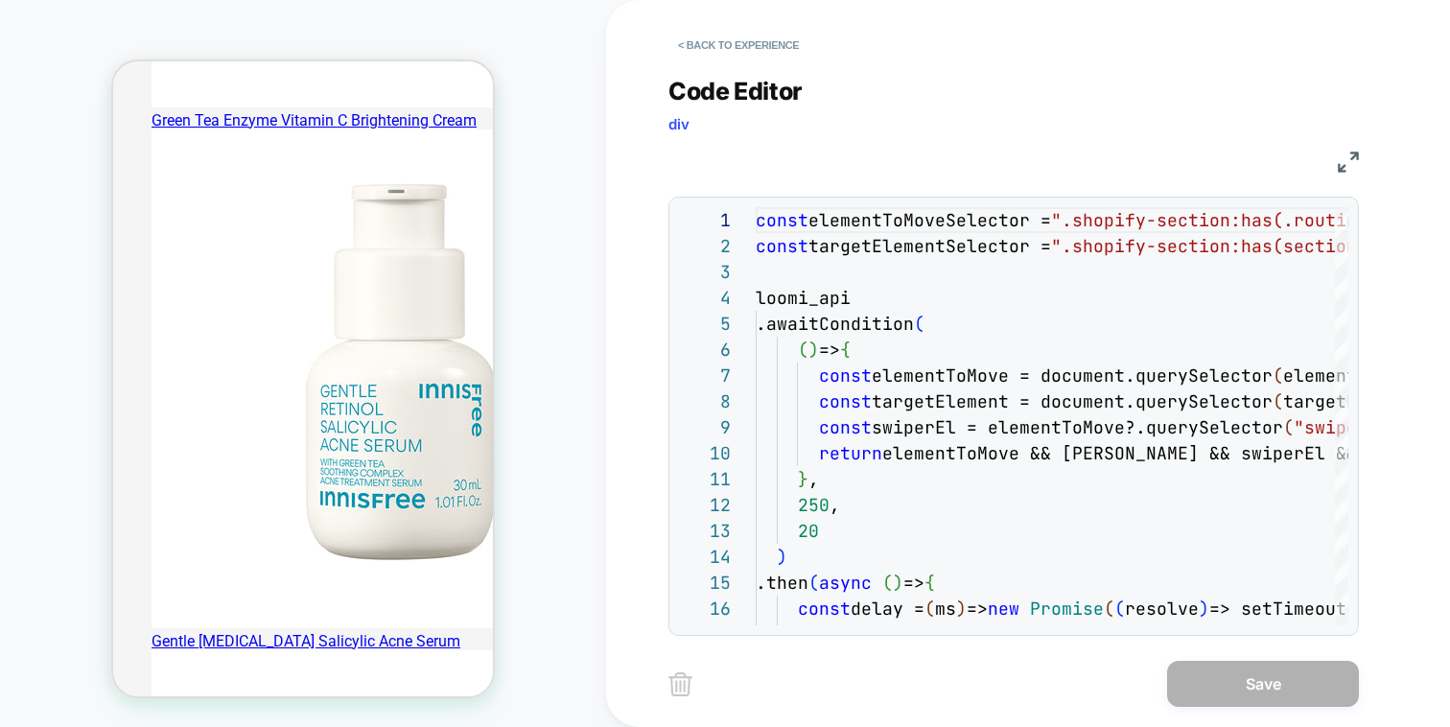
click at [1337, 154] on div "JS" at bounding box center [1013, 159] width 690 height 33
click at [1351, 156] on img at bounding box center [1348, 162] width 21 height 21
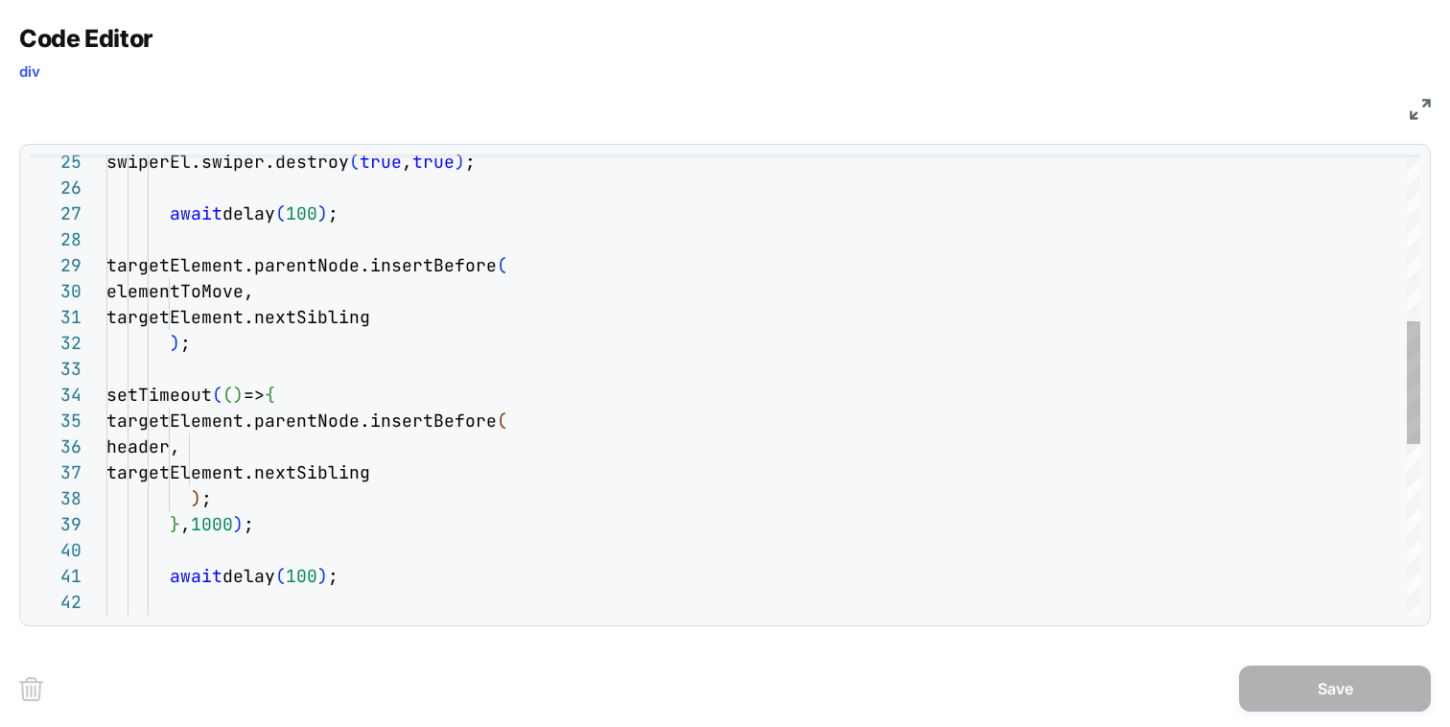
scroll to position [3340, 0]
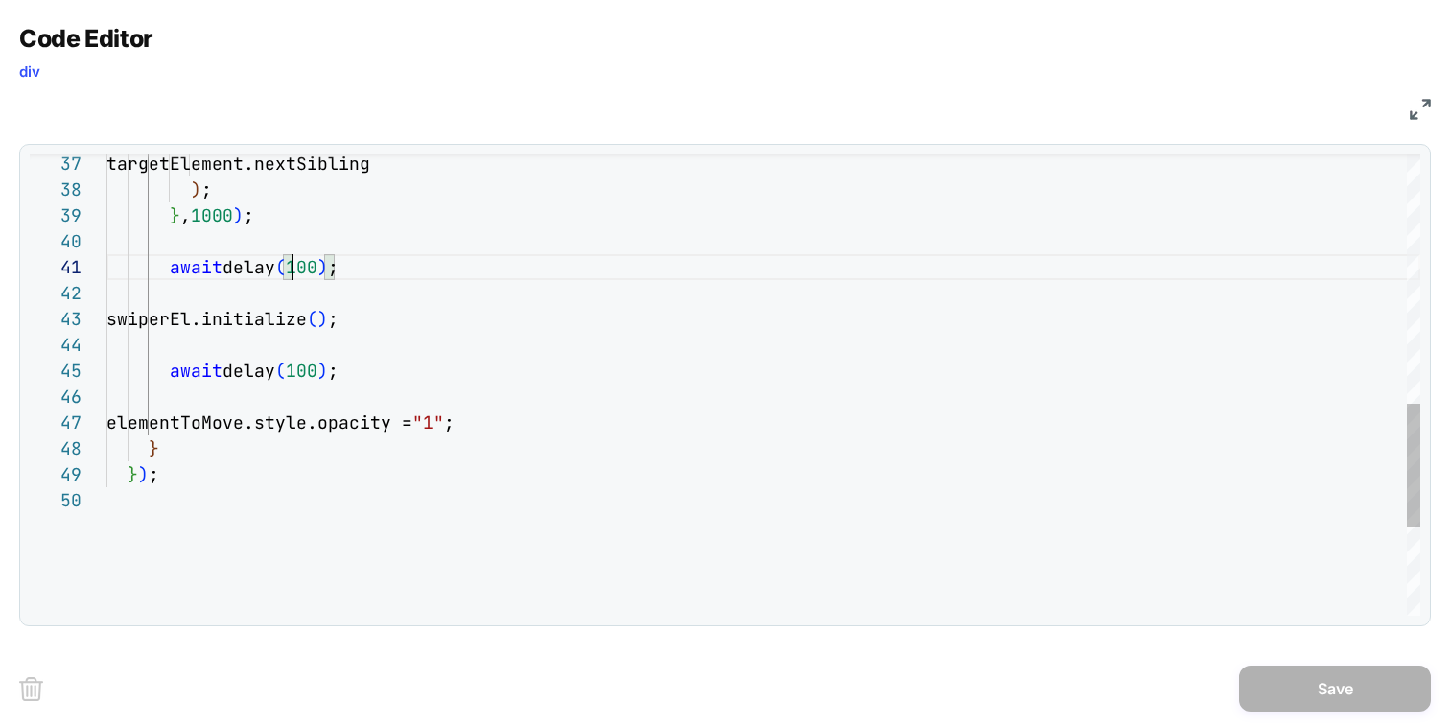
click at [294, 278] on div "await delay ( 100 ) ; swiperEl.initialize ( ) ; await delay ( 100 ) ; elementTo…" at bounding box center [763, 83] width 1314 height 1730
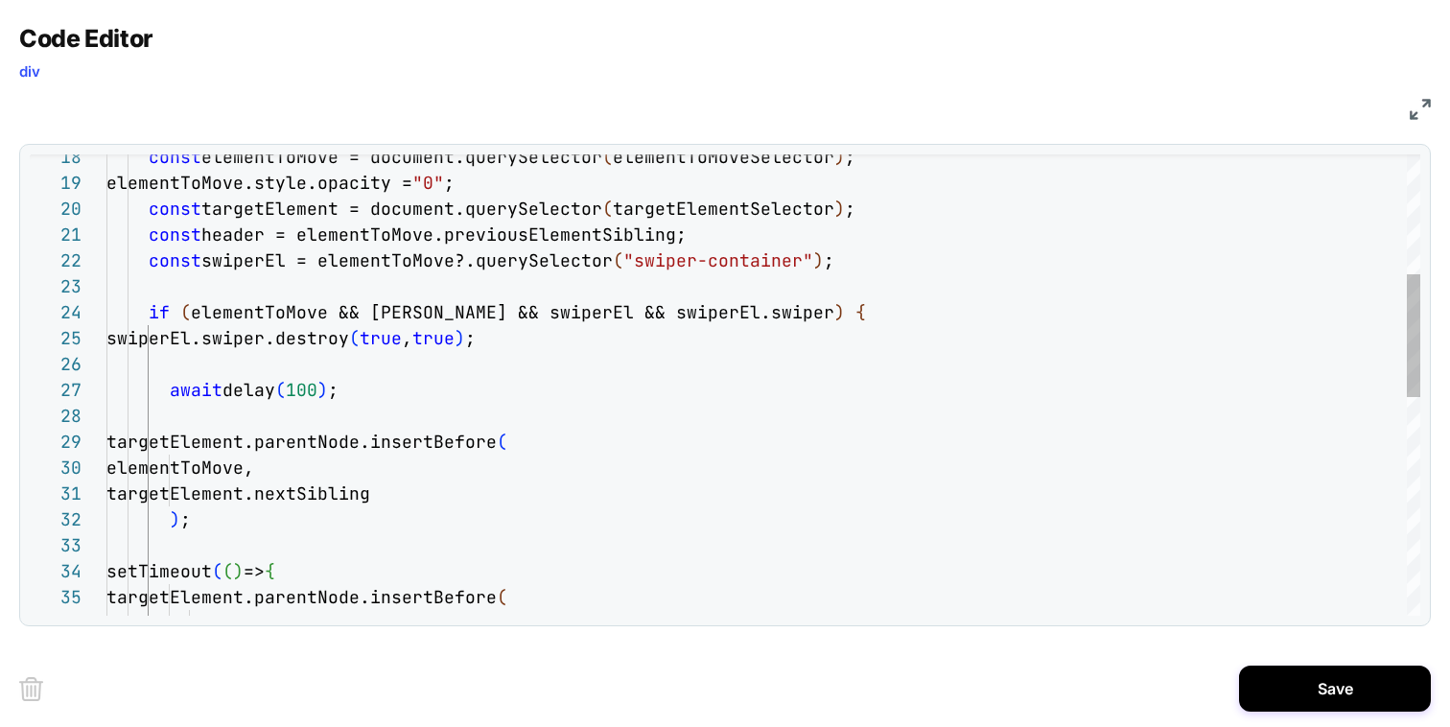
scroll to position [3357, 0]
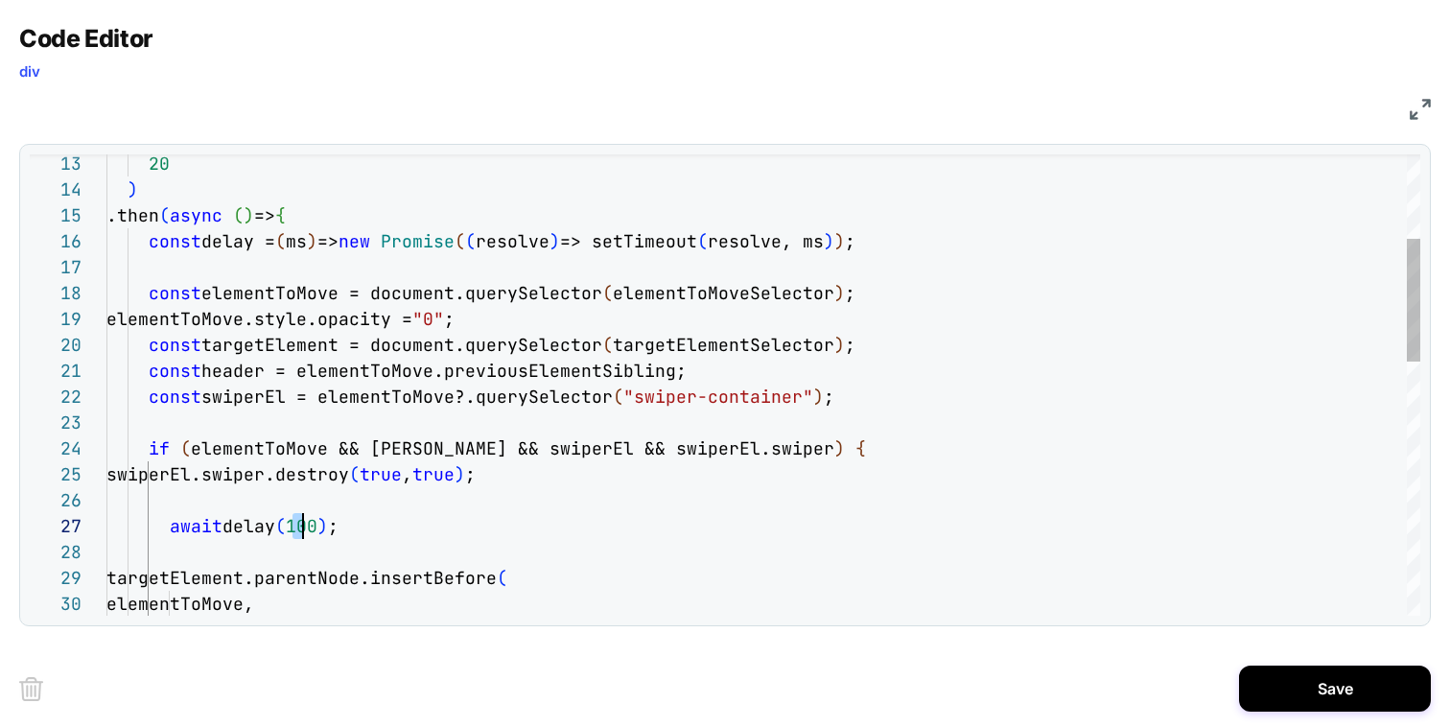
click at [298, 528] on div "const elementToMove = document.querySelector ( elementToMoveSelector ) ; const …" at bounding box center [763, 705] width 1314 height 1730
click at [516, 499] on div "const elementToMove = document.querySelector ( elementToMoveSelector ) ; const …" at bounding box center [763, 705] width 1314 height 1730
type textarea "**********"
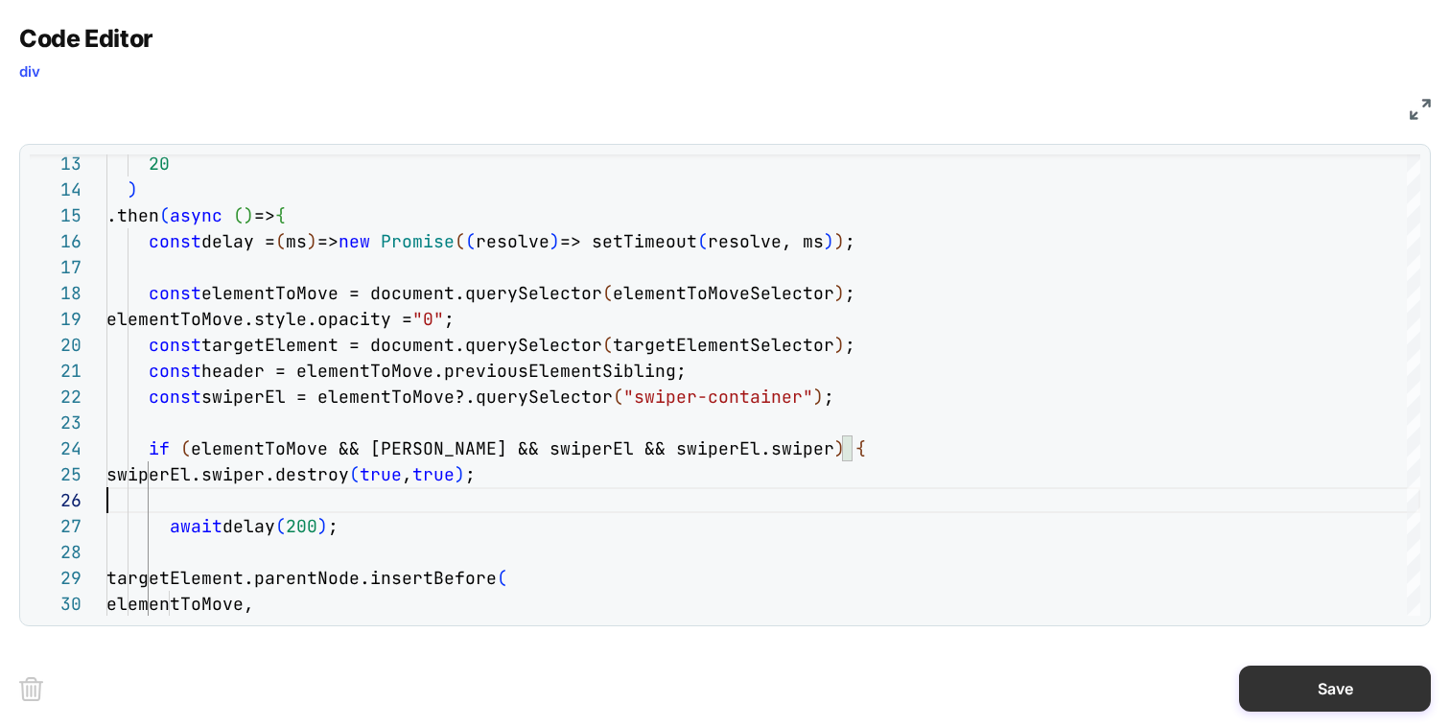
click at [1278, 689] on button "Save" at bounding box center [1335, 689] width 192 height 46
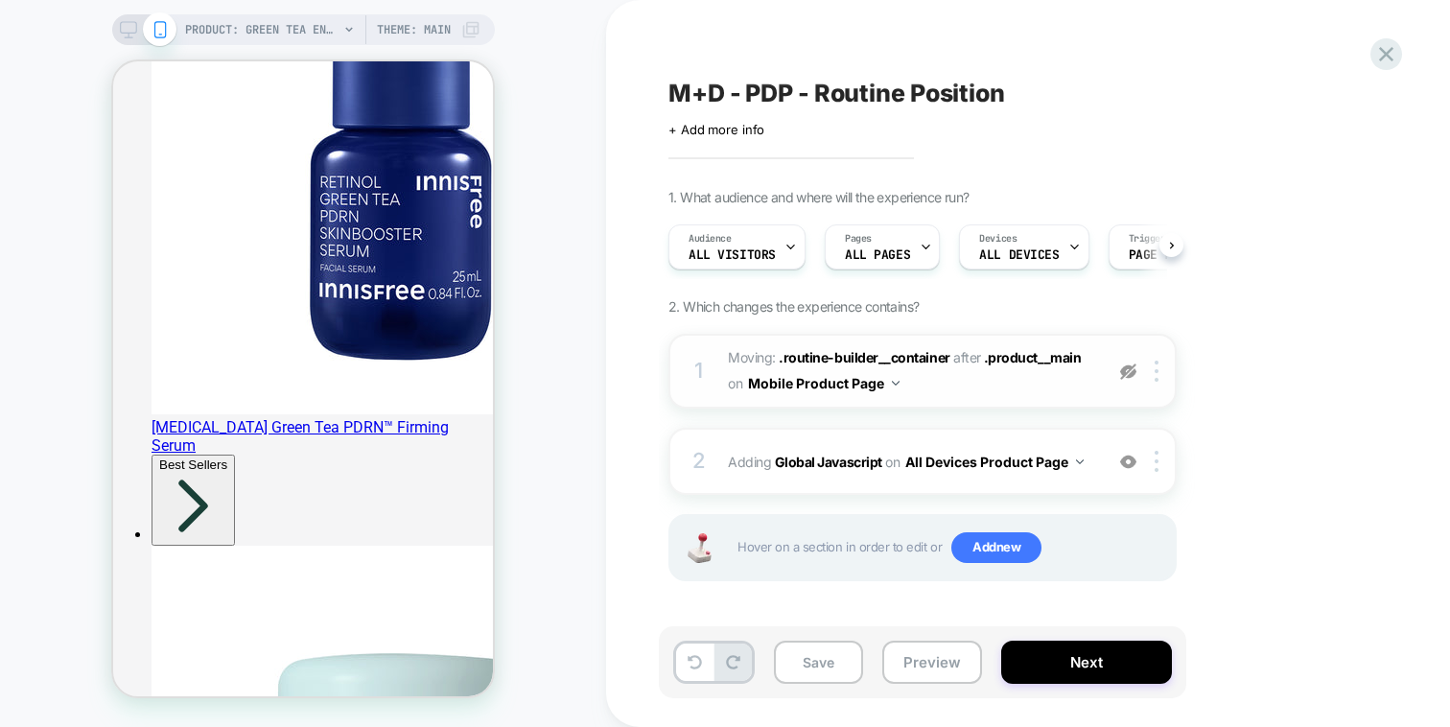
scroll to position [0, 1]
click at [1040, 437] on div "2 Adding Global Javascript on All Devices Product Page Add Before Add After Tar…" at bounding box center [922, 461] width 508 height 67
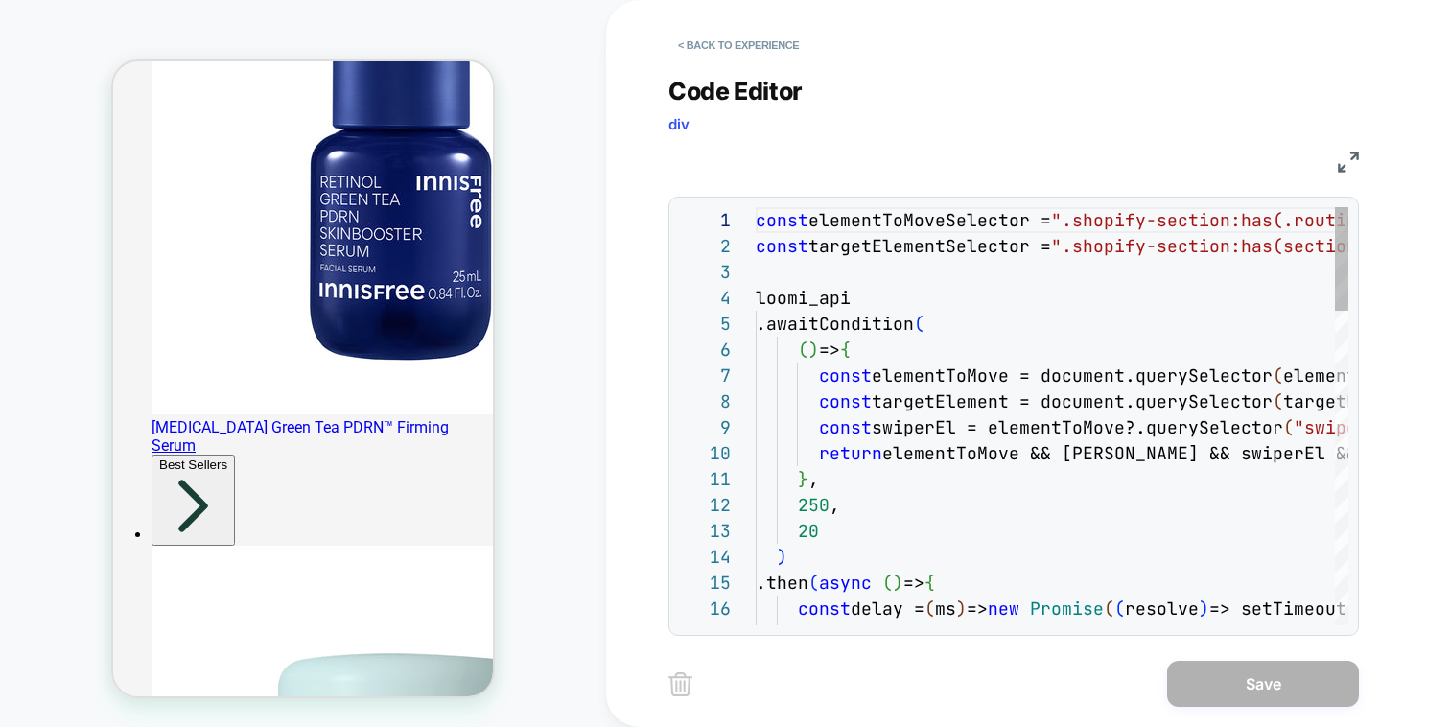
scroll to position [259, 0]
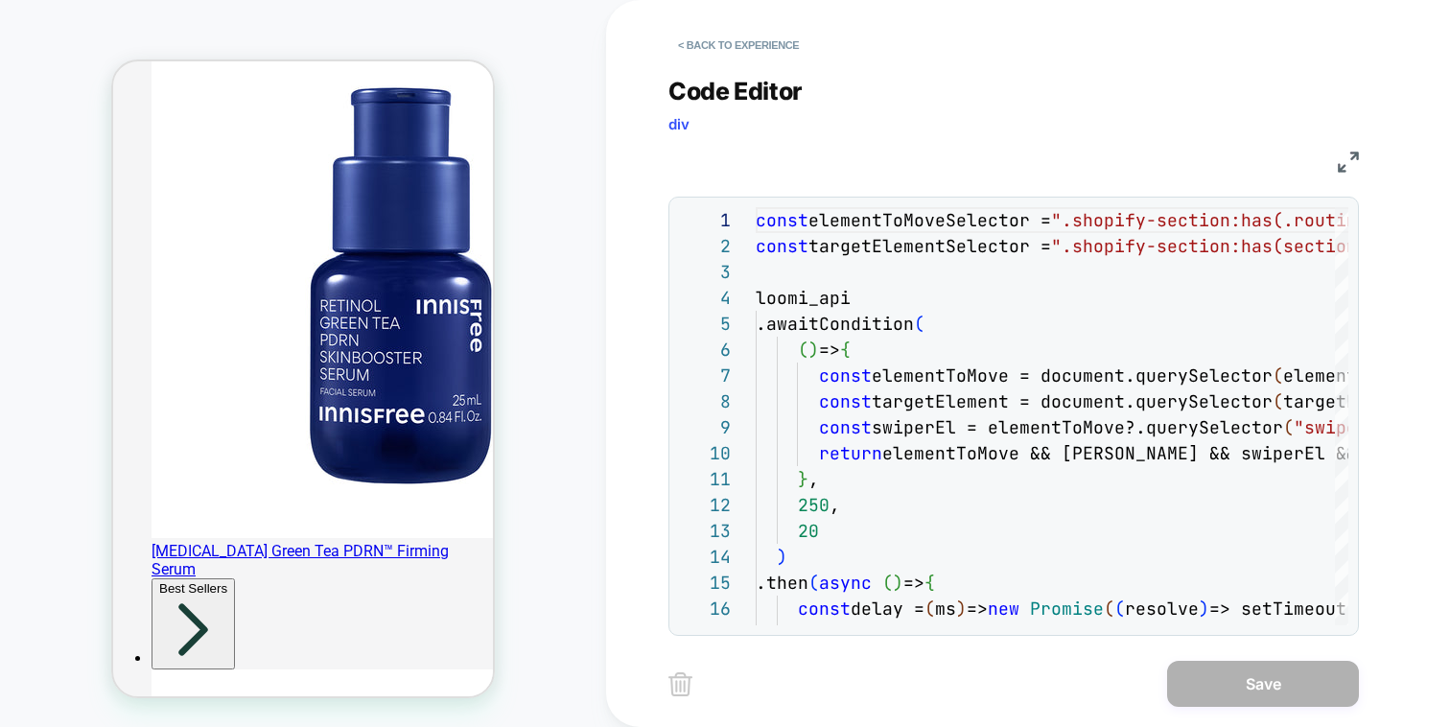
click at [1321, 161] on div "JS" at bounding box center [1013, 159] width 690 height 33
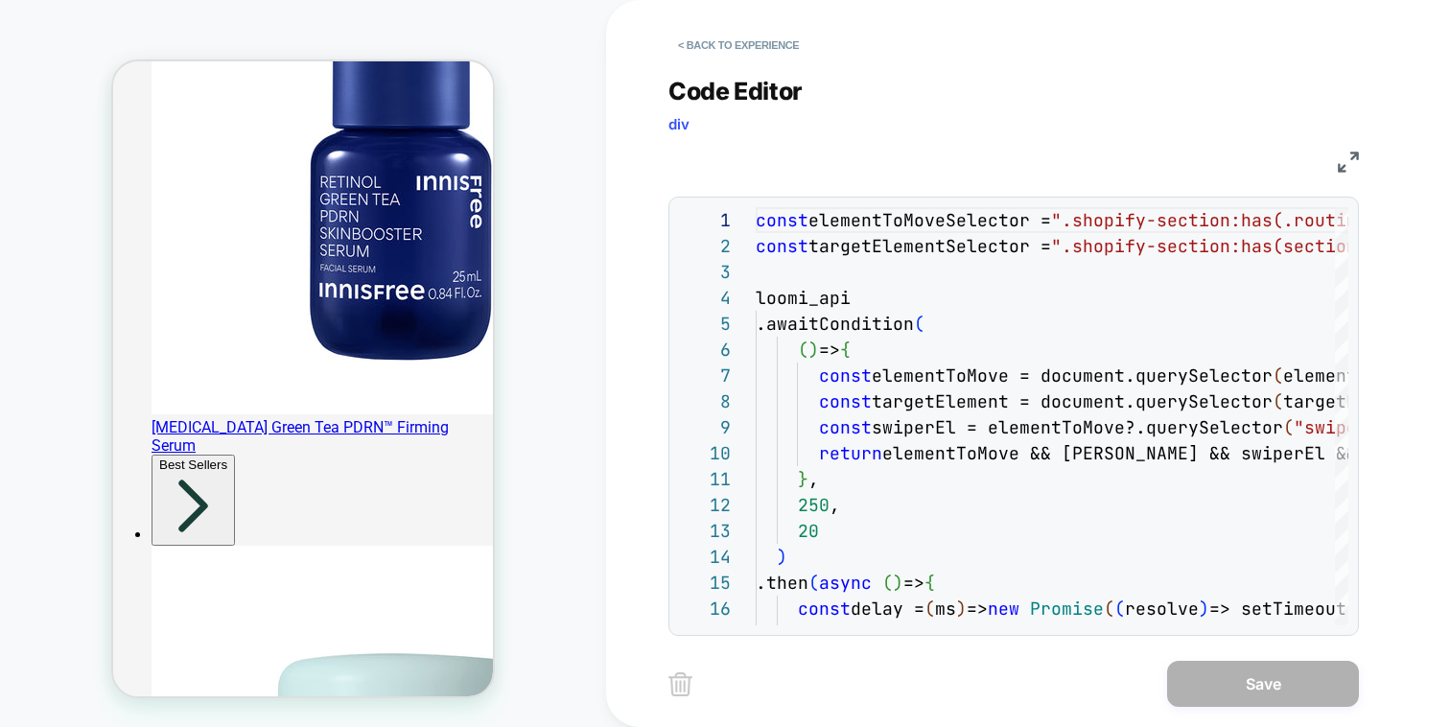
click at [1338, 160] on img at bounding box center [1348, 162] width 21 height 21
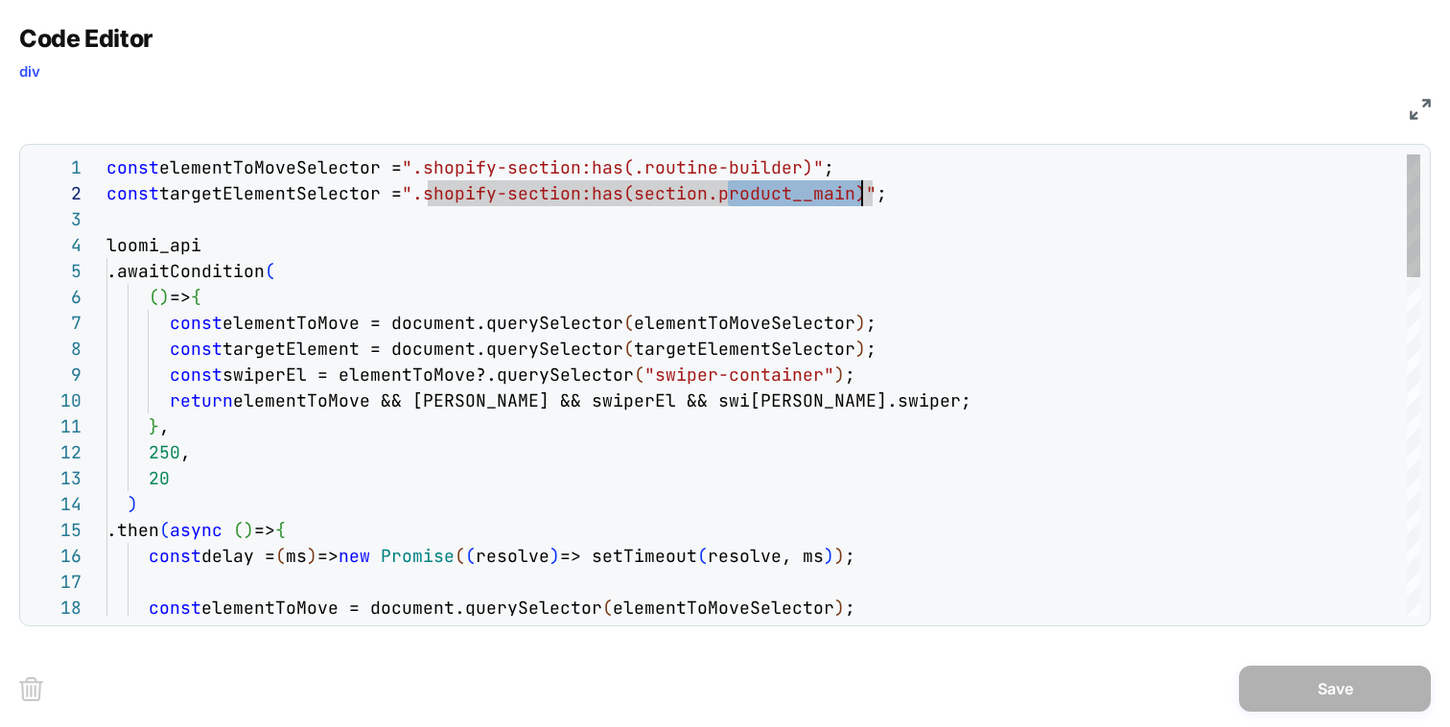
type textarea "**********"
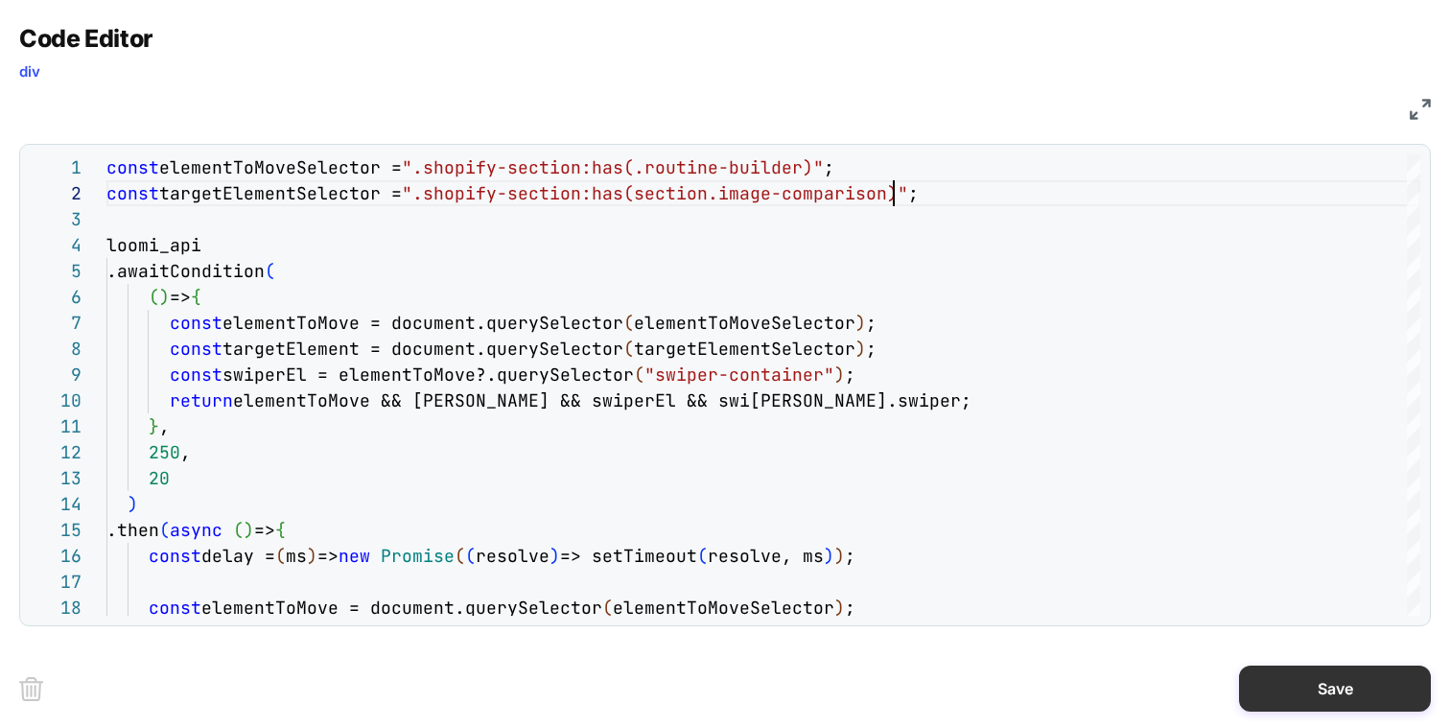
click at [1328, 674] on button "Save" at bounding box center [1335, 689] width 192 height 46
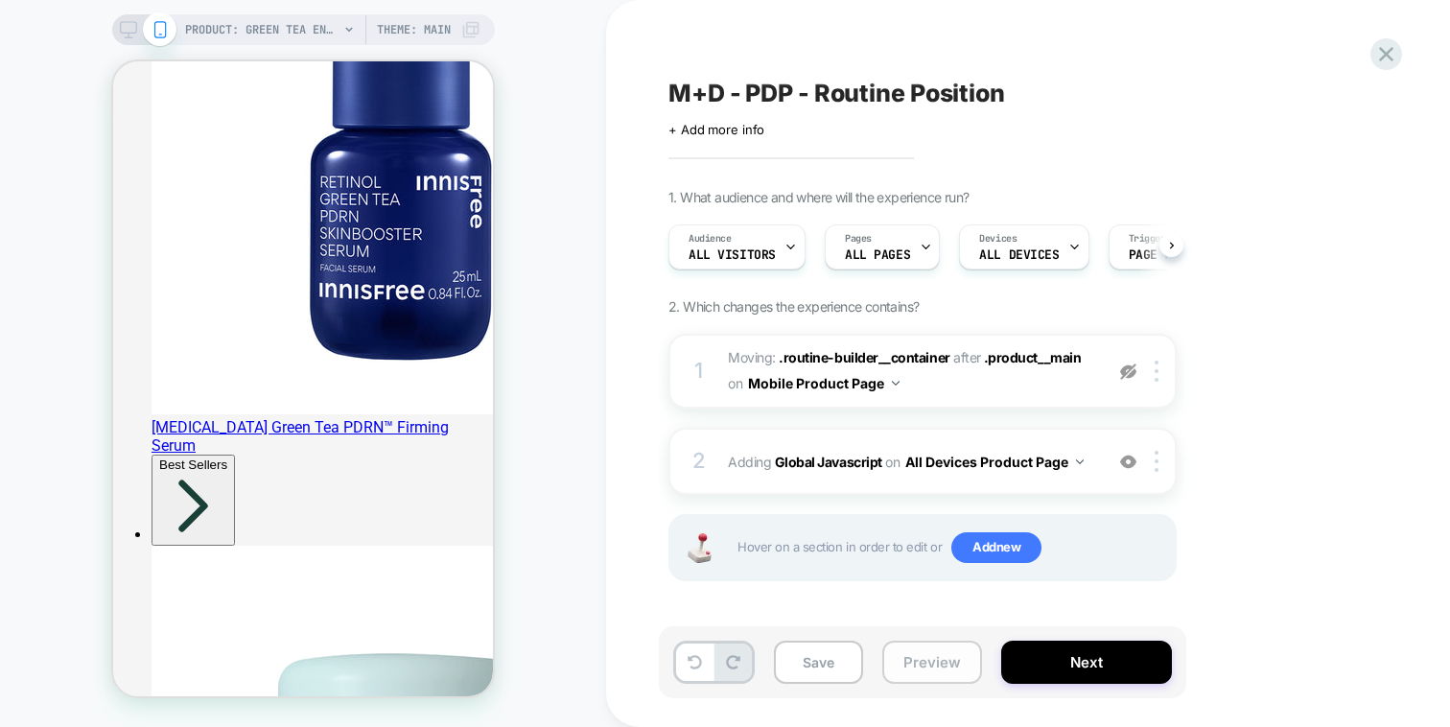
click at [929, 669] on button "Preview" at bounding box center [932, 662] width 100 height 43
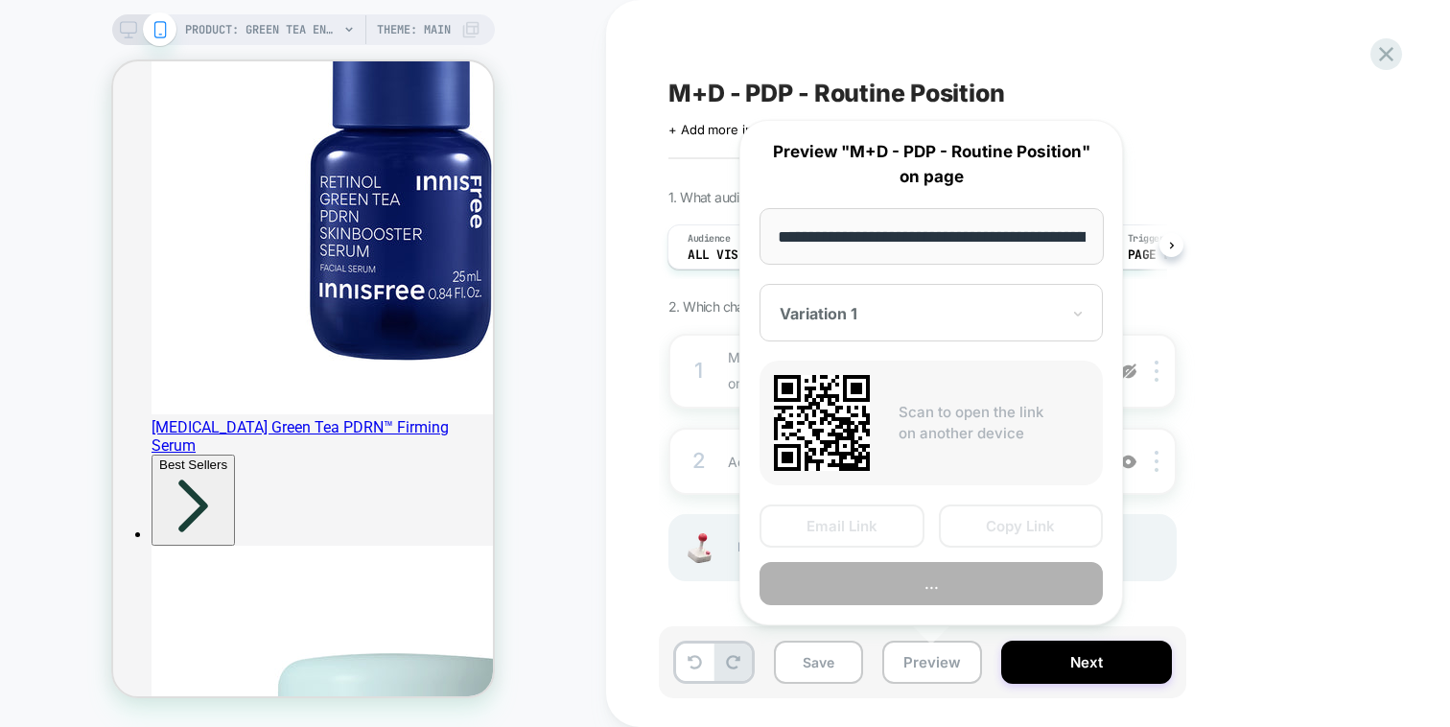
click at [965, 608] on div "**********" at bounding box center [931, 372] width 384 height 505
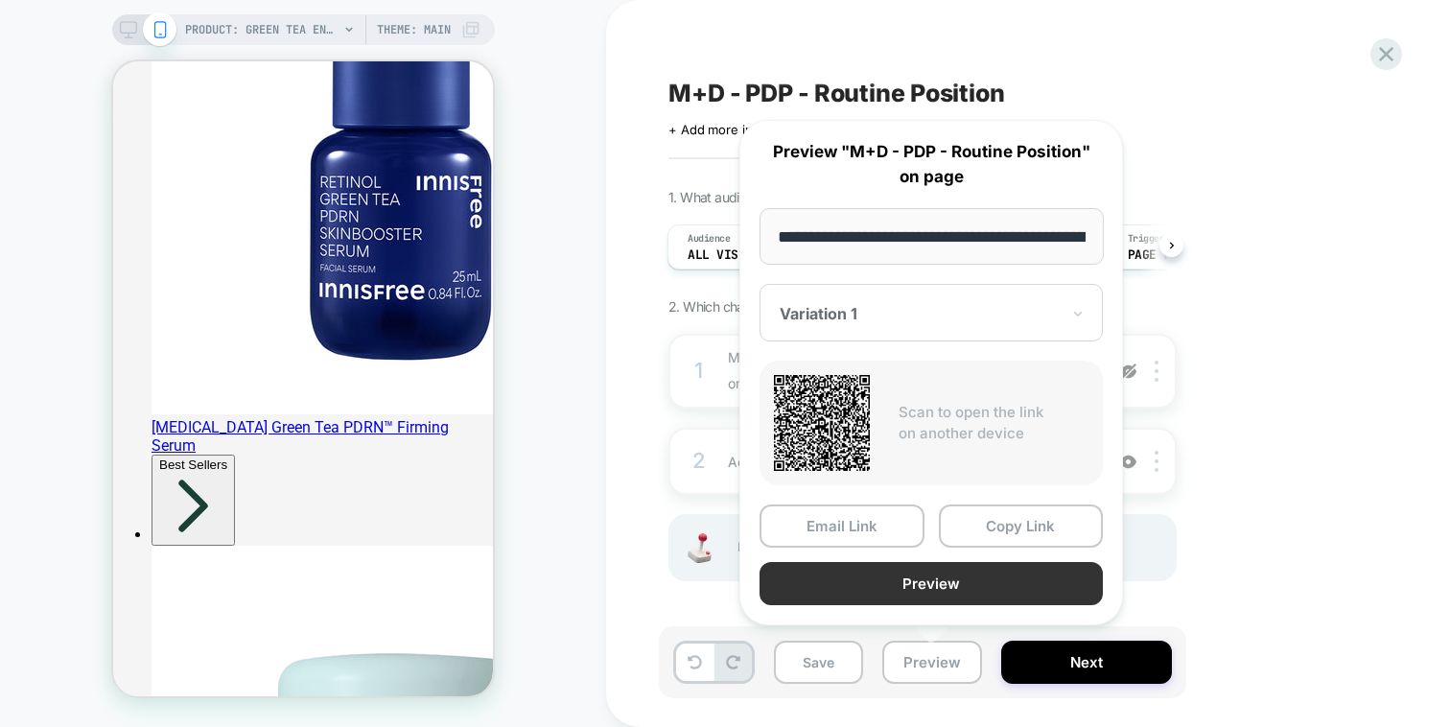
click at [976, 589] on button "Preview" at bounding box center [931, 583] width 343 height 43
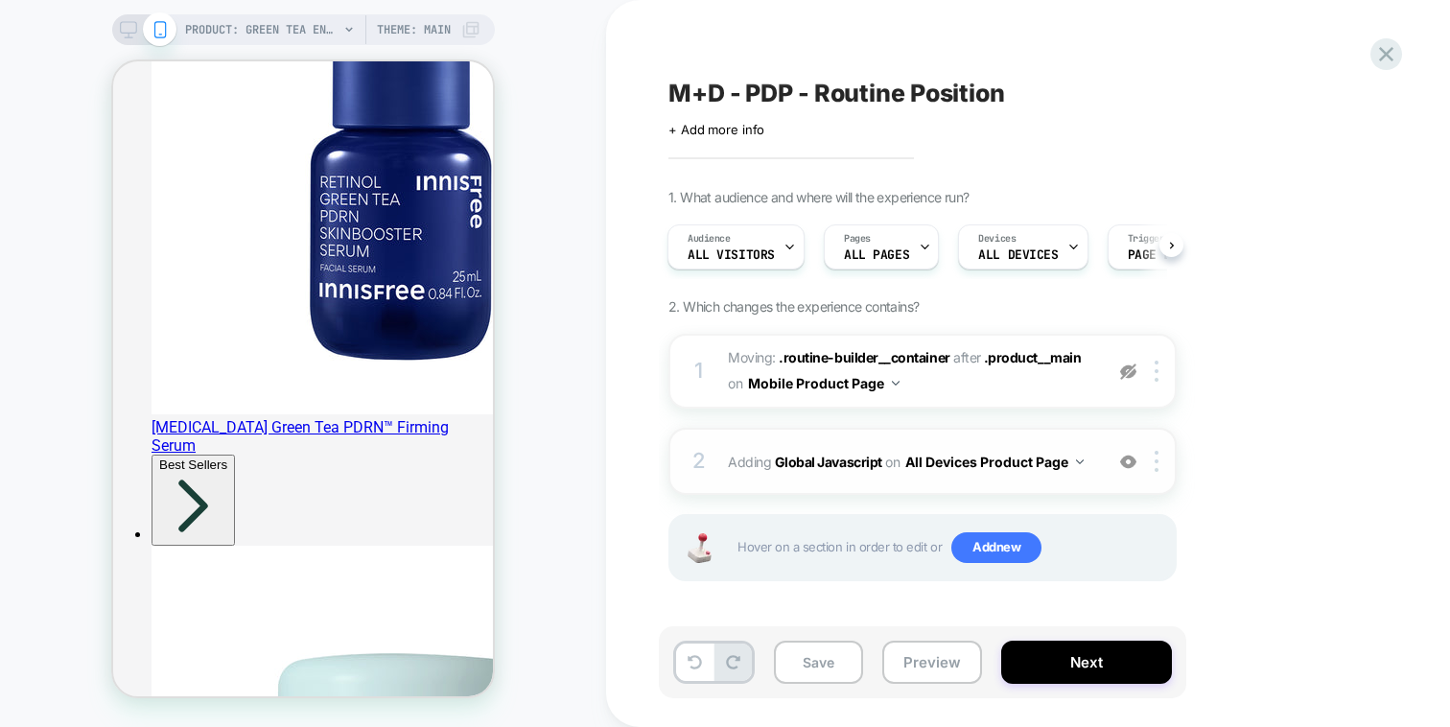
click at [1074, 432] on div "2 Adding Global Javascript on All Devices Product Page Add Before Add After Tar…" at bounding box center [922, 461] width 508 height 67
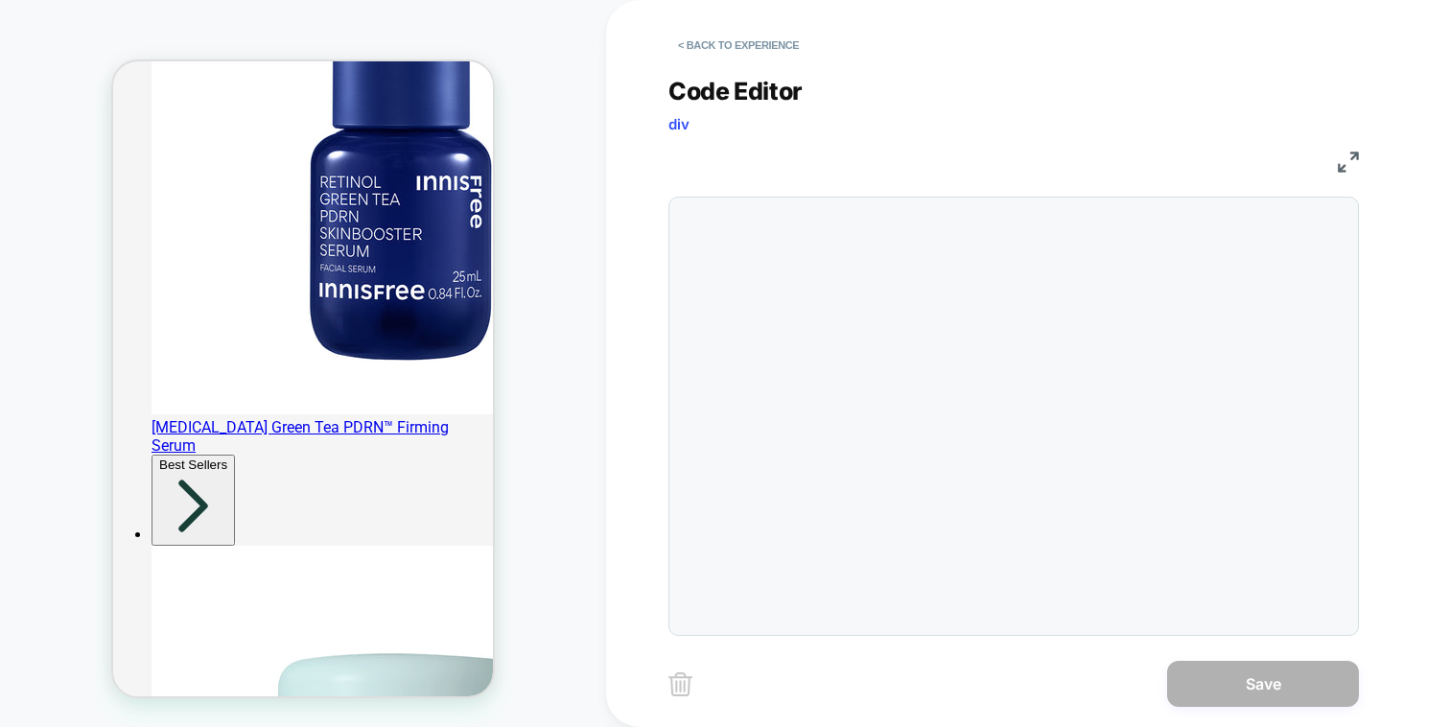
scroll to position [259, 0]
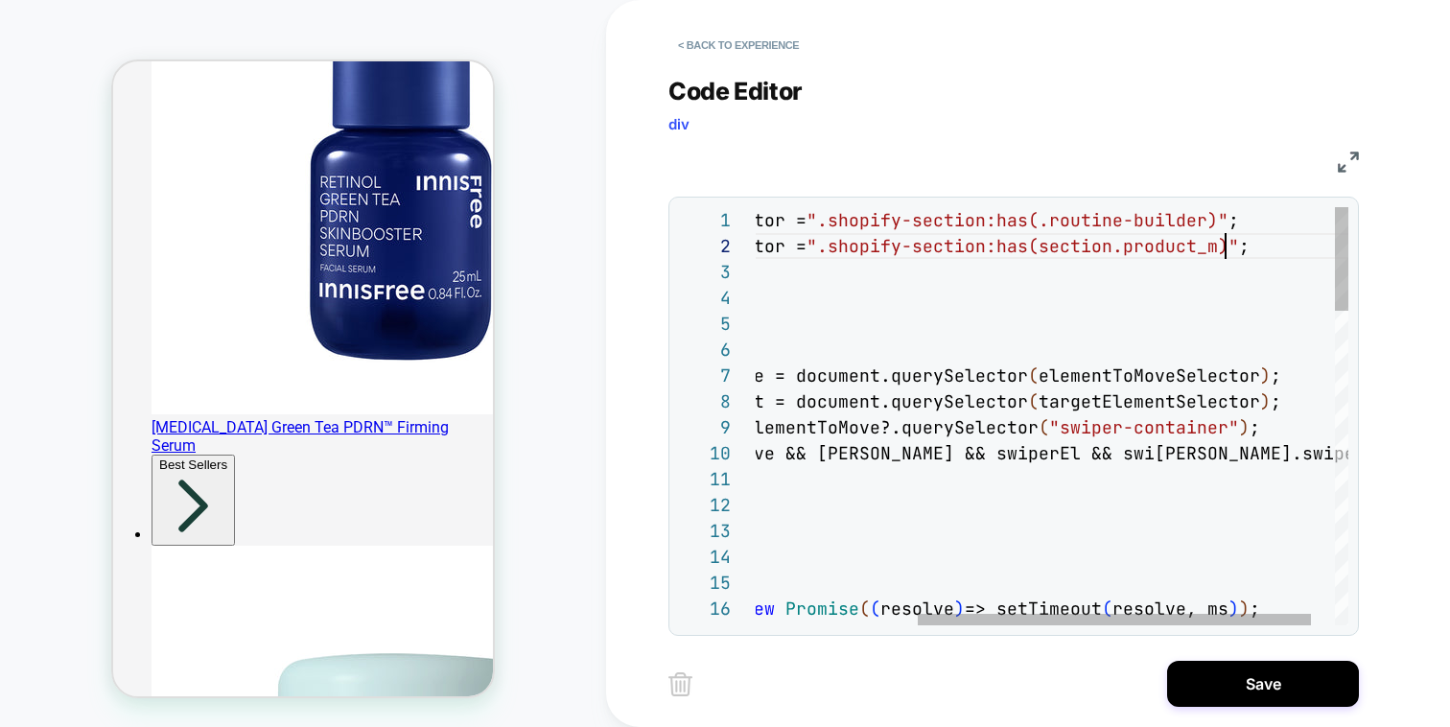
scroll to position [26, 746]
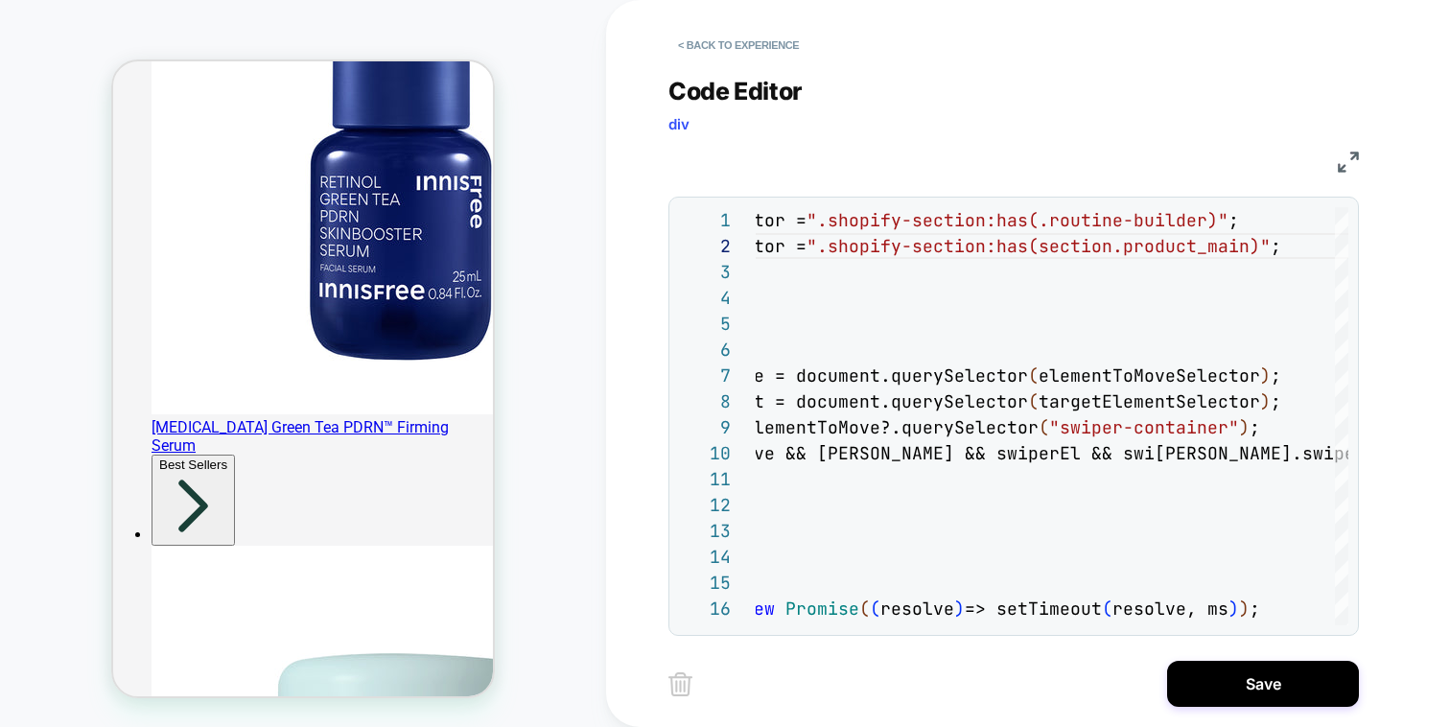
type textarea "**********"
click at [762, 62] on div "Code Editor div JS 1 2 3 4 5 6 7 8 9 10 11 12 13 14 15 16 17 const elementToMov…" at bounding box center [1013, 344] width 690 height 583
click at [764, 55] on button "< Back to experience" at bounding box center [738, 45] width 140 height 31
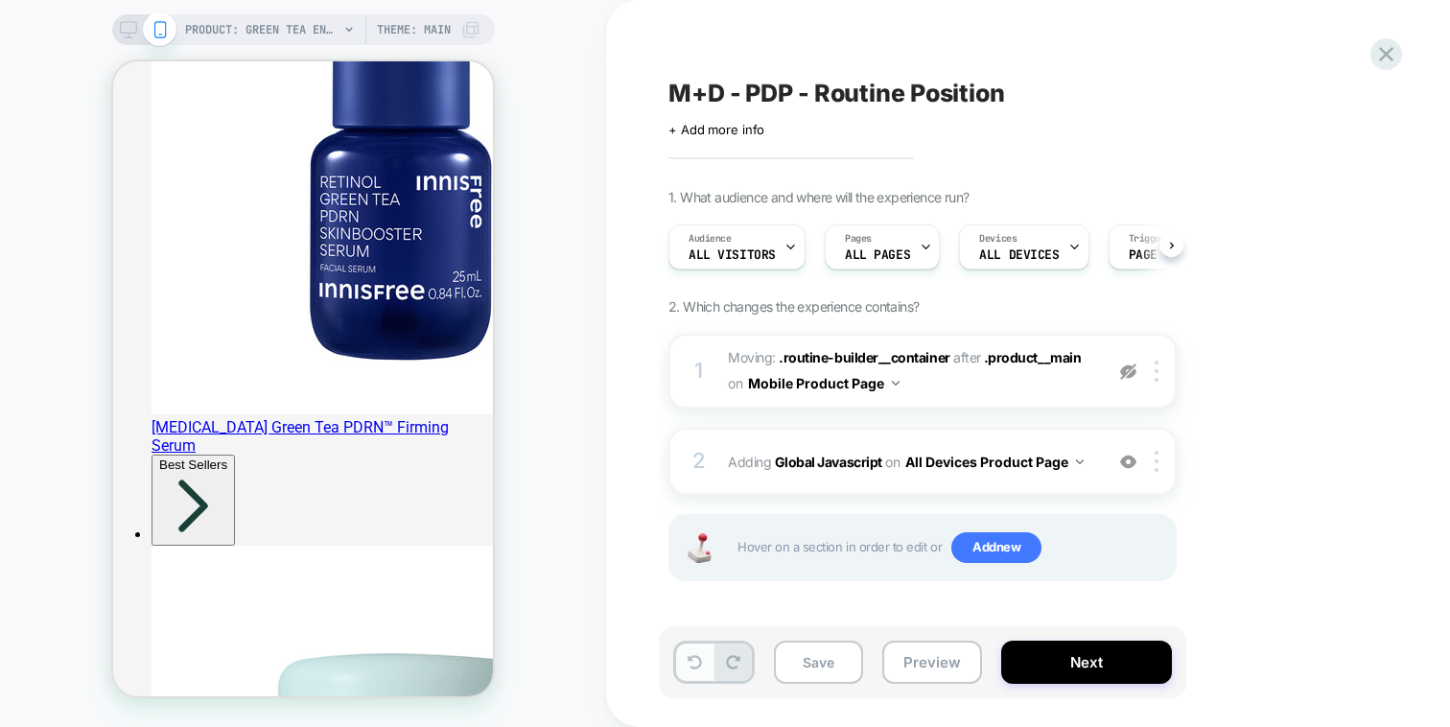
scroll to position [0, 1]
click at [697, 660] on icon at bounding box center [695, 662] width 14 height 14
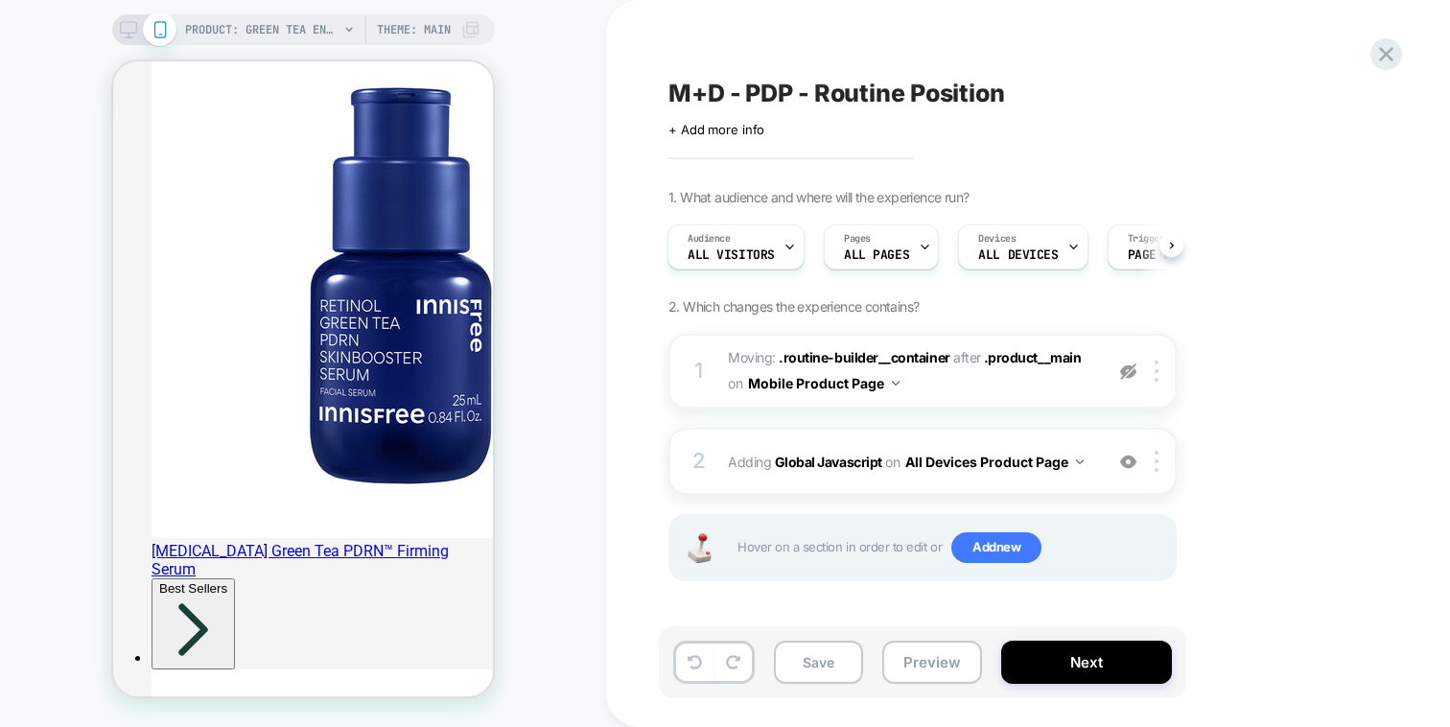
scroll to position [3357, 0]
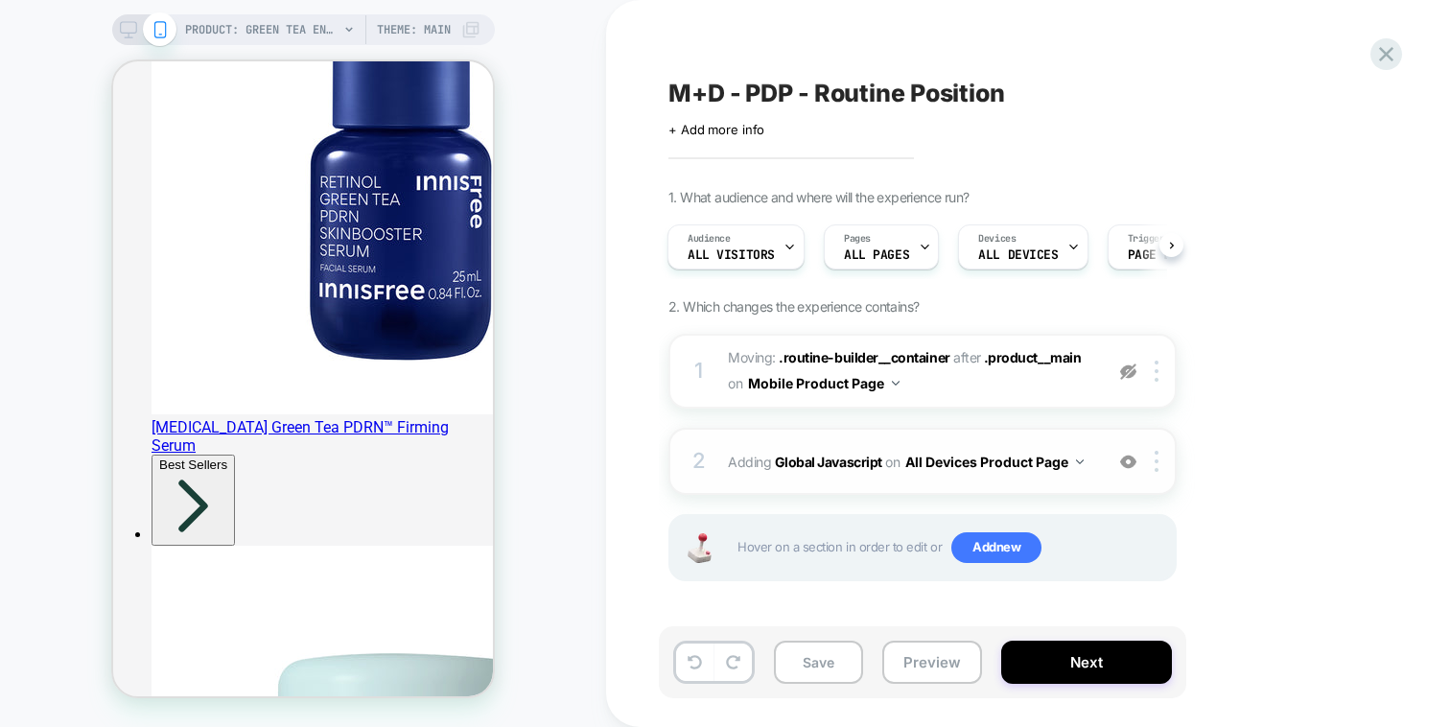
click at [918, 442] on div "2 Adding Global Javascript on All Devices Product Page Add Before Add After Tar…" at bounding box center [922, 461] width 508 height 67
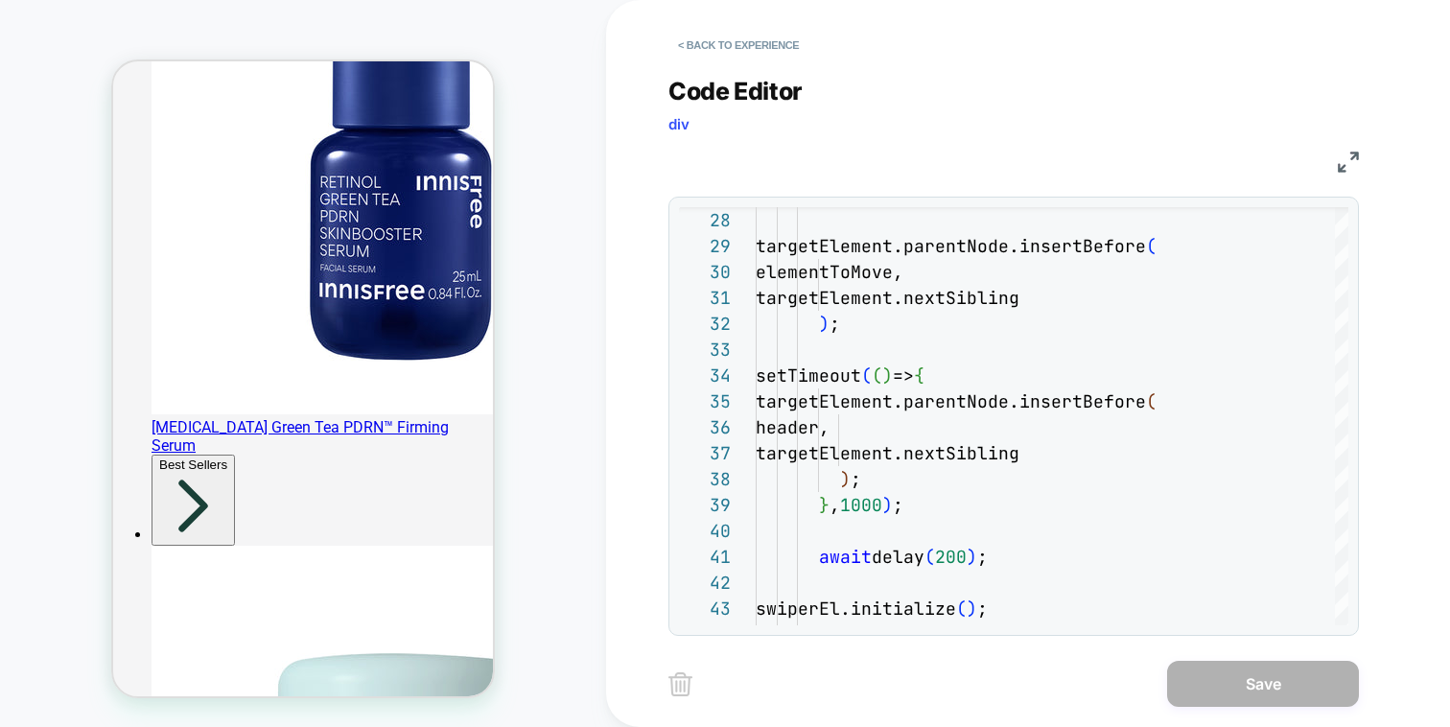
click at [741, 63] on div "**********" at bounding box center [1013, 344] width 690 height 583
click at [760, 35] on button "< Back to experience" at bounding box center [738, 45] width 140 height 31
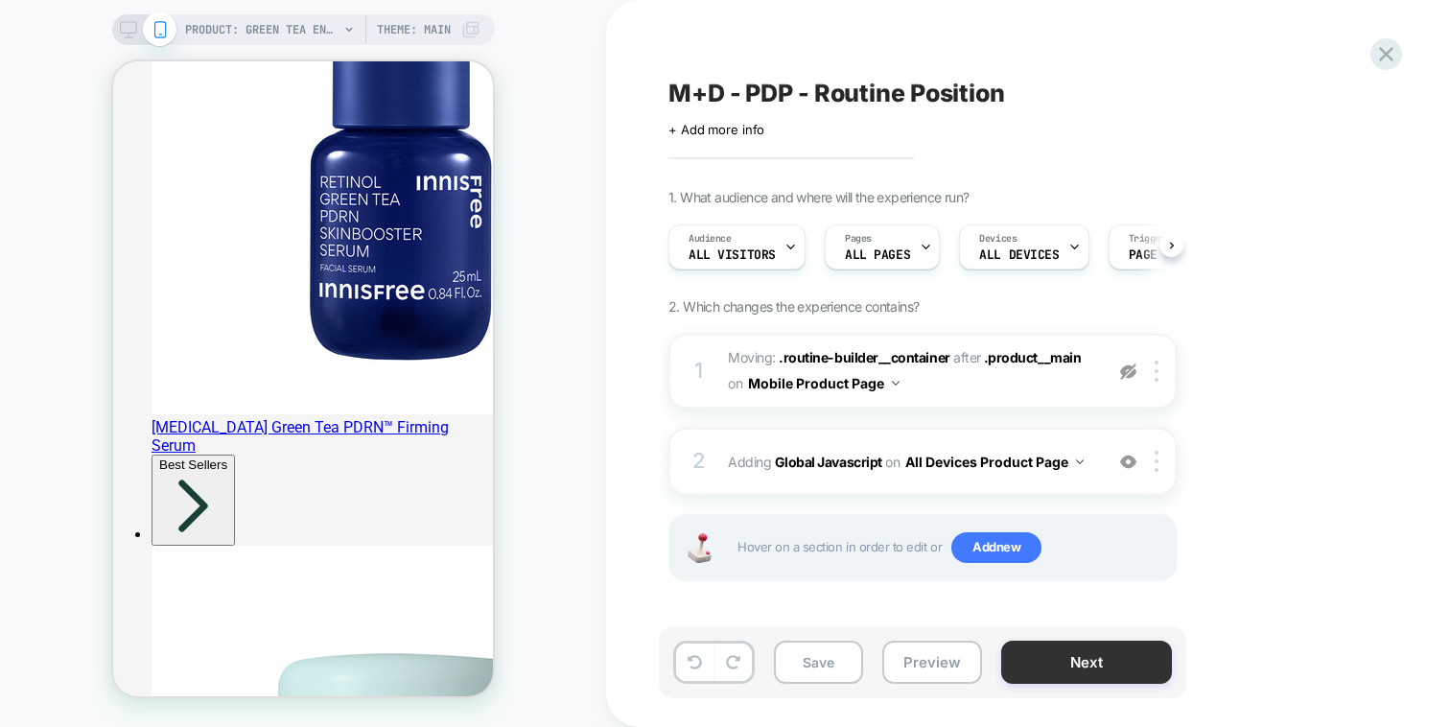
scroll to position [0, 1]
click at [944, 651] on button "Preview" at bounding box center [932, 662] width 100 height 43
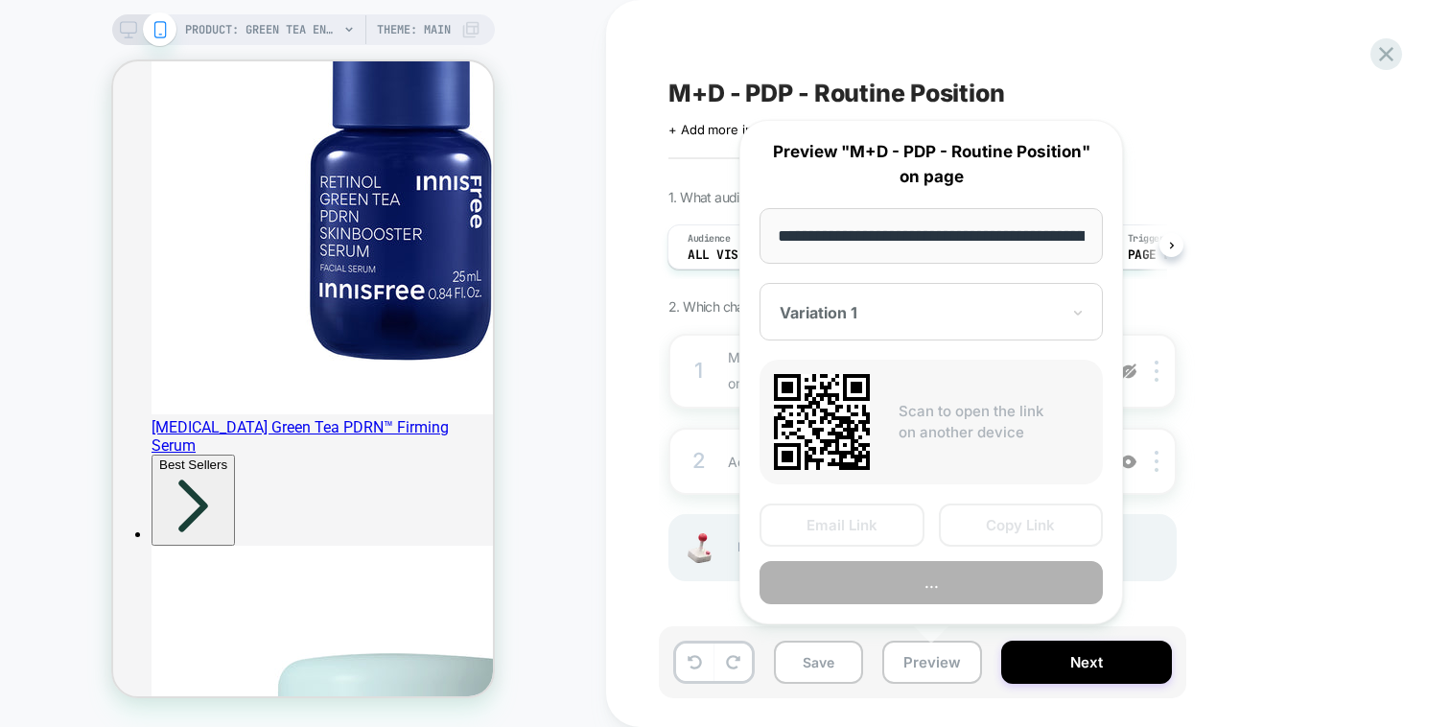
scroll to position [0, 465]
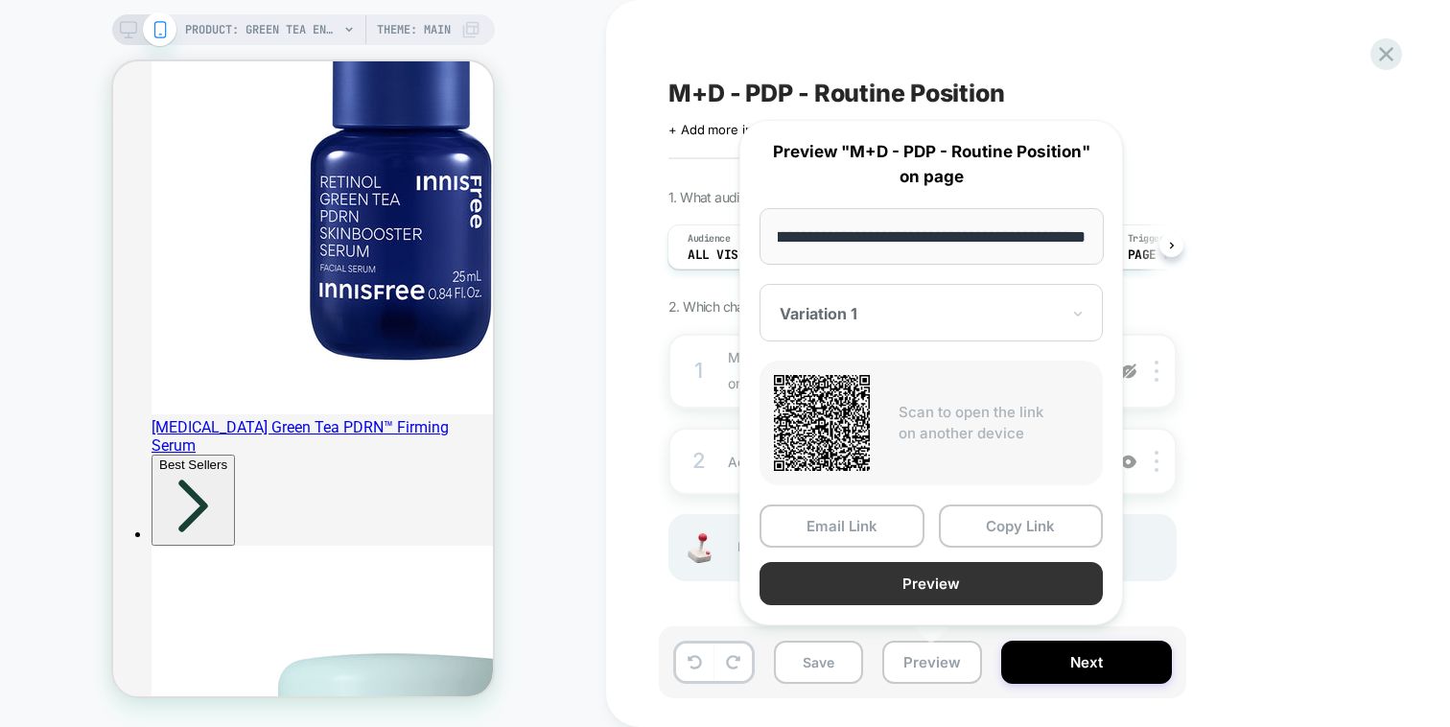
click at [974, 577] on button "Preview" at bounding box center [931, 583] width 343 height 43
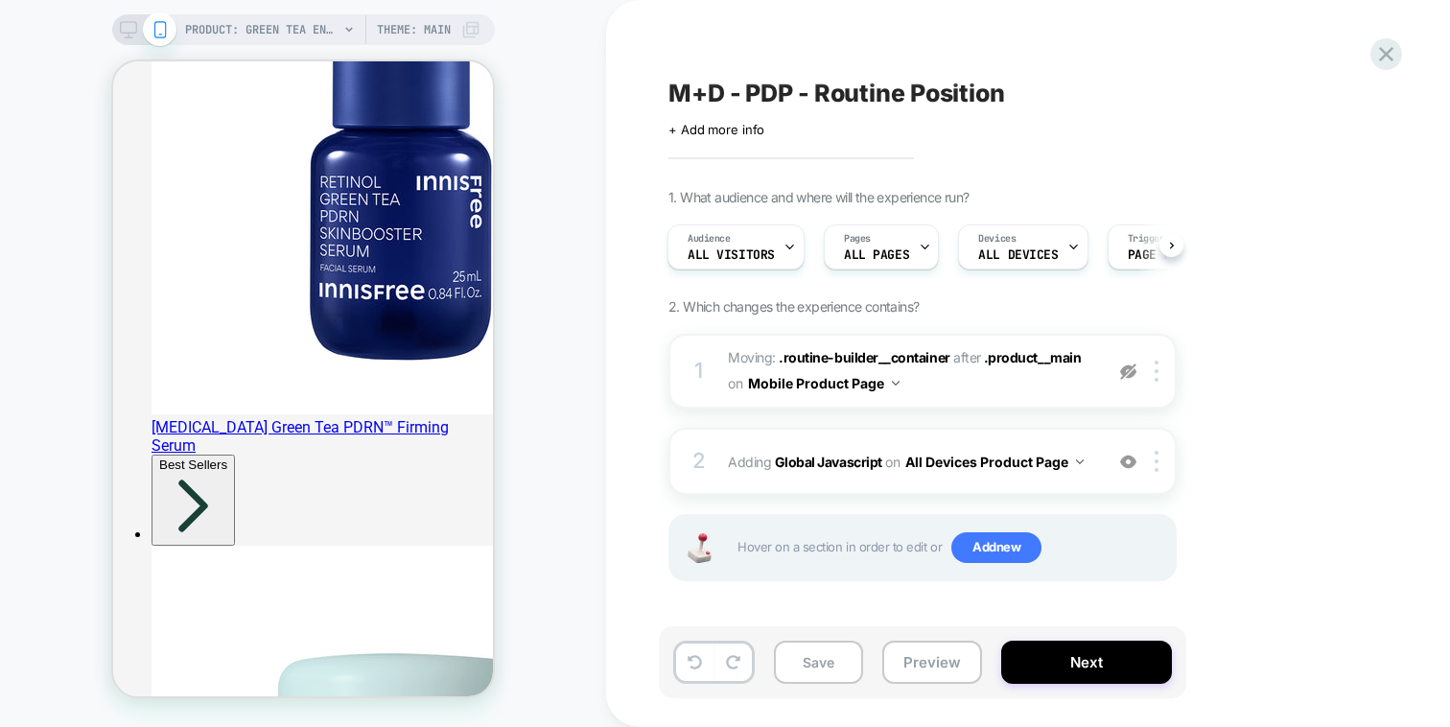
click at [1097, 426] on div "1 Moving: .routine-builder__container .routine-builder__container after .produc…" at bounding box center [922, 481] width 508 height 295
click at [1082, 425] on div "1 Moving: .routine-builder__container .routine-builder__container after .produc…" at bounding box center [922, 481] width 508 height 295
click at [1082, 429] on div "2 Adding Global Javascript on All Devices Product Page Add Before Add After Tar…" at bounding box center [922, 461] width 508 height 67
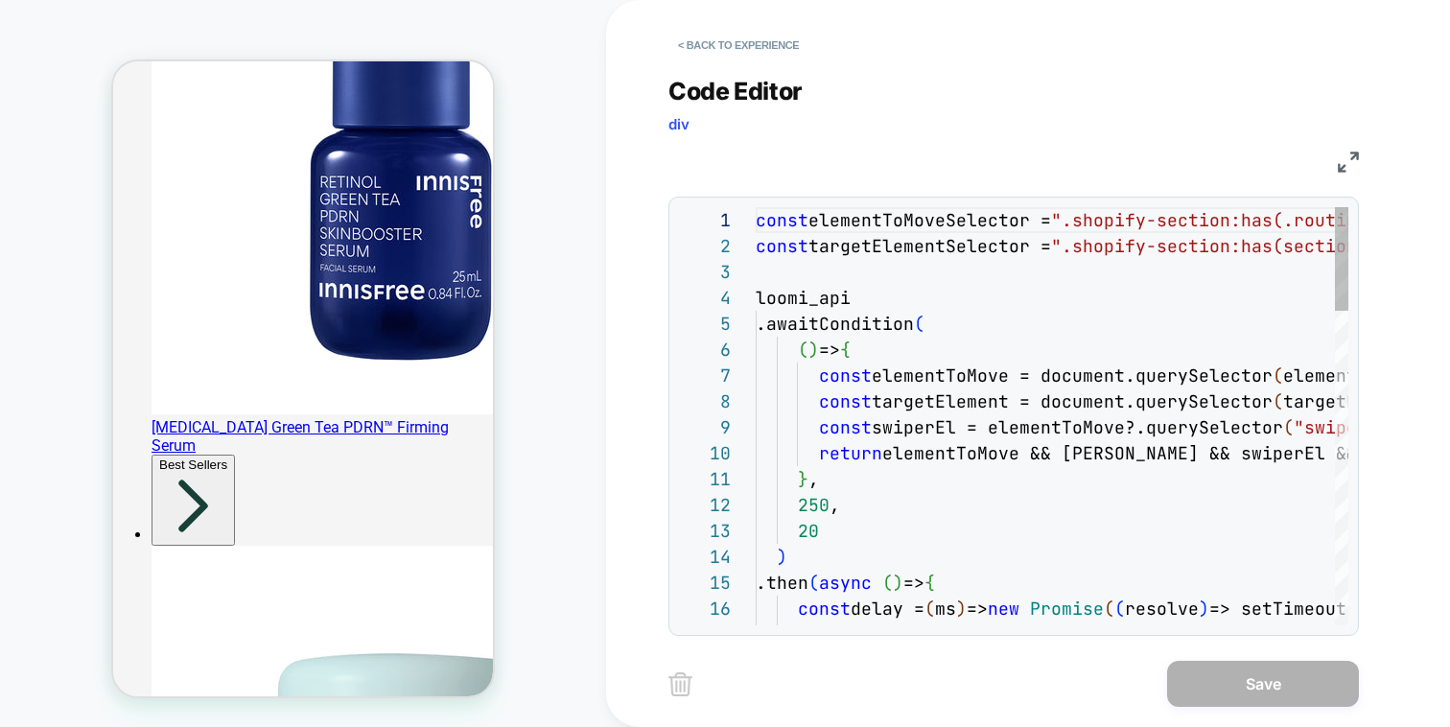
scroll to position [259, 0]
type textarea "**********"
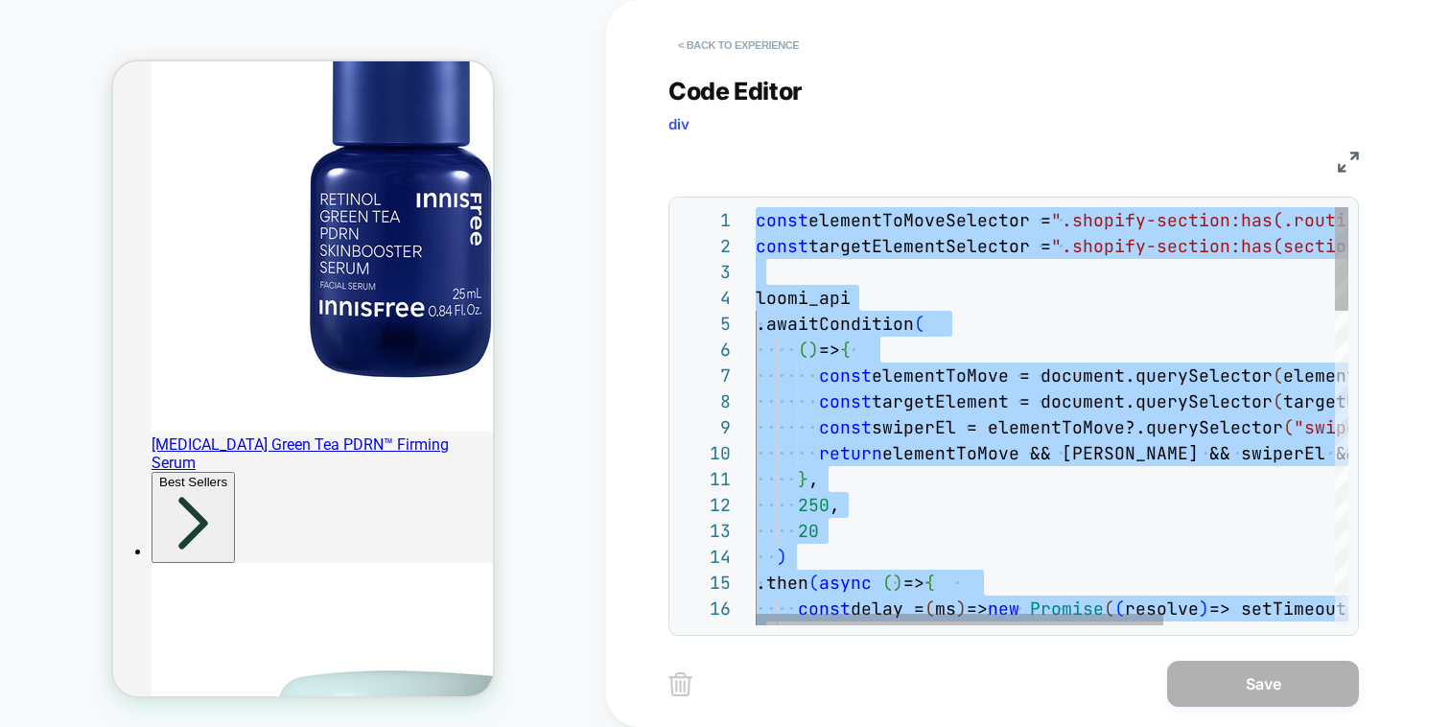
click at [693, 39] on button "< Back to experience" at bounding box center [738, 45] width 140 height 31
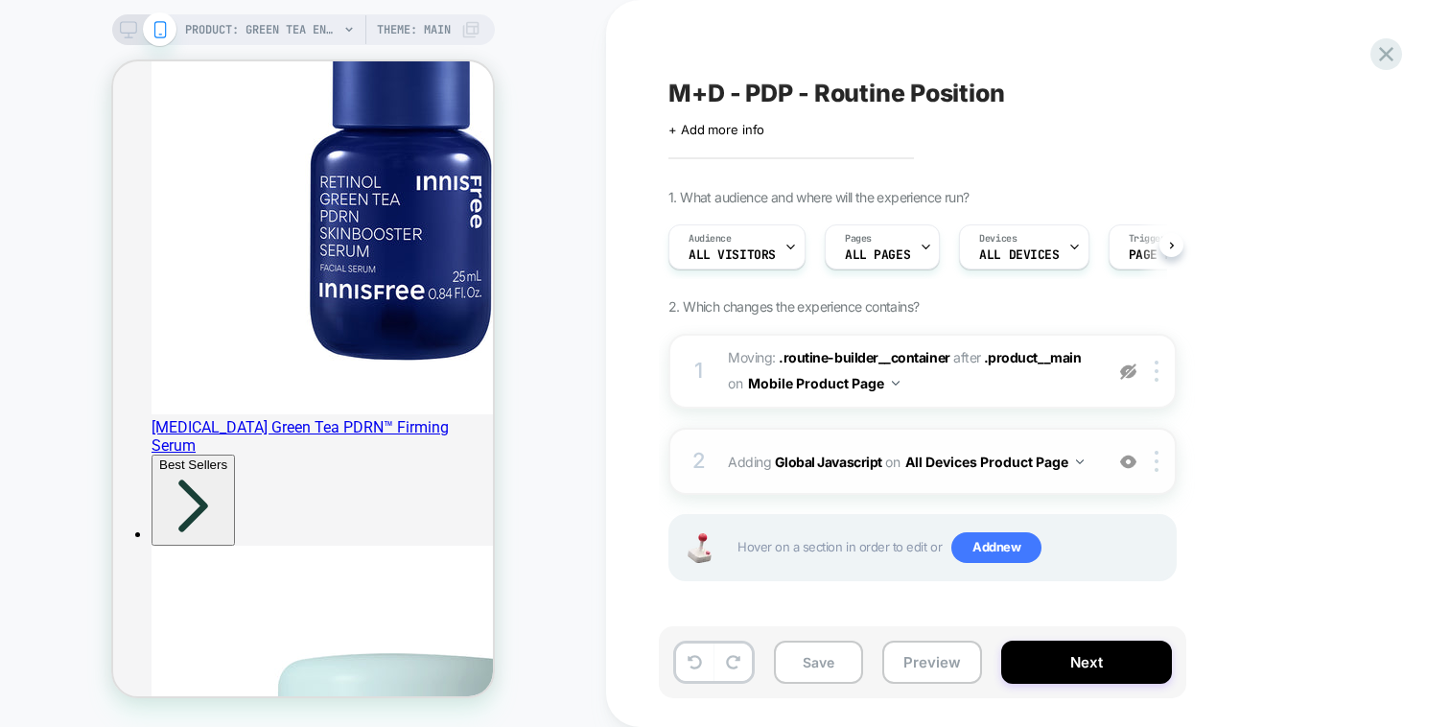
scroll to position [0, 1]
click at [1125, 466] on img at bounding box center [1128, 462] width 16 height 16
click at [950, 646] on button "Preview" at bounding box center [932, 662] width 100 height 43
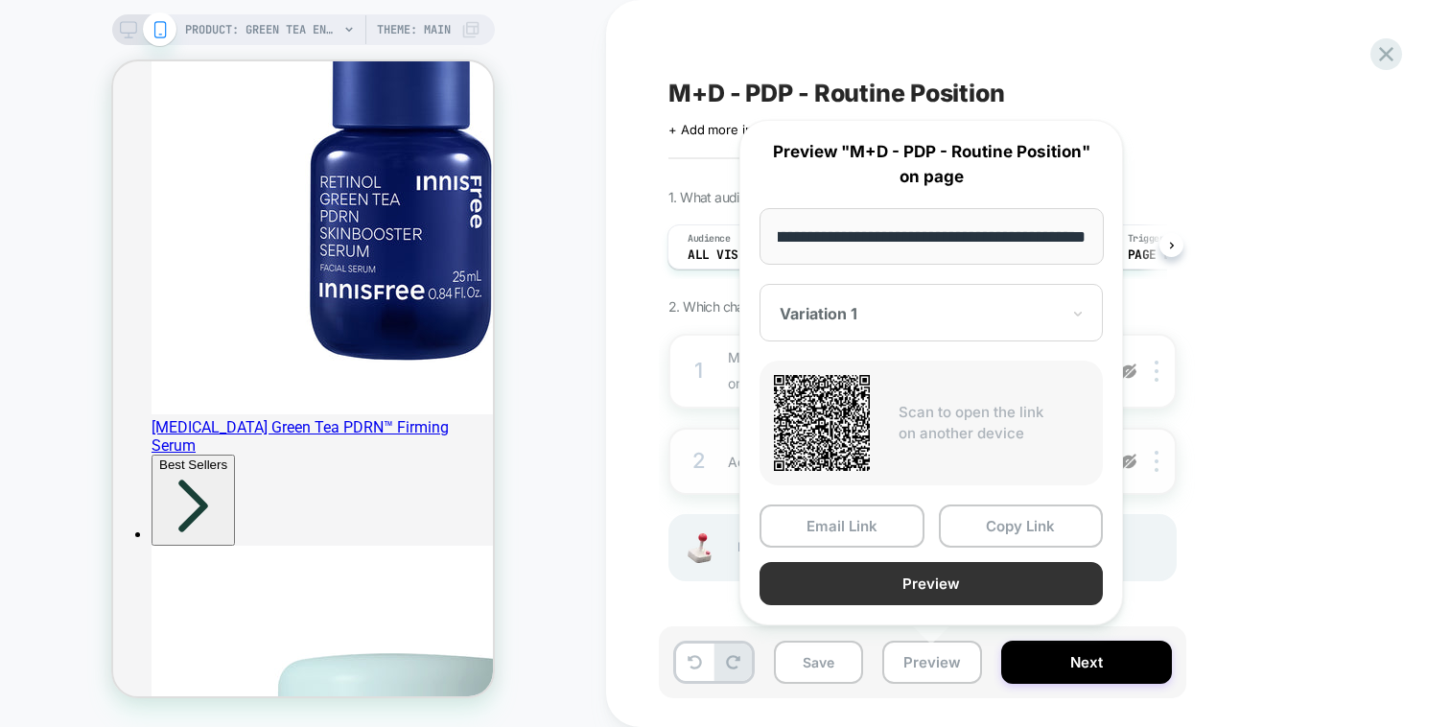
scroll to position [0, 0]
click at [967, 567] on button "Preview" at bounding box center [931, 583] width 343 height 43
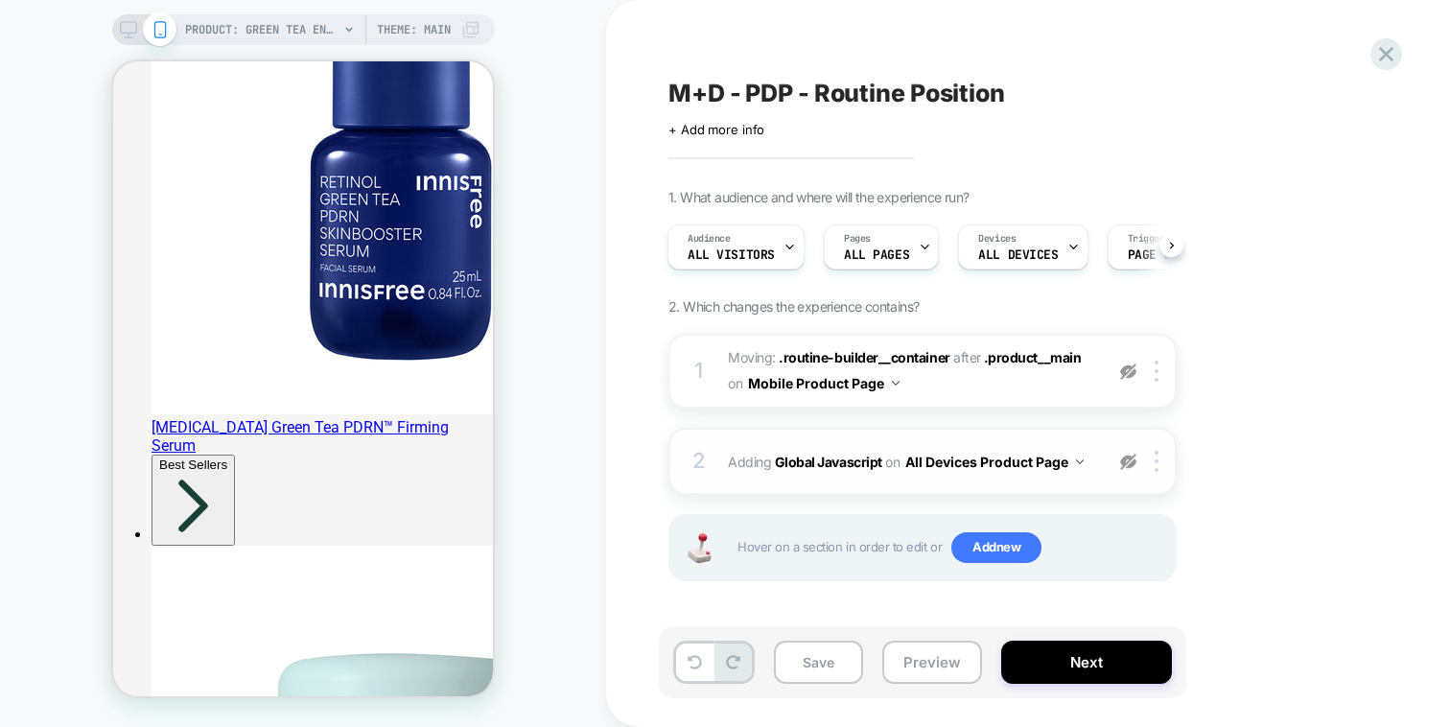
click at [1121, 457] on img at bounding box center [1128, 462] width 16 height 16
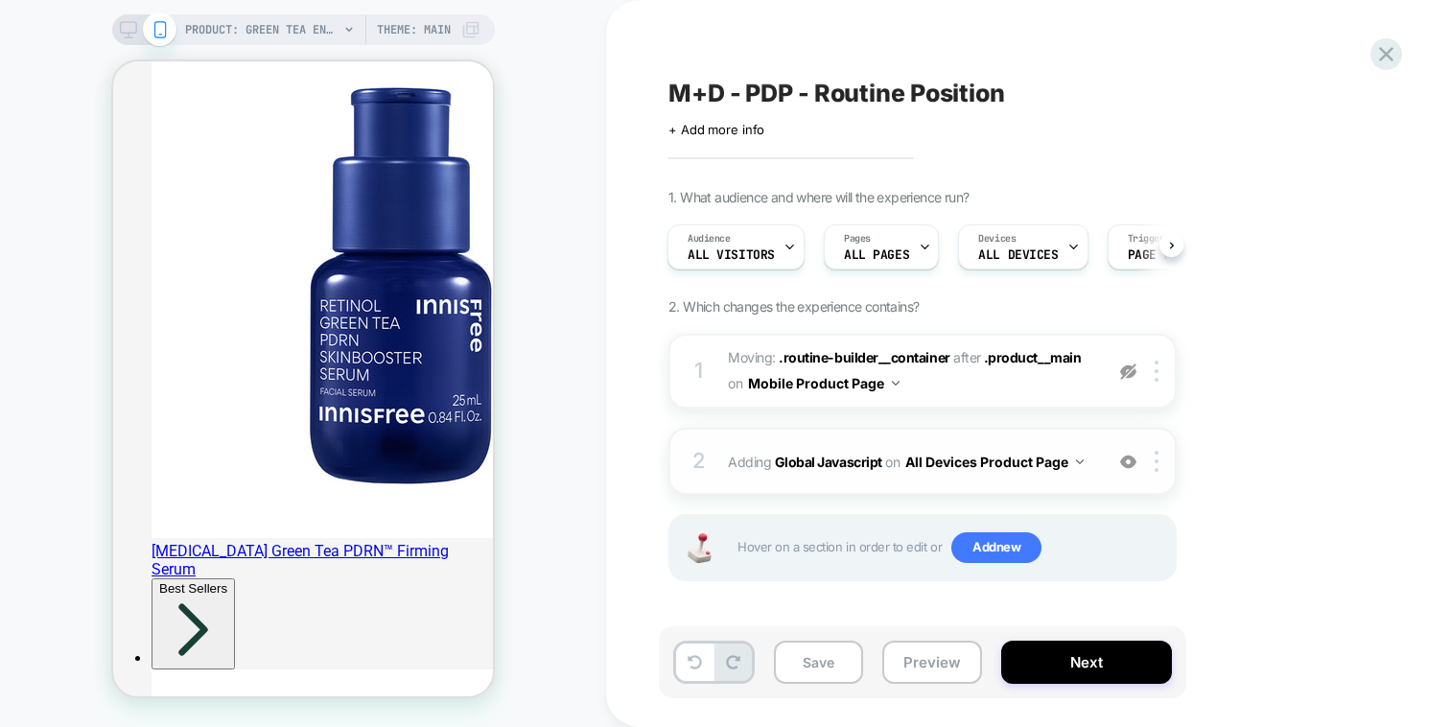
scroll to position [3357, 0]
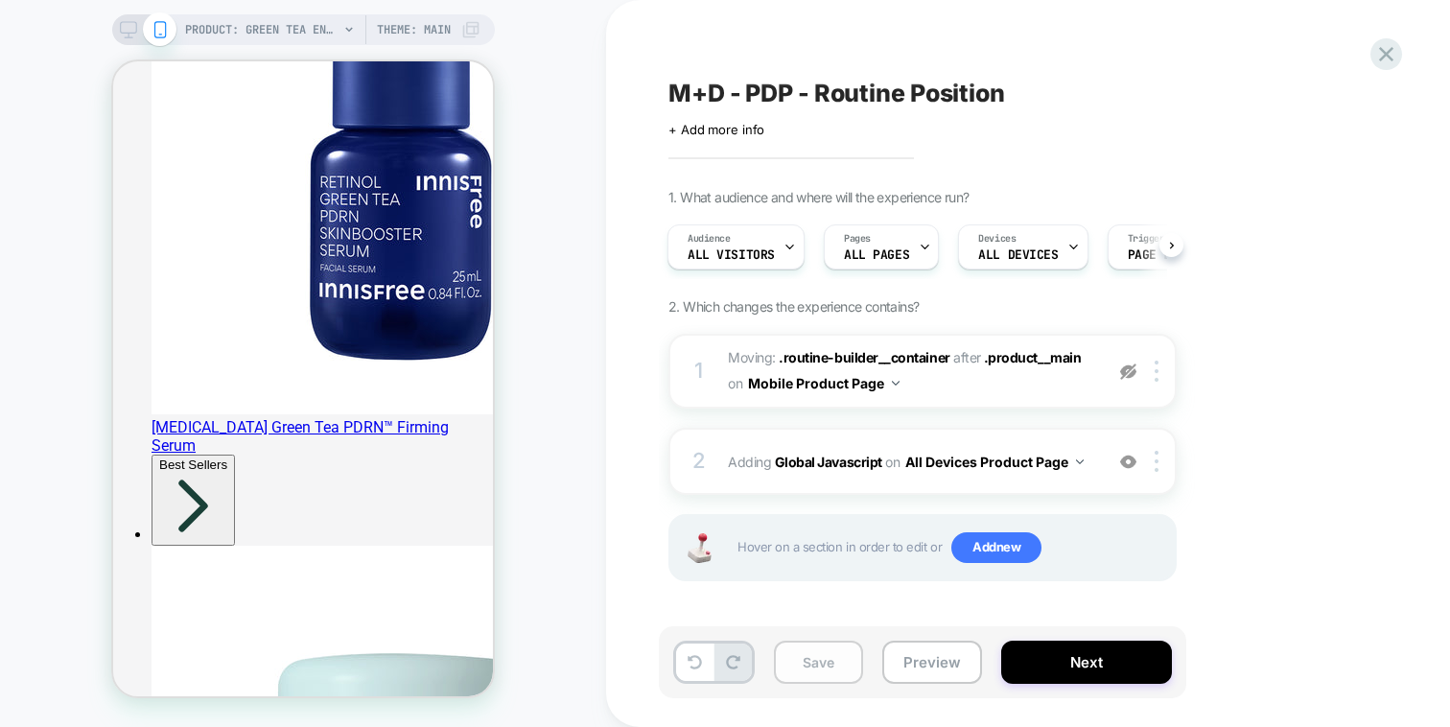
click at [808, 653] on button "Save" at bounding box center [818, 662] width 89 height 43
click at [1161, 368] on div at bounding box center [1160, 371] width 32 height 21
click at [1153, 407] on div "Delete" at bounding box center [1158, 417] width 171 height 52
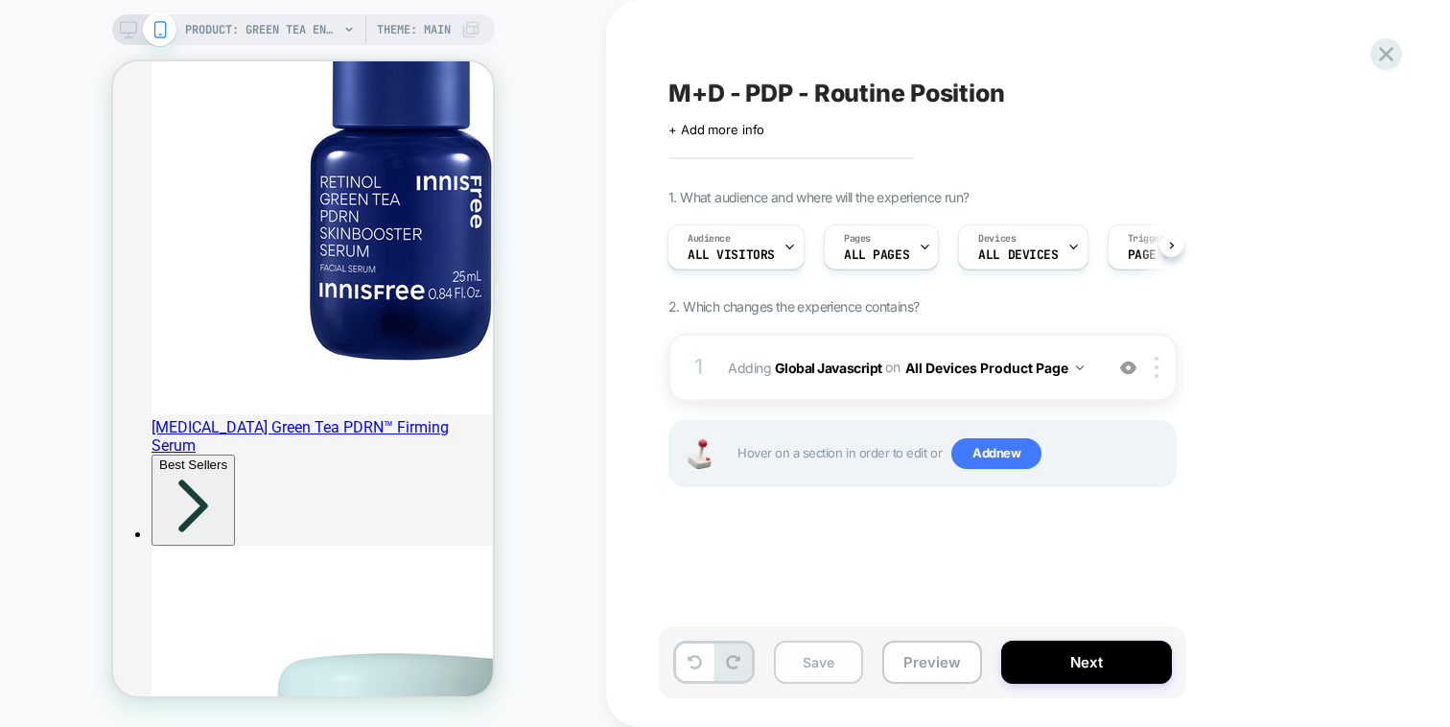
click at [826, 653] on button "Save" at bounding box center [818, 662] width 89 height 43
click at [924, 332] on div "1. What audience and where will the experience run? Audience All Visitors Pages…" at bounding box center [1018, 362] width 700 height 346
click at [924, 336] on div "1 Adding Global Javascript on All Devices Product Page Add Before Add After Tar…" at bounding box center [922, 367] width 508 height 67
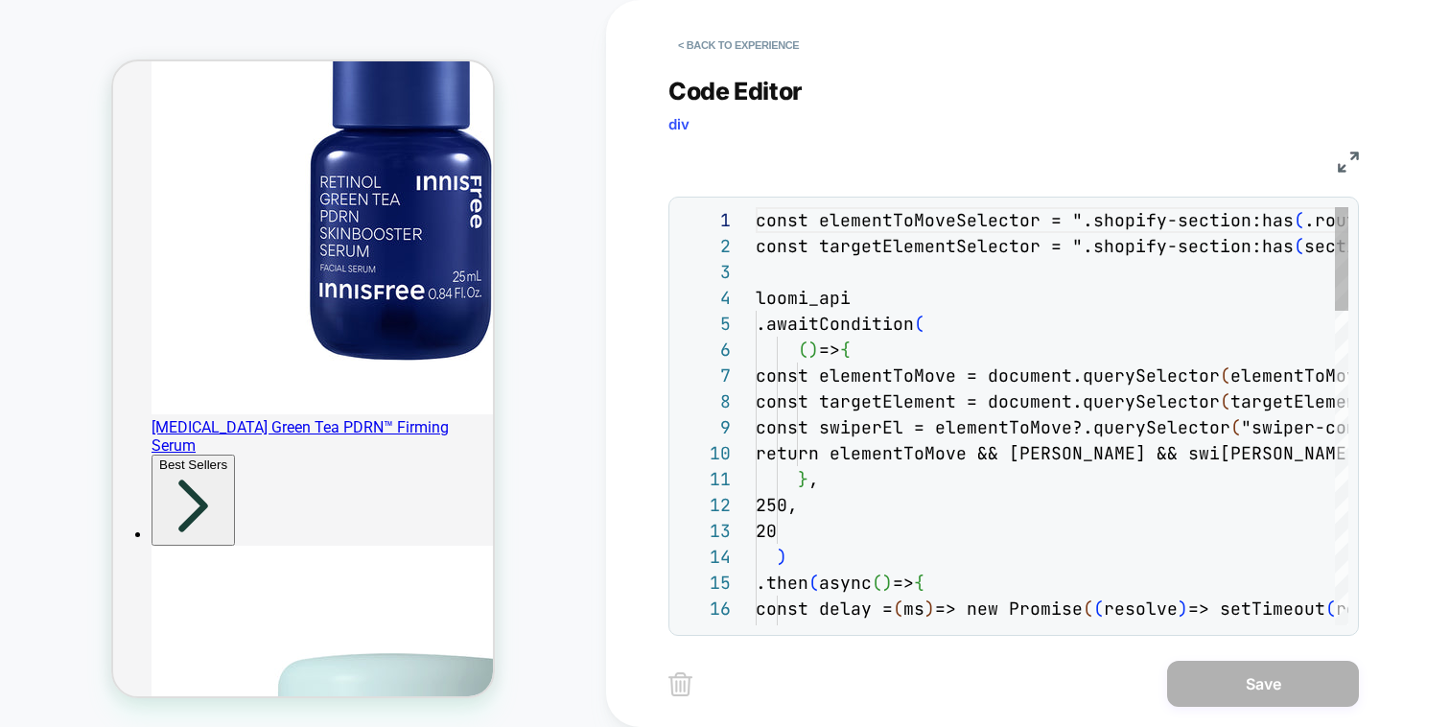
scroll to position [259, 0]
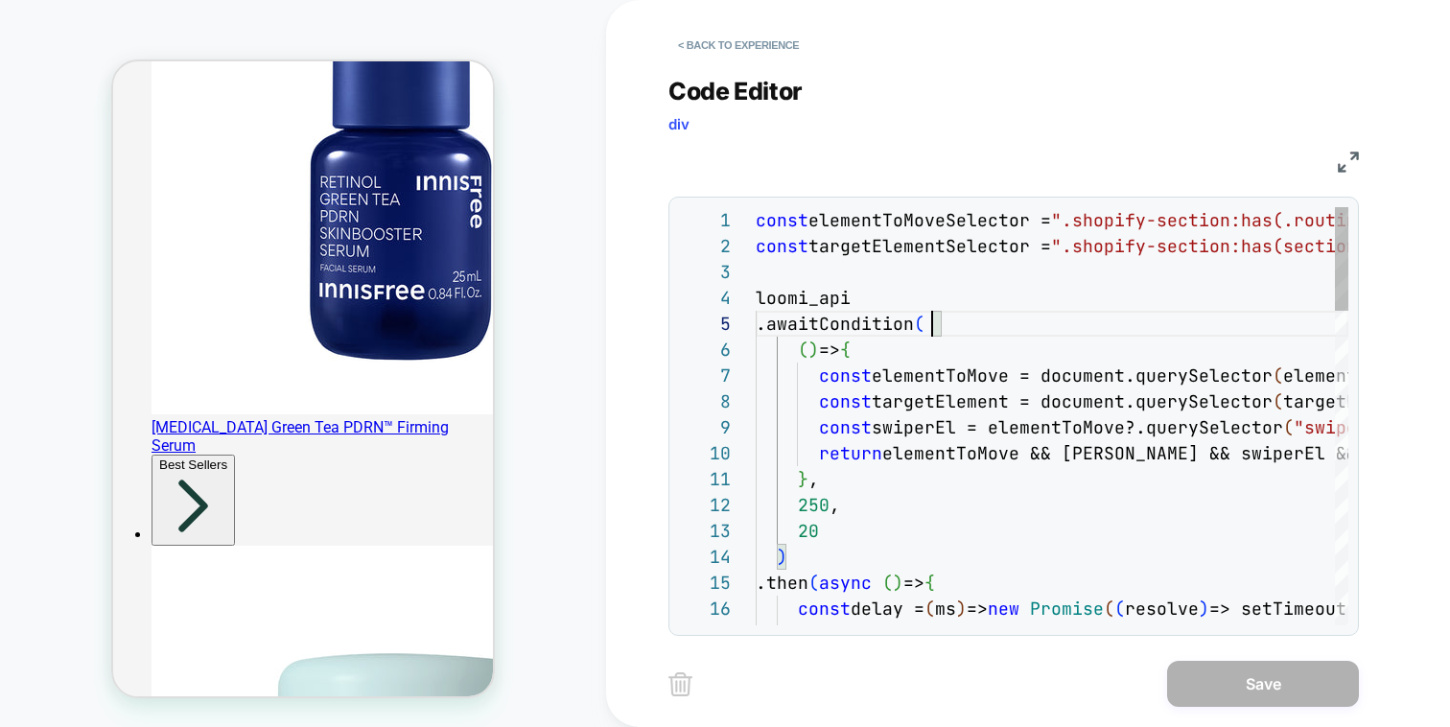
type textarea "**********"
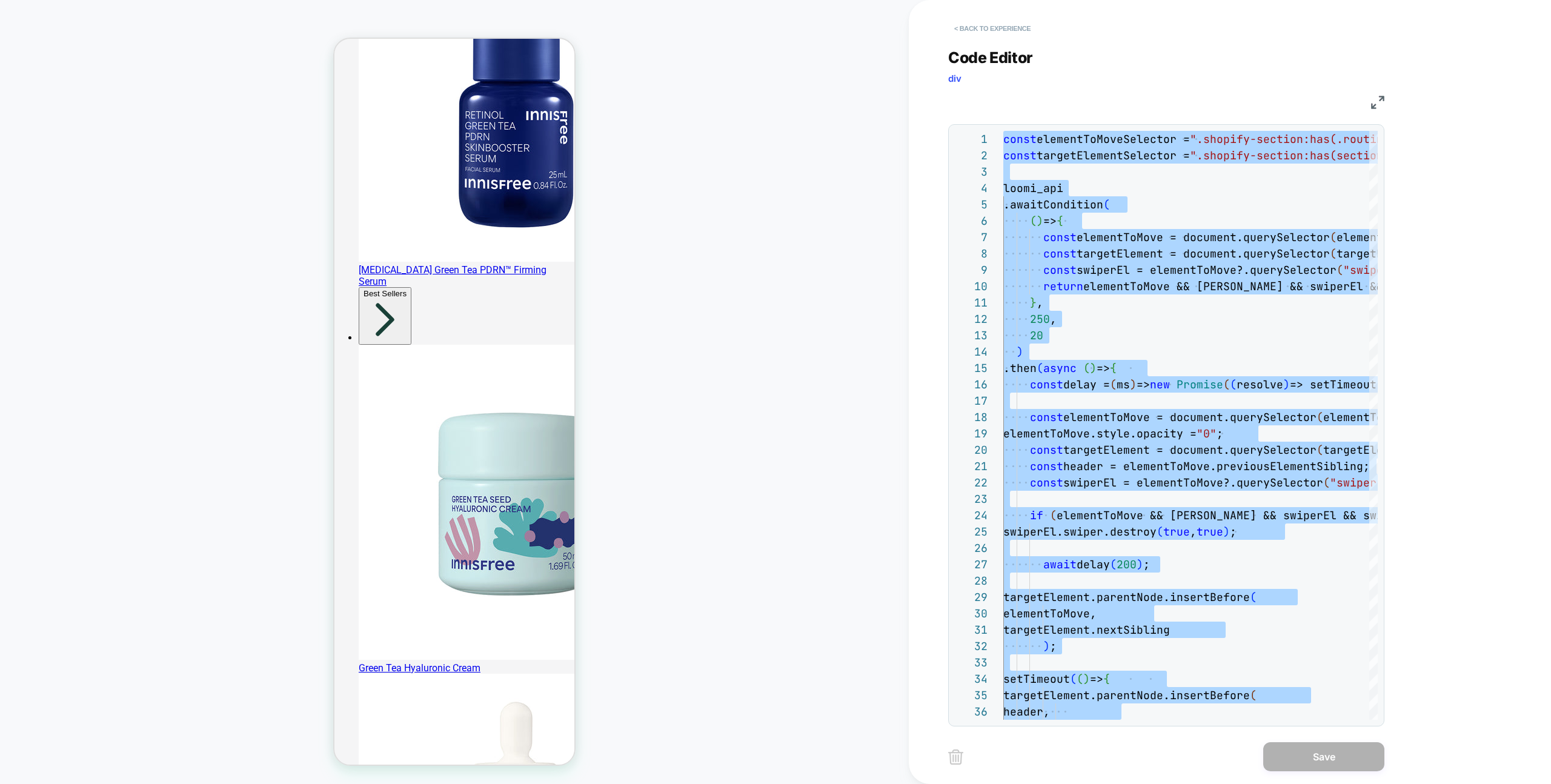
click at [915, 32] on button "< Back to experience" at bounding box center [993, 28] width 88 height 20
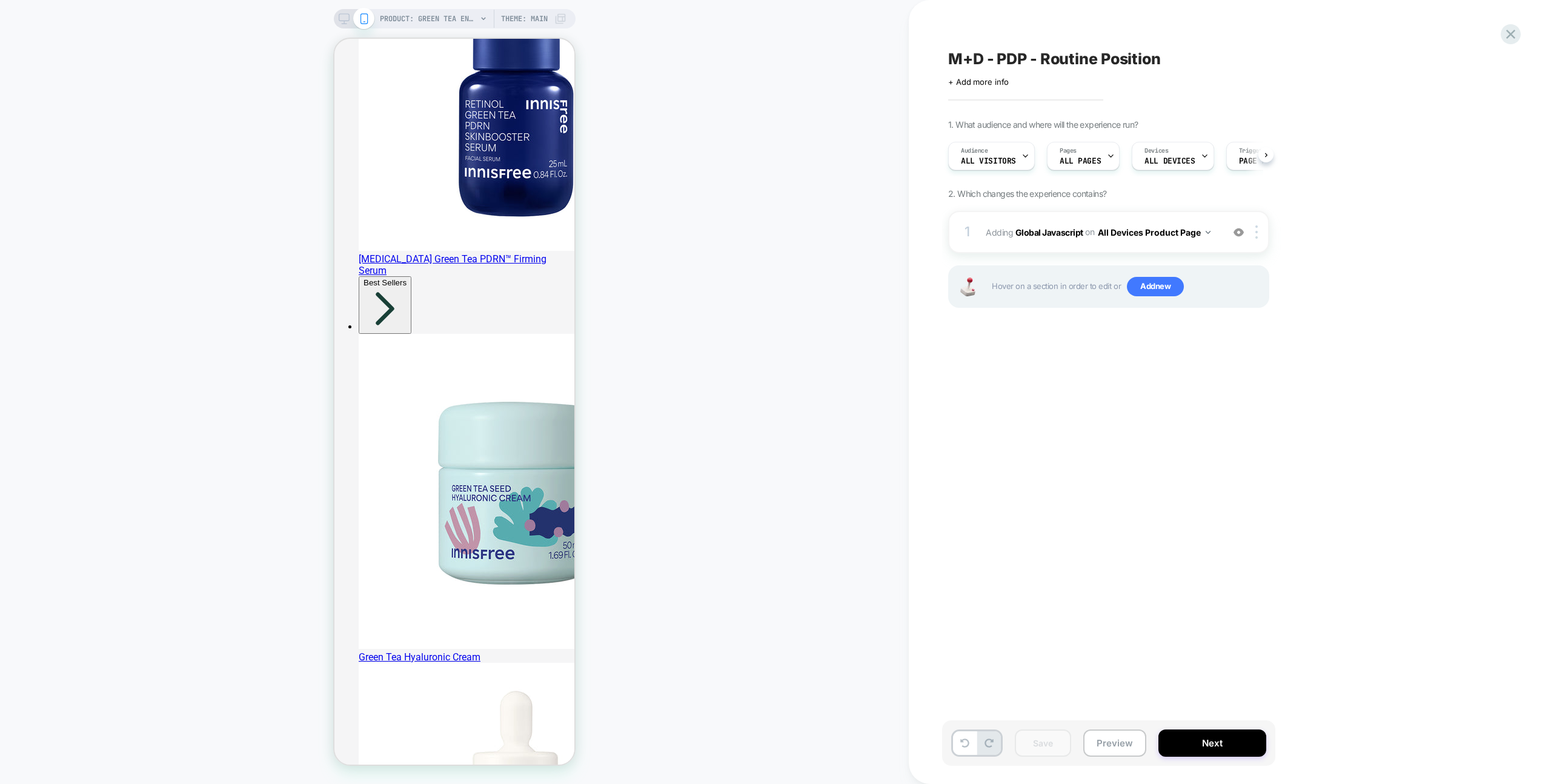
scroll to position [0, 1]
click at [915, 37] on icon at bounding box center [1511, 34] width 16 height 16
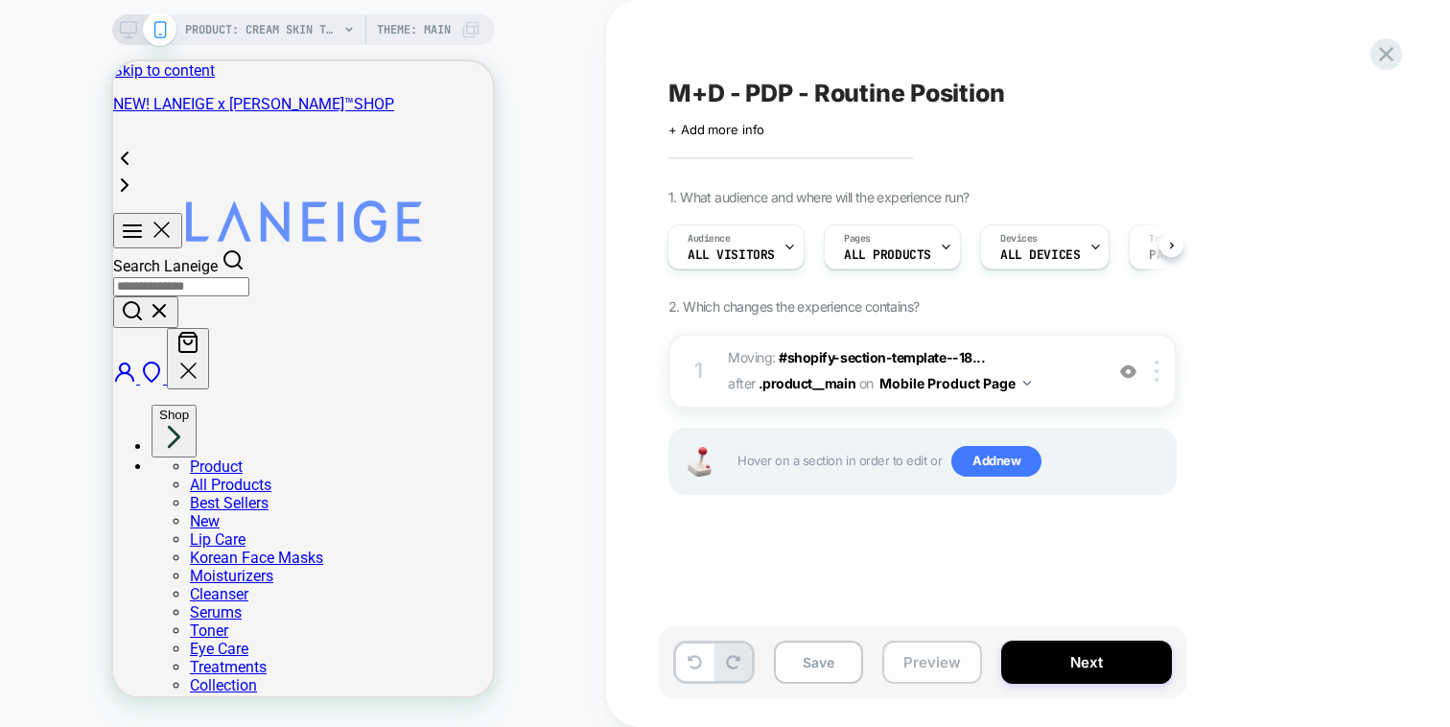
click at [957, 659] on button "Preview" at bounding box center [932, 662] width 100 height 43
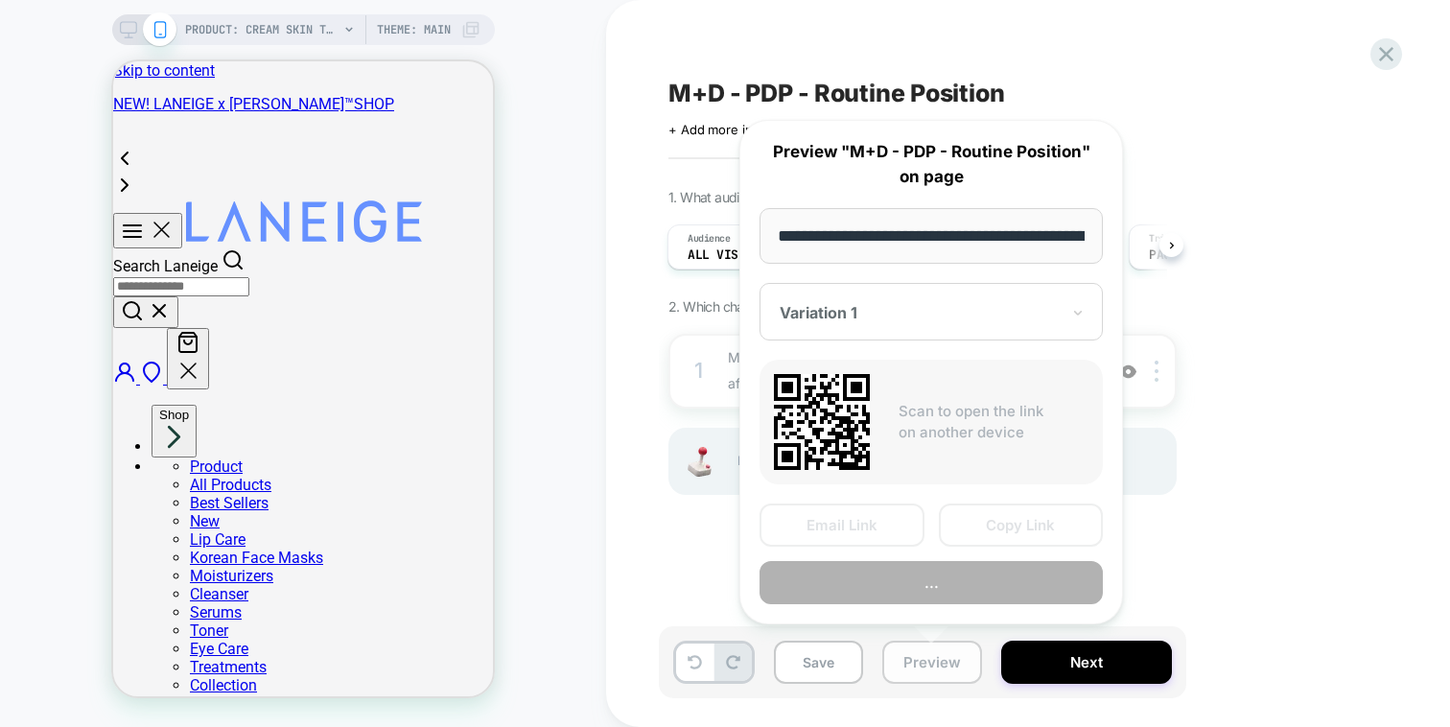
scroll to position [0, 316]
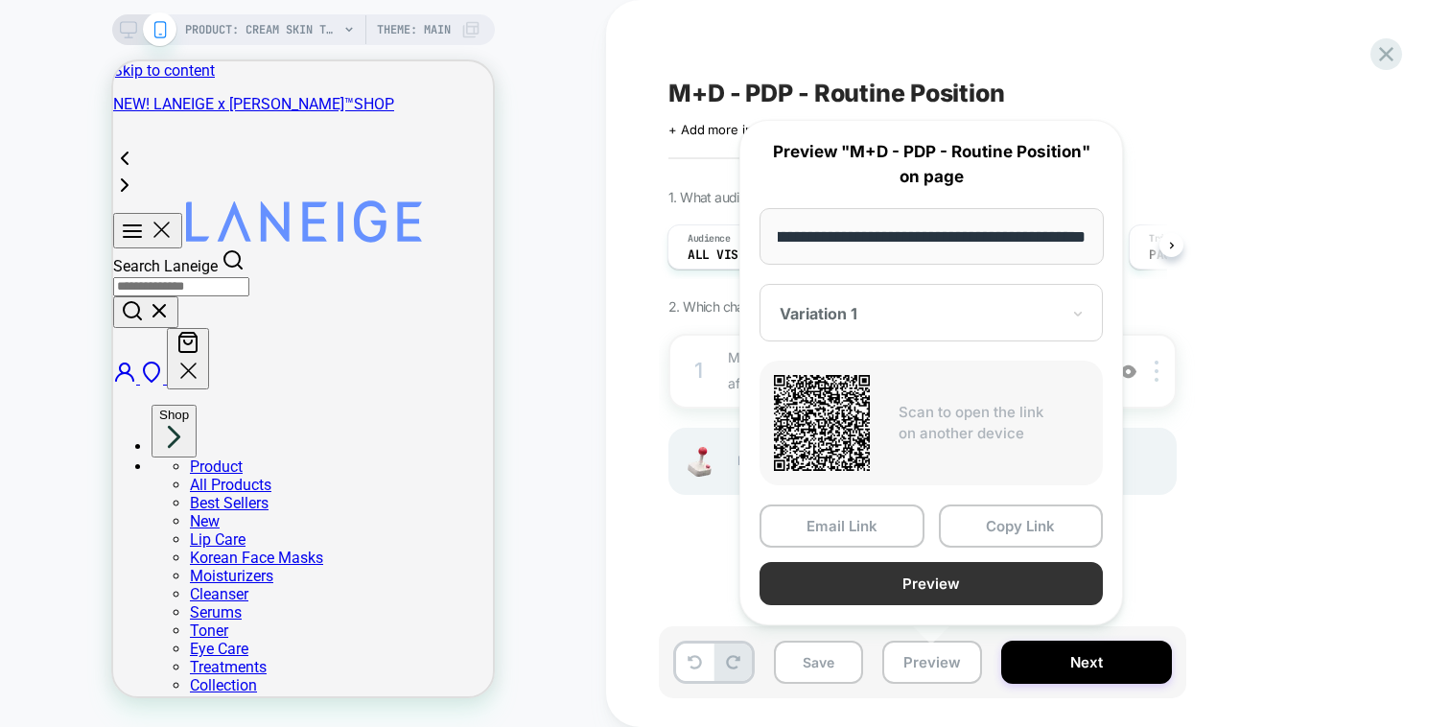
click at [966, 584] on button "Preview" at bounding box center [931, 583] width 343 height 43
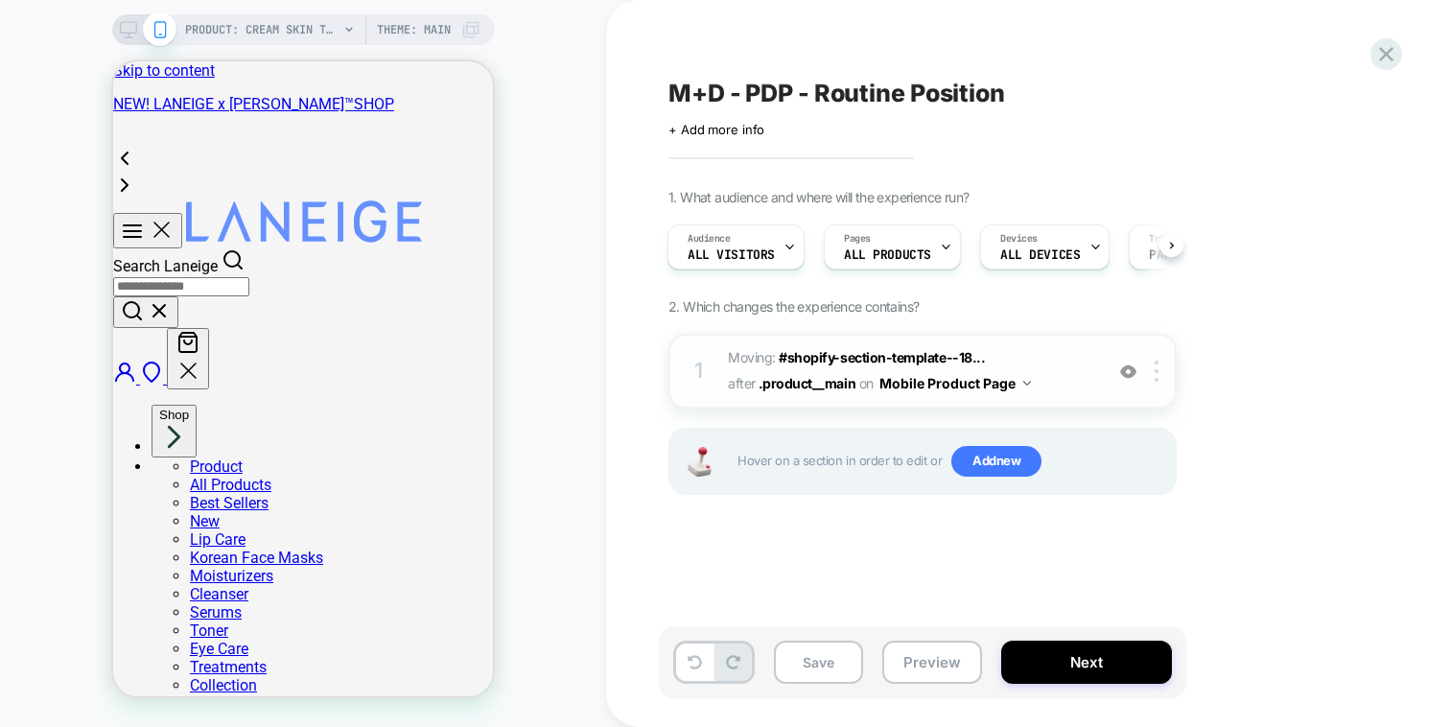
click at [1117, 366] on div at bounding box center [1128, 371] width 32 height 21
click at [934, 669] on button "Preview" at bounding box center [932, 662] width 100 height 43
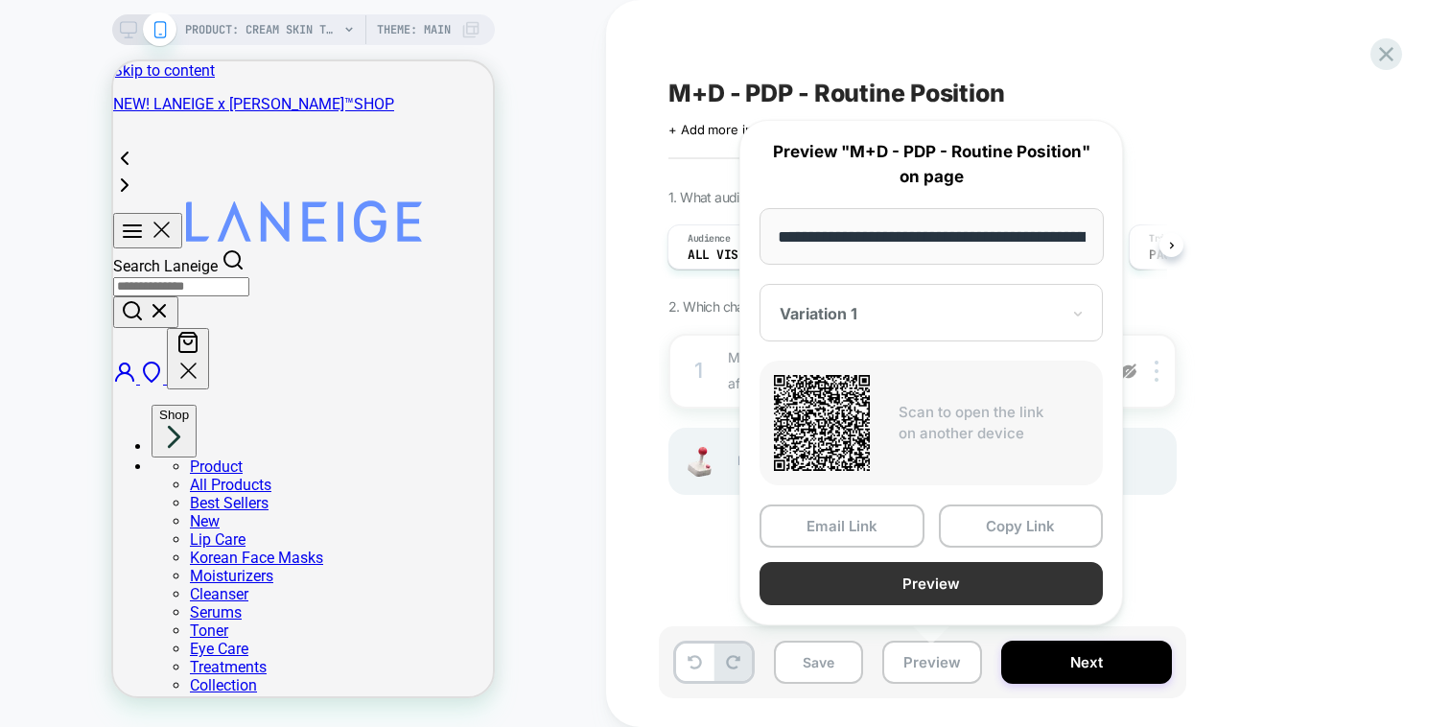
click at [955, 573] on button "Preview" at bounding box center [931, 583] width 343 height 43
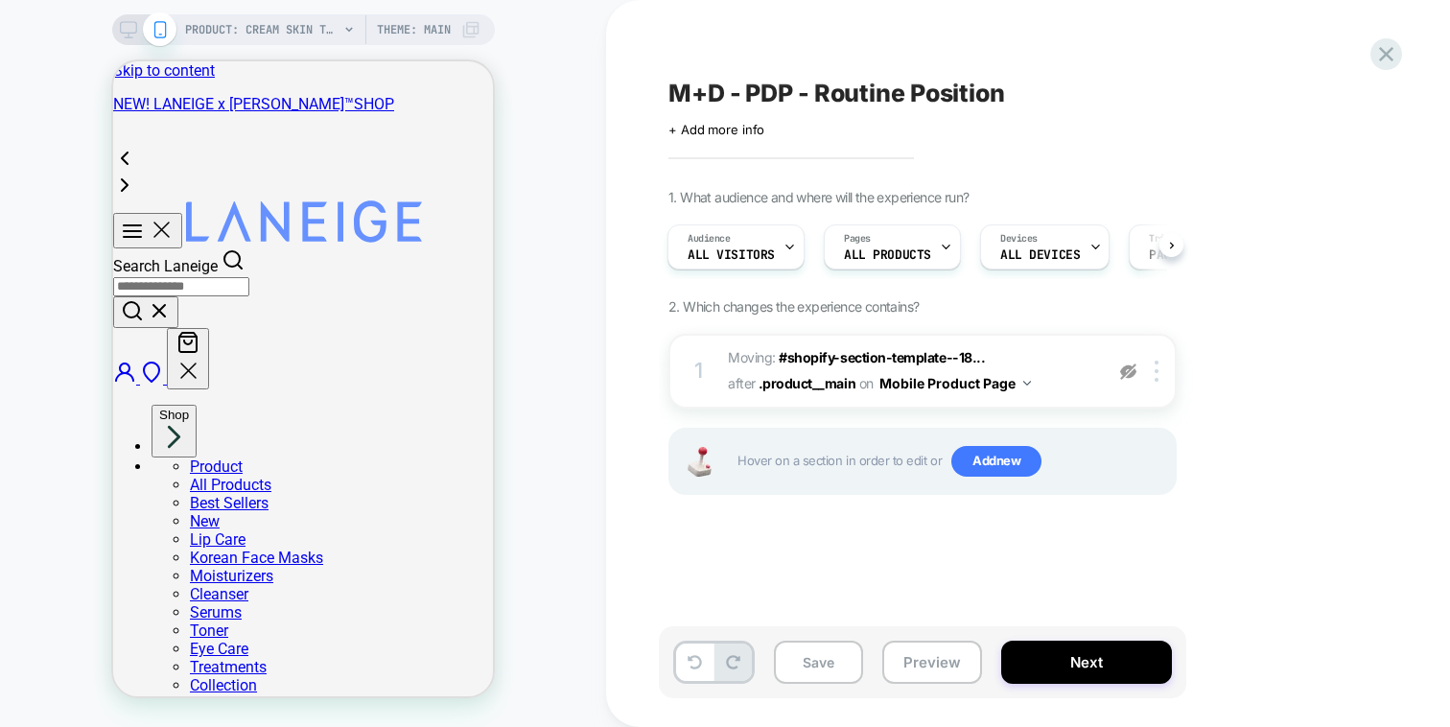
click at [1049, 470] on span "Hover on a section in order to edit or Add new" at bounding box center [951, 461] width 428 height 31
click at [1029, 467] on span "Add new" at bounding box center [996, 461] width 90 height 31
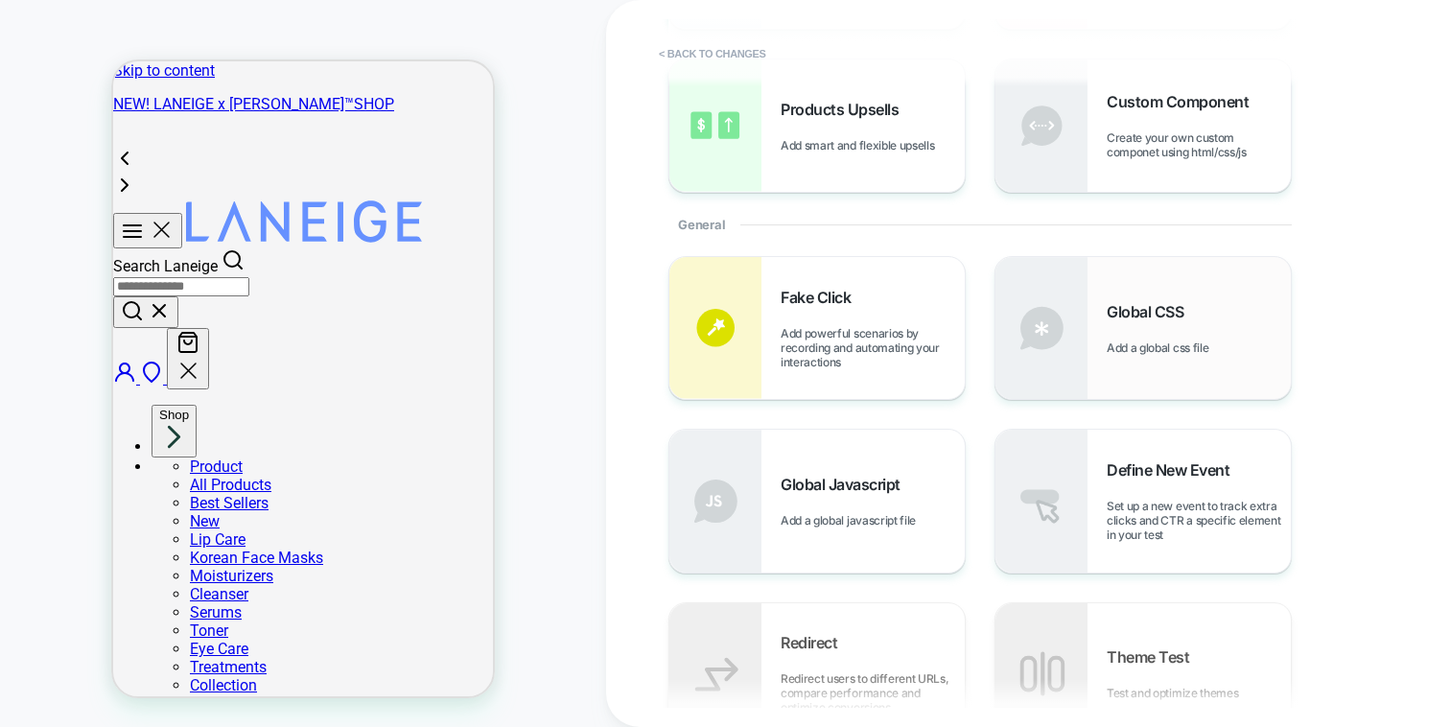
scroll to position [265, 0]
click at [881, 497] on div "Global Javascript Add a global javascript file" at bounding box center [873, 498] width 184 height 53
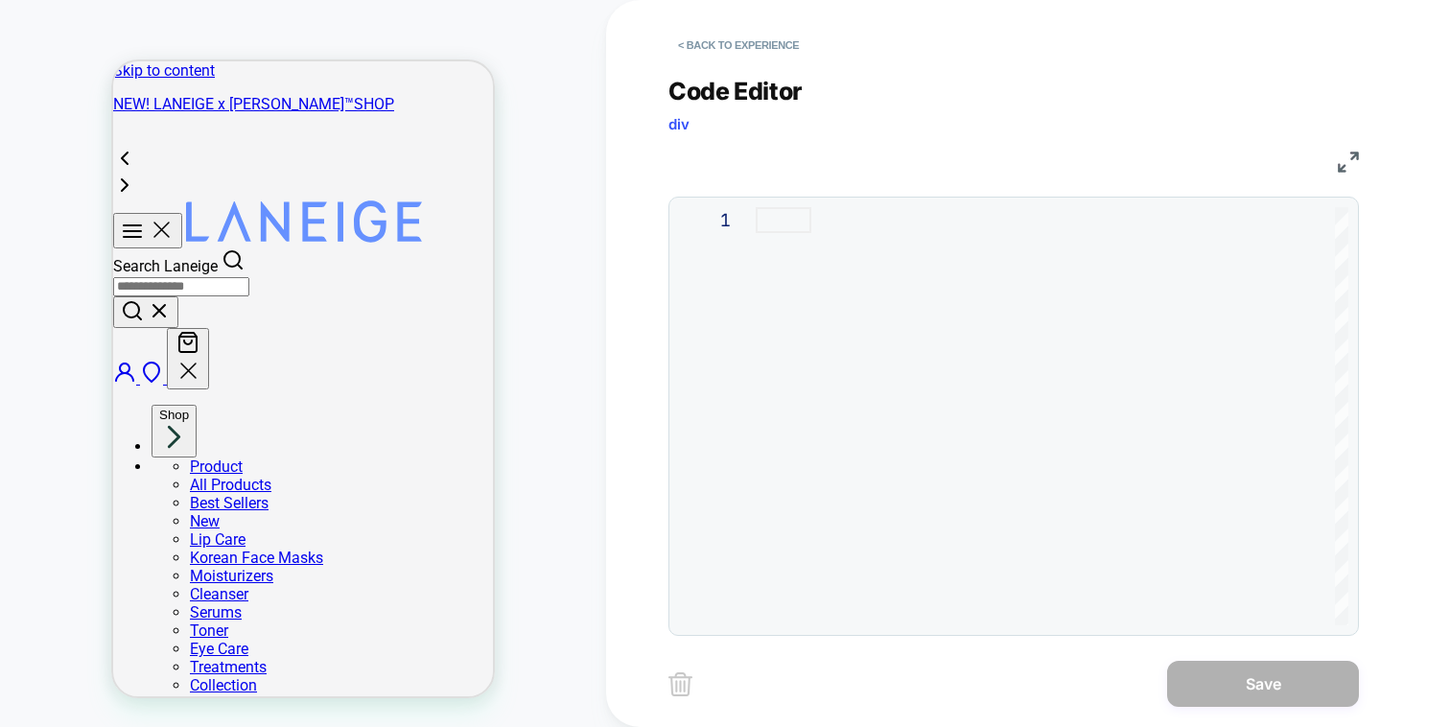
click at [909, 233] on div at bounding box center [1052, 220] width 593 height 26
type textarea "**********"
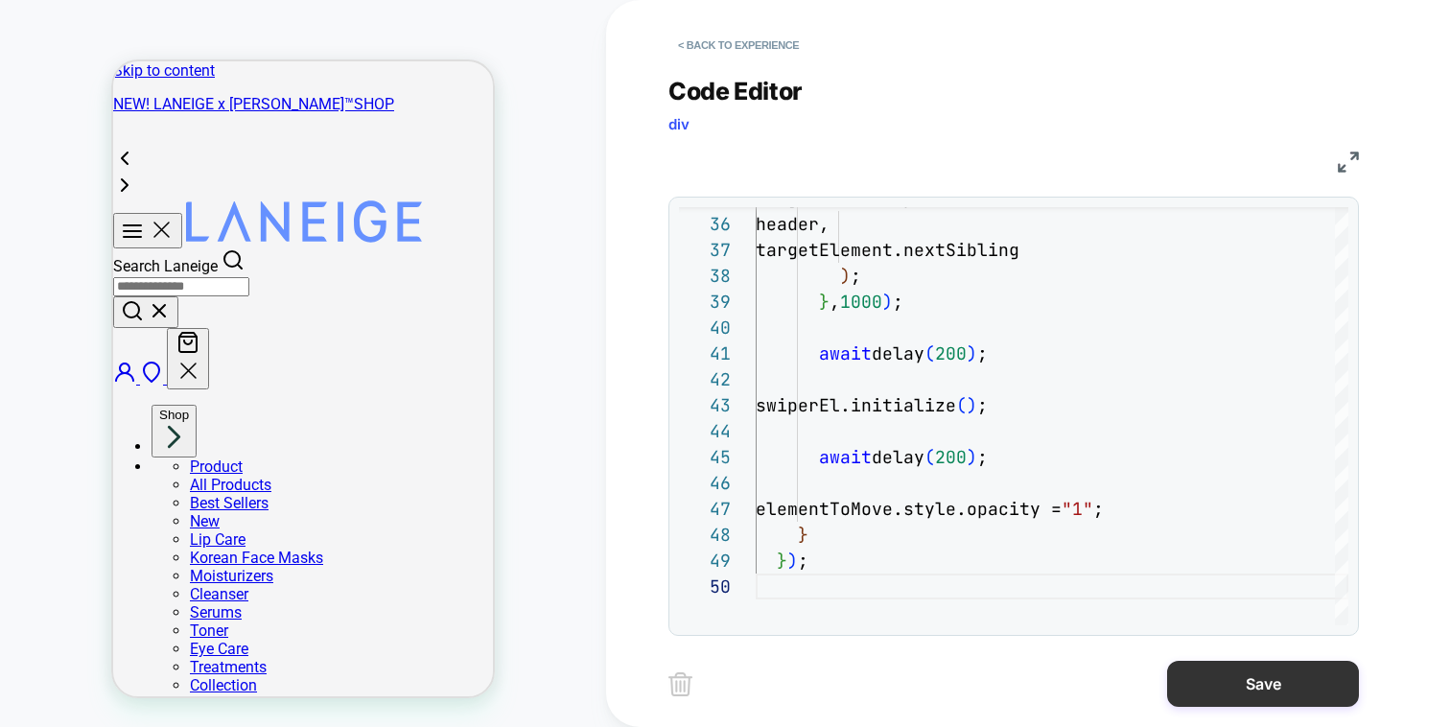
click at [1269, 695] on button "Save" at bounding box center [1263, 684] width 192 height 46
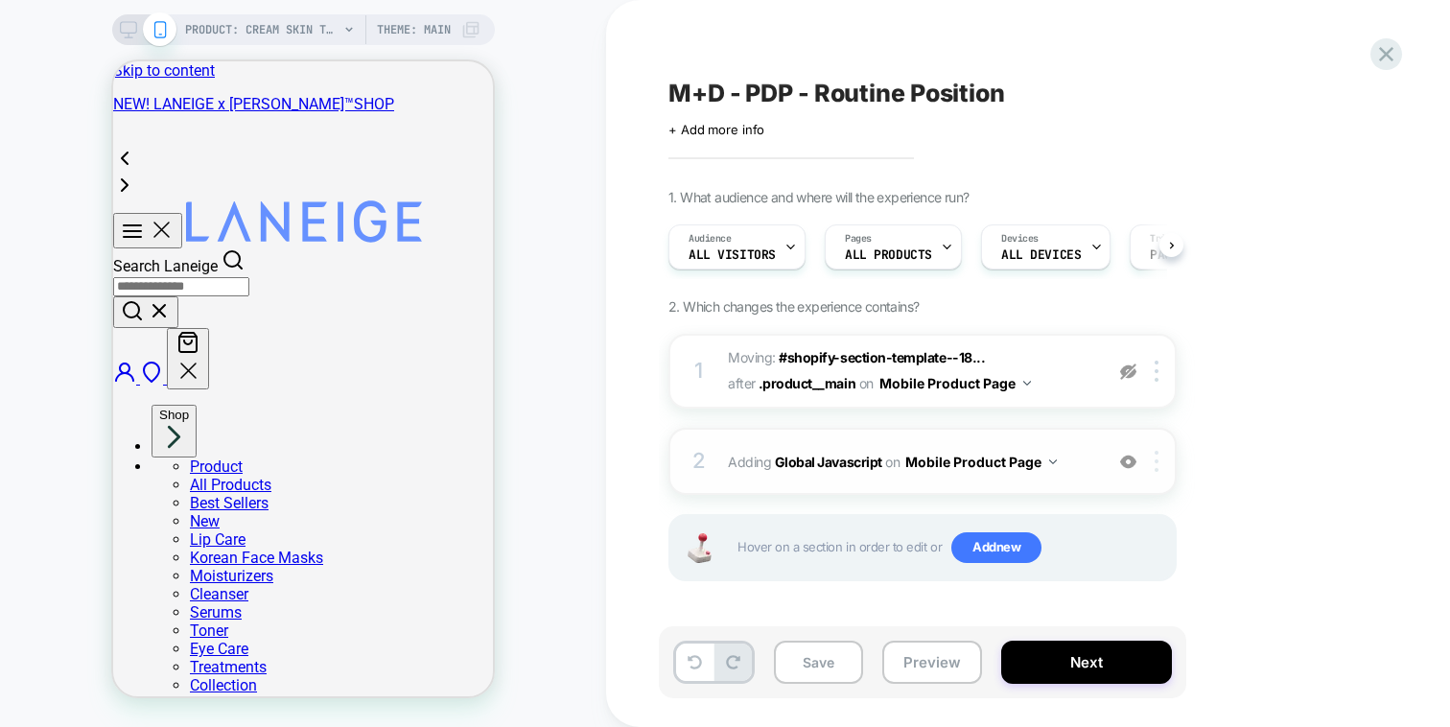
scroll to position [0, 1]
click at [1165, 462] on div at bounding box center [1160, 461] width 32 height 21
click at [1160, 459] on div at bounding box center [1160, 461] width 32 height 21
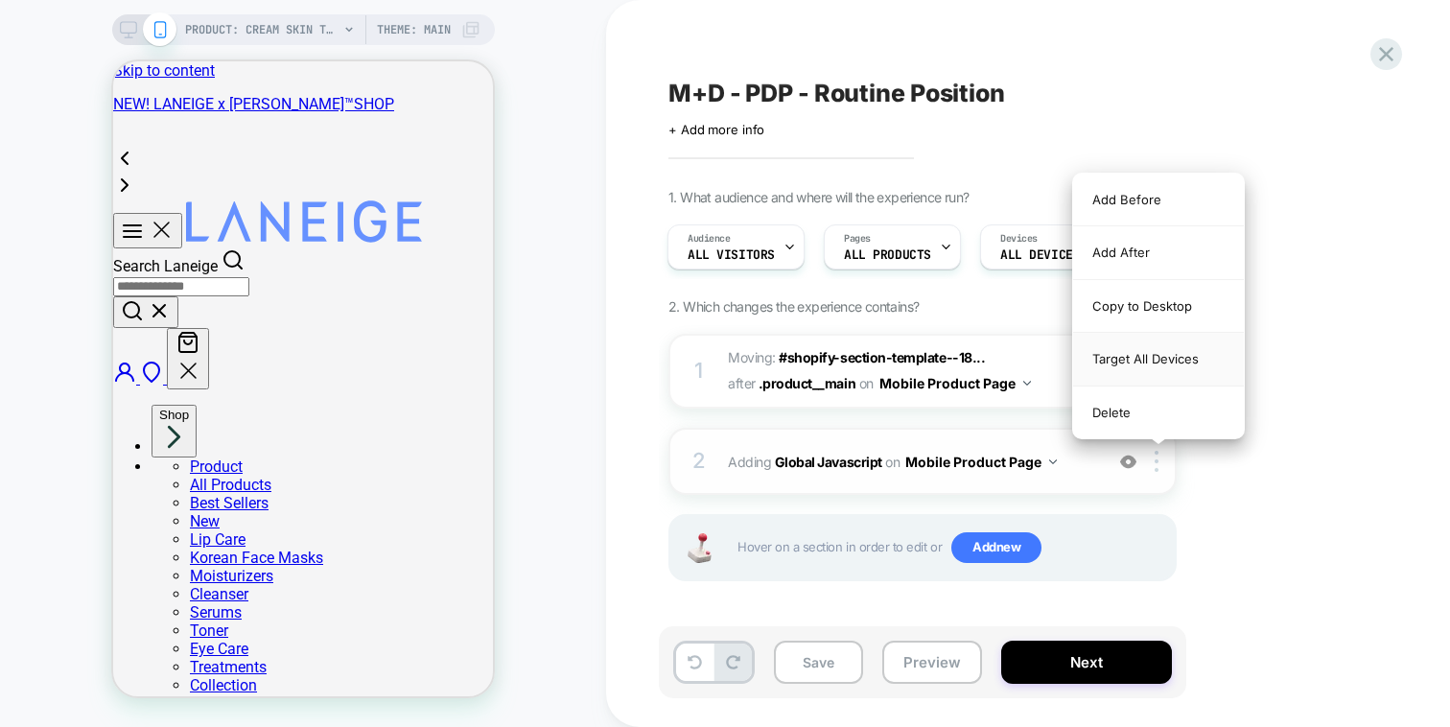
click at [1162, 351] on div "Target All Devices" at bounding box center [1158, 359] width 171 height 53
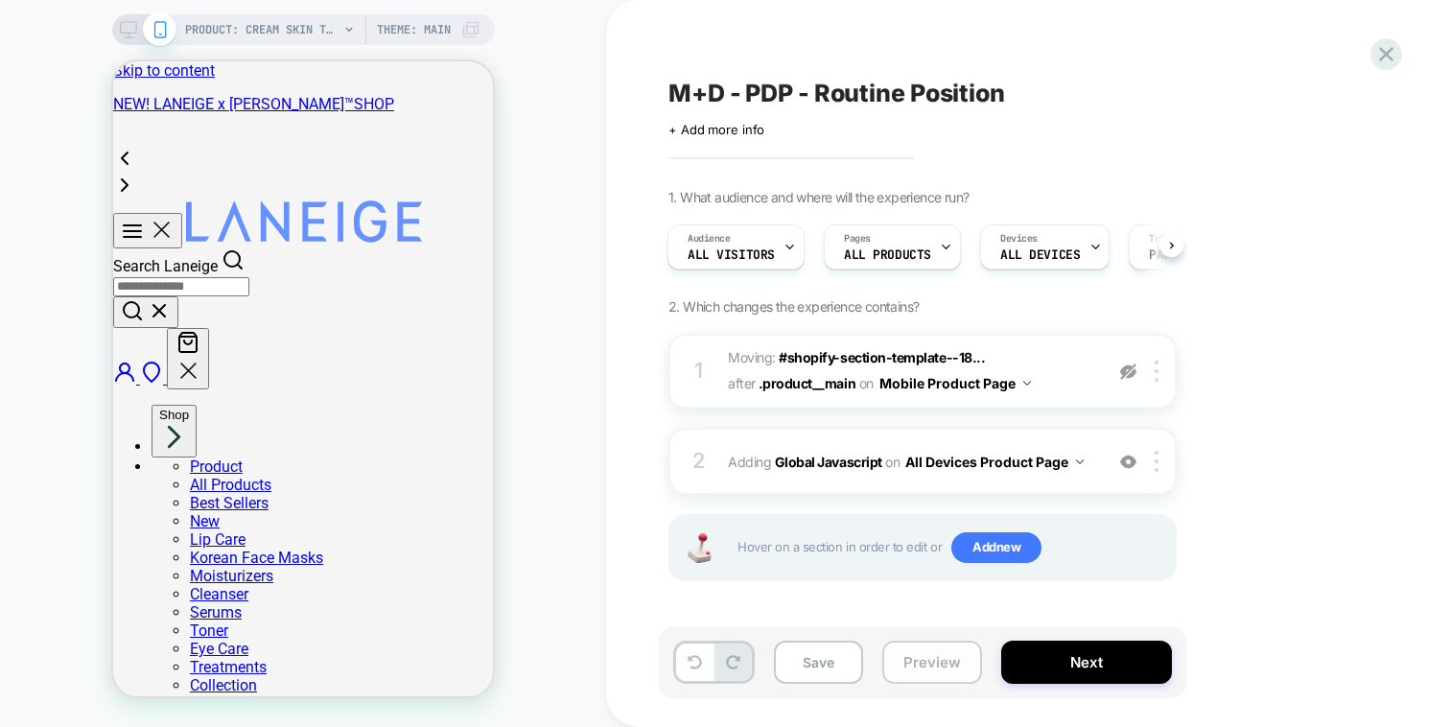
click at [951, 666] on button "Preview" at bounding box center [932, 662] width 100 height 43
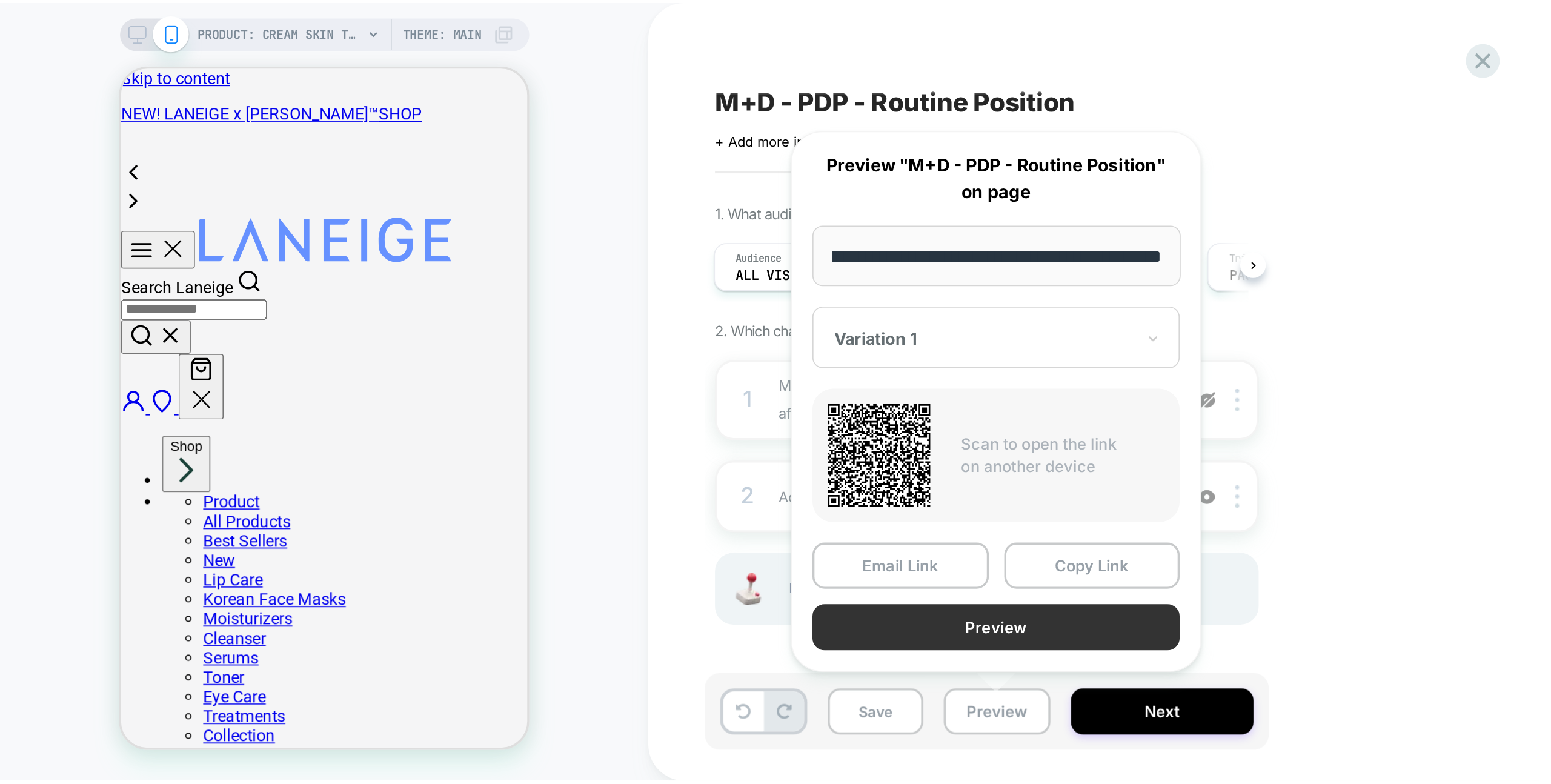
scroll to position [0, 0]
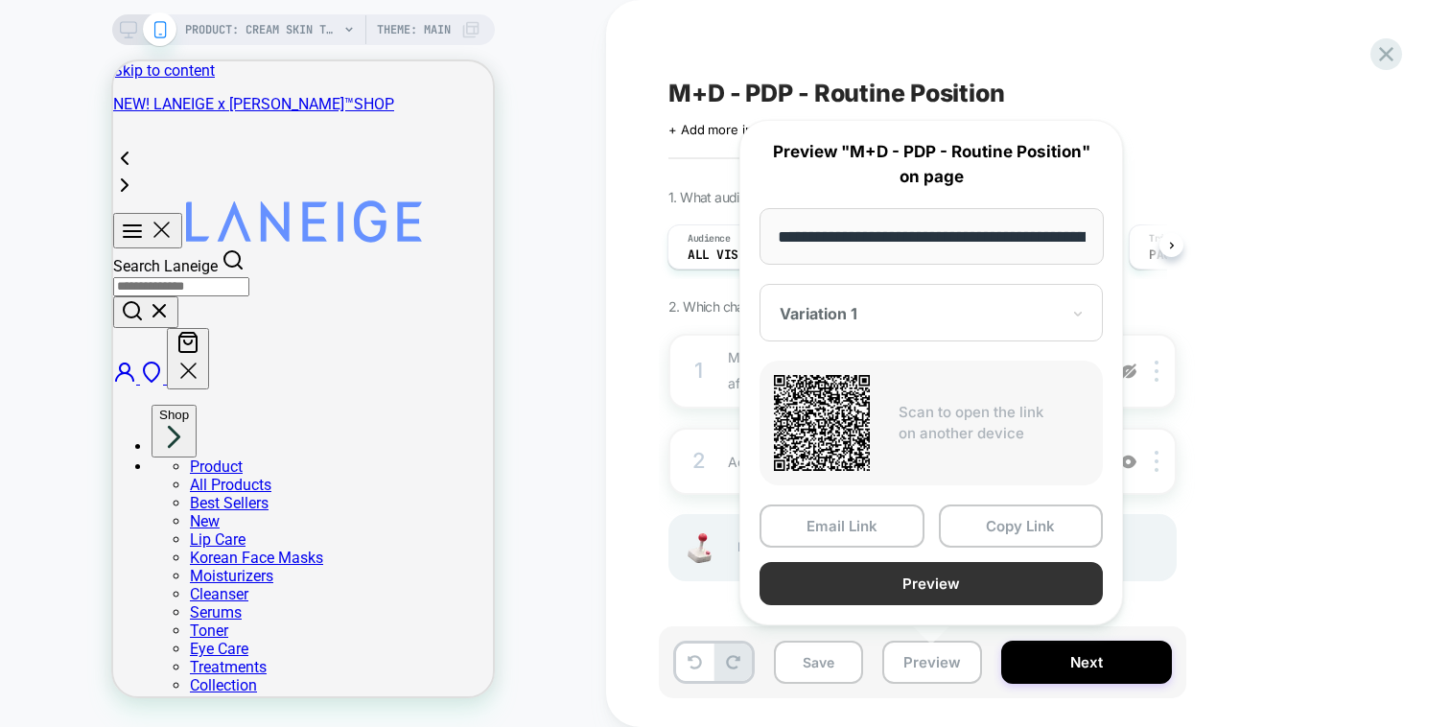
click at [970, 565] on button "Preview" at bounding box center [931, 583] width 343 height 43
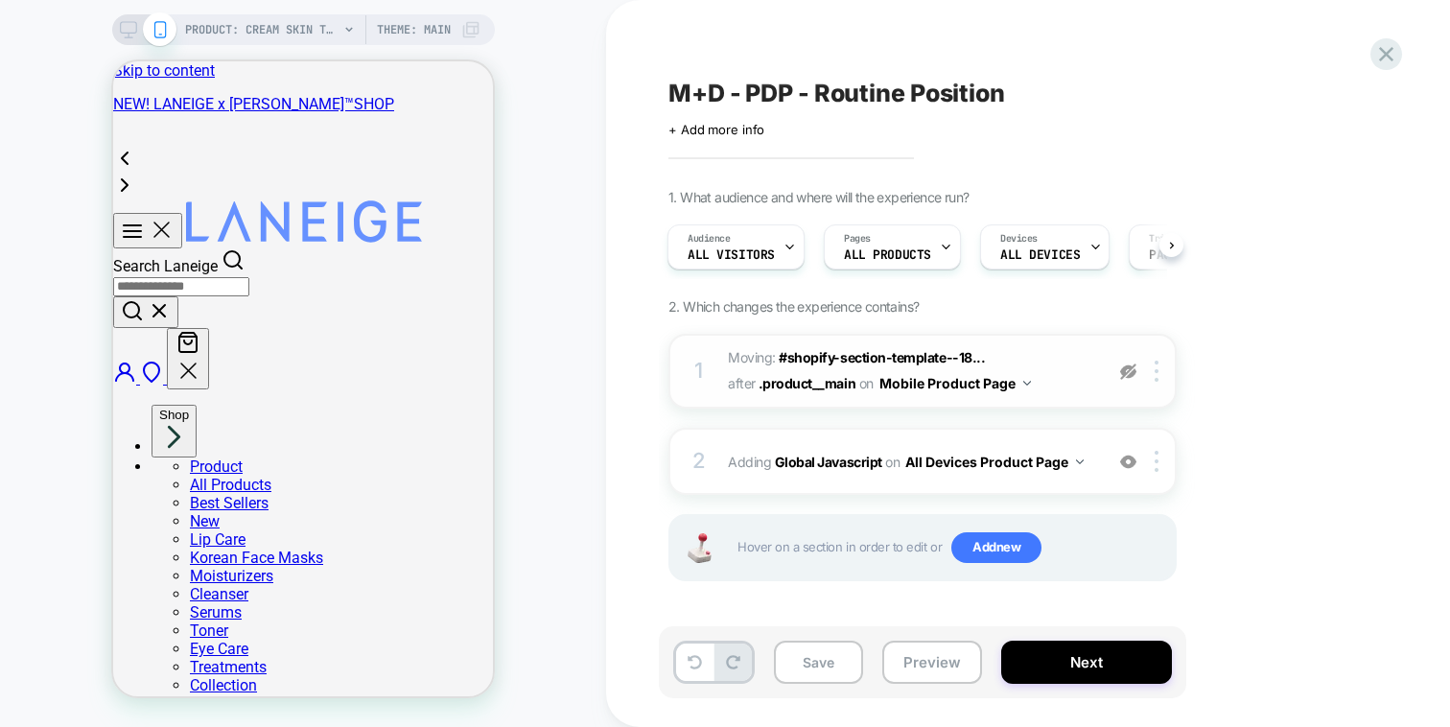
click at [1160, 359] on div "1 Moving: #shopify-section-template--18... #shopify-section-template--189145669…" at bounding box center [922, 371] width 508 height 75
click at [1160, 365] on div at bounding box center [1160, 371] width 32 height 21
click at [1128, 414] on div "Delete" at bounding box center [1158, 417] width 171 height 52
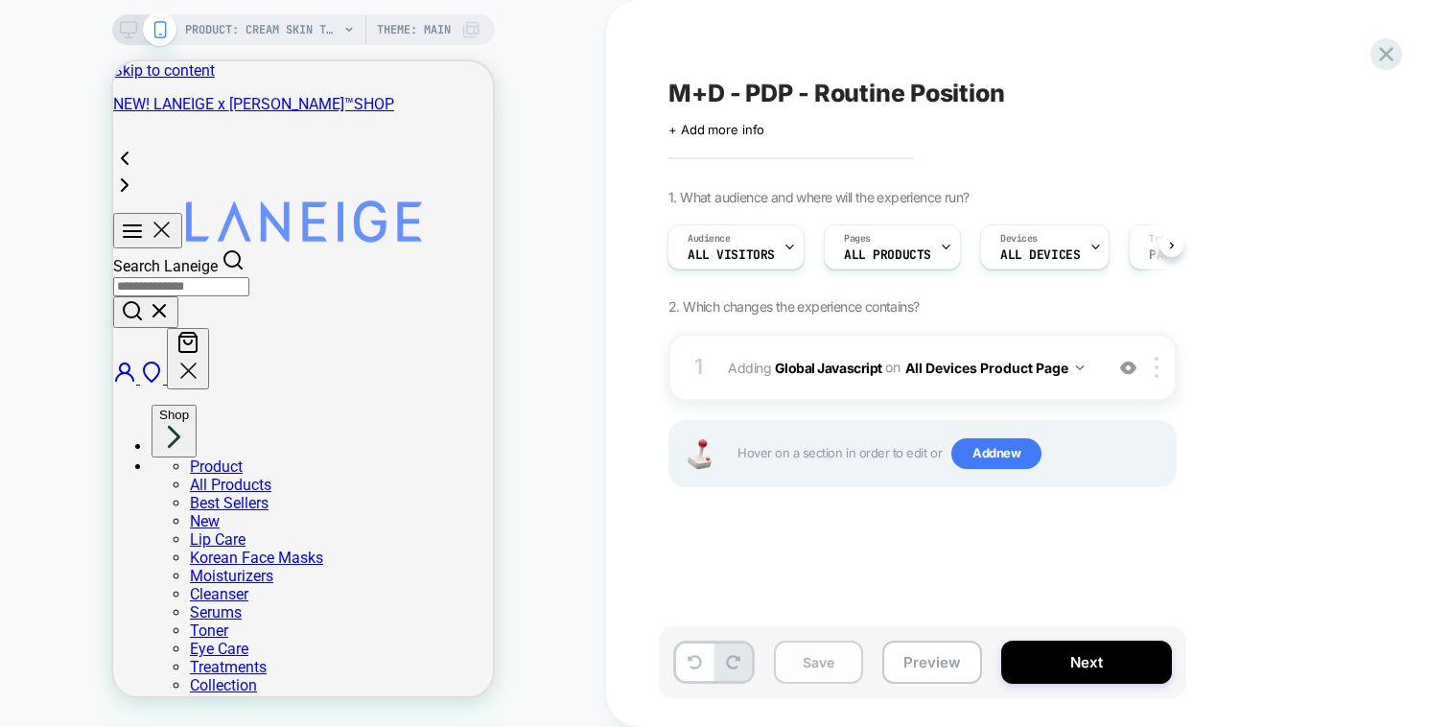
click at [851, 660] on button "Save" at bounding box center [818, 662] width 89 height 43
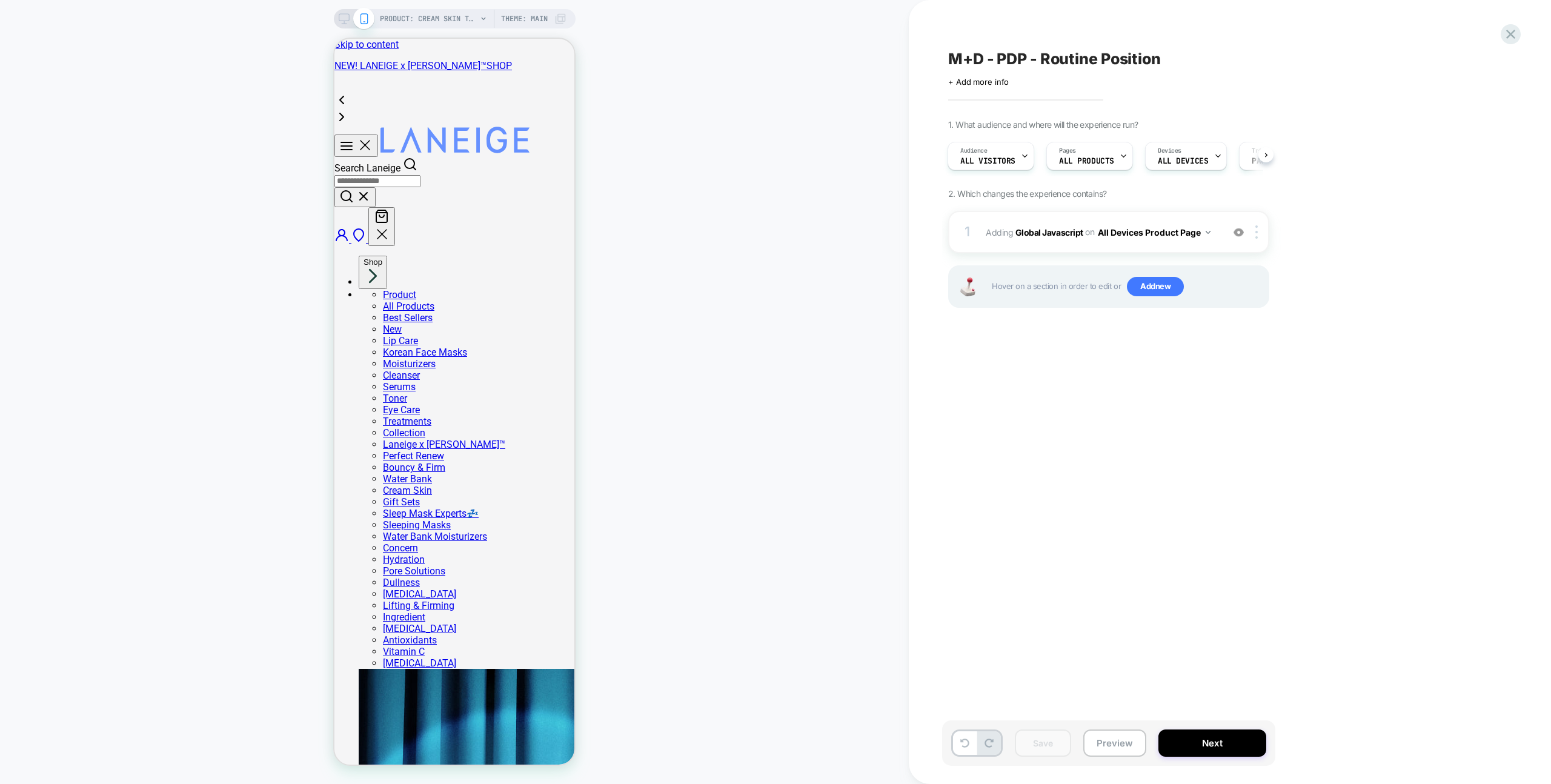
scroll to position [0, 1]
click at [915, 36] on icon at bounding box center [1511, 34] width 16 height 16
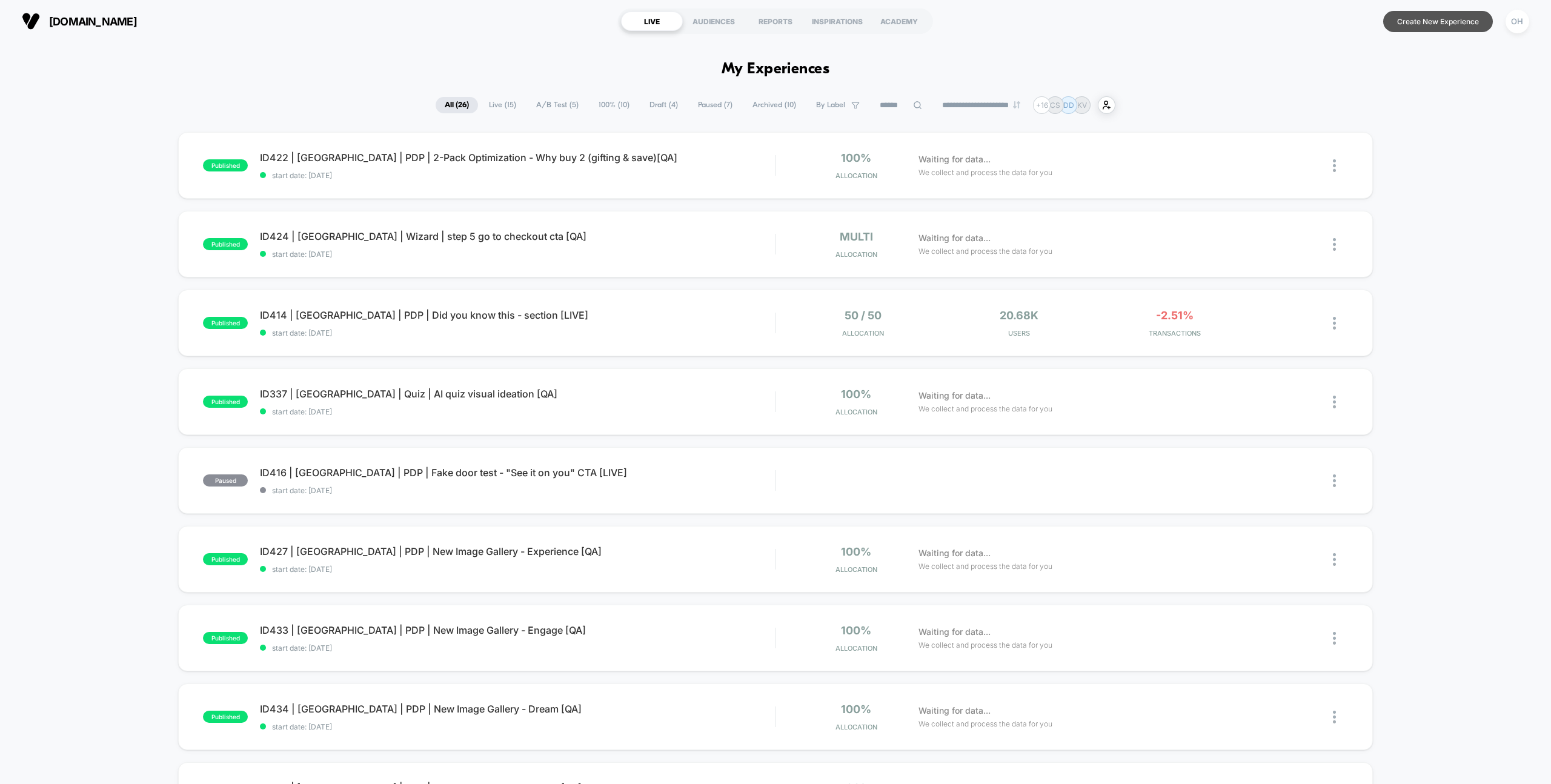
click at [1427, 26] on button "Create New Experience" at bounding box center [1438, 21] width 110 height 21
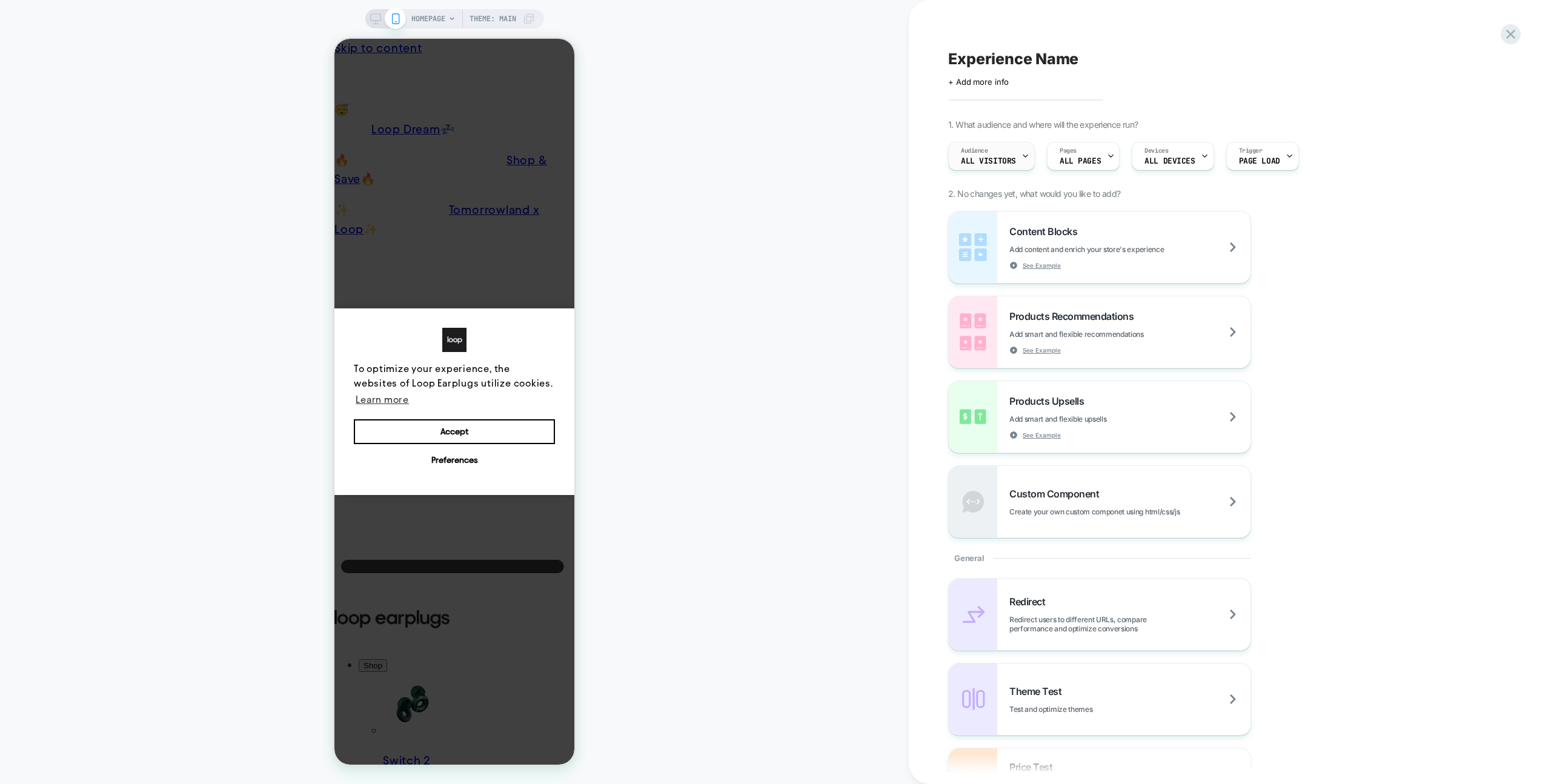
click at [962, 162] on span "All Visitors" at bounding box center [988, 160] width 55 height 8
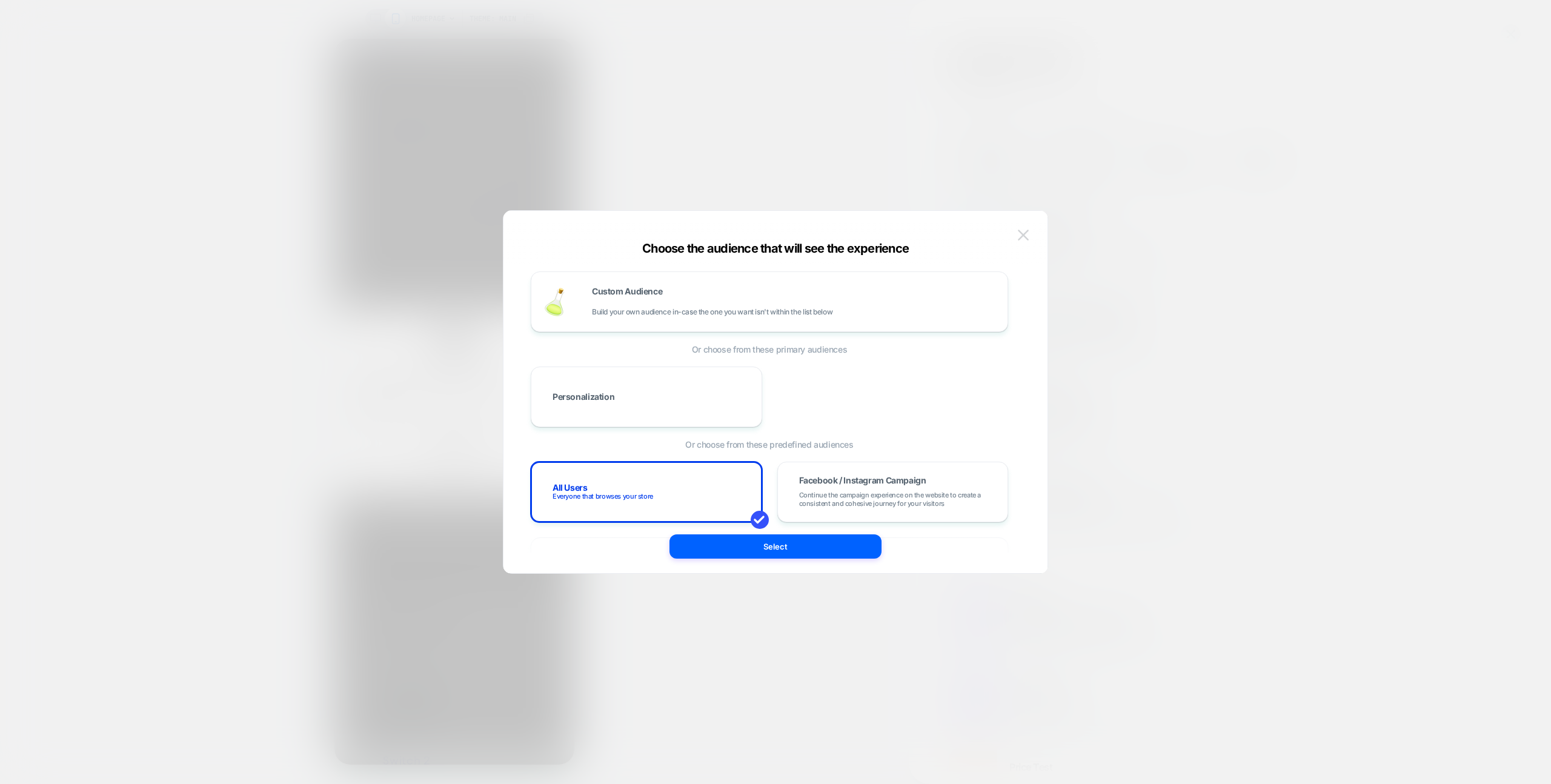
click at [1027, 234] on img at bounding box center [1023, 234] width 11 height 10
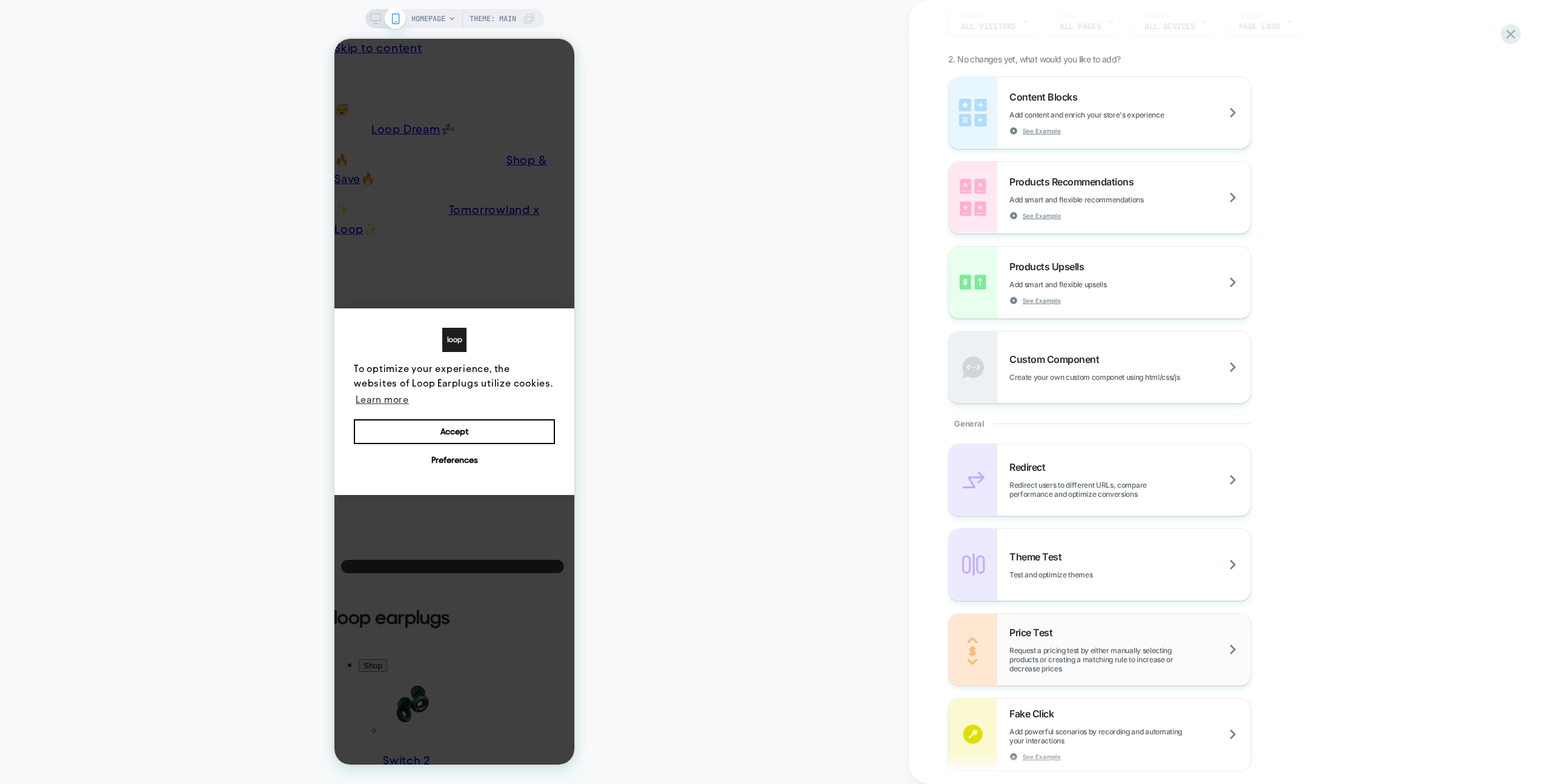
scroll to position [295, 0]
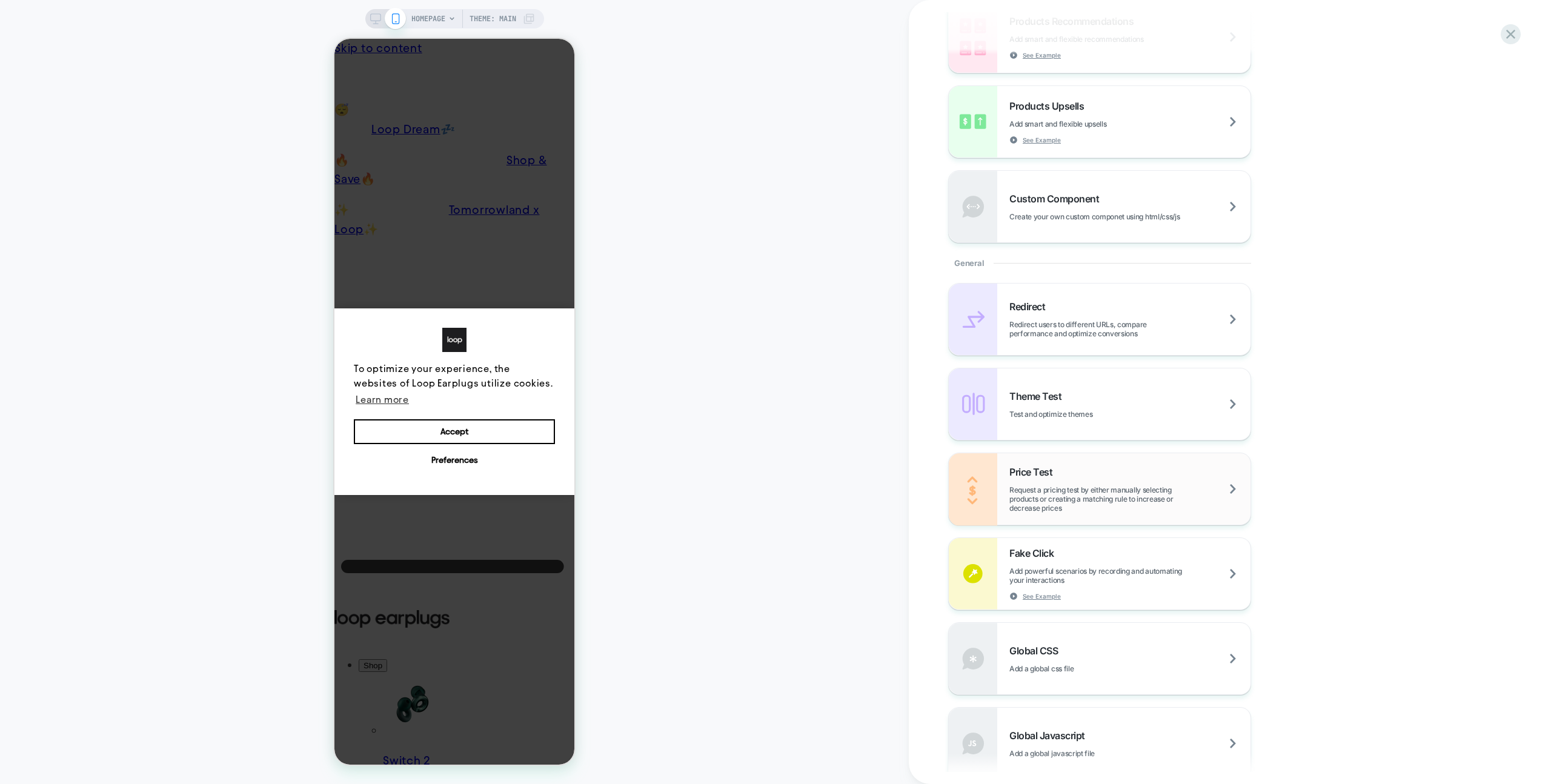
click at [1101, 471] on div "Price Test Request a pricing test by either manually selecting products or crea…" at bounding box center [1130, 489] width 241 height 47
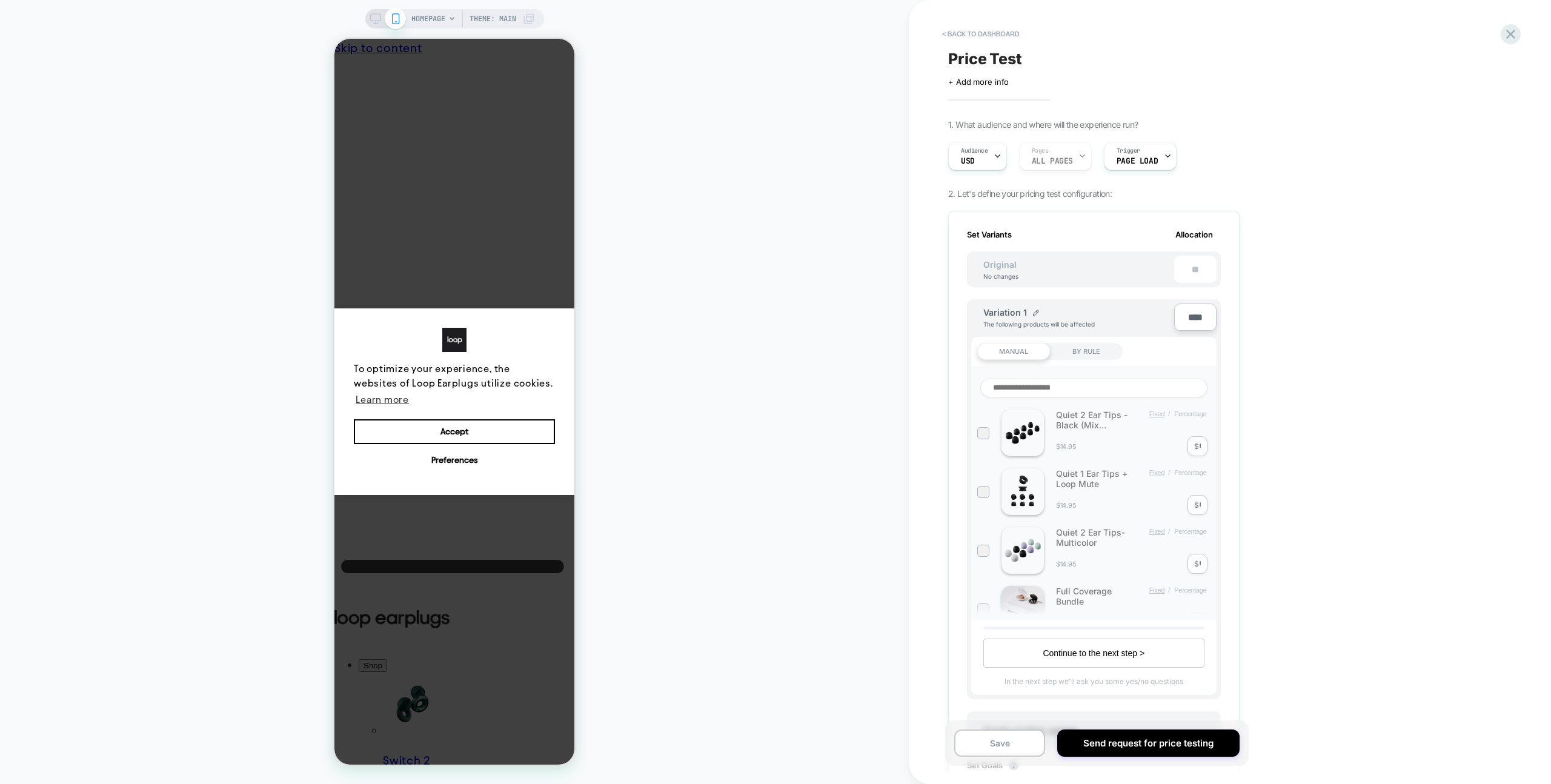
scroll to position [0, 0]
click at [971, 157] on span "USD" at bounding box center [968, 160] width 14 height 8
